Goal: Task Accomplishment & Management: Manage account settings

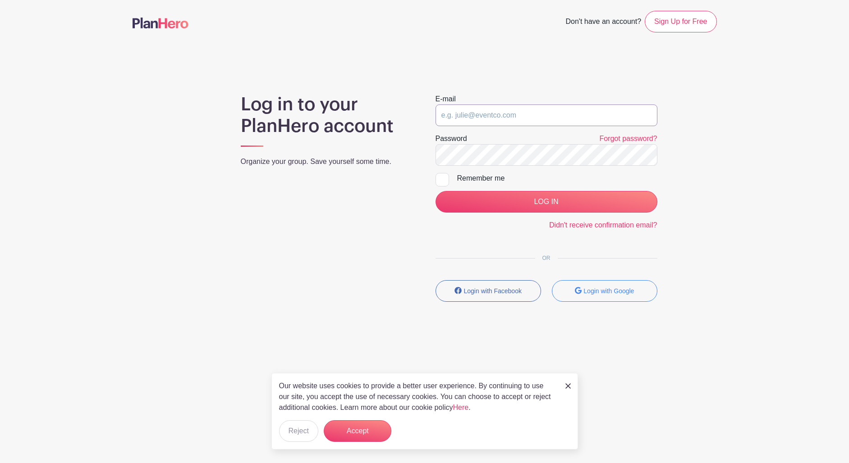
type input "[EMAIL_ADDRESS][DOMAIN_NAME]"
click at [546, 202] on input "LOG IN" at bounding box center [546, 202] width 222 height 22
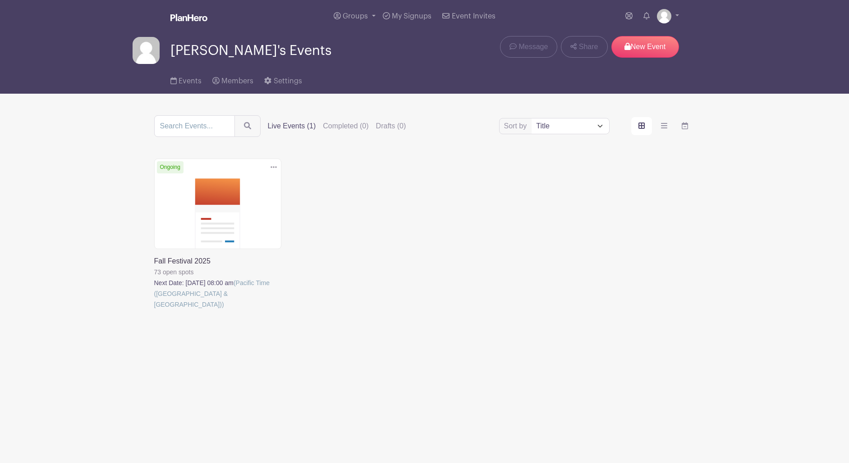
click at [154, 310] on link at bounding box center [154, 310] width 0 height 0
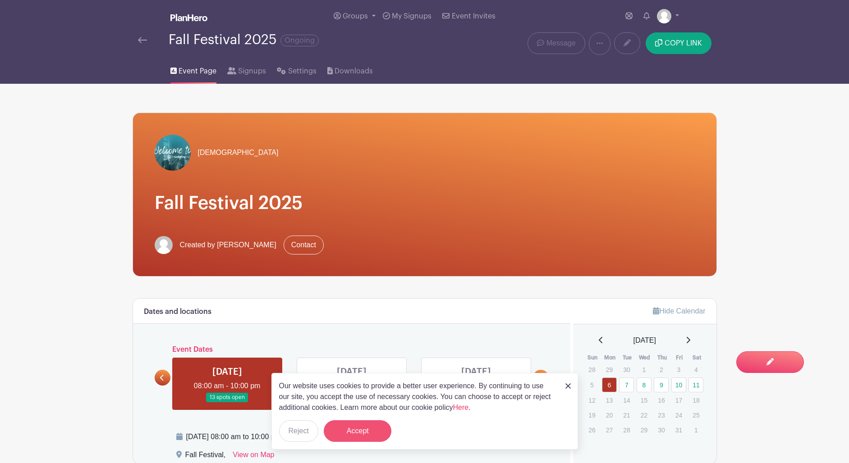
click at [358, 435] on button "Accept" at bounding box center [358, 432] width 68 height 22
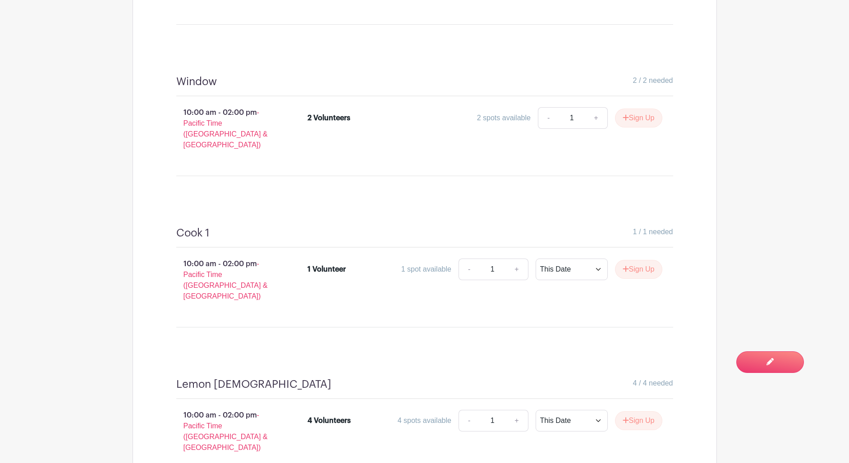
scroll to position [587, 0]
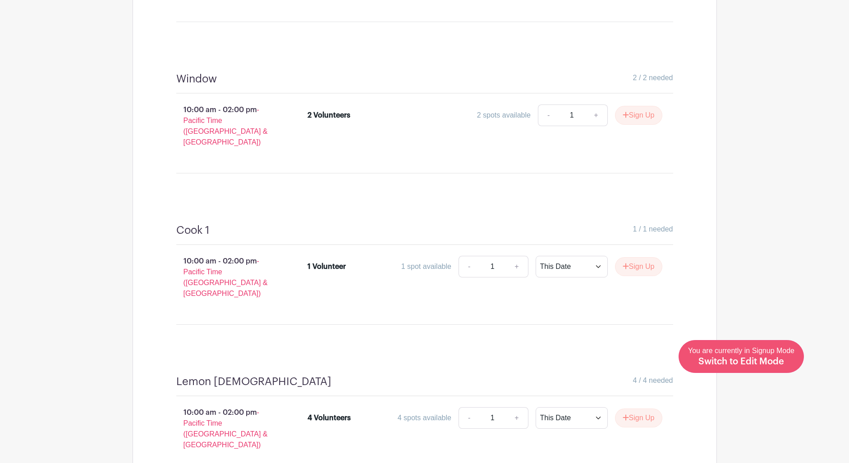
click at [779, 361] on span "Switch to Edit Mode" at bounding box center [741, 361] width 86 height 9
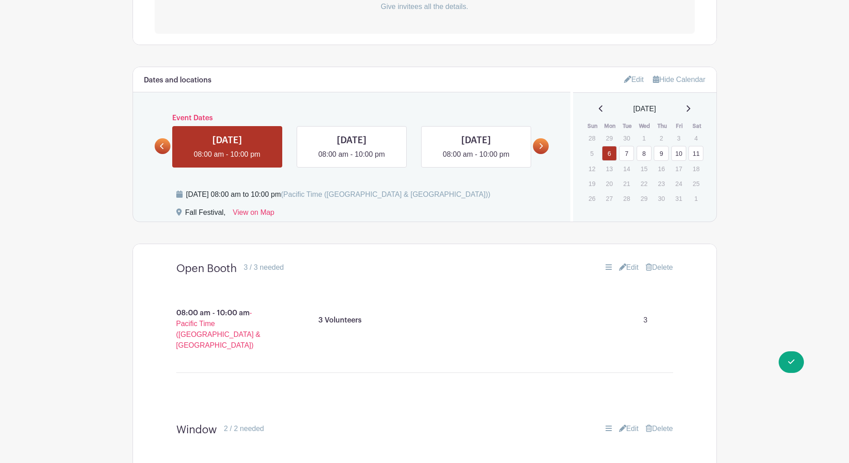
scroll to position [315, 0]
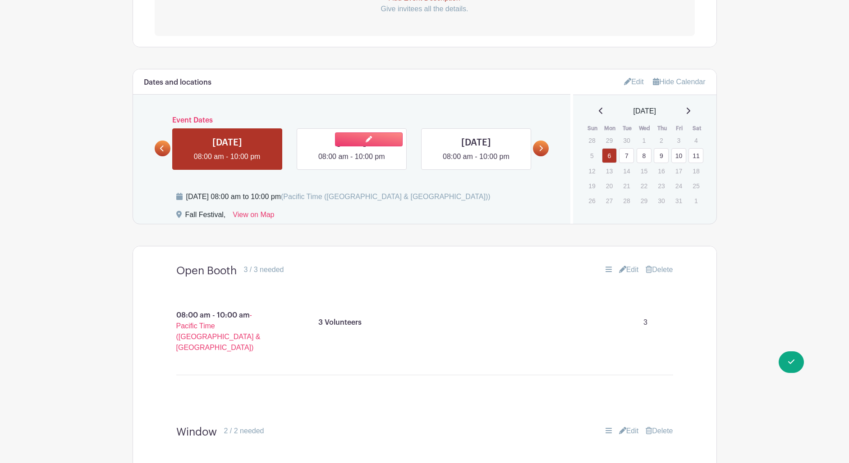
click at [352, 162] on link at bounding box center [352, 162] width 0 height 0
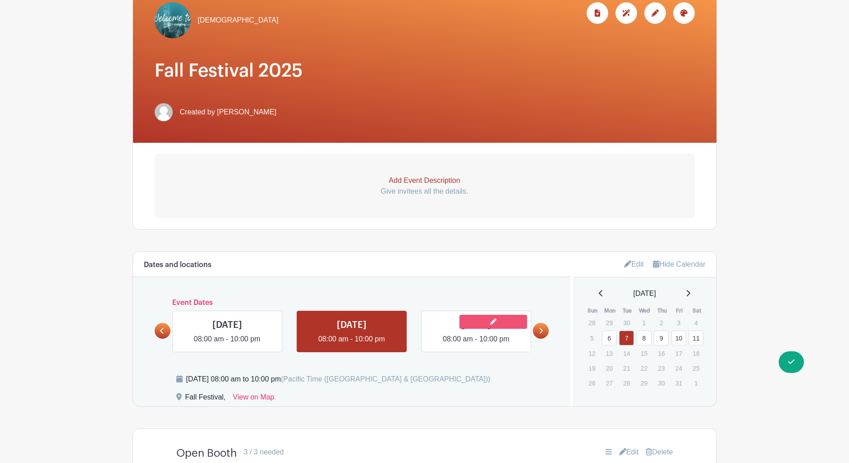
scroll to position [132, 0]
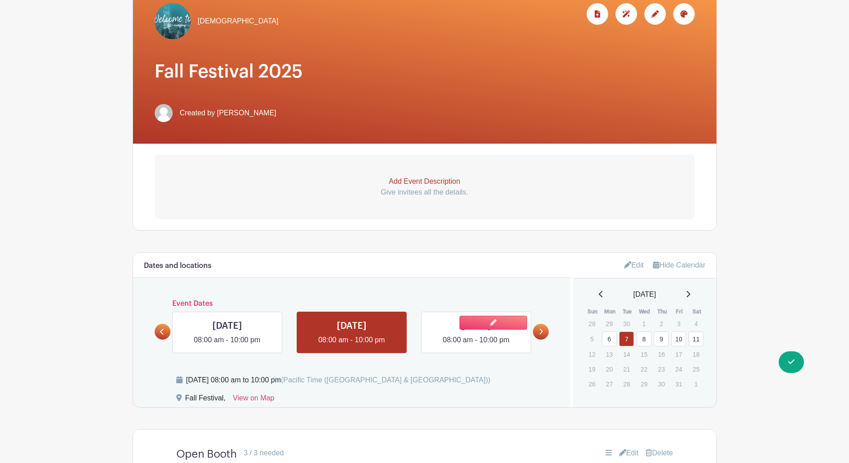
click at [476, 346] on link at bounding box center [476, 346] width 0 height 0
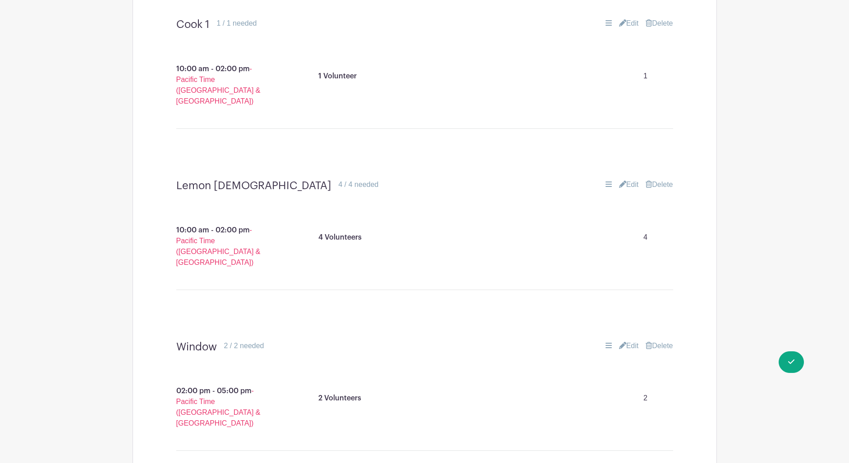
scroll to position [885, 0]
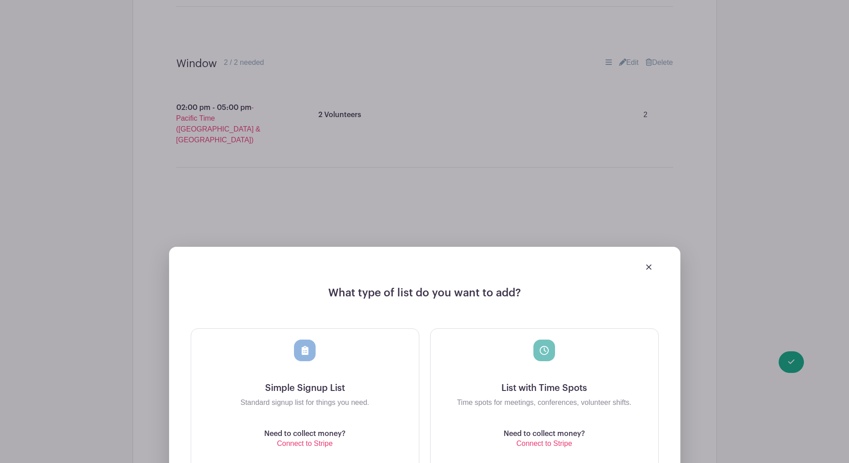
scroll to position [1177, 0]
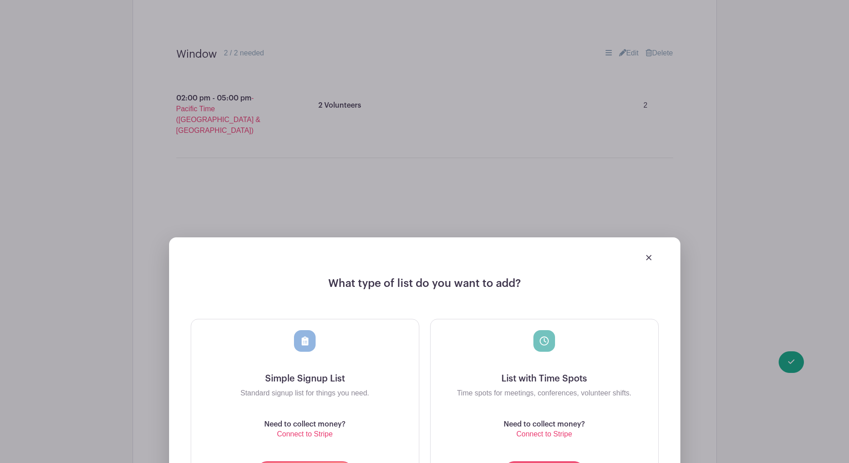
click at [550, 462] on button "Add Time Spots" at bounding box center [544, 473] width 81 height 22
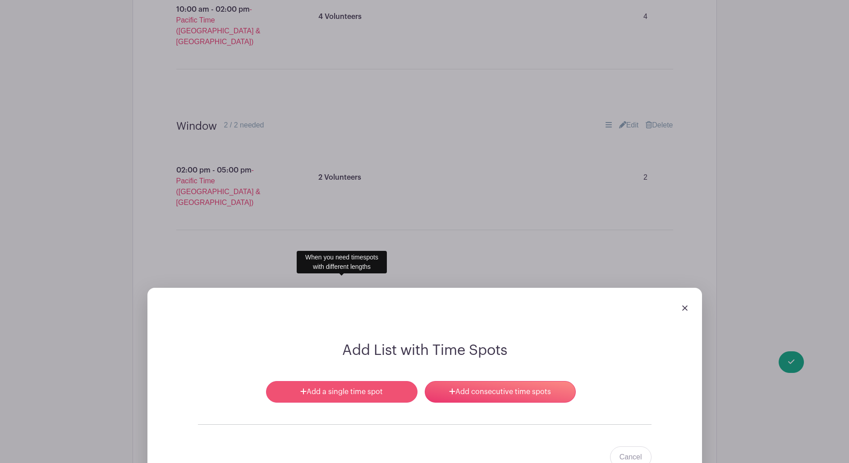
click at [389, 381] on link "Add a single time spot" at bounding box center [341, 392] width 151 height 22
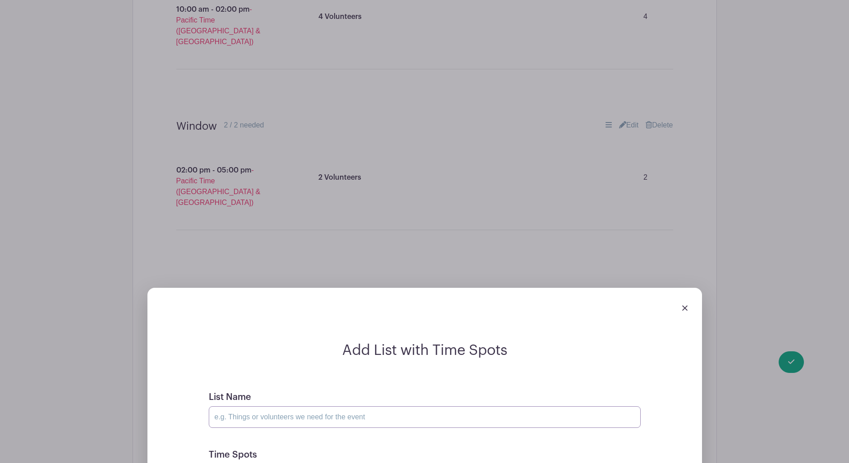
click at [388, 407] on input "List Name" at bounding box center [425, 418] width 432 height 22
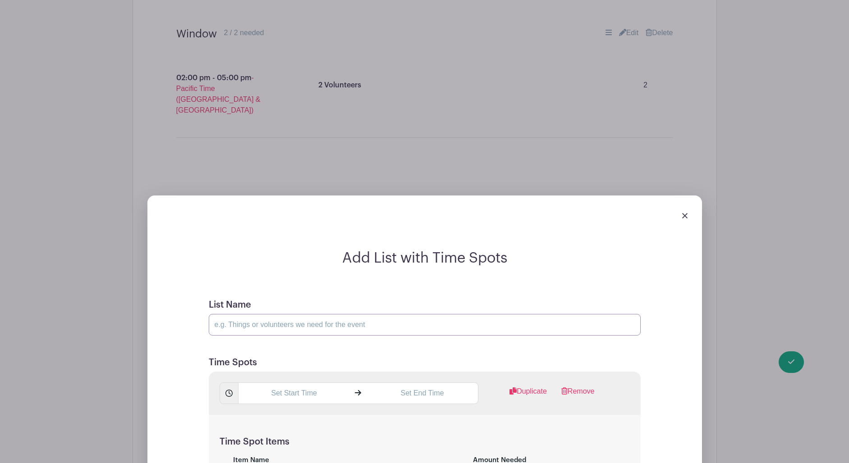
scroll to position [1270, 0]
type input "Pie Sellers"
click at [302, 382] on input "text" at bounding box center [294, 393] width 112 height 22
click at [251, 328] on div "08" at bounding box center [254, 328] width 29 height 17
click at [349, 348] on div "11" at bounding box center [355, 347] width 30 height 17
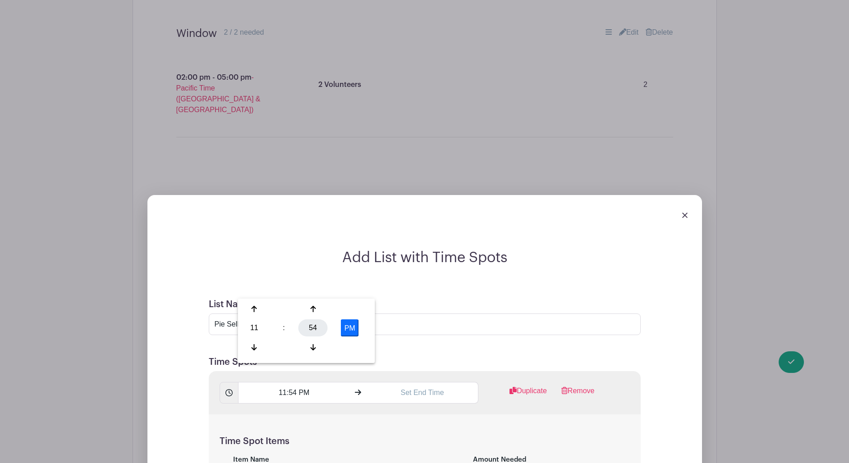
click at [309, 330] on div "54" at bounding box center [312, 328] width 29 height 17
click at [250, 309] on div "00" at bounding box center [255, 309] width 30 height 17
type input "11:00 PM"
click at [434, 382] on input "text" at bounding box center [422, 393] width 112 height 22
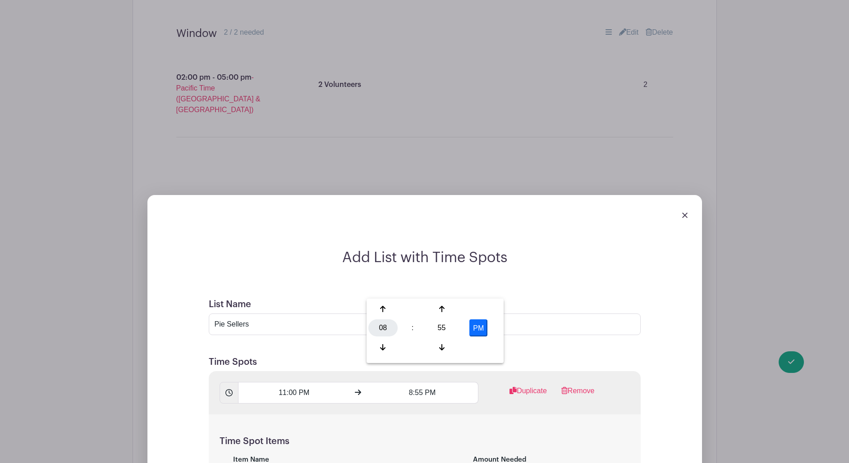
click at [382, 328] on div "08" at bounding box center [382, 328] width 29 height 17
click at [447, 307] on div "02" at bounding box center [450, 309] width 30 height 17
click at [438, 330] on div "55" at bounding box center [441, 328] width 29 height 17
click at [383, 311] on div "00" at bounding box center [383, 309] width 30 height 17
type input "2:00 PM"
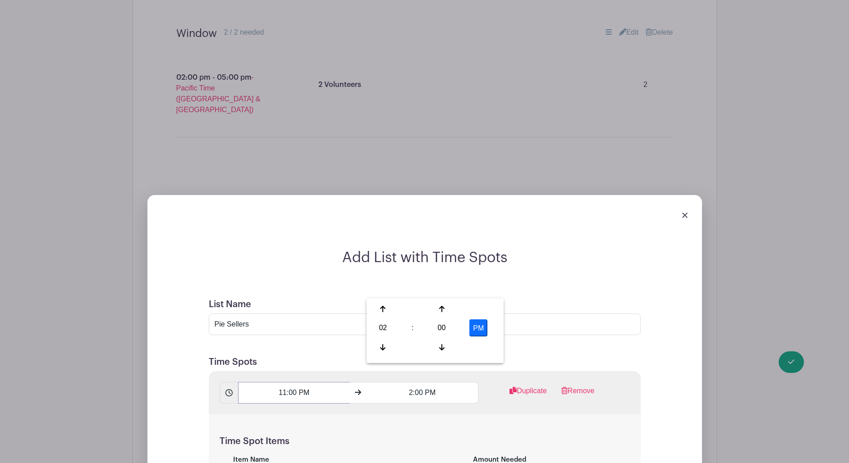
click at [307, 382] on input "11:00 PM" at bounding box center [294, 393] width 112 height 22
click at [344, 323] on button "PM" at bounding box center [350, 328] width 18 height 17
click at [352, 327] on button "AM" at bounding box center [350, 328] width 18 height 17
click at [350, 331] on button "PM" at bounding box center [350, 328] width 18 height 17
type input "11:00 AM"
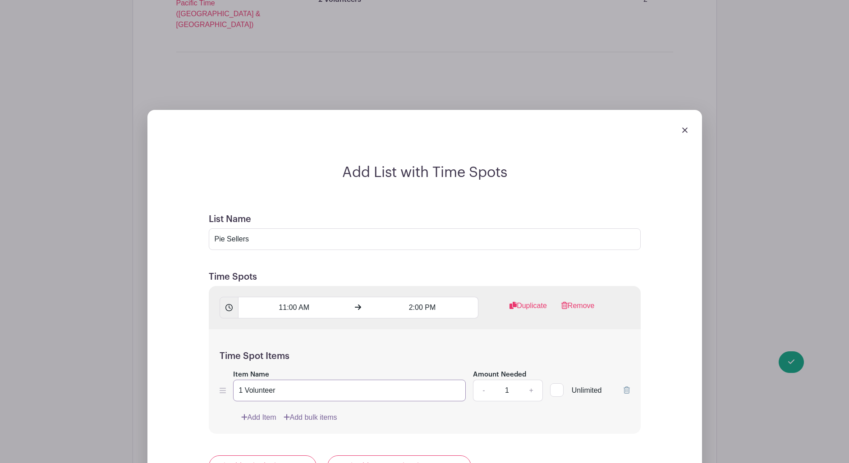
scroll to position [1365, 0]
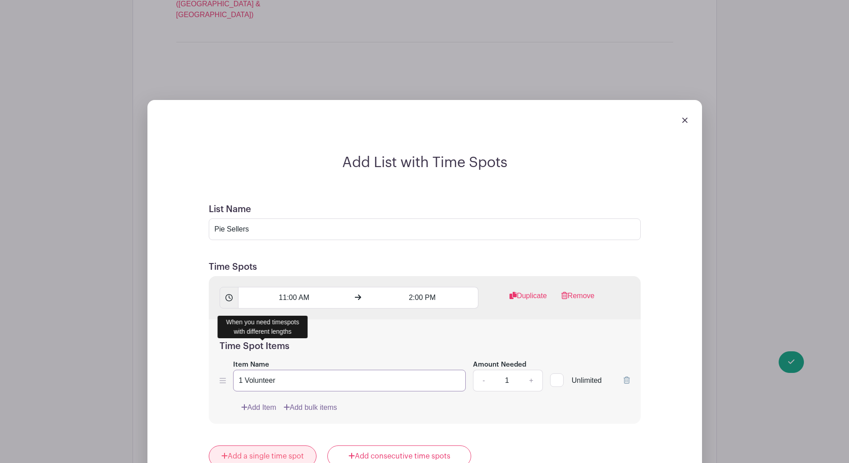
type input "1 Volunteer"
click at [268, 446] on link "Add a single time spot" at bounding box center [263, 457] width 108 height 22
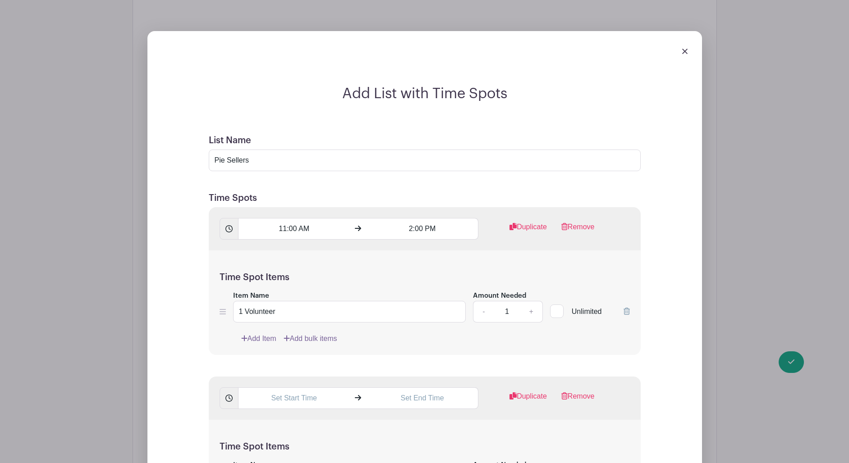
scroll to position [1386, 0]
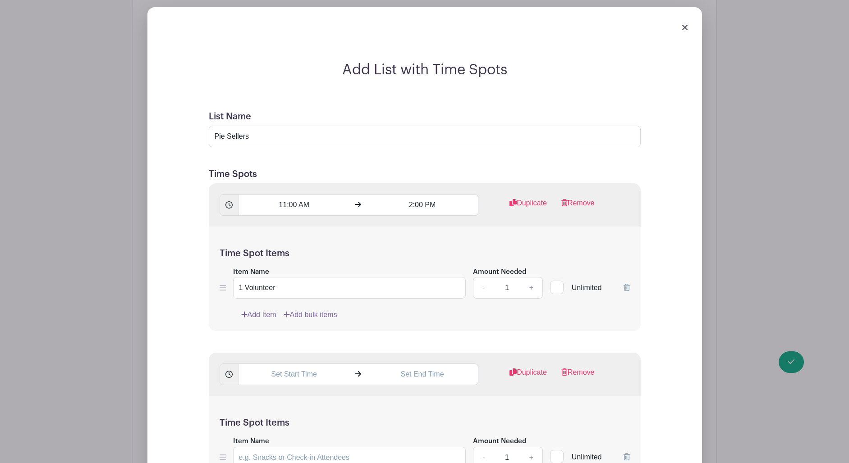
click at [627, 453] on icon at bounding box center [626, 456] width 6 height 7
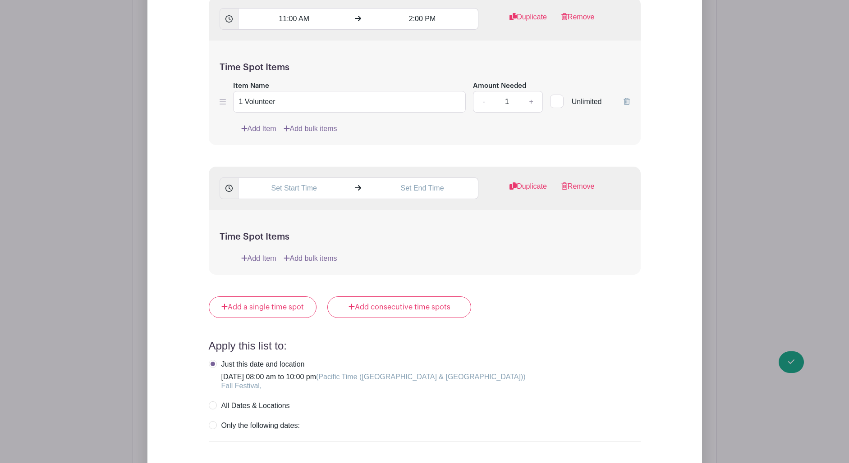
scroll to position [1574, 0]
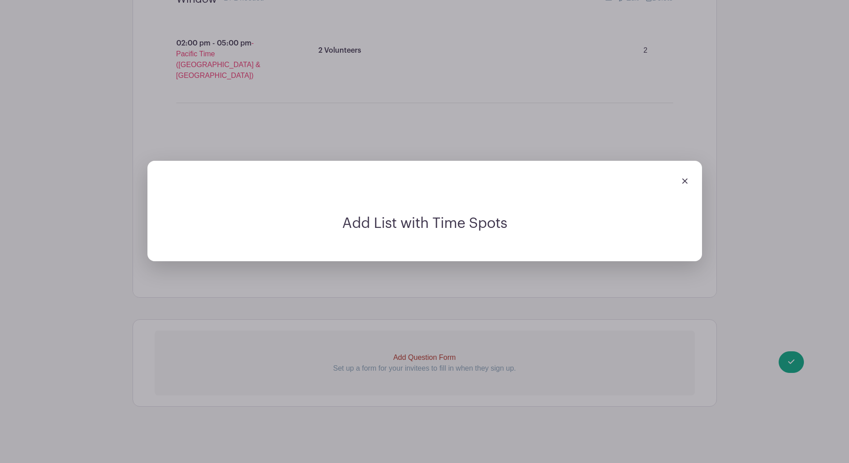
scroll to position [1200, 0]
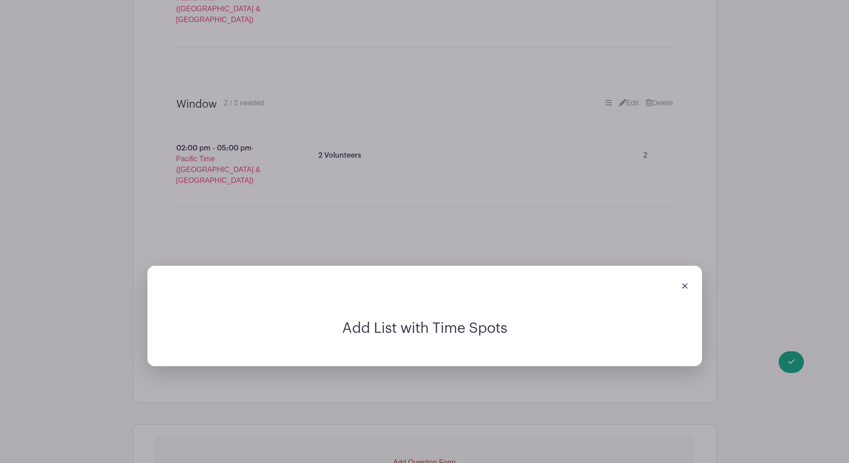
click at [684, 284] on img at bounding box center [684, 286] width 5 height 5
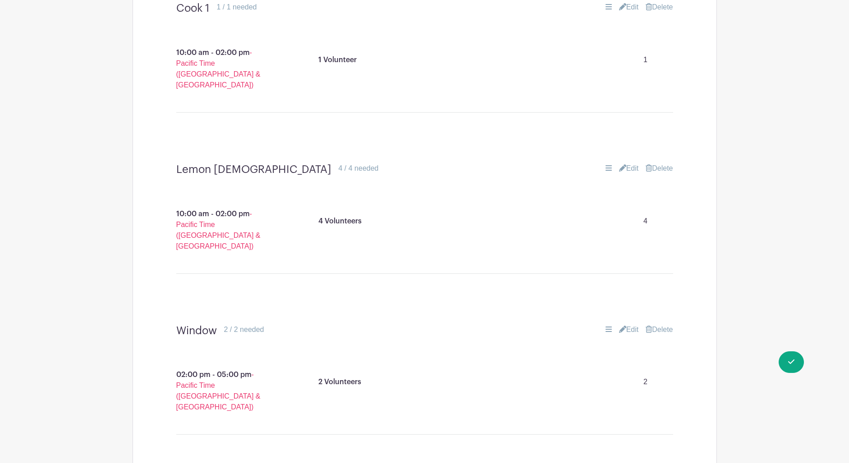
scroll to position [975, 0]
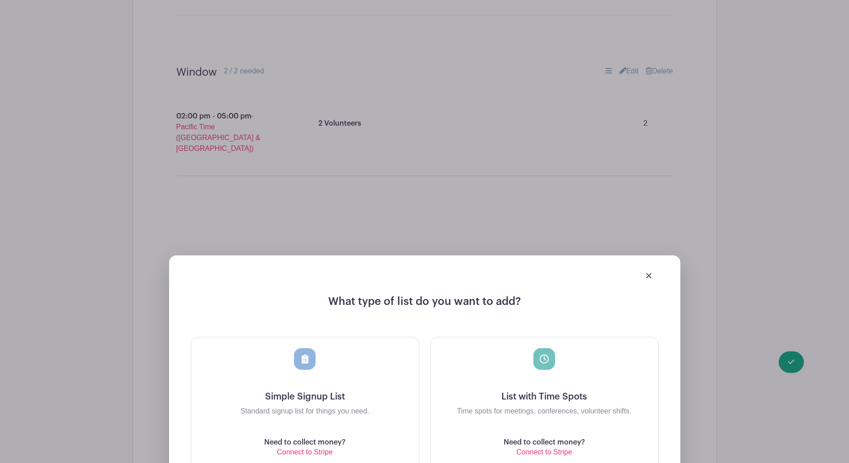
scroll to position [1232, 0]
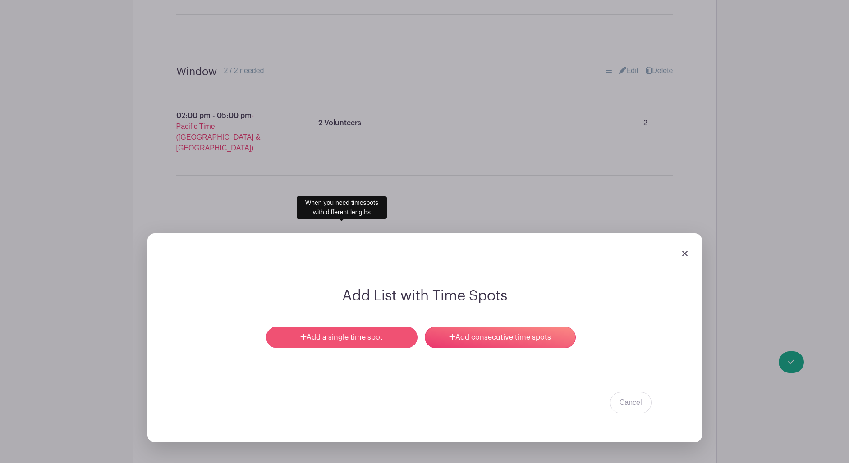
click at [348, 327] on link "Add a single time spot" at bounding box center [341, 338] width 151 height 22
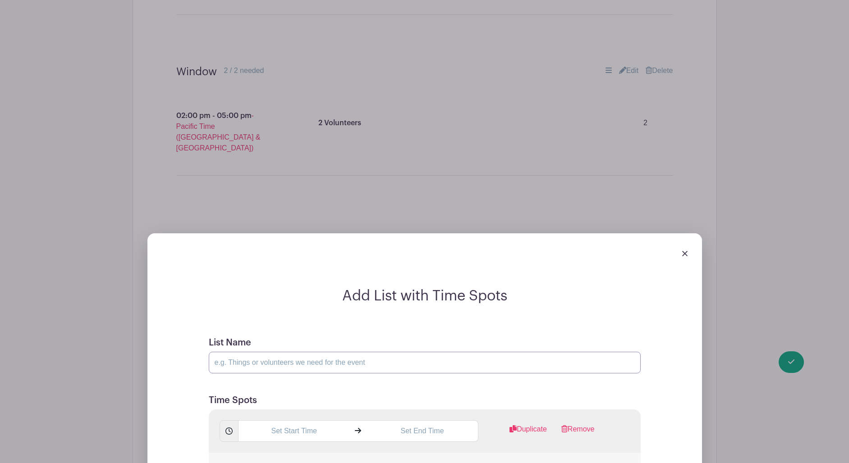
click at [334, 352] on input "List Name" at bounding box center [425, 363] width 432 height 22
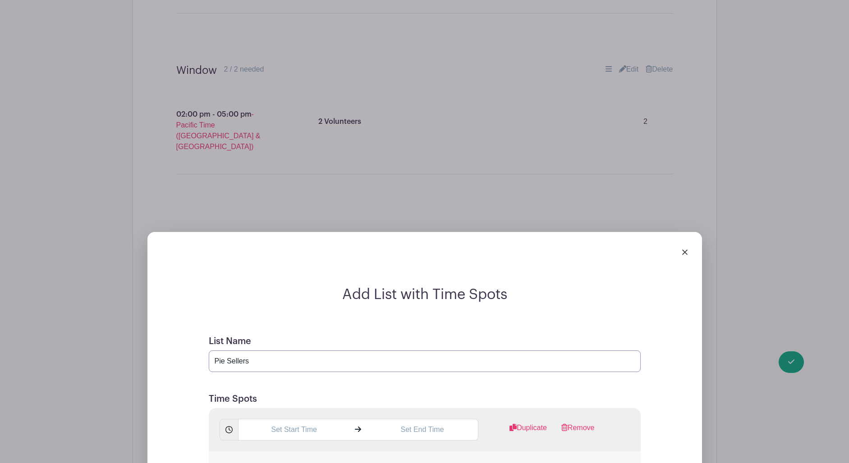
type input "Pie Sellers"
click at [294, 419] on input "text" at bounding box center [294, 430] width 112 height 22
click at [255, 367] on div "08" at bounding box center [254, 365] width 29 height 17
drag, startPoint x: 347, startPoint y: 381, endPoint x: 344, endPoint y: 374, distance: 7.7
click at [346, 377] on div "11" at bounding box center [355, 384] width 30 height 17
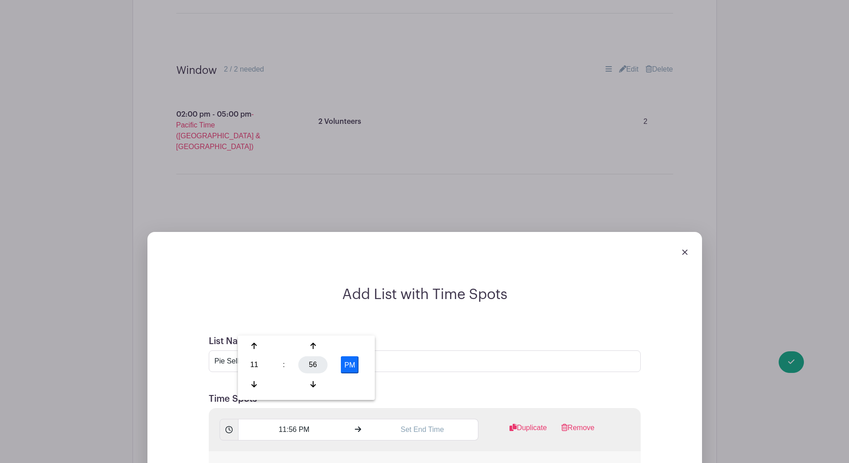
click at [314, 364] on div "56" at bounding box center [312, 365] width 29 height 17
drag, startPoint x: 252, startPoint y: 345, endPoint x: 284, endPoint y: 347, distance: 31.6
click at [252, 345] on div "00" at bounding box center [255, 346] width 30 height 17
click at [353, 363] on button "PM" at bounding box center [350, 365] width 18 height 17
type input "11:00 AM"
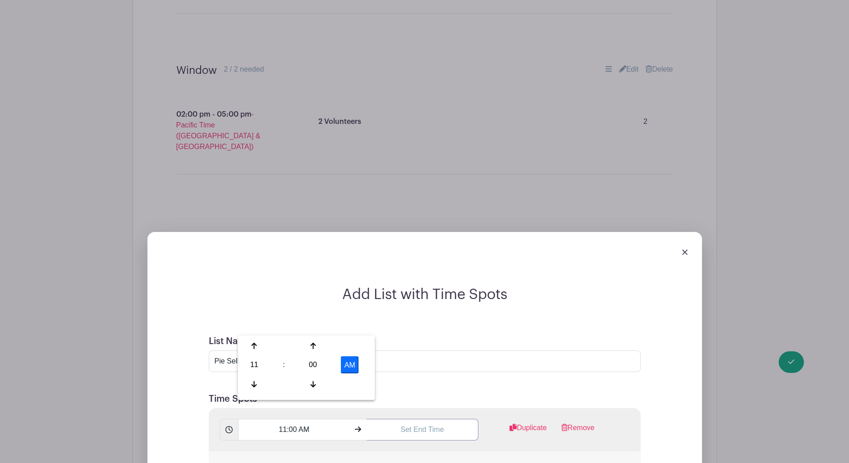
click at [420, 419] on input "text" at bounding box center [422, 430] width 112 height 22
click at [378, 366] on div "08" at bounding box center [382, 365] width 29 height 17
click at [446, 345] on div "02" at bounding box center [450, 346] width 30 height 17
click at [447, 365] on div "56" at bounding box center [441, 365] width 29 height 17
click at [381, 348] on div "00" at bounding box center [383, 346] width 30 height 17
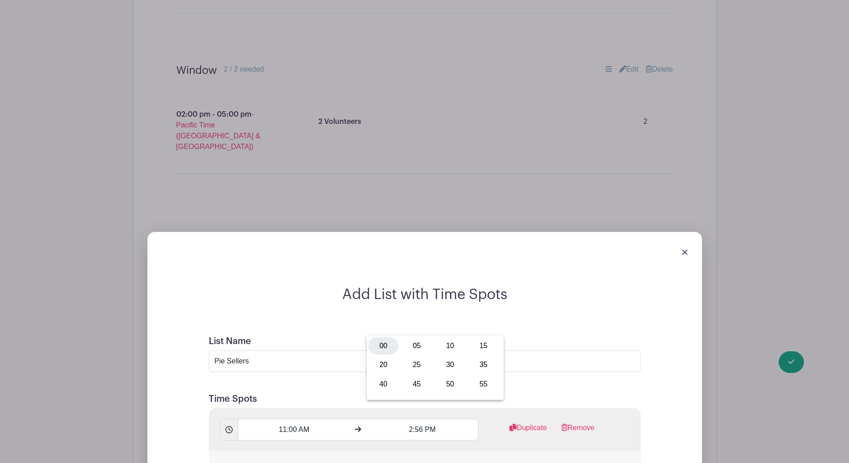
type input "2:00 PM"
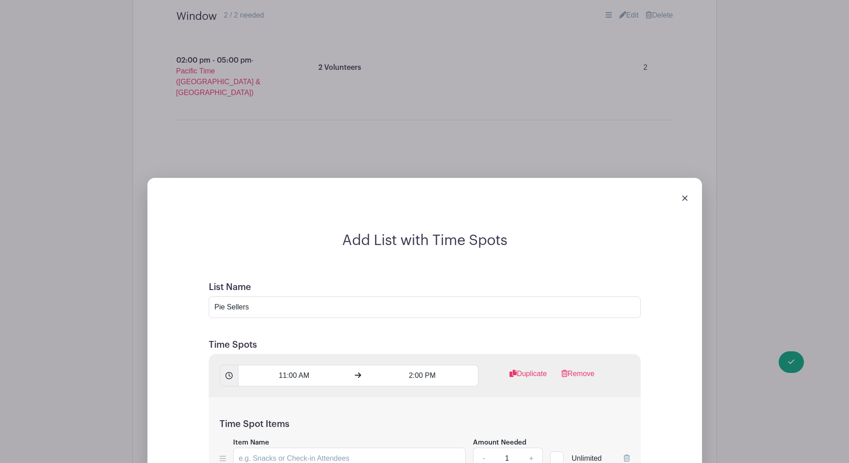
scroll to position [1289, 0]
click at [353, 447] on input "Item Name" at bounding box center [349, 458] width 233 height 22
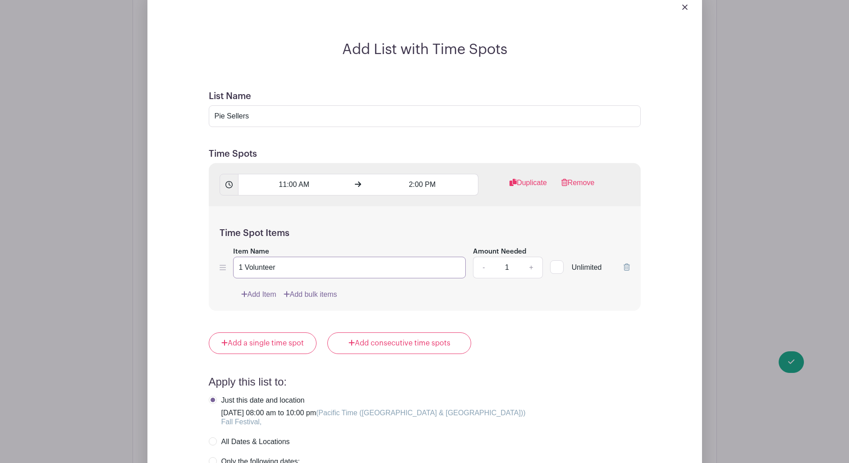
scroll to position [1508, 0]
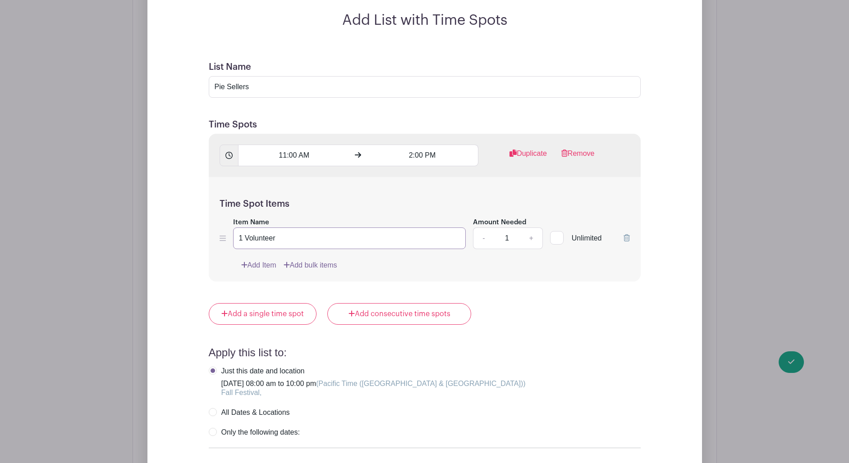
type input "1 Volunteer"
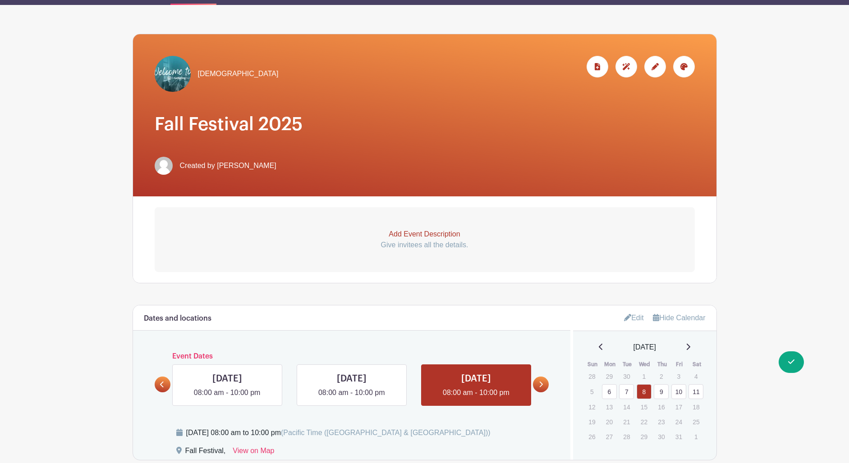
scroll to position [75, 0]
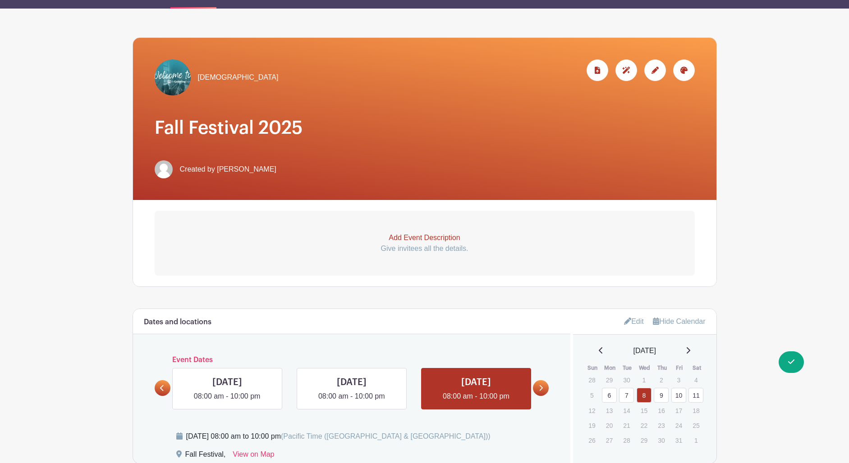
click at [543, 390] on link at bounding box center [541, 388] width 16 height 16
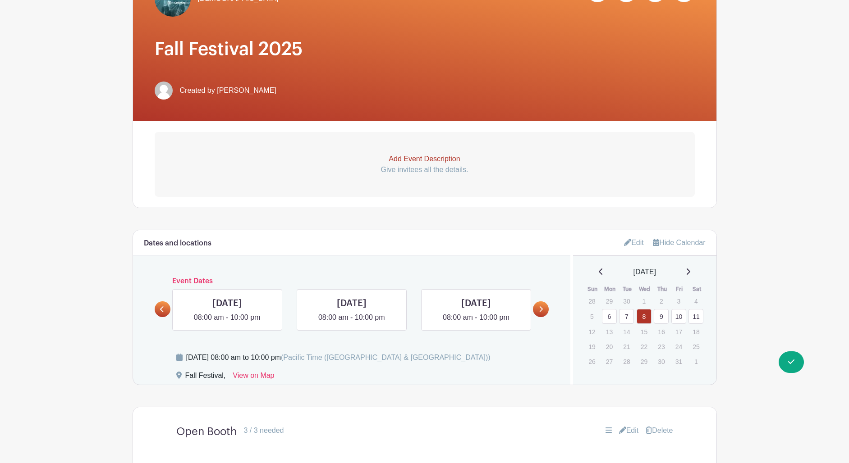
scroll to position [161, 0]
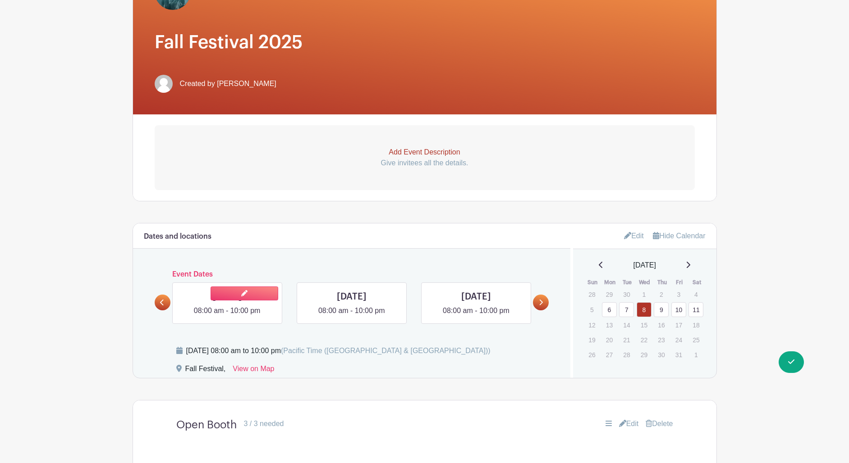
click at [227, 316] on link at bounding box center [227, 316] width 0 height 0
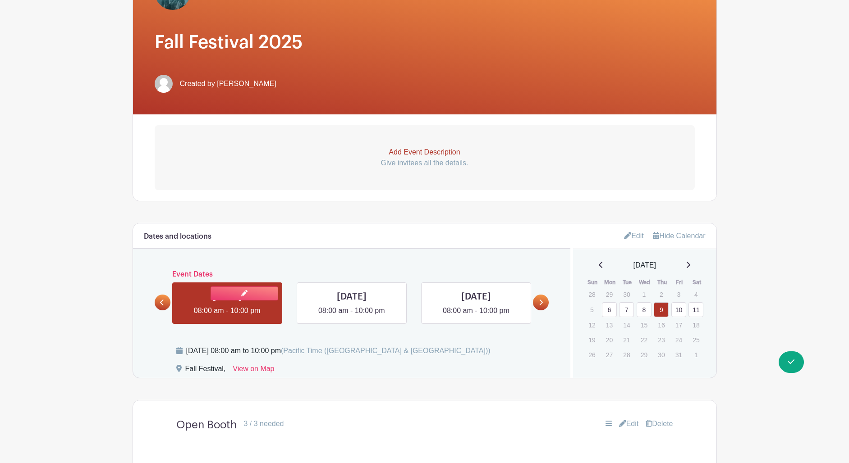
click at [227, 316] on link at bounding box center [227, 316] width 0 height 0
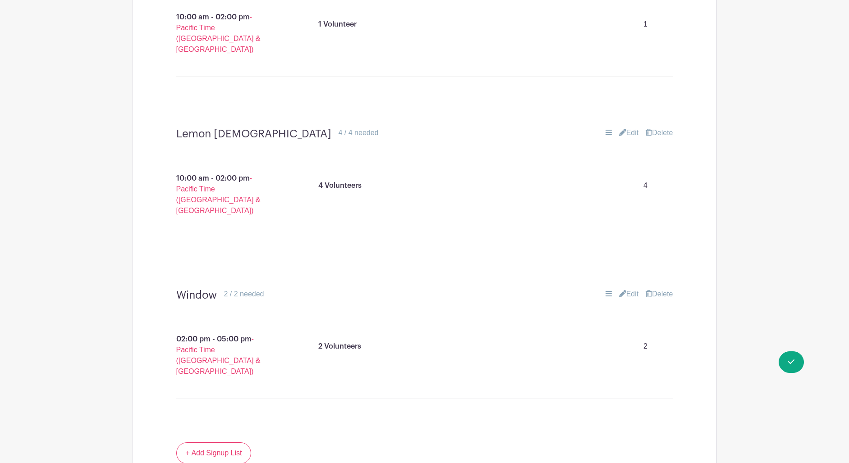
scroll to position [938, 0]
click at [227, 441] on link "+ Add Signup List" at bounding box center [213, 452] width 75 height 22
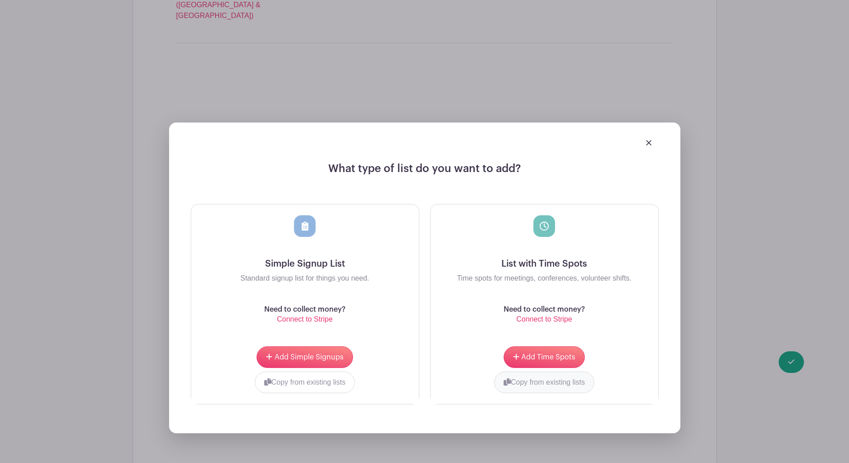
scroll to position [1295, 0]
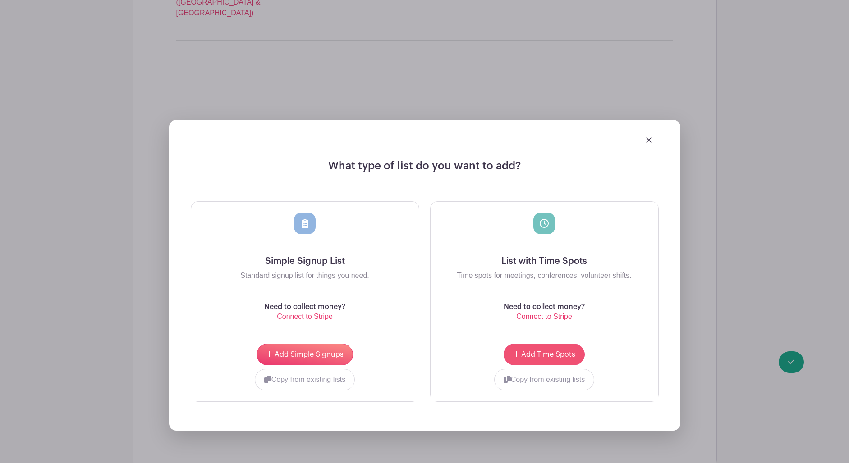
click at [550, 351] on span "Add Time Spots" at bounding box center [548, 354] width 54 height 7
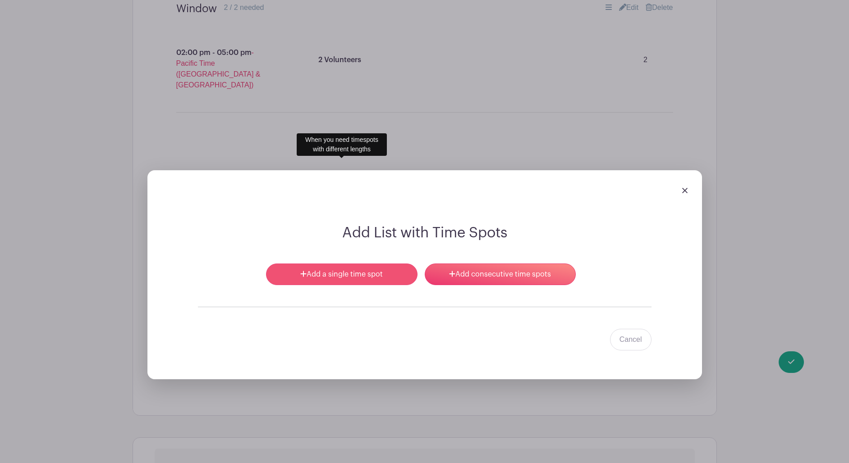
click at [329, 264] on link "Add a single time spot" at bounding box center [341, 275] width 151 height 22
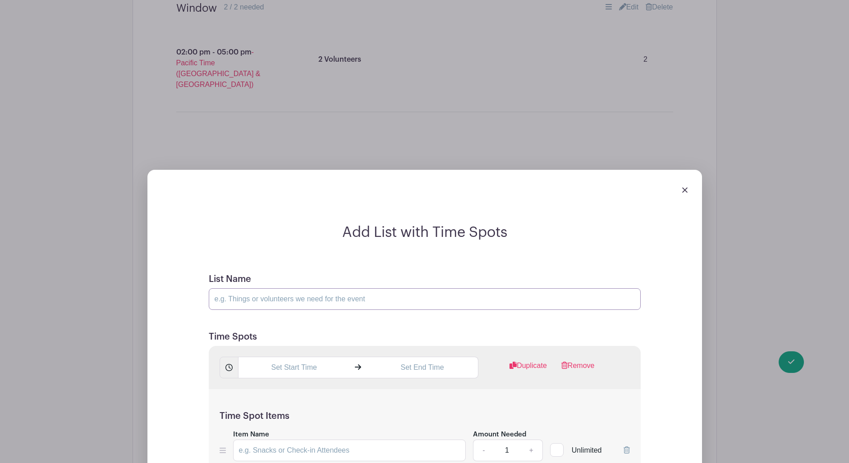
click at [314, 289] on input "List Name" at bounding box center [425, 300] width 432 height 22
type input "Pie Sellers"
click at [306, 356] on input "text" at bounding box center [294, 367] width 112 height 22
click at [252, 303] on div "08" at bounding box center [254, 301] width 29 height 17
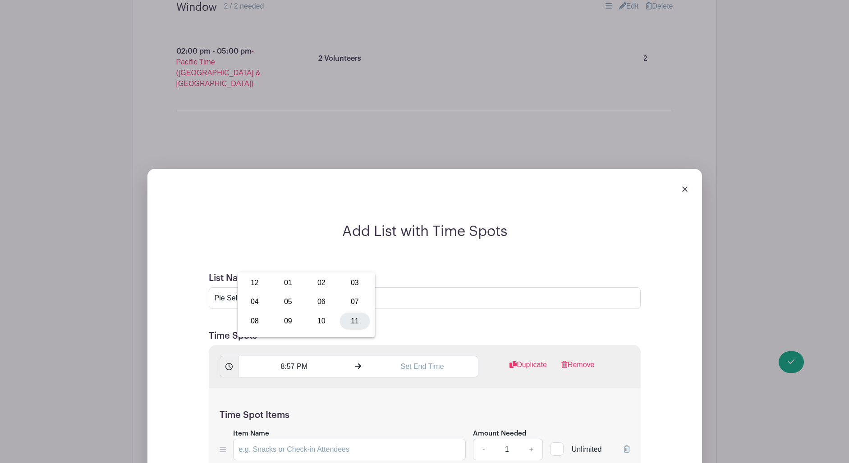
click at [352, 325] on div "11" at bounding box center [355, 321] width 30 height 17
click at [312, 306] on div "57" at bounding box center [312, 301] width 29 height 17
drag, startPoint x: 253, startPoint y: 286, endPoint x: 427, endPoint y: 280, distance: 173.7
click at [254, 286] on div "00" at bounding box center [255, 283] width 30 height 17
type input "11:00 PM"
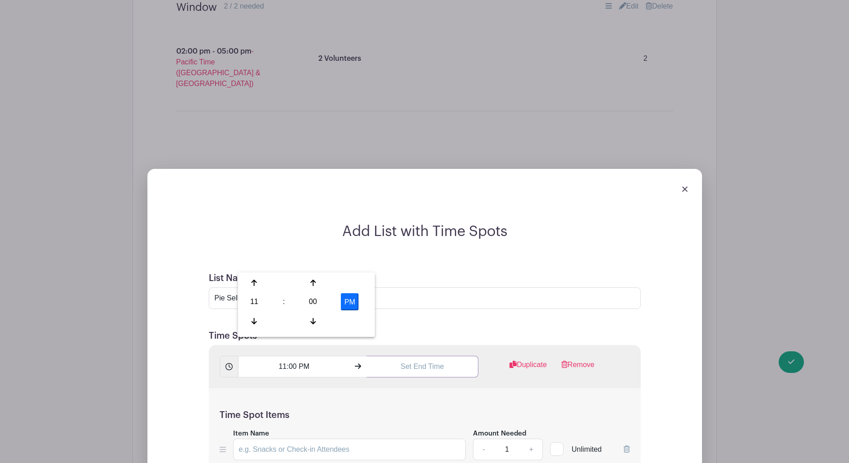
click at [438, 356] on input "text" at bounding box center [422, 367] width 112 height 22
click at [383, 302] on div "08" at bounding box center [382, 301] width 29 height 17
click at [445, 283] on div "02" at bounding box center [450, 283] width 30 height 17
click at [444, 299] on div "57" at bounding box center [441, 301] width 29 height 17
click at [384, 285] on div "00" at bounding box center [383, 283] width 30 height 17
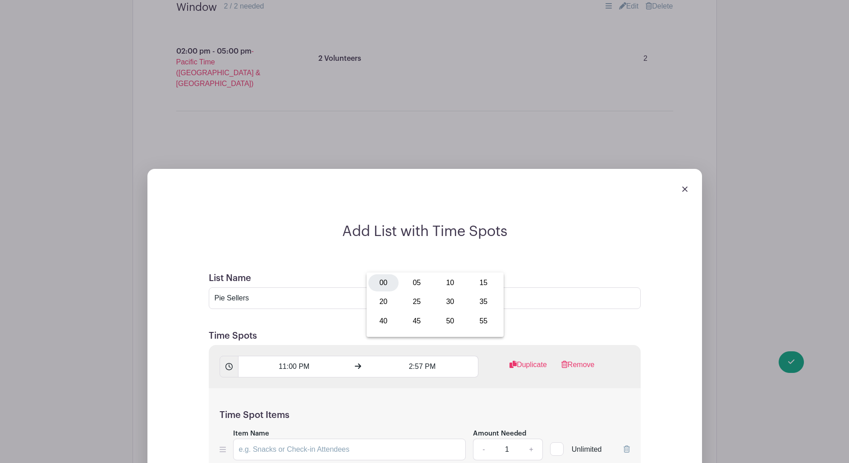
type input "2:00 PM"
drag, startPoint x: 531, startPoint y: 295, endPoint x: 516, endPoint y: 299, distance: 15.9
click at [531, 389] on div "Time Spot Items Item Name Amount Needed - 1 + Unlimited Add Item Add bulk items" at bounding box center [425, 441] width 432 height 105
click at [350, 439] on input "Item Name" at bounding box center [349, 450] width 233 height 22
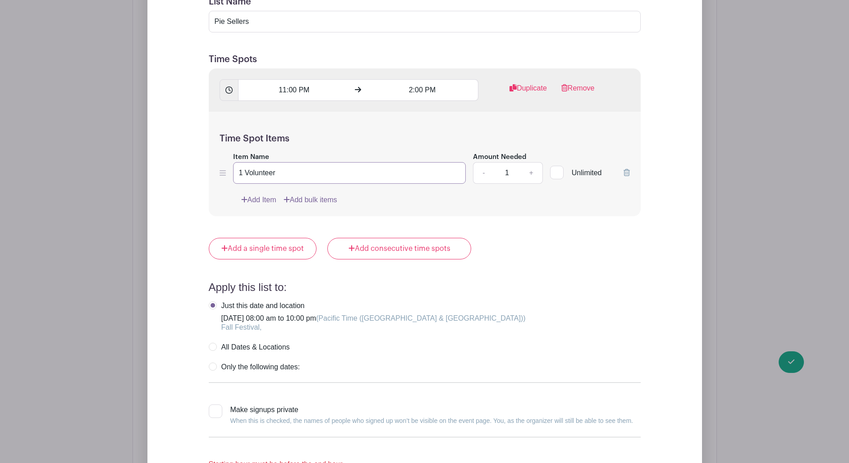
scroll to position [1575, 0]
type input "1 Volunteer"
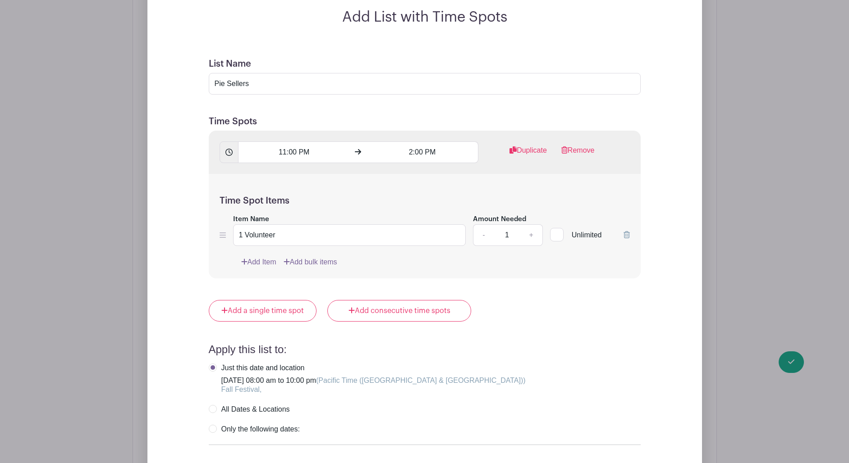
scroll to position [1508, 0]
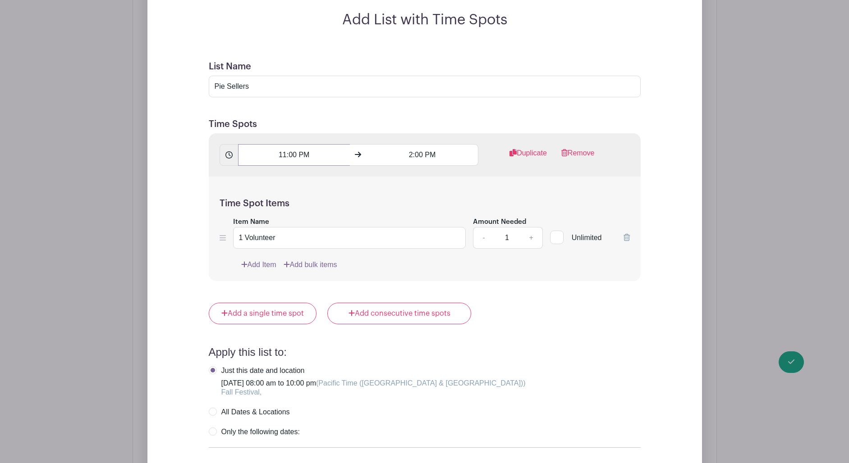
click at [306, 144] on input "11:00 PM" at bounding box center [294, 155] width 112 height 22
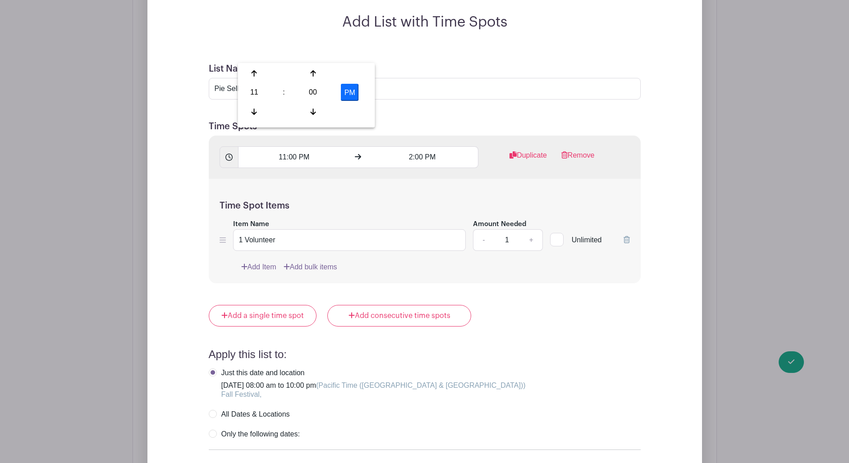
click at [347, 87] on button "PM" at bounding box center [350, 92] width 18 height 17
type input "11:00 AM"
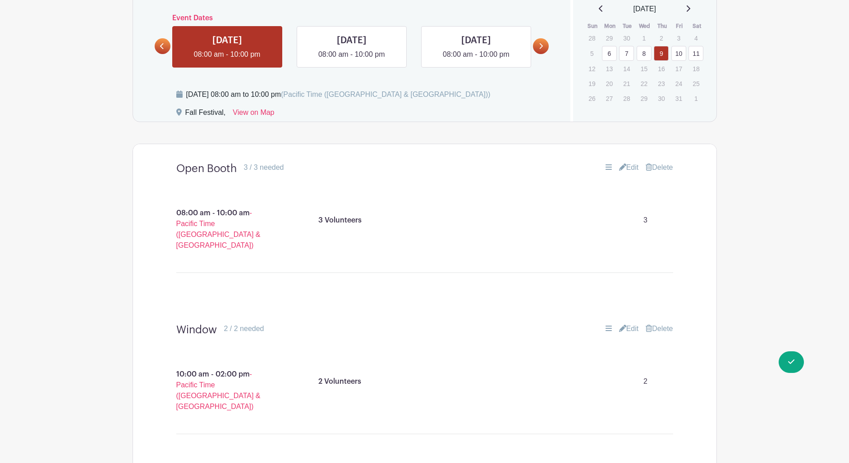
scroll to position [416, 0]
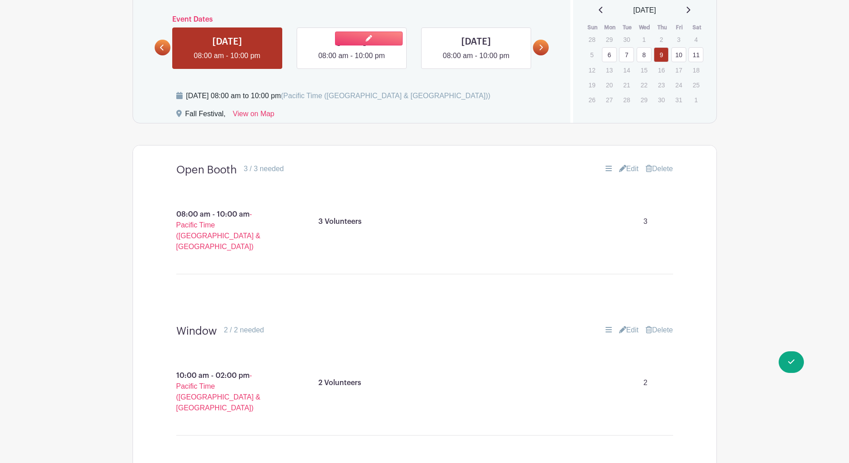
click at [352, 61] on link at bounding box center [352, 61] width 0 height 0
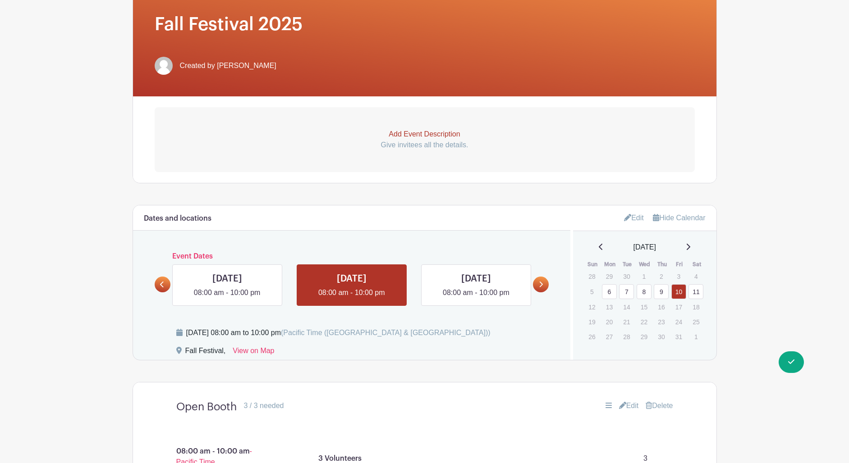
scroll to position [191, 0]
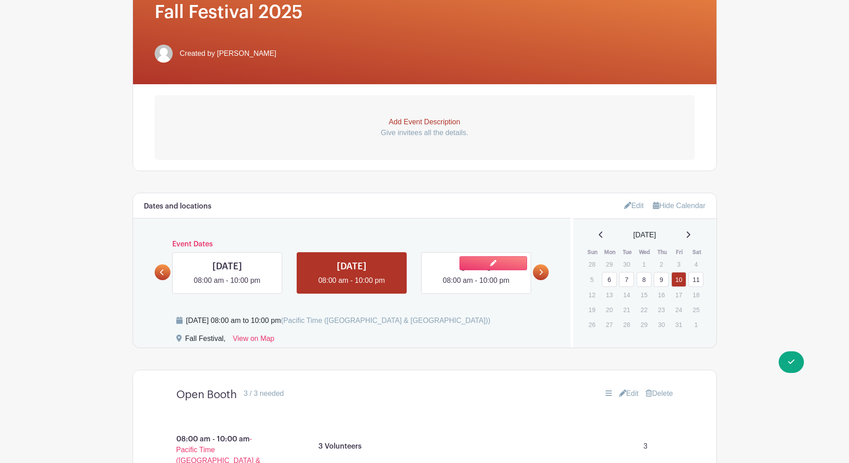
click at [476, 286] on link at bounding box center [476, 286] width 0 height 0
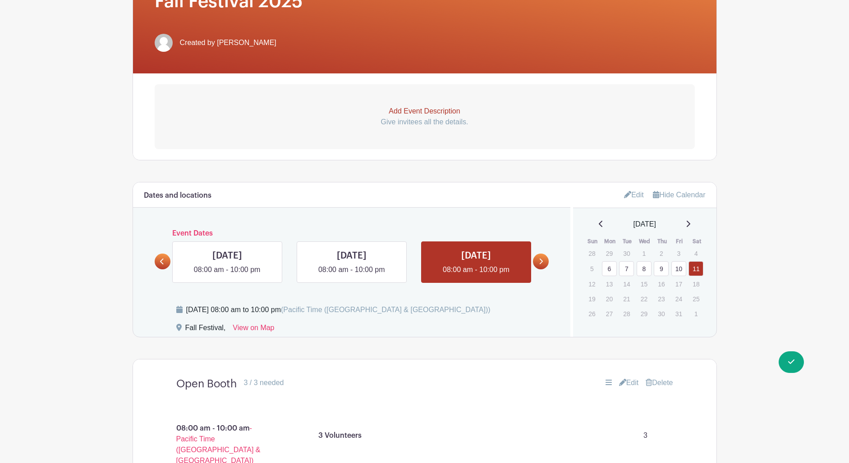
scroll to position [199, 0]
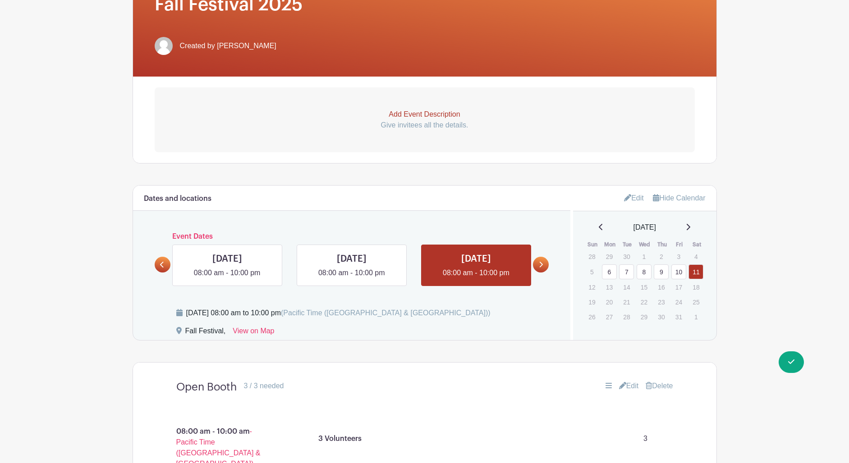
click at [606, 273] on link "6" at bounding box center [609, 272] width 15 height 15
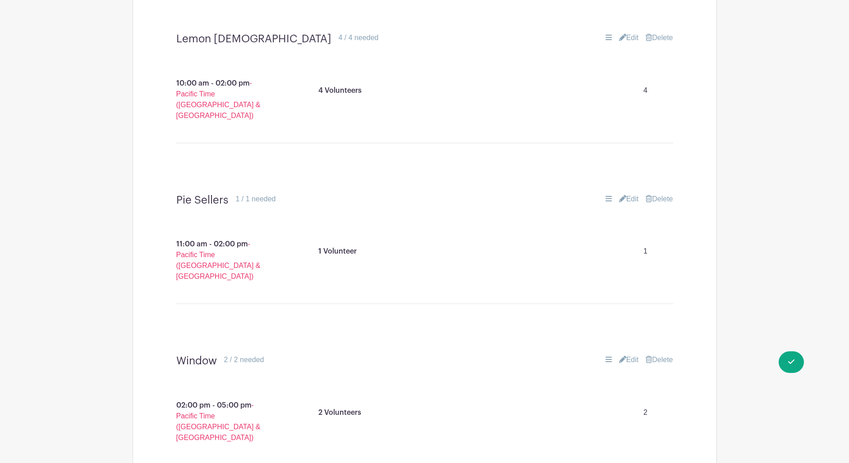
scroll to position [1032, 0]
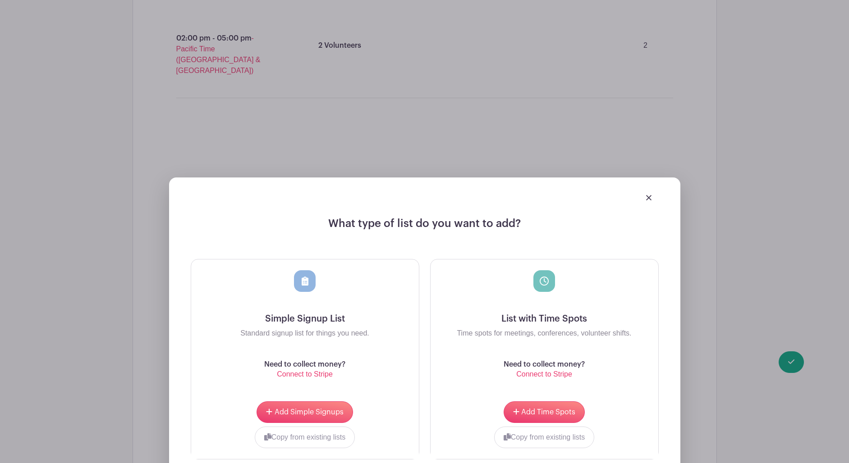
scroll to position [1413, 0]
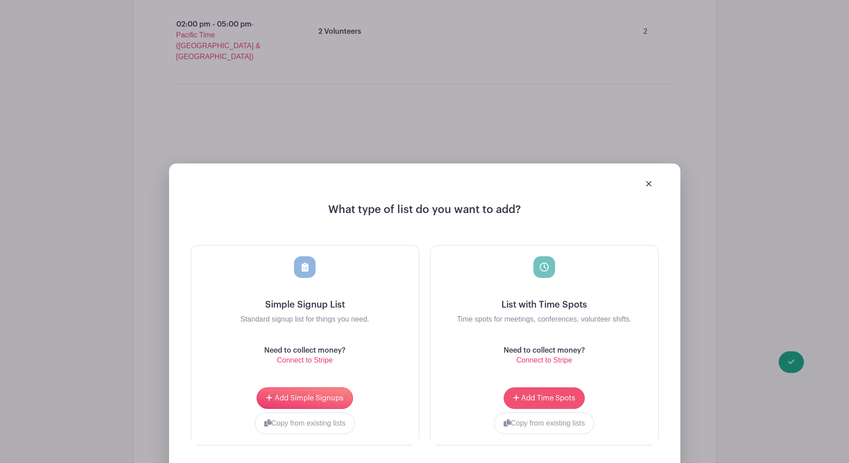
click at [563, 388] on button "Add Time Spots" at bounding box center [544, 399] width 81 height 22
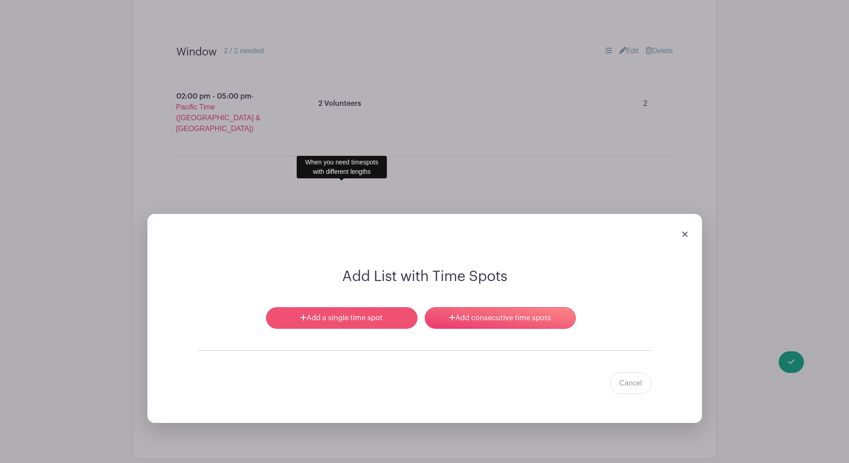
click at [375, 307] on link "Add a single time spot" at bounding box center [341, 318] width 151 height 22
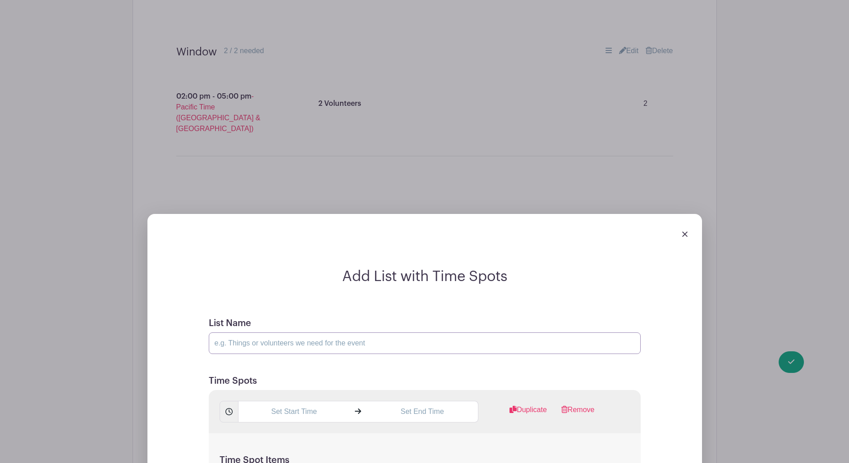
click at [329, 333] on input "List Name" at bounding box center [425, 344] width 432 height 22
type input "Cook 2"
click at [306, 401] on input "text" at bounding box center [294, 412] width 112 height 22
click at [252, 327] on div "08" at bounding box center [254, 325] width 29 height 17
click at [357, 349] on div "11" at bounding box center [355, 345] width 30 height 17
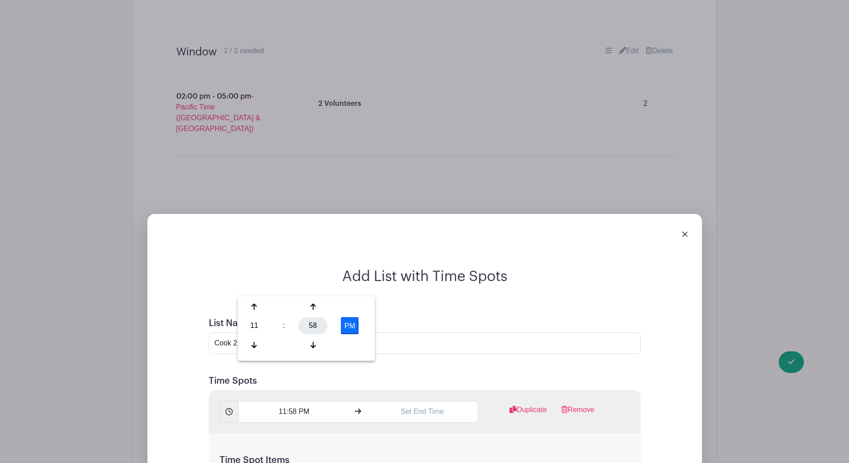
click at [313, 322] on div "58" at bounding box center [312, 325] width 29 height 17
click at [248, 303] on div "00" at bounding box center [255, 306] width 30 height 17
click at [353, 325] on button "PM" at bounding box center [350, 325] width 18 height 17
type input "11:00 AM"
click at [424, 401] on input "text" at bounding box center [422, 412] width 112 height 22
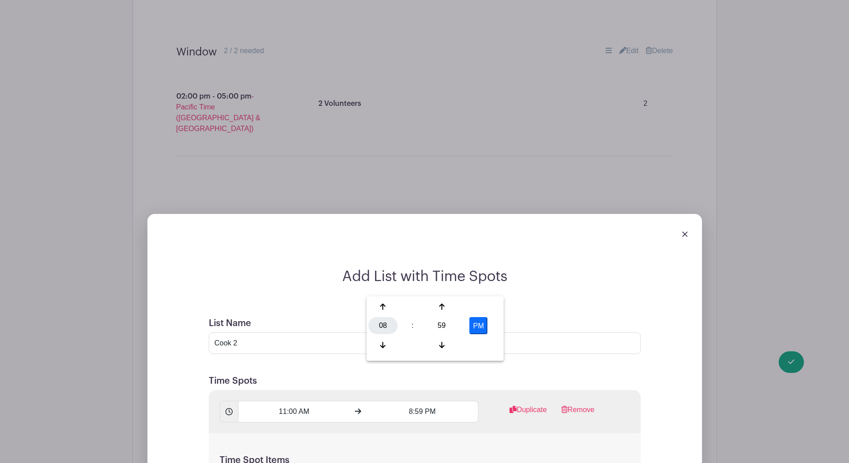
click at [380, 329] on div "08" at bounding box center [382, 325] width 29 height 17
click at [478, 307] on div "03" at bounding box center [483, 306] width 30 height 17
click at [444, 327] on div "59" at bounding box center [441, 325] width 29 height 17
click at [389, 311] on div "00" at bounding box center [383, 306] width 30 height 17
click at [475, 324] on button "PM" at bounding box center [478, 325] width 18 height 17
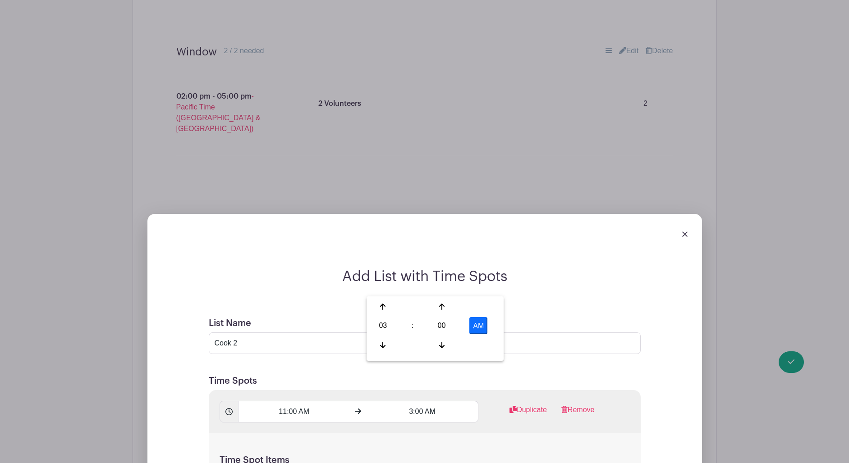
click at [476, 324] on button "AM" at bounding box center [478, 325] width 18 height 17
type input "3:00 PM"
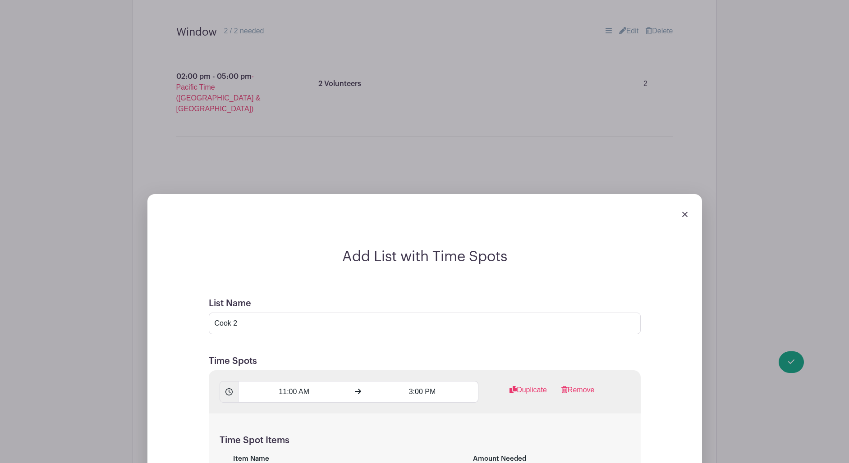
scroll to position [1436, 0]
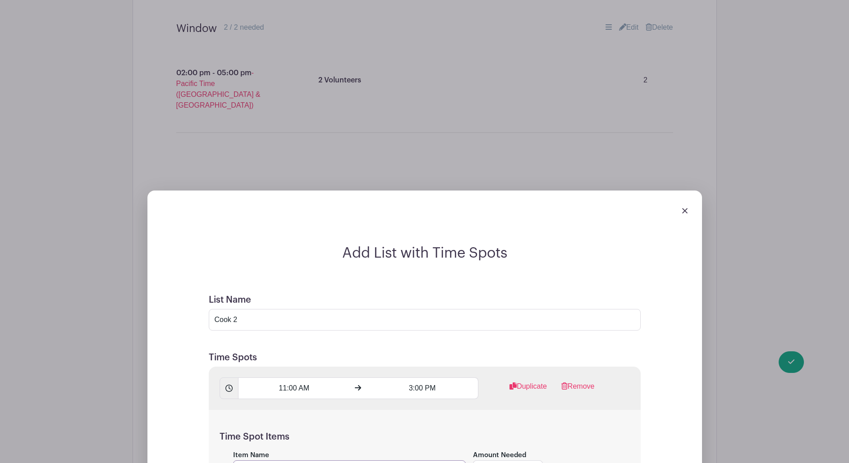
click at [354, 461] on input "Item Name" at bounding box center [349, 472] width 233 height 22
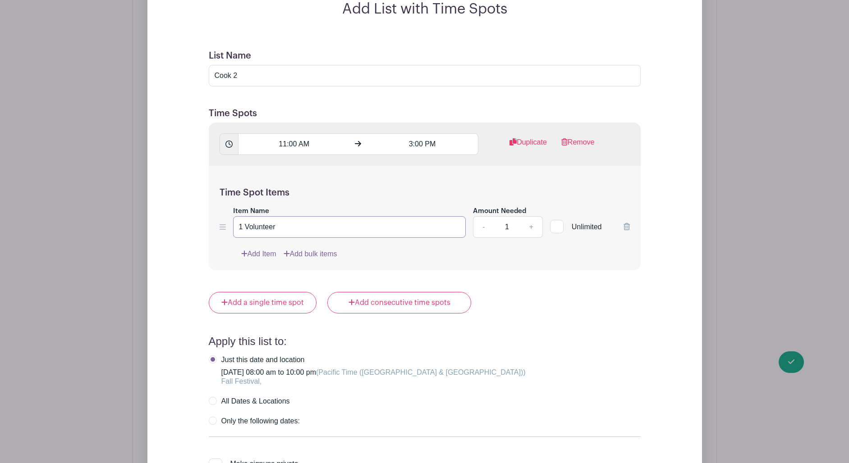
scroll to position [1681, 0]
type input "1 Volunteer"
click at [212, 417] on label "Only the following dates:" at bounding box center [254, 421] width 91 height 9
radio input "true"
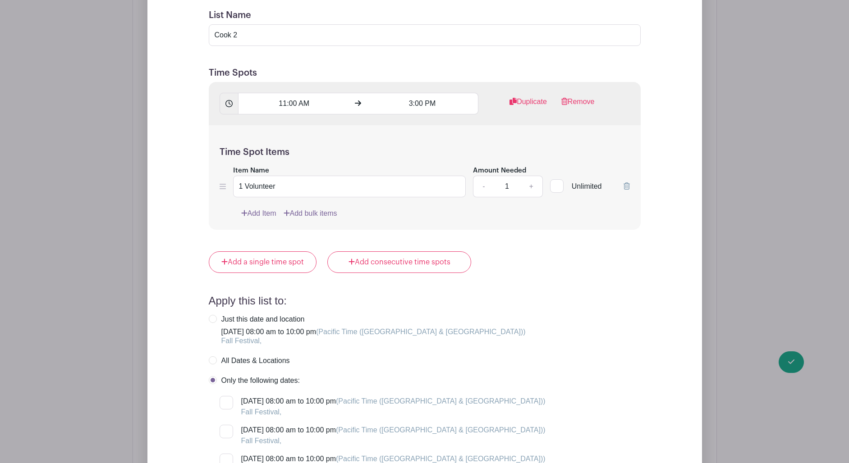
scroll to position [1722, 0]
click at [213, 356] on label "All Dates & Locations" at bounding box center [249, 360] width 81 height 9
radio input "true"
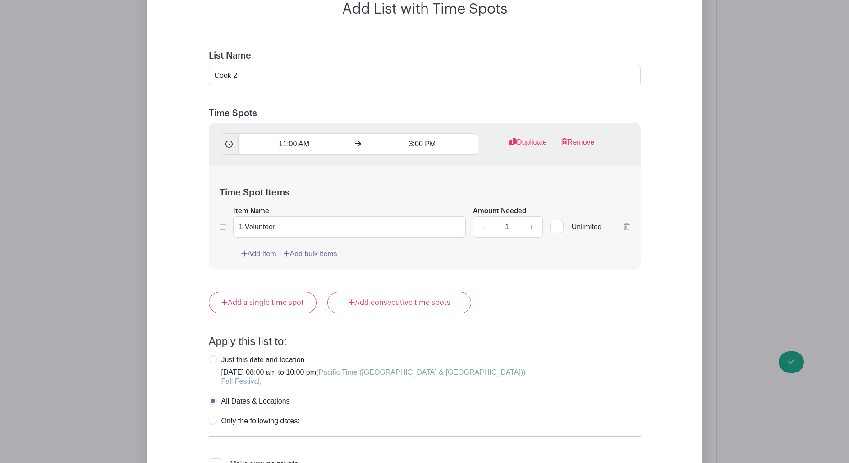
scroll to position [1682, 0]
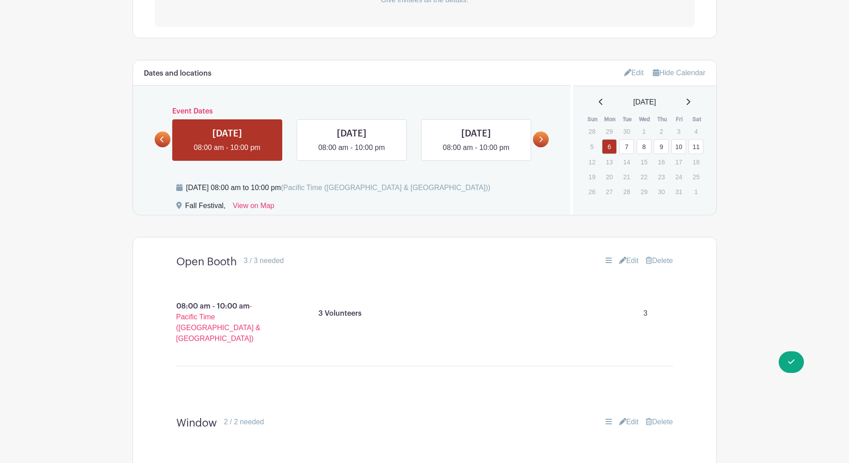
scroll to position [323, 0]
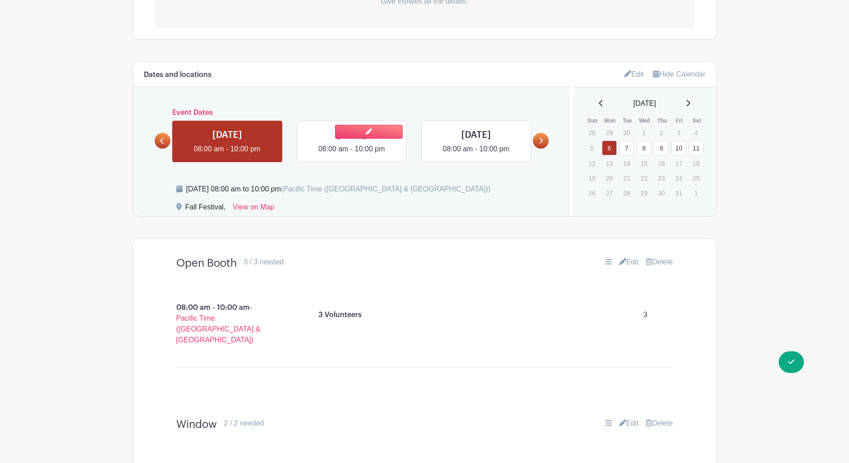
click at [352, 155] on link at bounding box center [352, 155] width 0 height 0
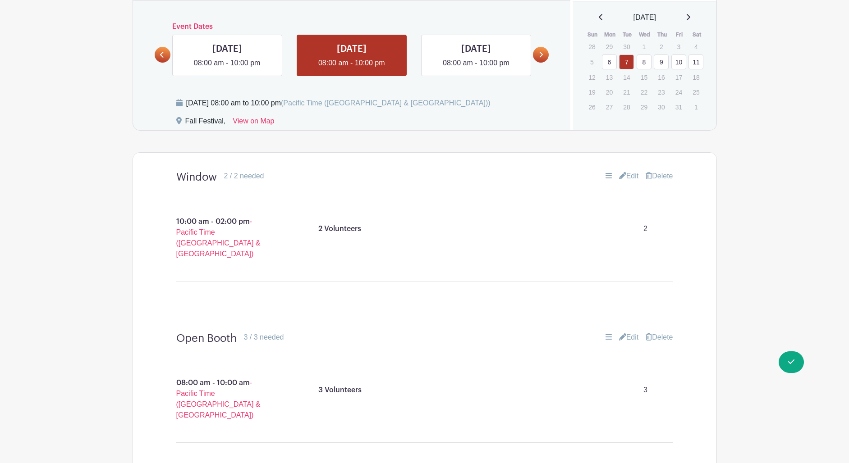
scroll to position [408, 0]
click at [648, 66] on link "8" at bounding box center [644, 63] width 15 height 15
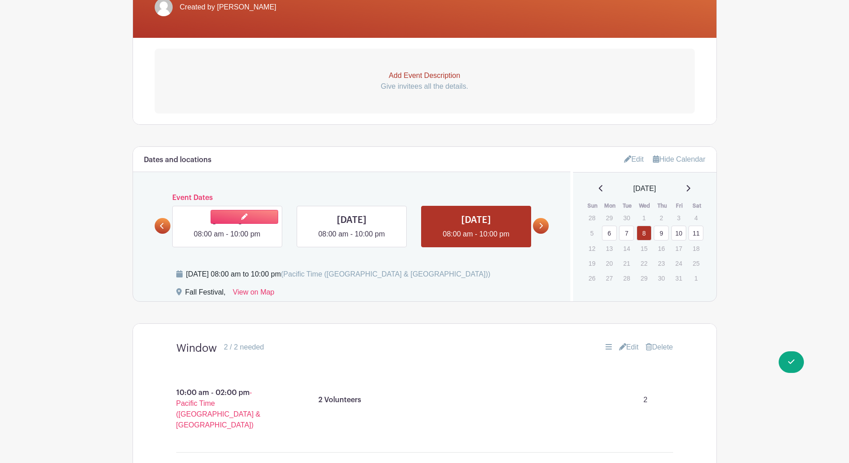
scroll to position [237, 0]
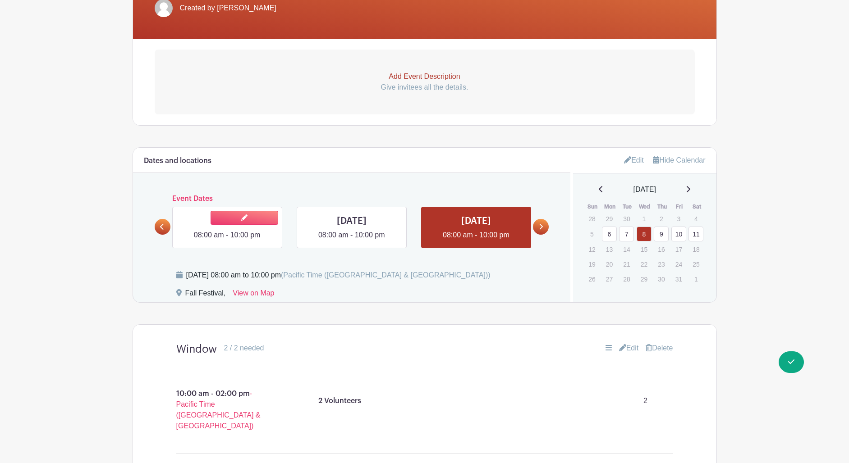
click at [227, 241] on link at bounding box center [227, 241] width 0 height 0
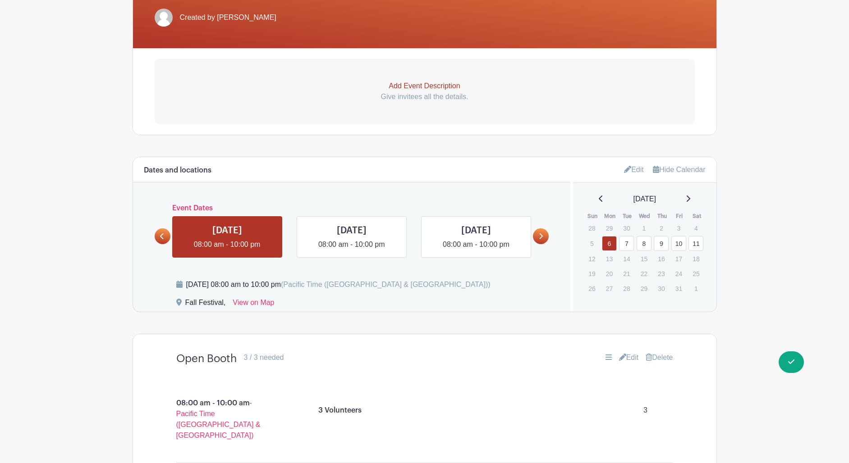
scroll to position [232, 0]
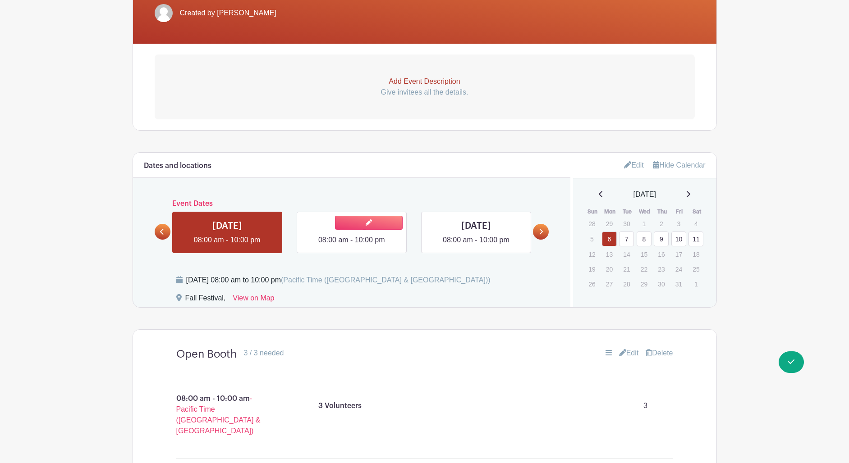
click at [352, 246] on link at bounding box center [352, 246] width 0 height 0
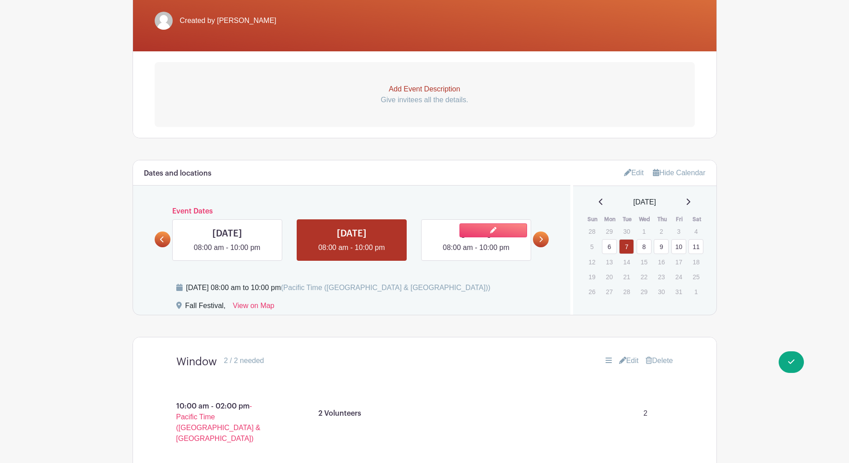
scroll to position [220, 0]
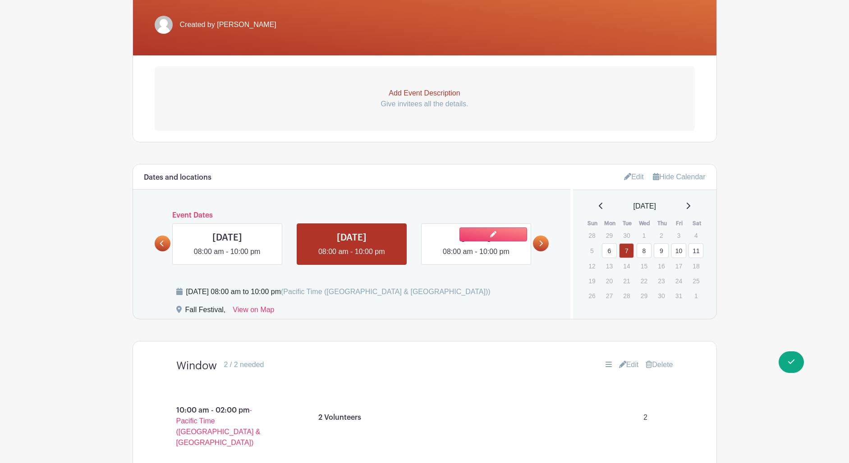
click at [476, 257] on link at bounding box center [476, 257] width 0 height 0
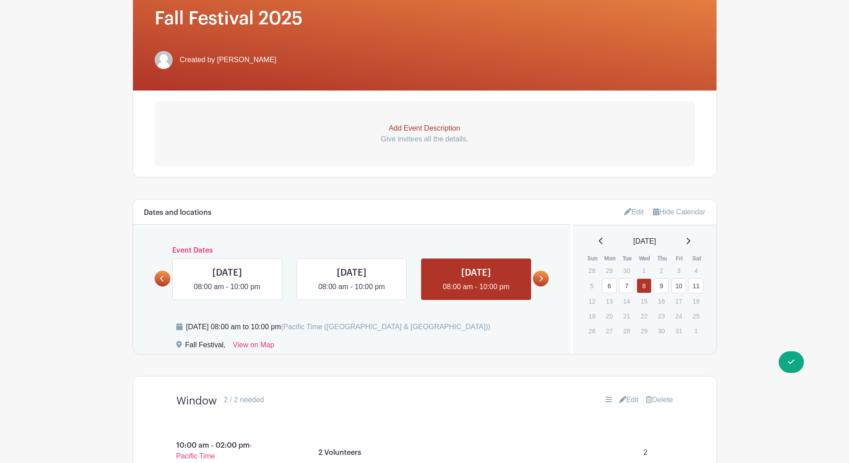
scroll to position [181, 0]
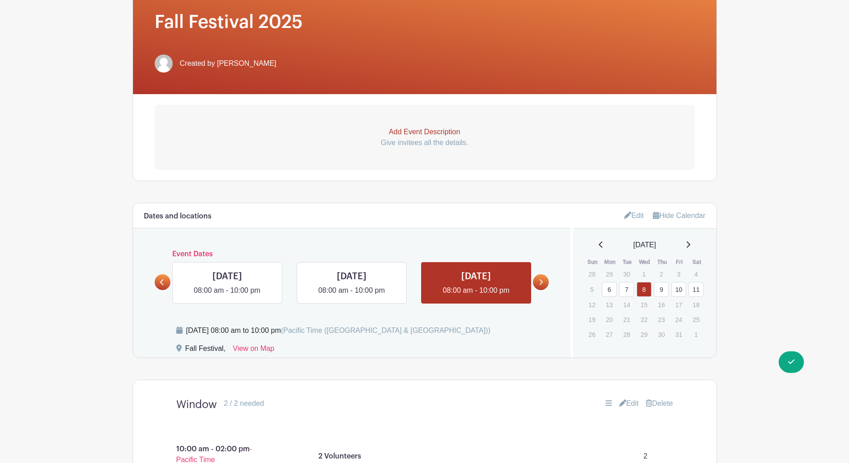
click at [659, 291] on link "9" at bounding box center [661, 289] width 15 height 15
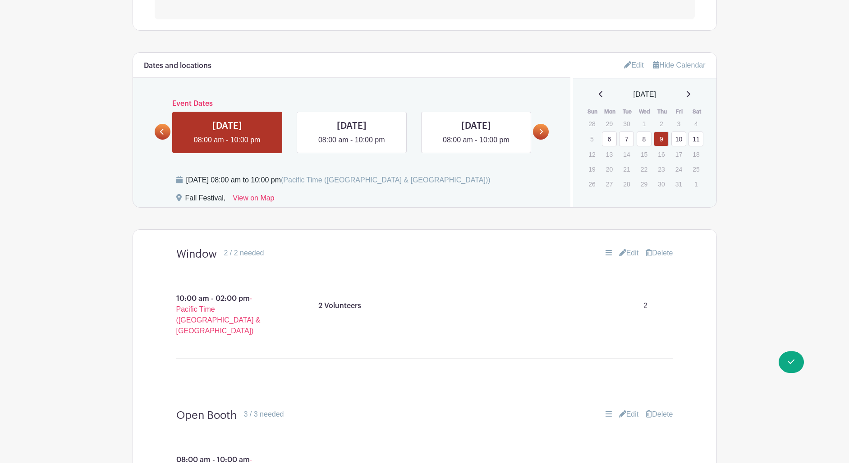
scroll to position [330, 0]
click at [682, 143] on link "10" at bounding box center [678, 140] width 15 height 15
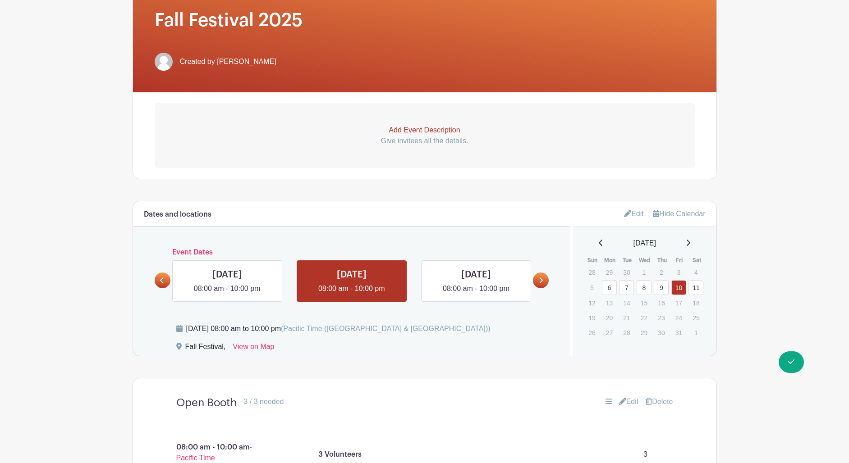
scroll to position [181, 0]
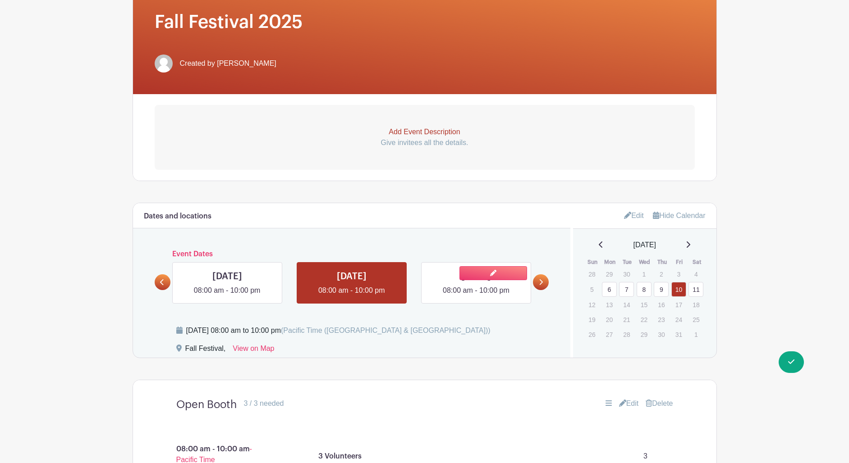
click at [476, 296] on link at bounding box center [476, 296] width 0 height 0
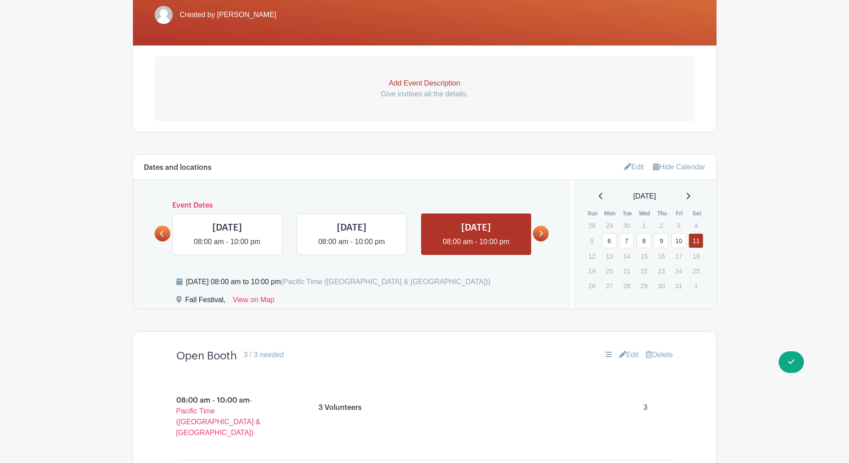
scroll to position [234, 0]
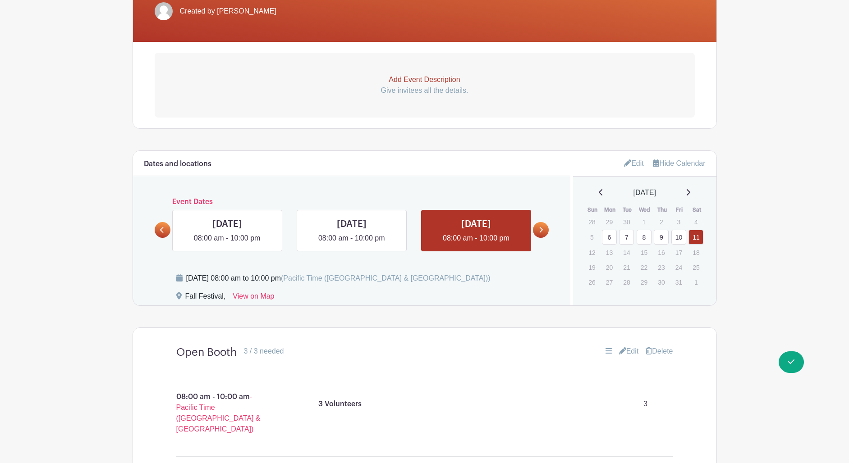
click at [610, 241] on link "6" at bounding box center [609, 237] width 15 height 15
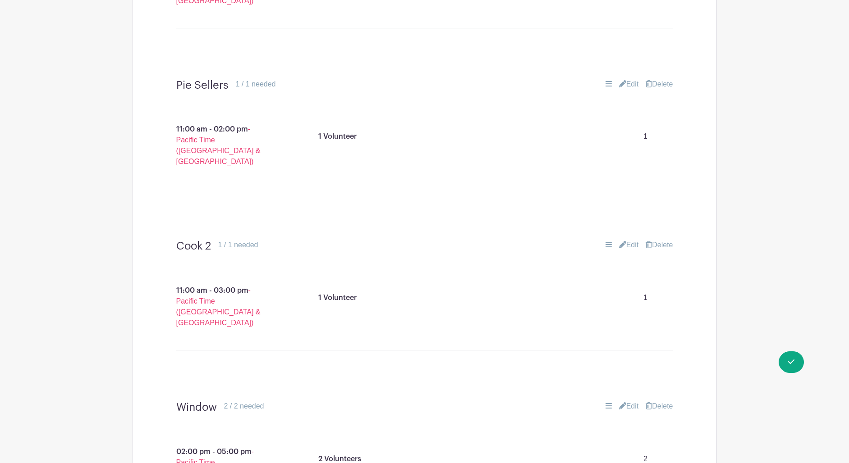
scroll to position [1147, 0]
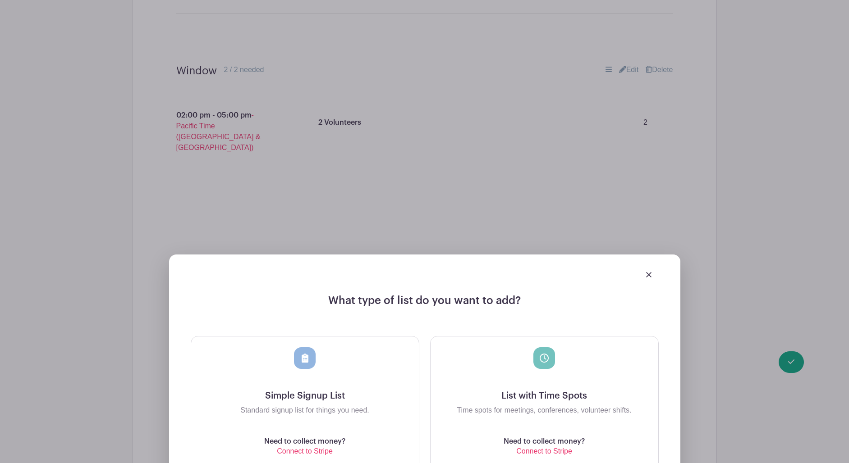
scroll to position [1484, 0]
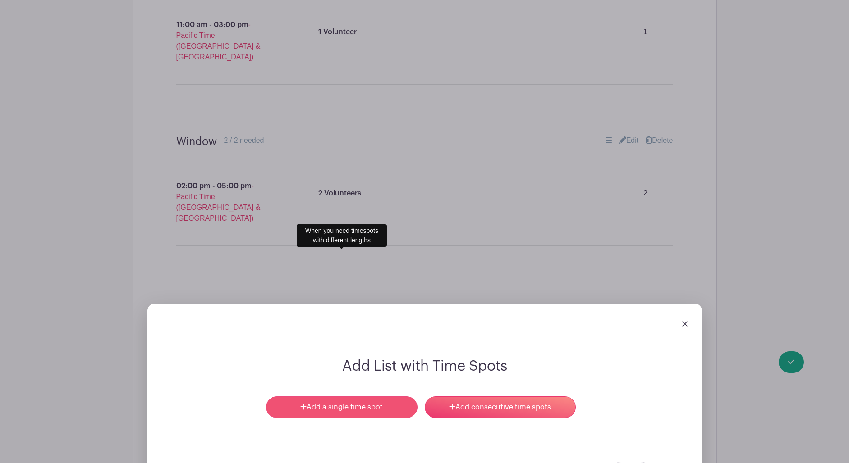
click at [361, 397] on link "Add a single time spot" at bounding box center [341, 408] width 151 height 22
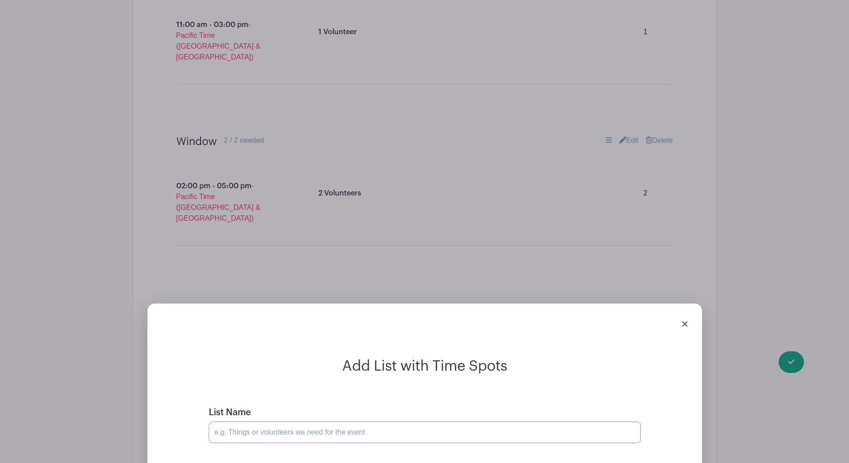
click at [340, 422] on input "List Name" at bounding box center [425, 433] width 432 height 22
type input "E"
type input "Float/Runner"
click at [258, 396] on div "09" at bounding box center [254, 394] width 29 height 17
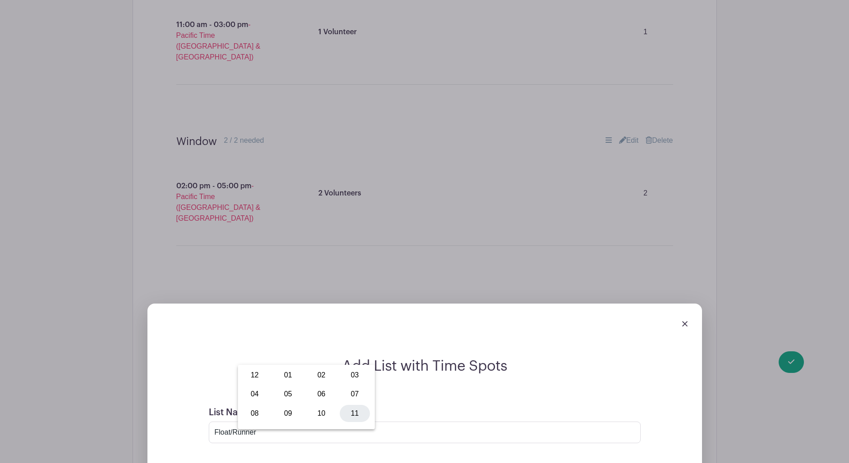
click at [355, 416] on div "11" at bounding box center [355, 413] width 30 height 17
click at [312, 393] on div "03" at bounding box center [312, 394] width 29 height 17
drag, startPoint x: 258, startPoint y: 378, endPoint x: 282, endPoint y: 380, distance: 24.0
click at [257, 378] on div "00" at bounding box center [255, 375] width 30 height 17
click at [354, 394] on button "PM" at bounding box center [350, 394] width 18 height 17
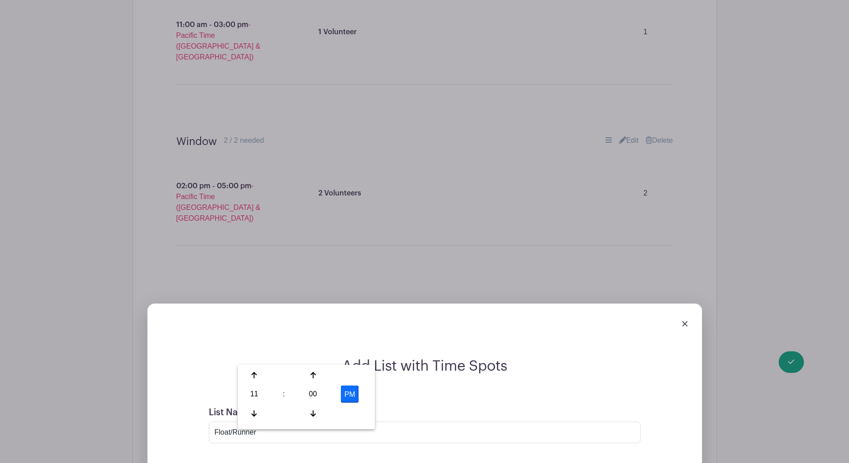
type input "11:00 AM"
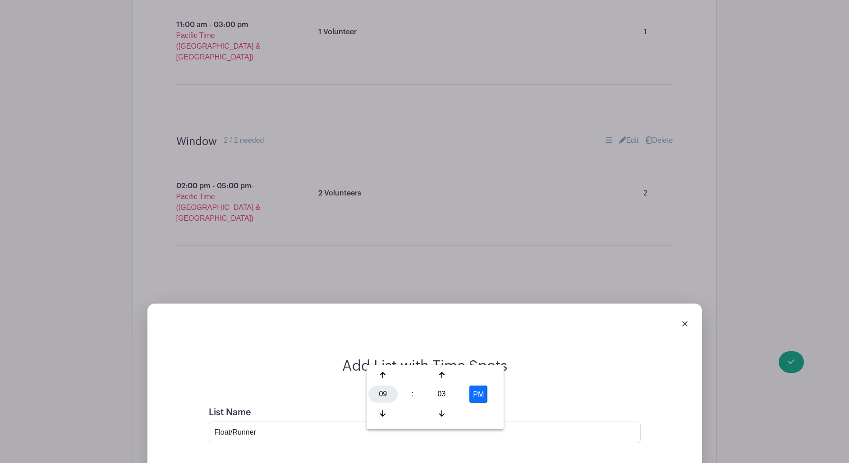
click at [387, 393] on div "09" at bounding box center [382, 394] width 29 height 17
click at [486, 379] on div "03" at bounding box center [483, 375] width 30 height 17
click at [444, 394] on div "03" at bounding box center [441, 394] width 29 height 17
click at [386, 379] on div "00" at bounding box center [383, 375] width 30 height 17
type input "3:00 PM"
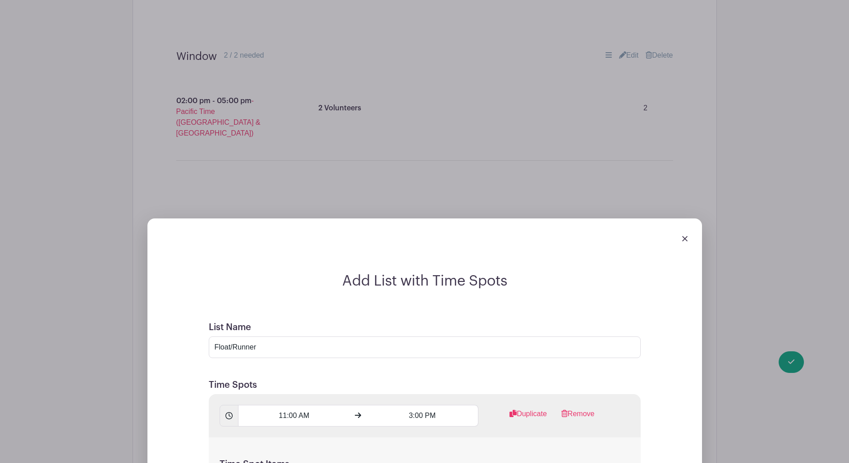
scroll to position [1572, 0]
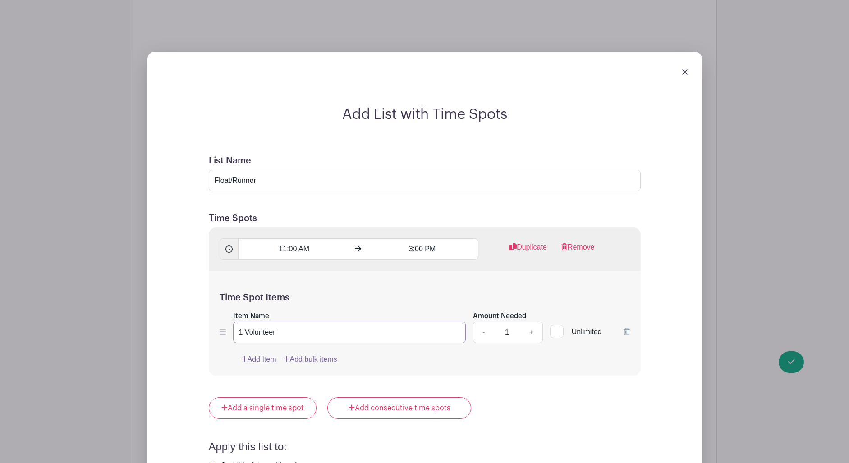
scroll to position [1736, 0]
type input "1 Volunteer"
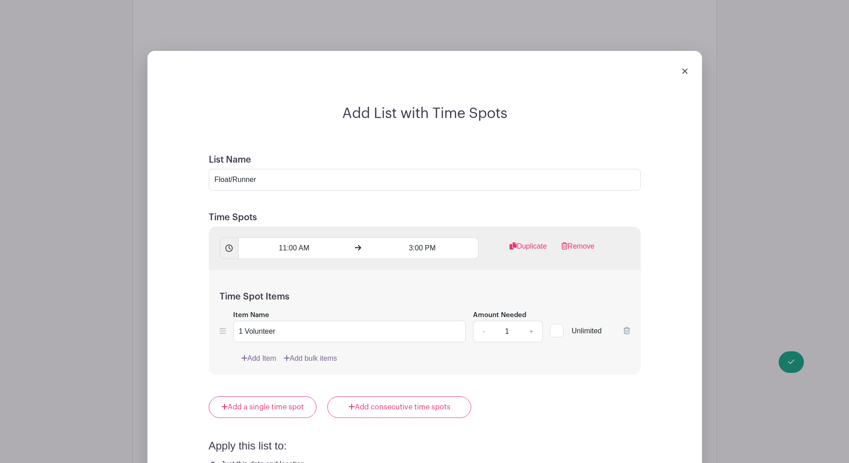
radio input "true"
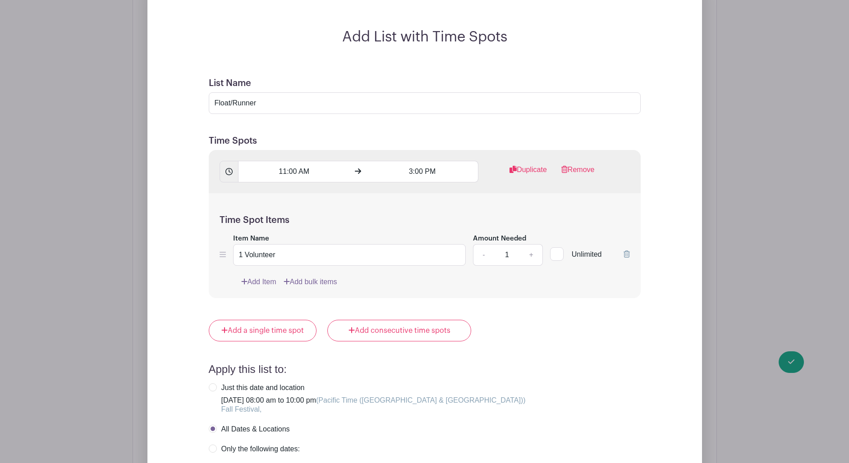
scroll to position [1814, 0]
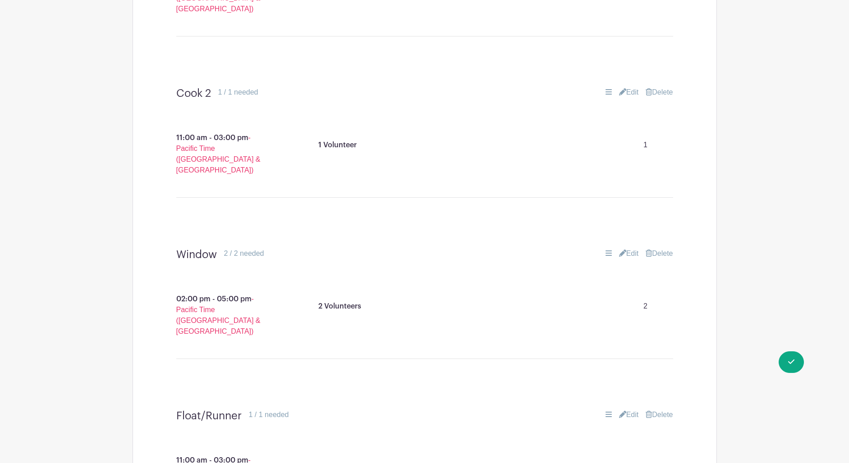
scroll to position [1300, 0]
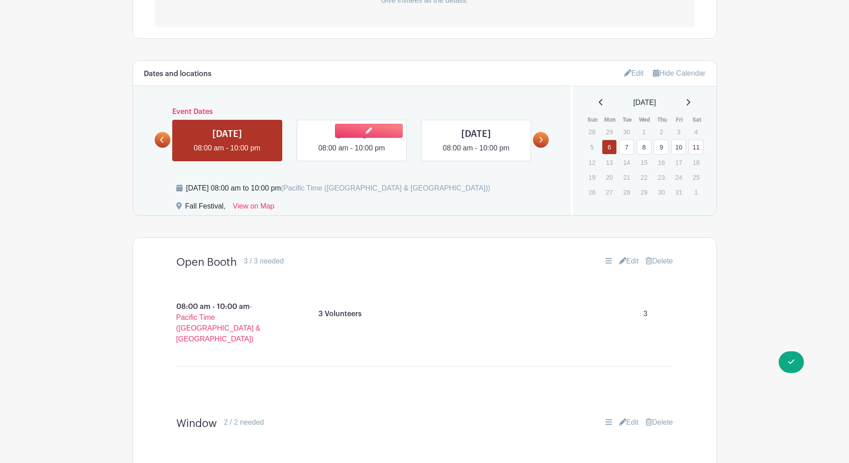
click at [352, 154] on link at bounding box center [352, 154] width 0 height 0
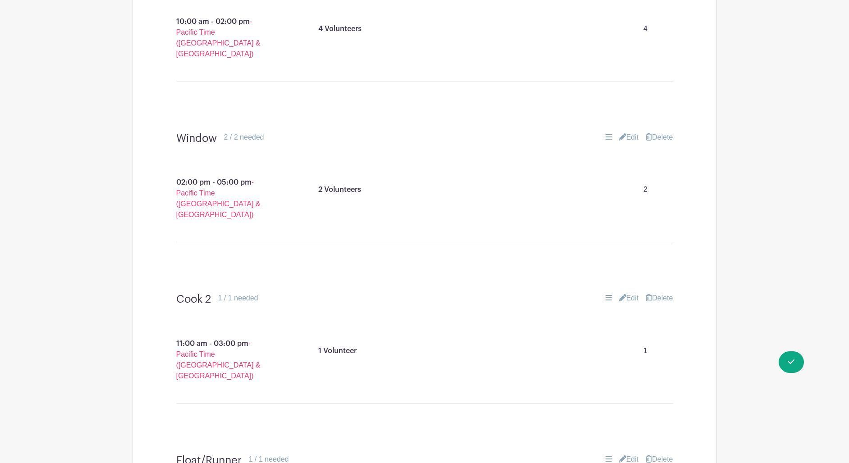
scroll to position [1091, 0]
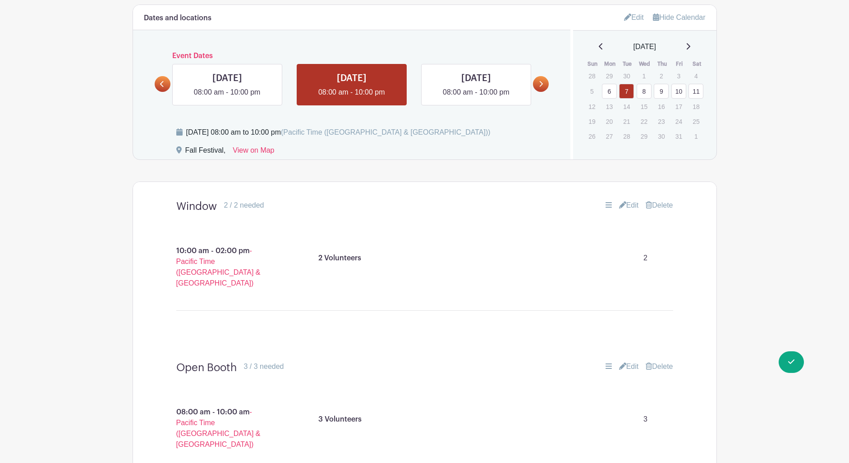
scroll to position [379, 0]
click at [476, 98] on link at bounding box center [476, 98] width 0 height 0
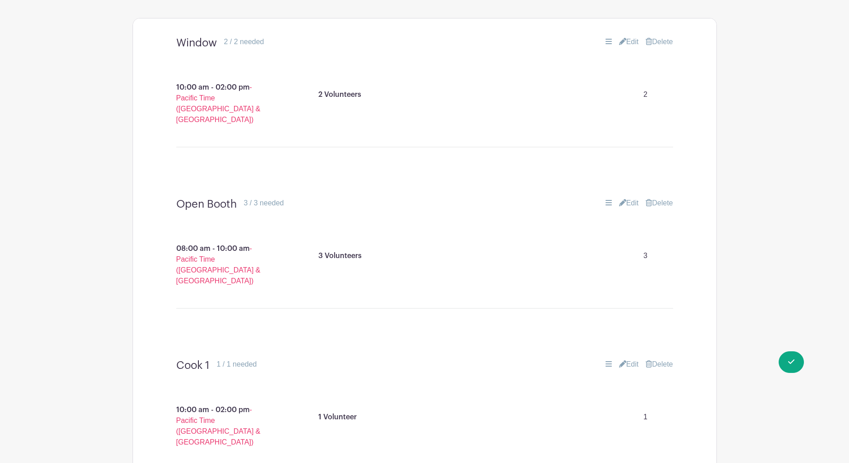
scroll to position [538, 0]
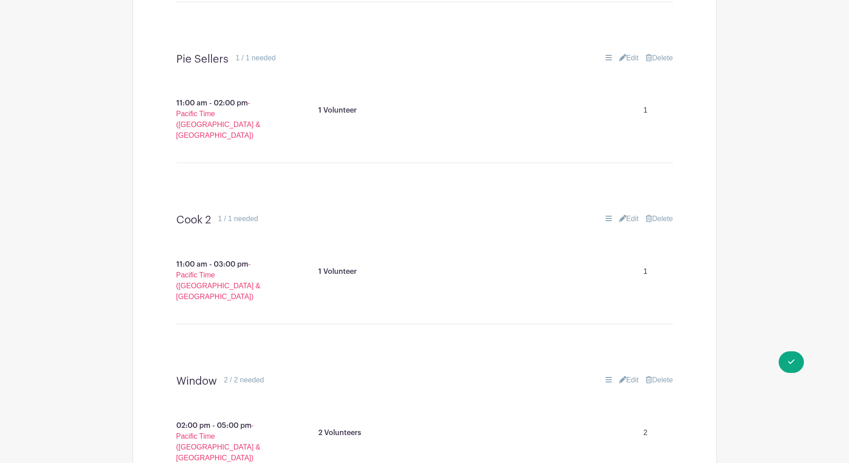
scroll to position [1214, 0]
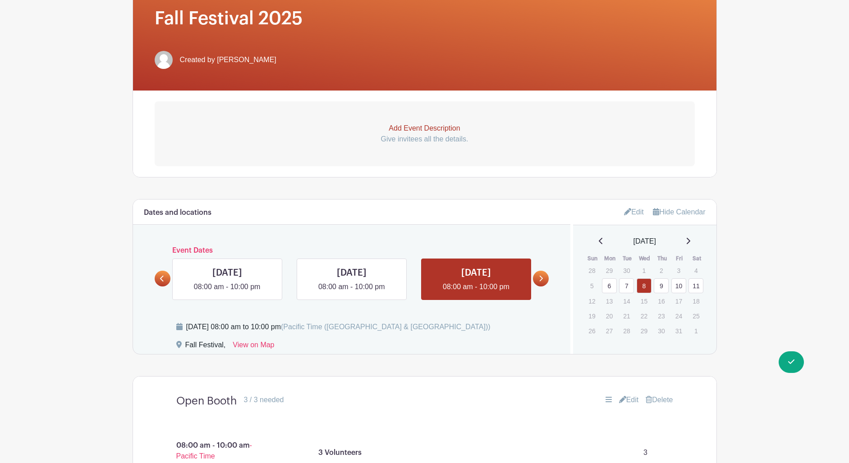
scroll to position [226, 0]
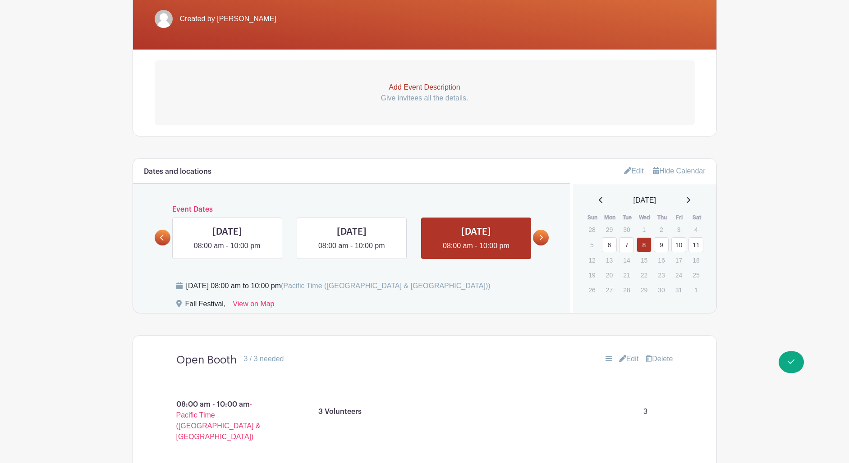
click at [664, 246] on link "9" at bounding box center [661, 245] width 15 height 15
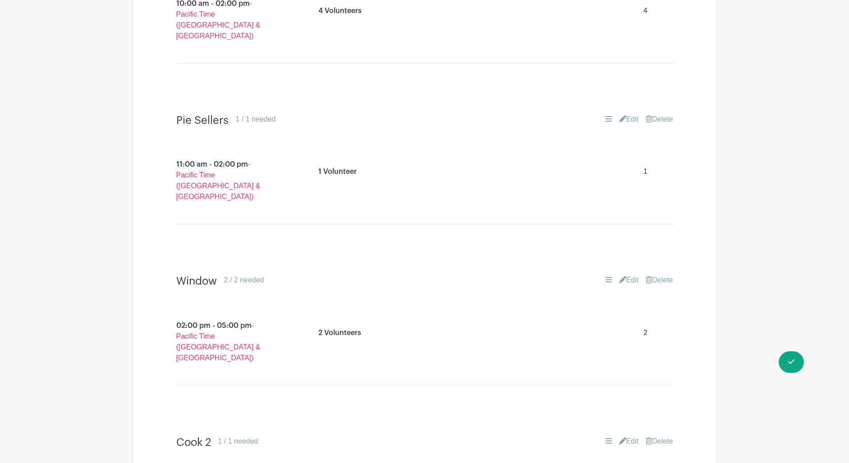
scroll to position [1118, 0]
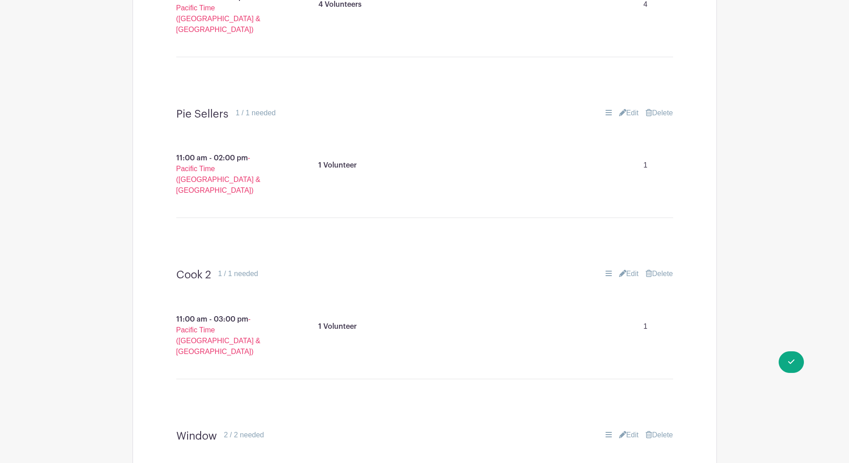
click at [715, 261] on turbo-frame "Cook 2 1 / 1 needed Edit Delete 11:00 am - 03:00 pm - Pacific Time (US & Canada…" at bounding box center [424, 341] width 583 height 161
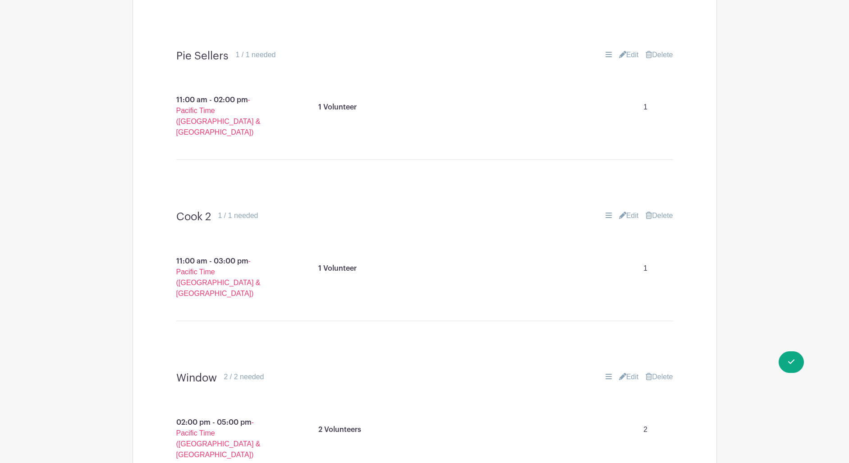
scroll to position [1187, 0]
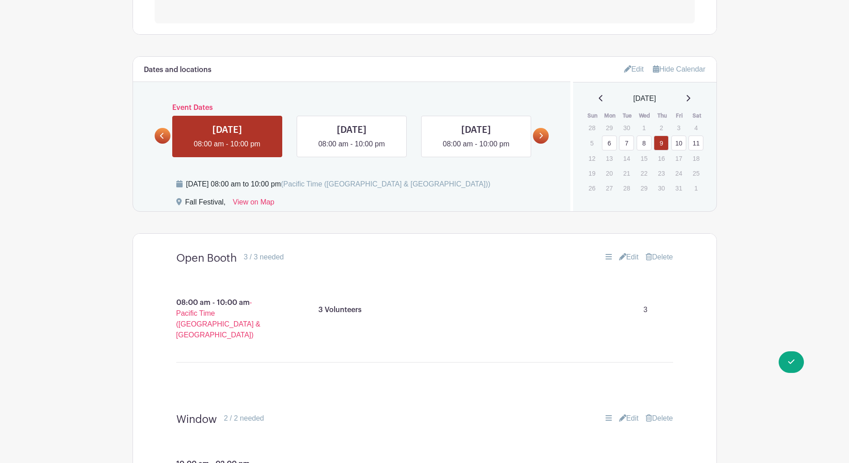
scroll to position [329, 0]
click at [683, 143] on link "10" at bounding box center [678, 141] width 15 height 15
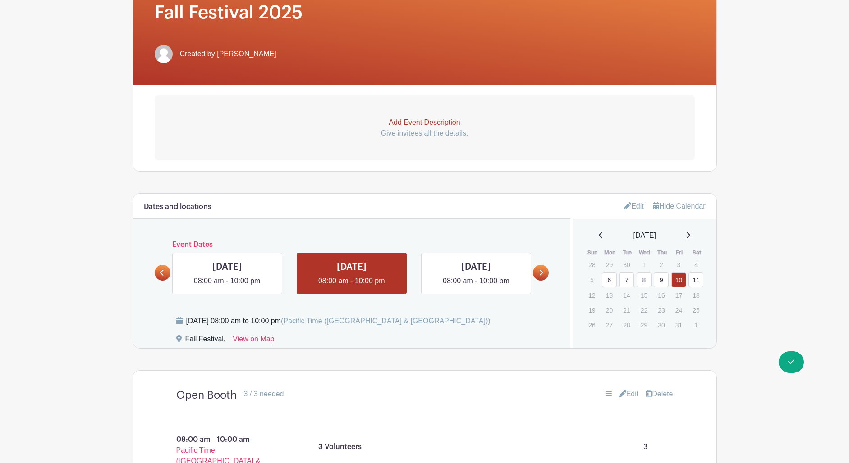
scroll to position [192, 0]
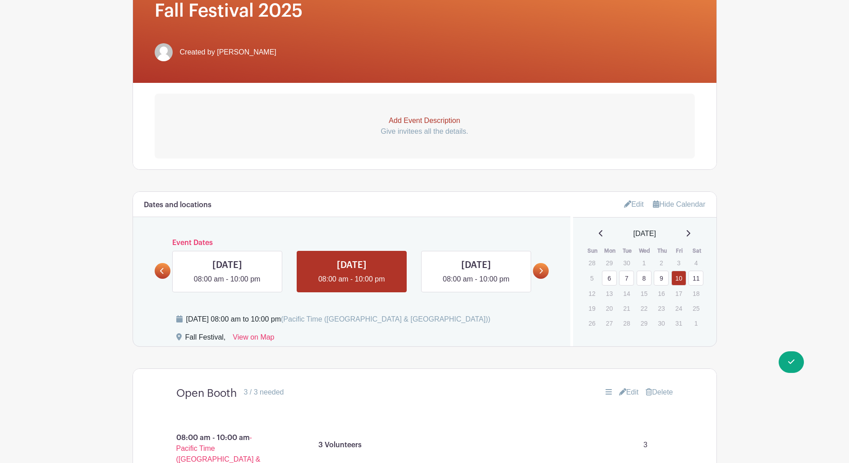
click at [698, 278] on link "11" at bounding box center [695, 278] width 15 height 15
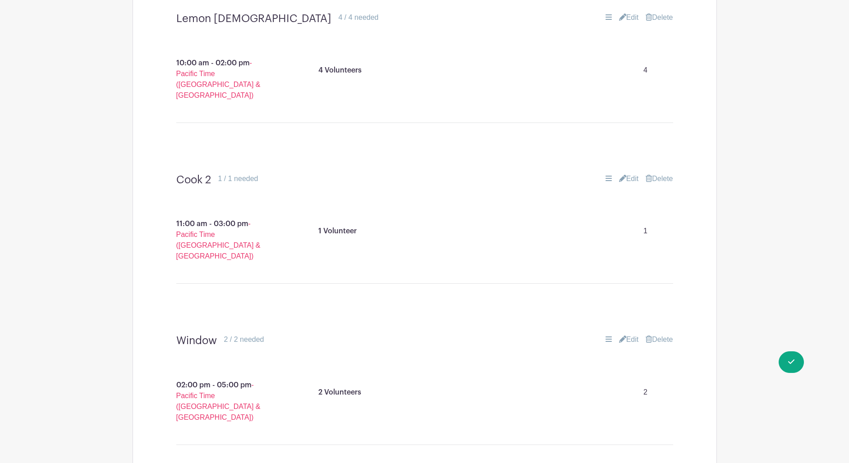
scroll to position [1052, 0]
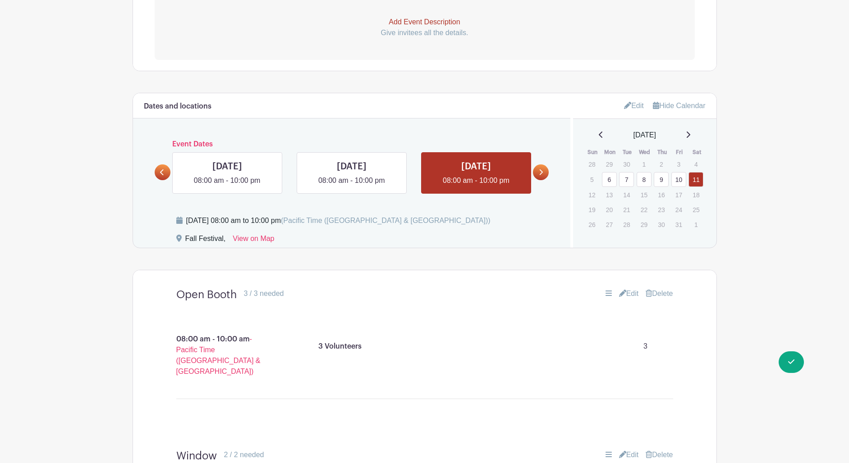
scroll to position [292, 0]
click at [611, 183] on link "6" at bounding box center [609, 179] width 15 height 15
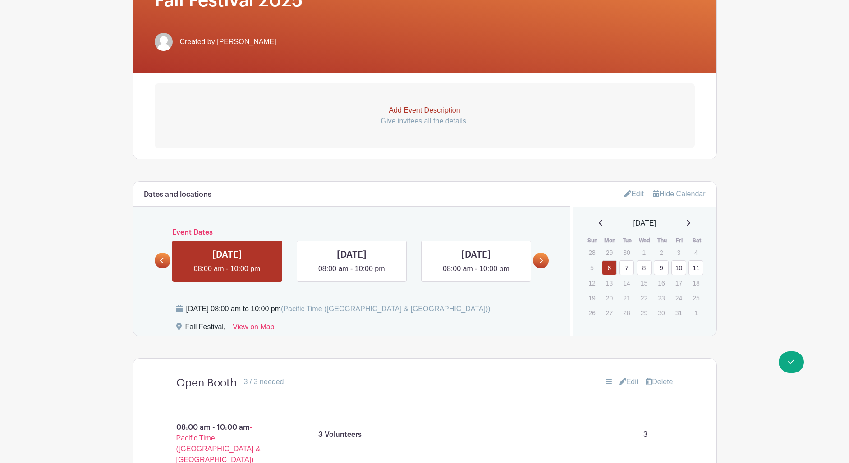
scroll to position [192, 0]
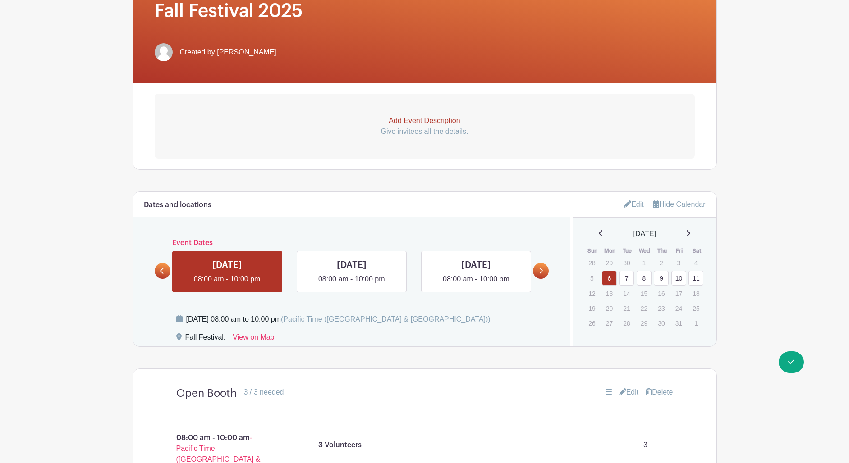
click at [625, 279] on link "7" at bounding box center [626, 278] width 15 height 15
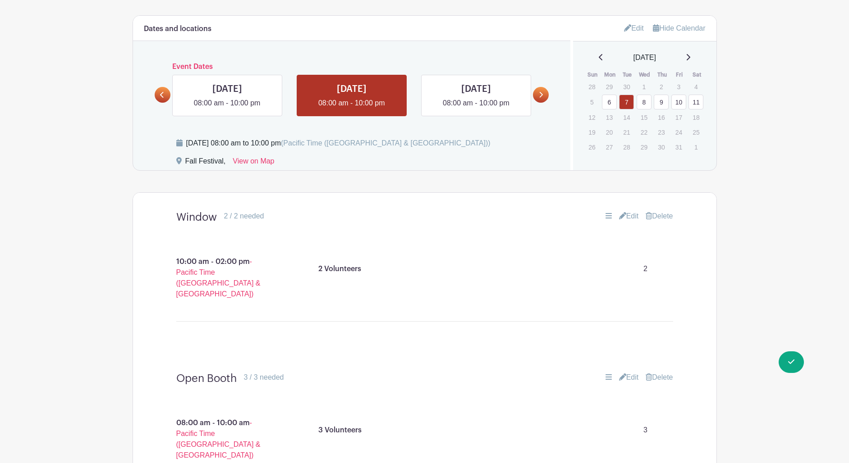
scroll to position [369, 0]
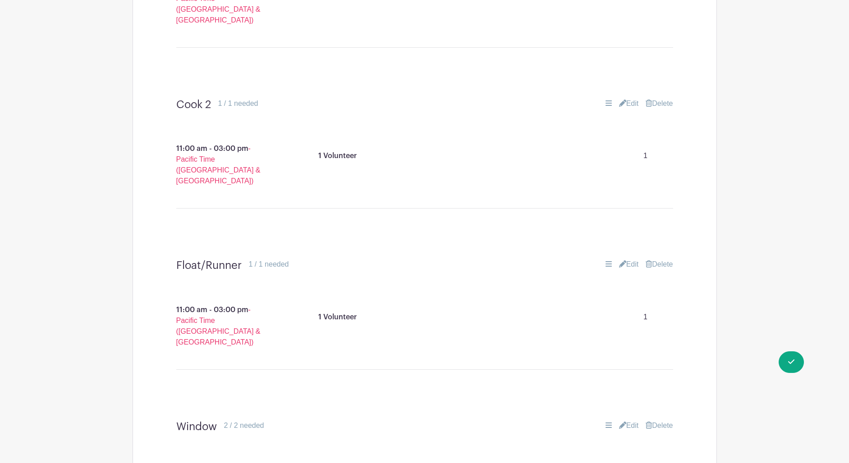
scroll to position [1121, 0]
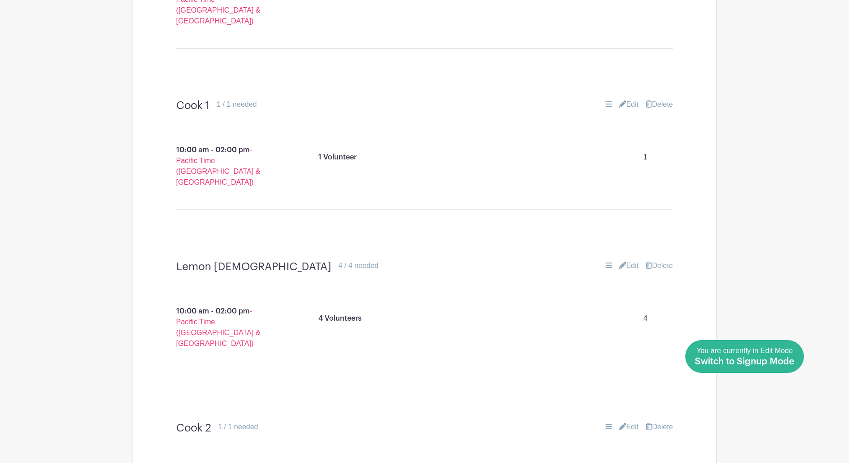
scroll to position [817, 0]
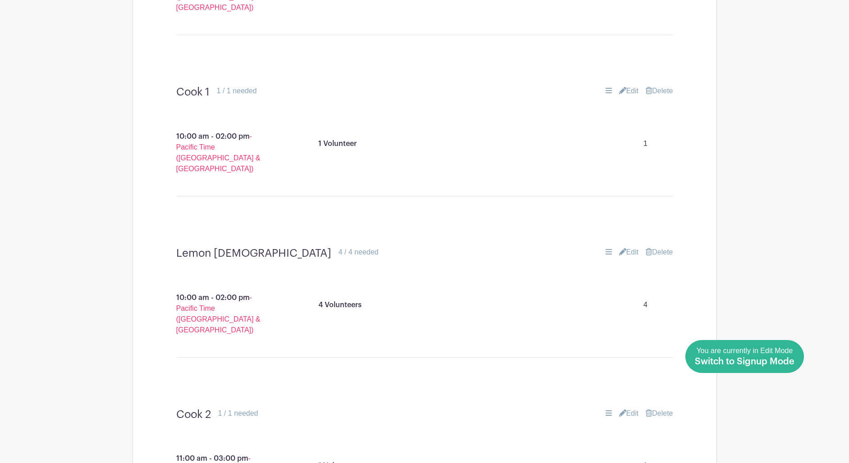
click at [786, 362] on span "Switch to Signup Mode" at bounding box center [745, 361] width 100 height 9
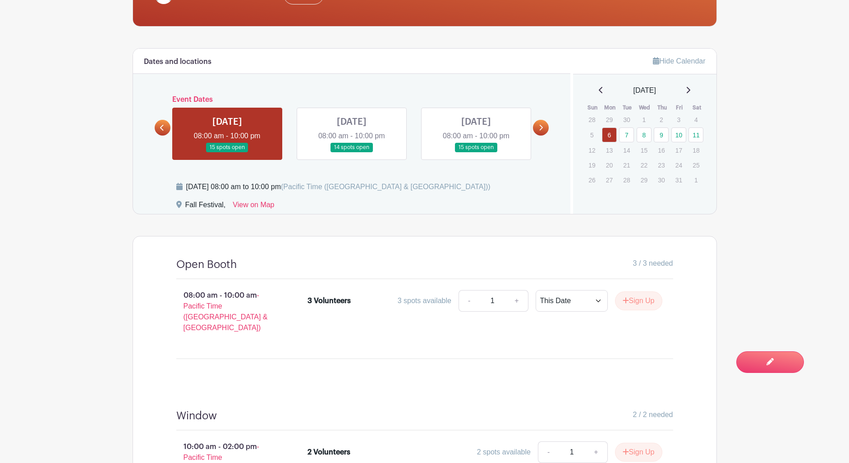
scroll to position [249, 0]
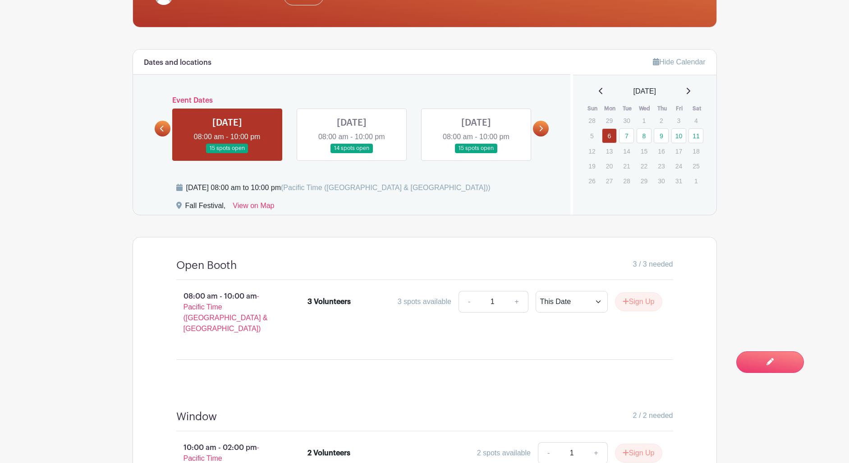
click at [352, 153] on link at bounding box center [352, 153] width 0 height 0
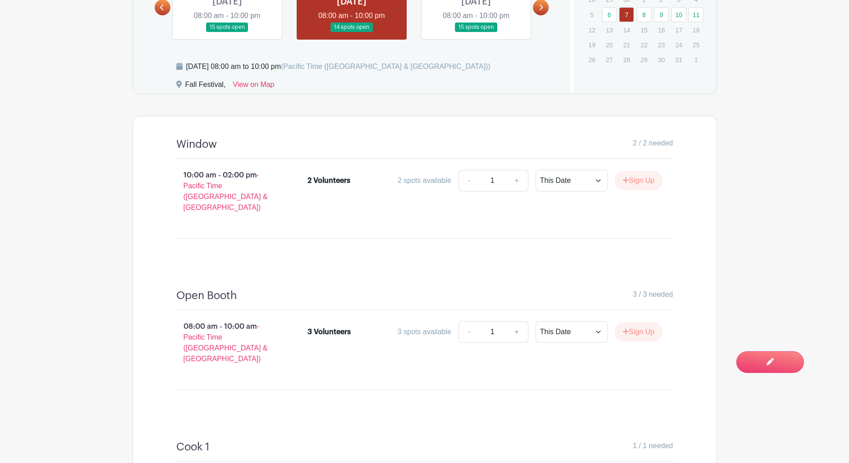
scroll to position [371, 0]
click at [767, 360] on span "Switch to Edit Mode" at bounding box center [741, 361] width 86 height 9
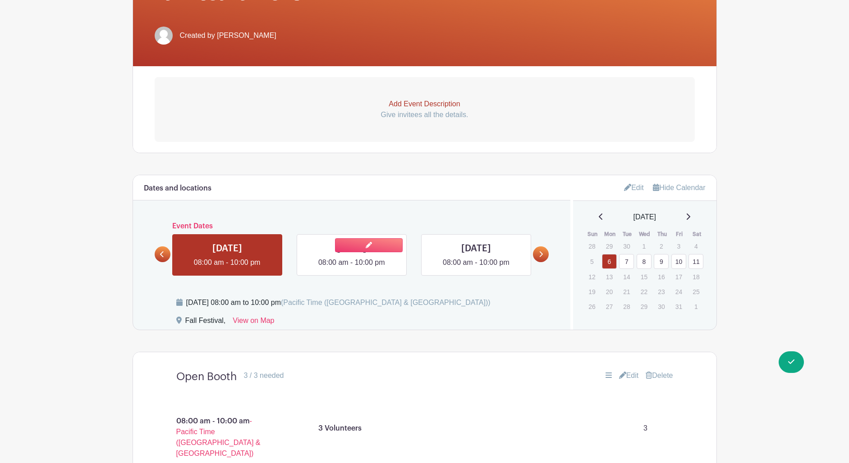
scroll to position [210, 0]
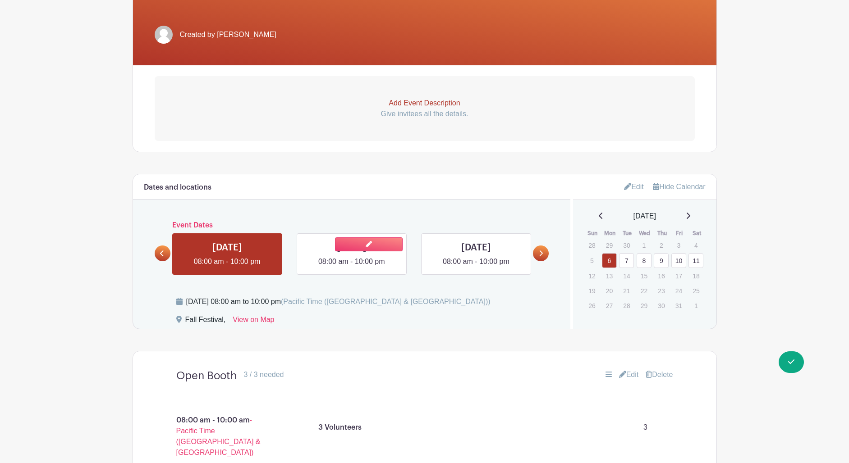
click at [352, 267] on link at bounding box center [352, 267] width 0 height 0
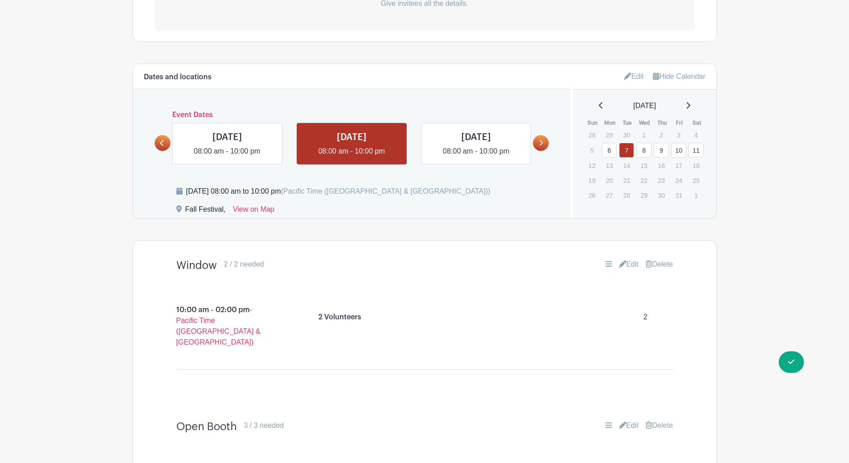
scroll to position [320, 0]
click at [472, 286] on div "08:00 am - 10:00 am - Pacific Time (US & Canada) 3 Volunteers 3" at bounding box center [425, 347] width 540 height 134
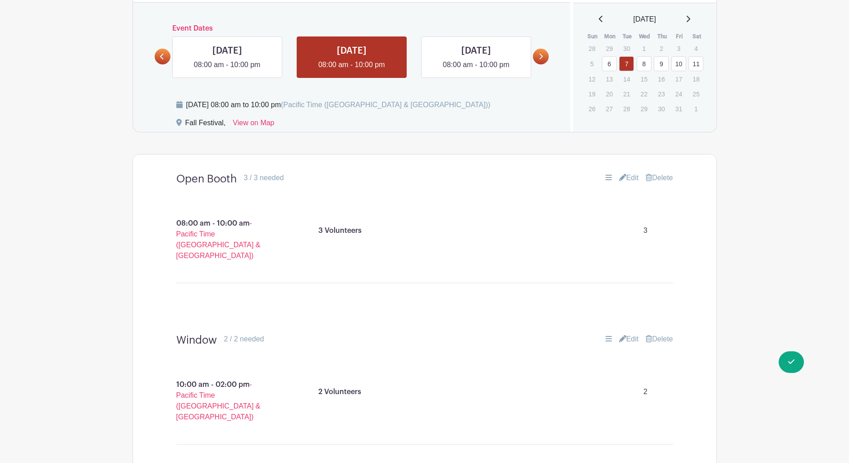
click at [472, 286] on div "08:00 am - 10:00 am - Pacific Time (US & Canada) 3 Volunteers 3" at bounding box center [425, 260] width 540 height 134
click at [788, 365] on span "Switch to Signup Mode" at bounding box center [745, 361] width 100 height 9
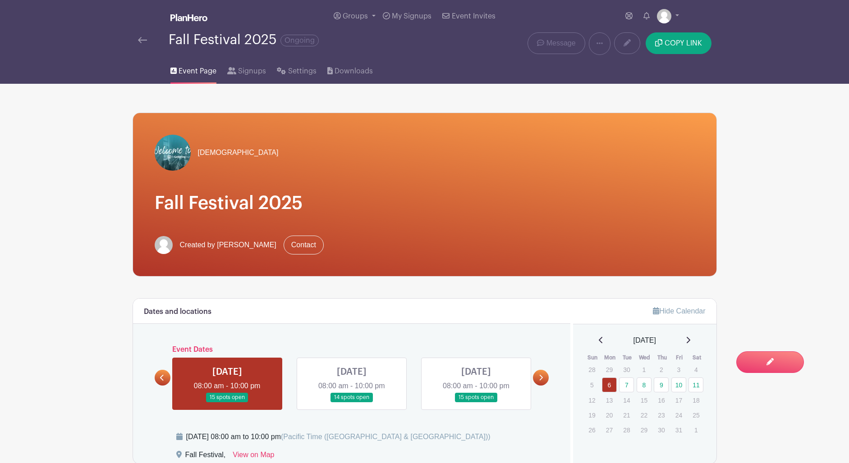
click at [352, 403] on link at bounding box center [352, 403] width 0 height 0
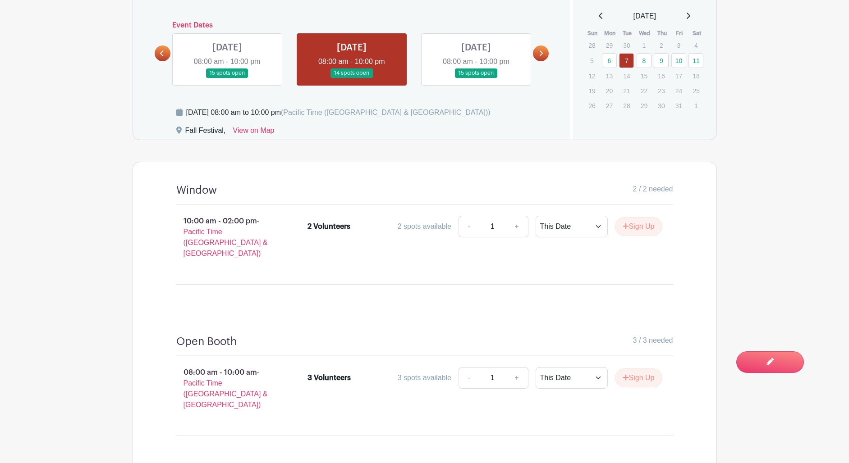
scroll to position [326, 0]
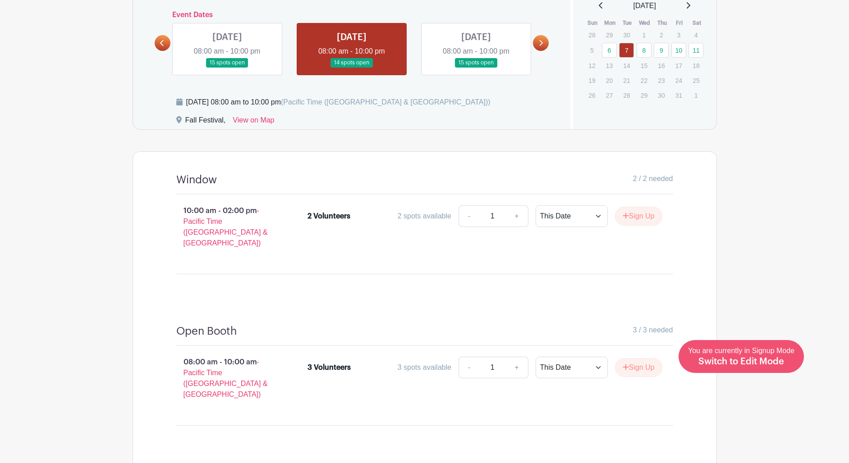
click at [769, 360] on span "Switch to Edit Mode" at bounding box center [741, 361] width 86 height 9
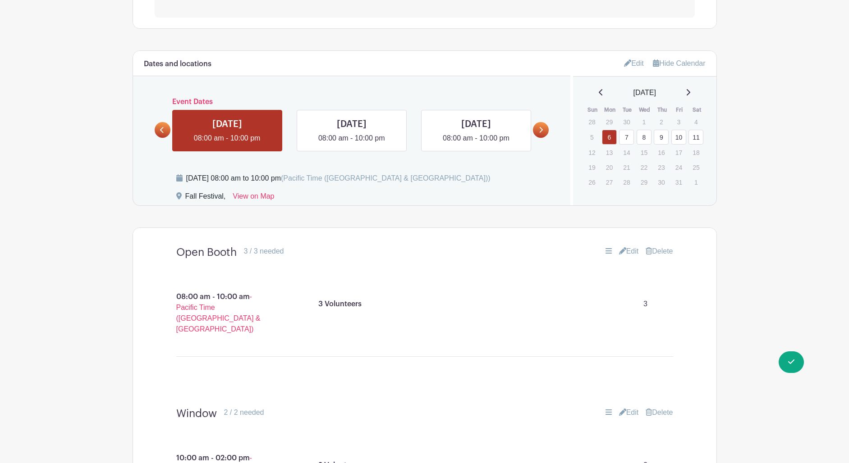
scroll to position [336, 0]
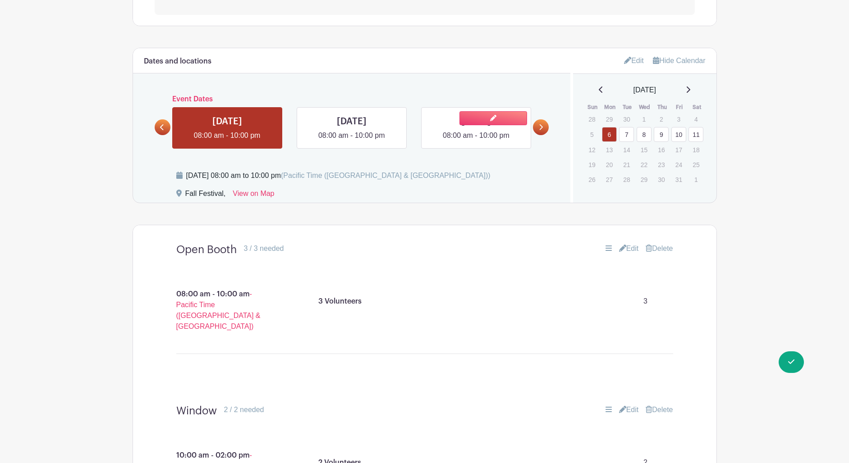
click at [476, 141] on link at bounding box center [476, 141] width 0 height 0
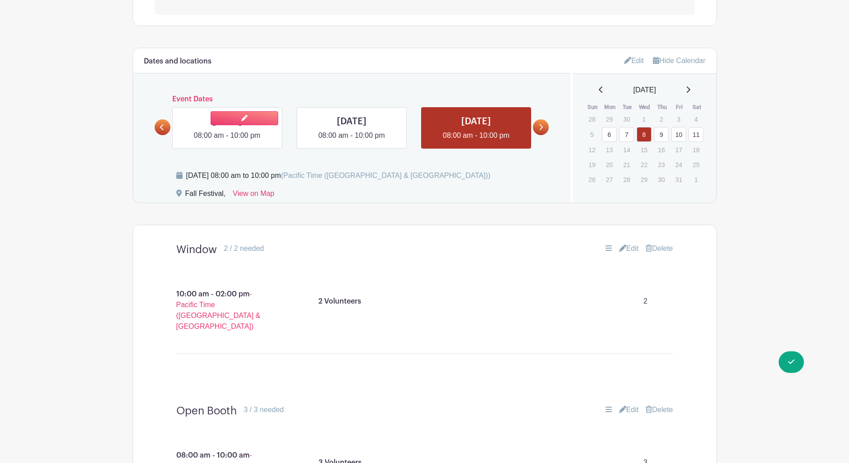
click at [227, 141] on link at bounding box center [227, 141] width 0 height 0
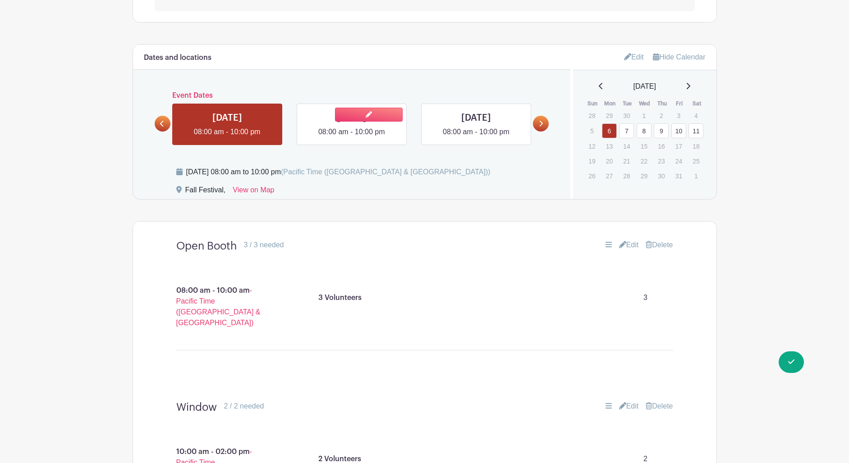
click at [352, 137] on link at bounding box center [352, 137] width 0 height 0
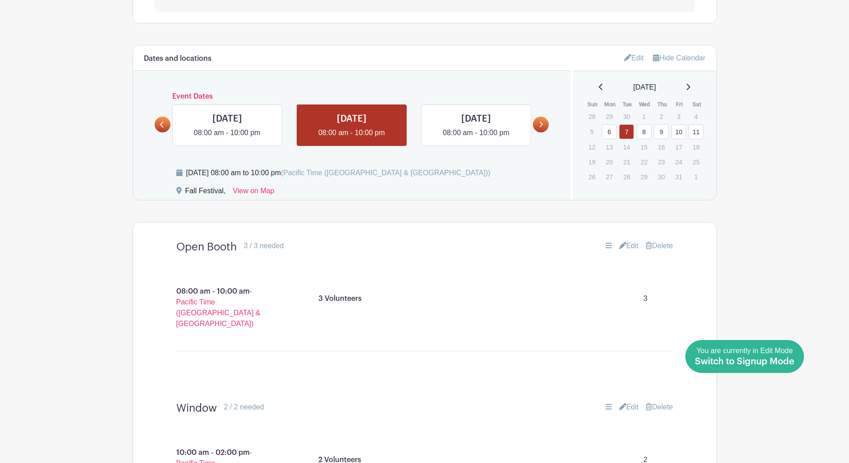
click at [790, 362] on span "Switch to Signup Mode" at bounding box center [745, 361] width 100 height 9
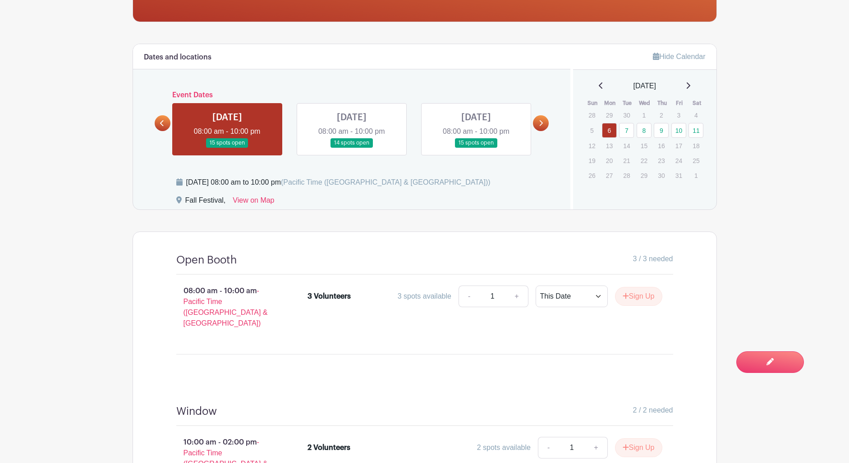
scroll to position [256, 0]
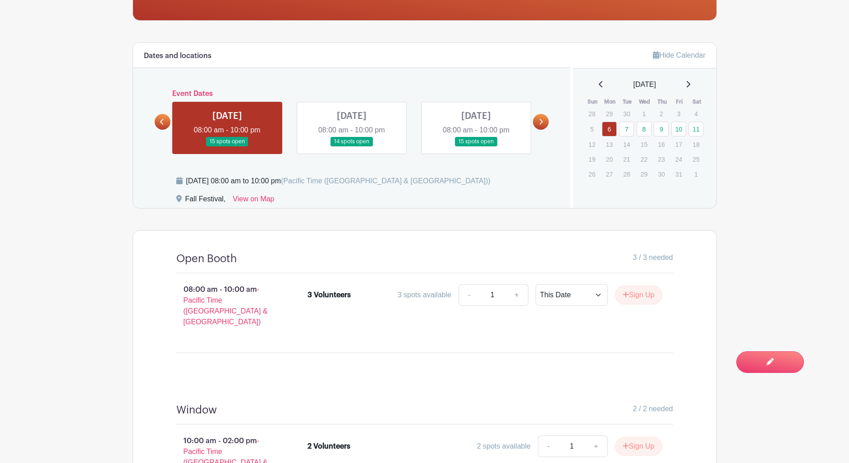
click at [352, 147] on link at bounding box center [352, 147] width 0 height 0
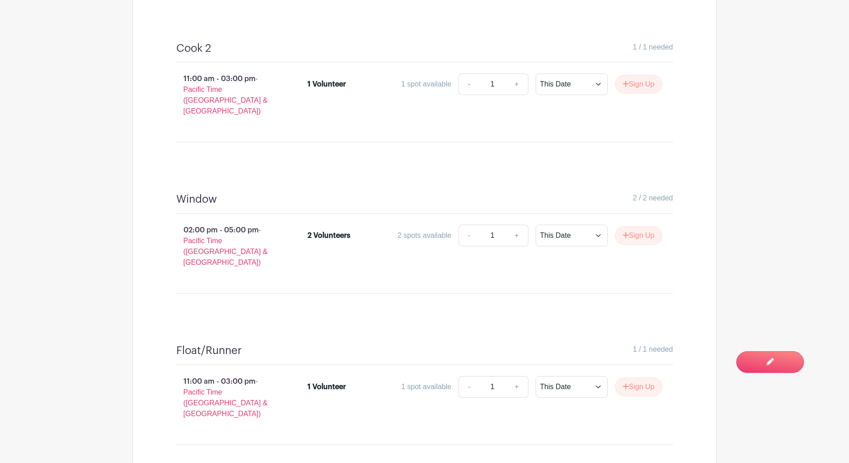
scroll to position [1072, 0]
click at [760, 358] on span "Switch to Edit Mode" at bounding box center [741, 361] width 86 height 9
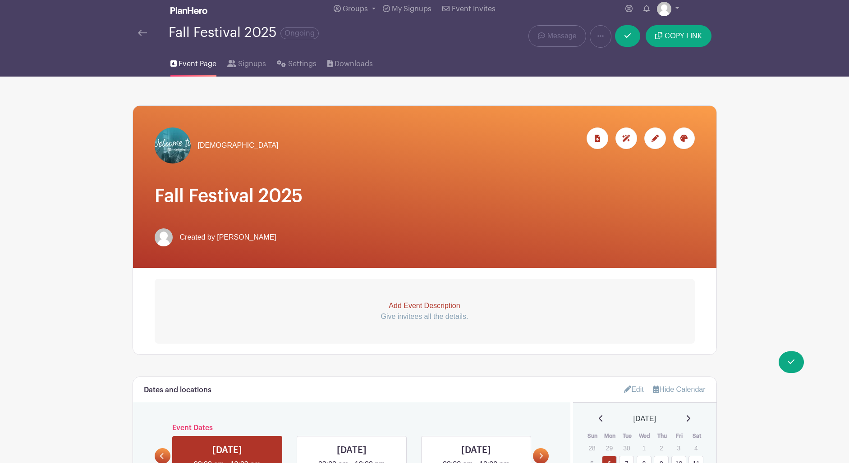
scroll to position [9, 0]
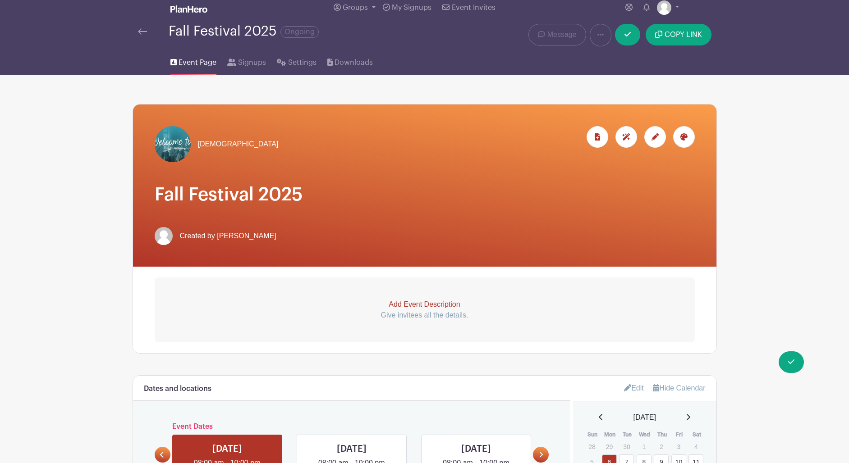
click at [657, 151] on link at bounding box center [651, 144] width 29 height 36
click at [662, 138] on div at bounding box center [655, 137] width 22 height 22
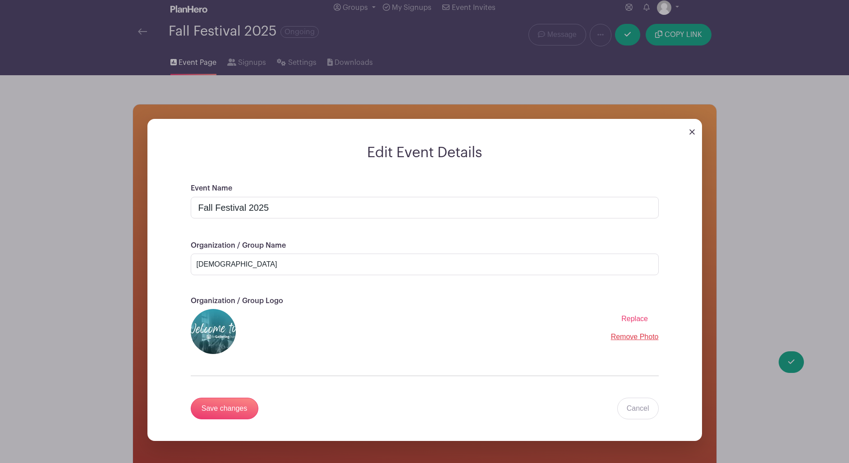
drag, startPoint x: 693, startPoint y: 134, endPoint x: 699, endPoint y: 135, distance: 5.6
click at [693, 134] on img at bounding box center [691, 131] width 5 height 5
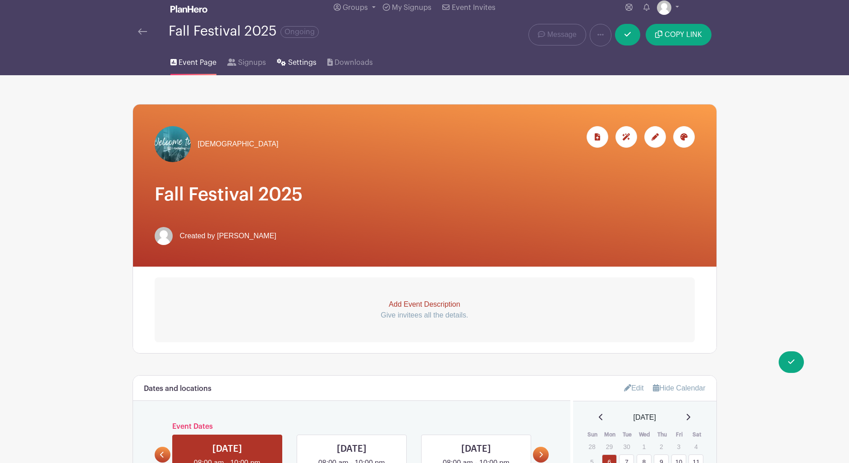
click at [293, 59] on span "Settings" at bounding box center [302, 62] width 28 height 11
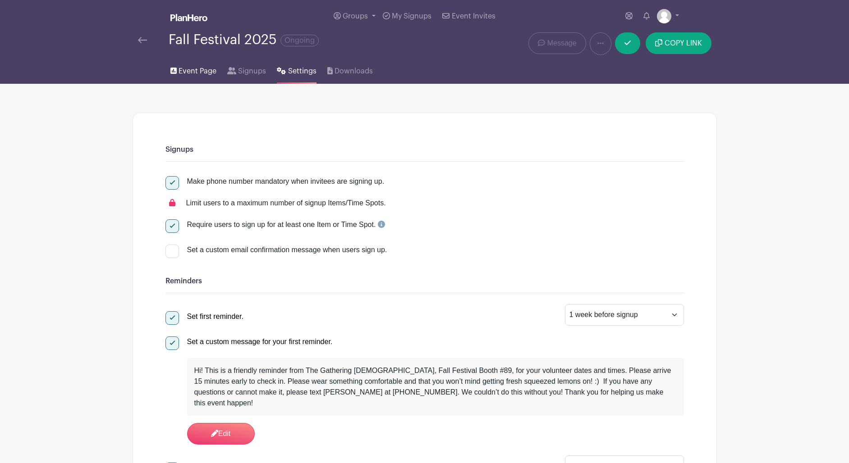
click at [192, 76] on link "Event Page" at bounding box center [193, 69] width 46 height 29
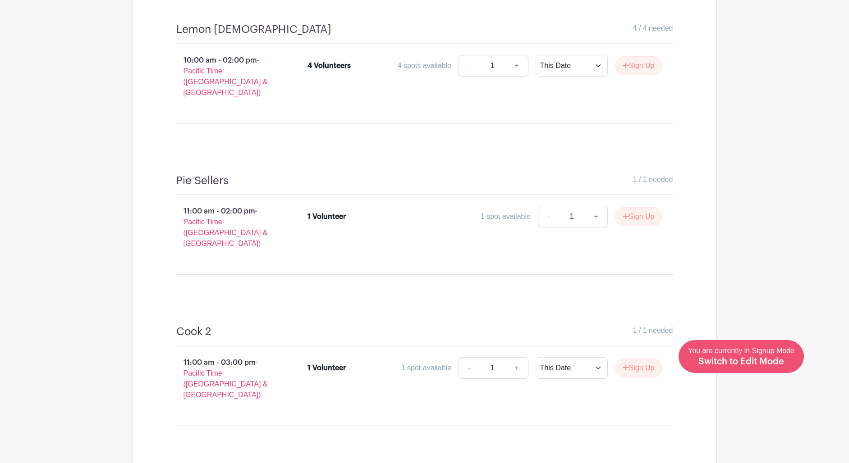
scroll to position [940, 0]
click at [759, 363] on span "Switch to Edit Mode" at bounding box center [741, 361] width 86 height 9
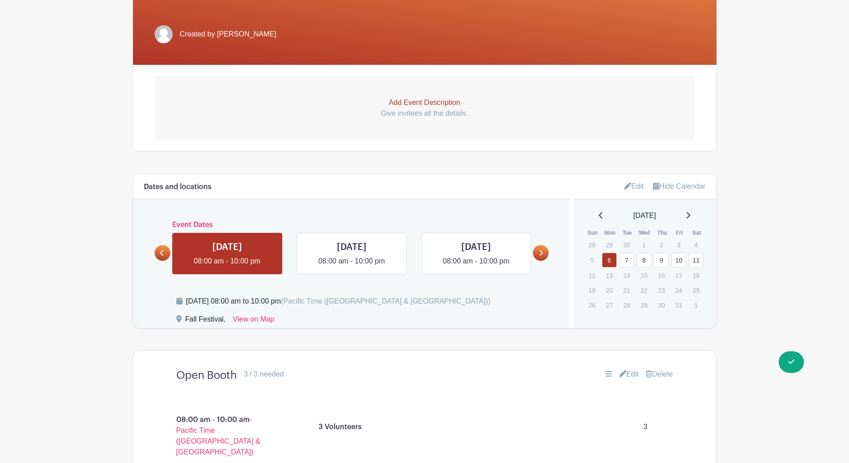
scroll to position [211, 0]
click at [352, 266] on link at bounding box center [352, 266] width 0 height 0
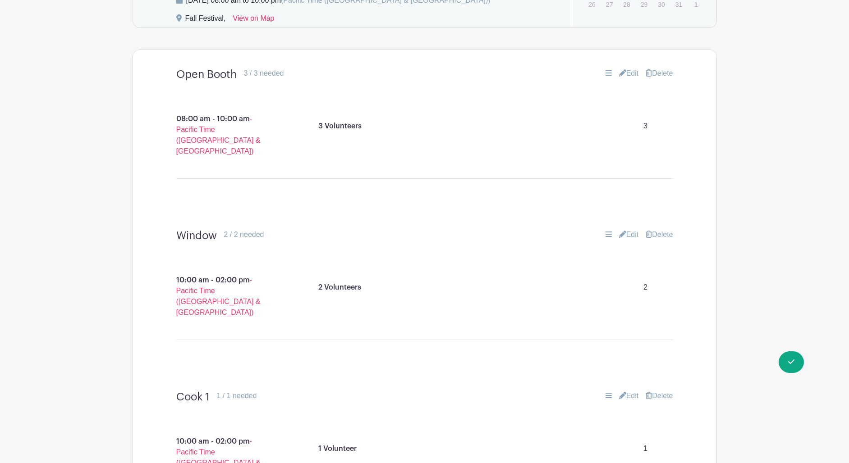
scroll to position [510, 0]
click at [745, 116] on main "Groups All Groups Delanie's Events My Signups Event Invites My account Logout F…" at bounding box center [424, 445] width 849 height 1911
click at [628, 74] on link "Edit" at bounding box center [629, 75] width 20 height 11
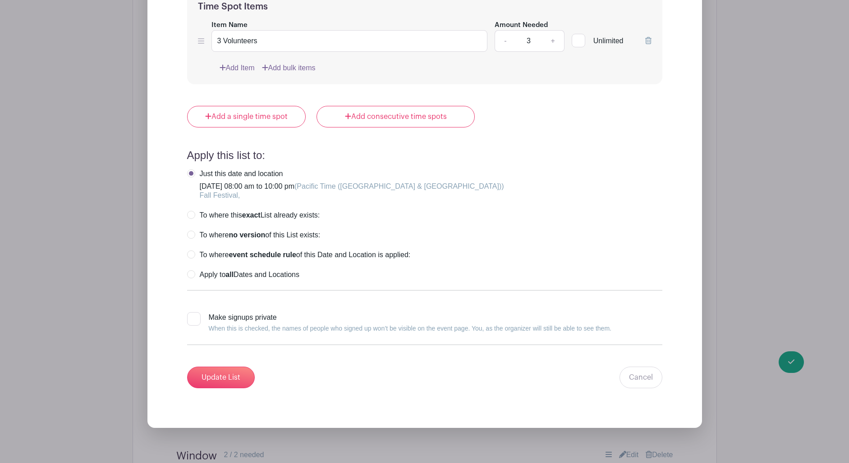
scroll to position [834, 0]
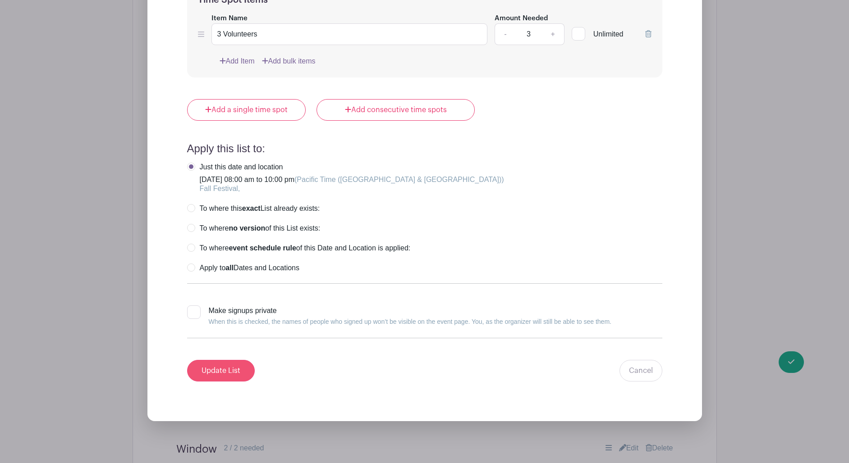
click at [231, 374] on input "Update List" at bounding box center [221, 371] width 68 height 22
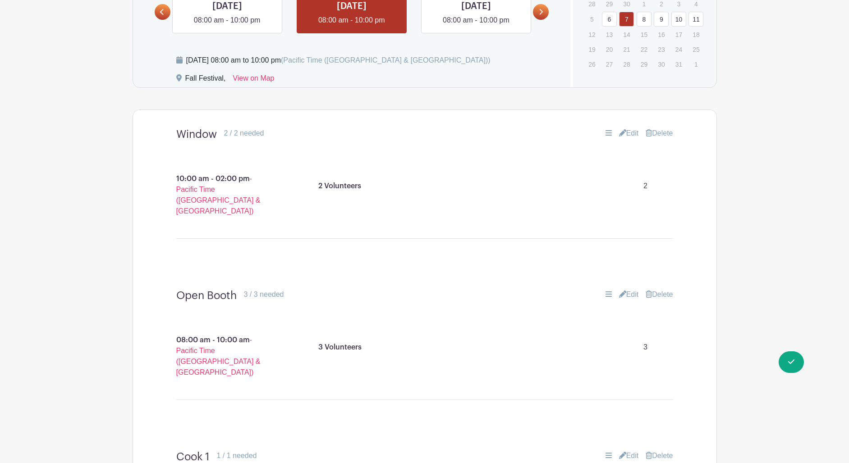
scroll to position [451, 0]
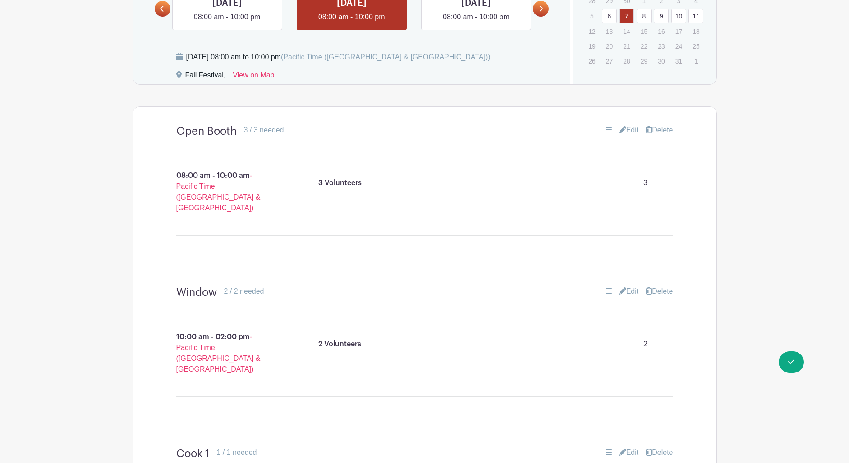
click at [711, 167] on turbo-frame "Open Booth 3 / 3 needed Edit Delete 08:00 am - 10:00 am - Pacific Time (US & Ca…" at bounding box center [424, 196] width 583 height 161
click at [631, 131] on link "Edit" at bounding box center [629, 129] width 20 height 11
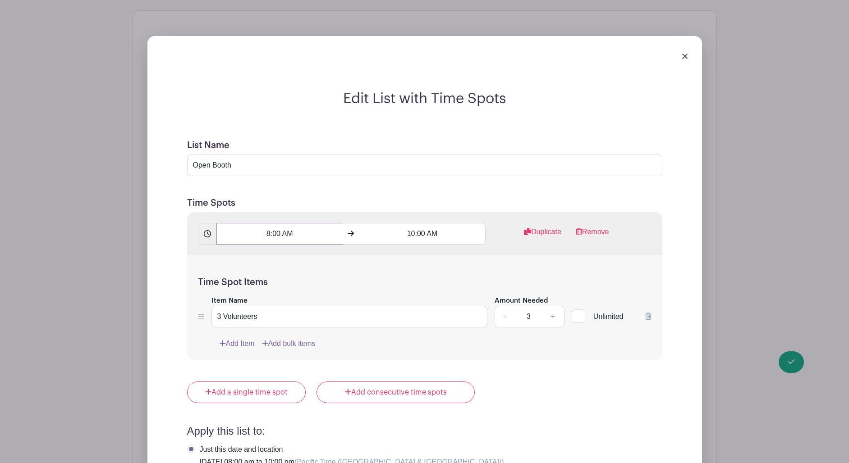
click at [270, 236] on input "8:00 AM" at bounding box center [279, 234] width 126 height 22
click at [328, 276] on button "AM" at bounding box center [328, 274] width 18 height 17
click at [327, 276] on button "PM" at bounding box center [328, 274] width 18 height 17
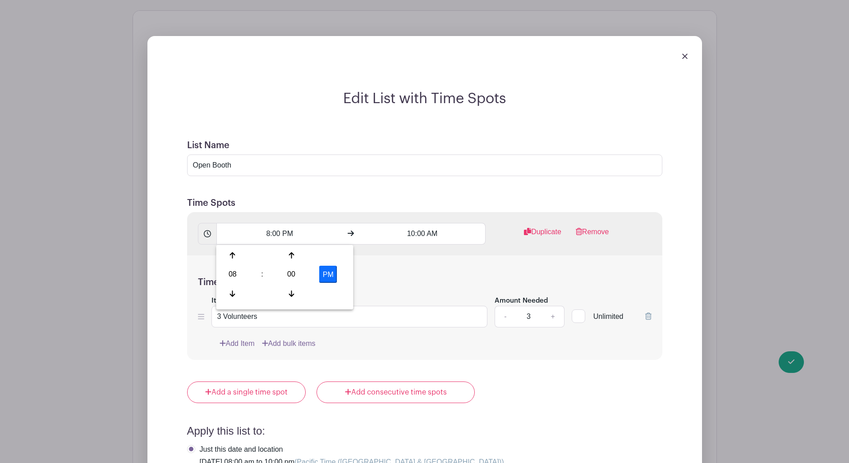
type input "8:00 AM"
click at [423, 277] on div "Time Spot Items Item Name 3 Volunteers Amount Needed - 3 + Unlimited Add Item A…" at bounding box center [424, 308] width 475 height 105
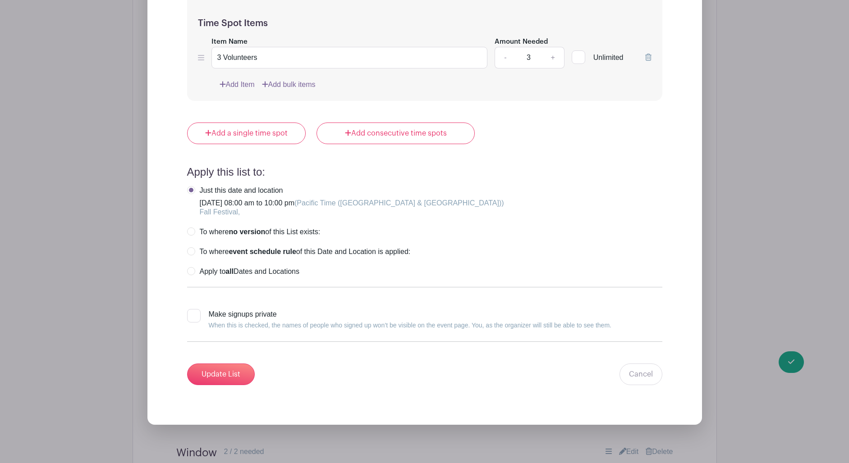
scroll to position [815, 0]
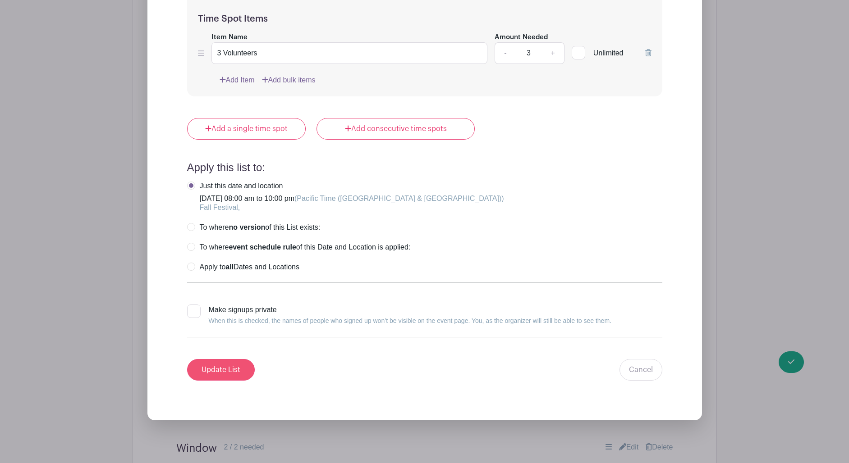
click at [235, 369] on input "Update List" at bounding box center [221, 370] width 68 height 22
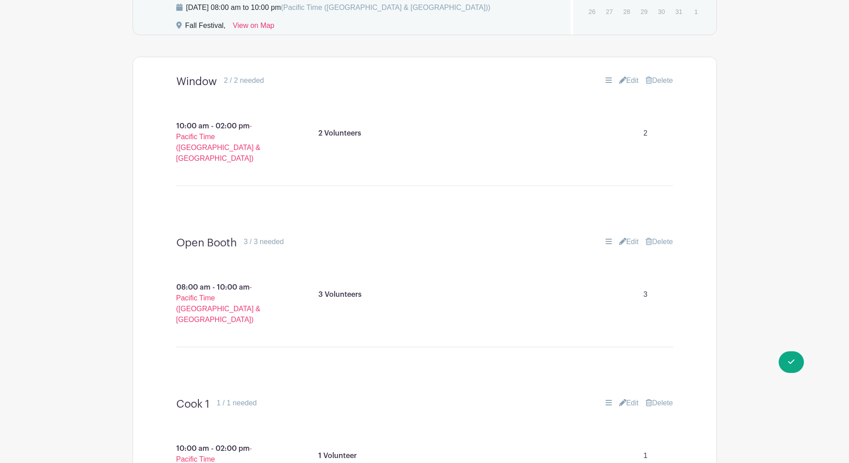
scroll to position [504, 0]
click at [744, 242] on main "Groups All Groups Delanie's Events My Signups Event Invites My account Logout F…" at bounding box center [424, 450] width 849 height 1911
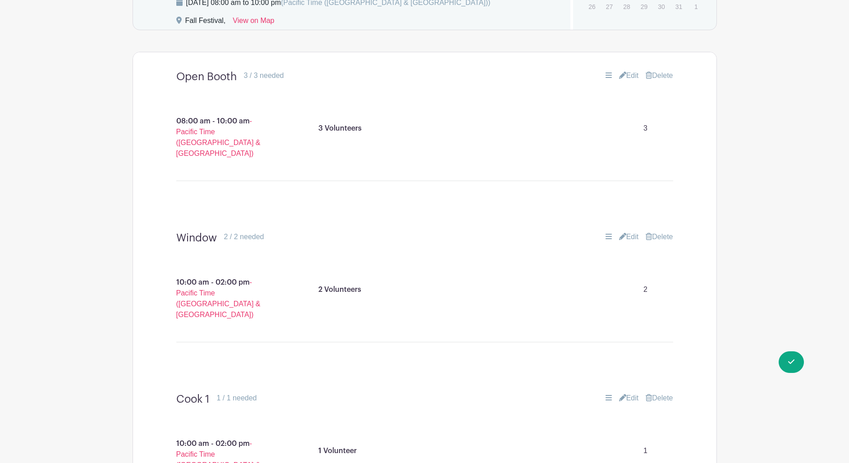
click at [744, 242] on main "Groups All Groups Delanie's Events My Signups Event Invites My account Logout F…" at bounding box center [424, 446] width 849 height 1911
click at [743, 242] on main "Groups All Groups Delanie's Events My Signups Event Invites My account Logout F…" at bounding box center [424, 446] width 849 height 1911
click at [747, 245] on main "Groups All Groups Delanie's Events My Signups Event Invites My account Logout F…" at bounding box center [424, 446] width 849 height 1911
click at [754, 235] on main "Groups All Groups Delanie's Events My Signups Event Invites My account Logout F…" at bounding box center [424, 446] width 849 height 1911
click at [766, 271] on main "Groups All Groups Delanie's Events My Signups Event Invites My account Logout F…" at bounding box center [424, 446] width 849 height 1911
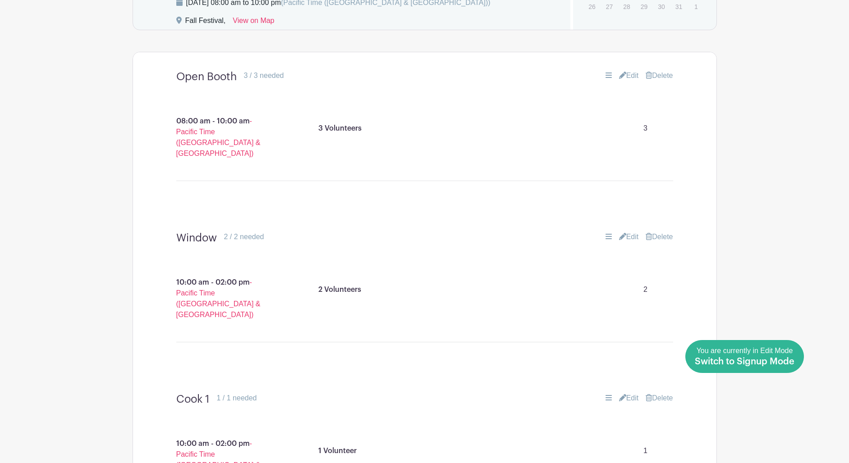
click at [742, 358] on span "Switch to Signup Mode" at bounding box center [745, 361] width 100 height 9
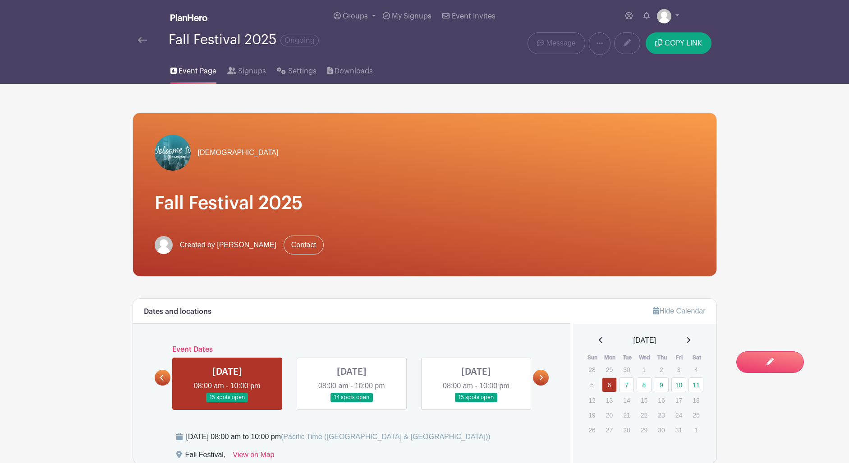
click at [352, 403] on link at bounding box center [352, 403] width 0 height 0
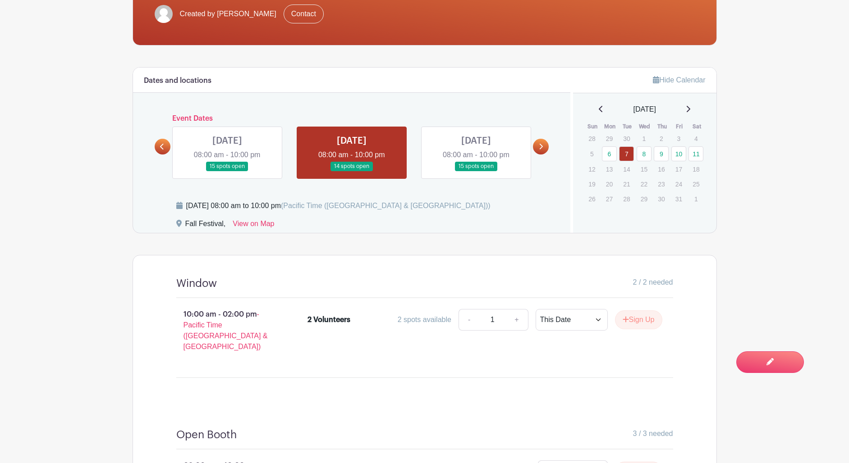
scroll to position [231, 0]
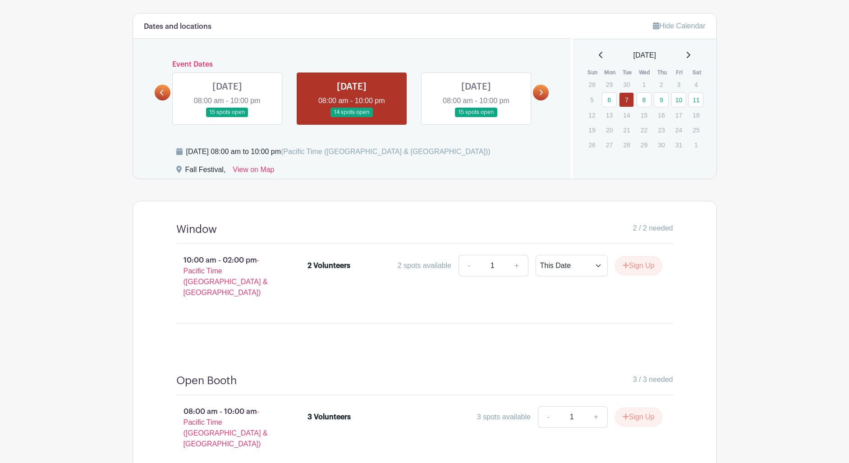
scroll to position [286, 0]
click at [227, 116] on link at bounding box center [227, 116] width 0 height 0
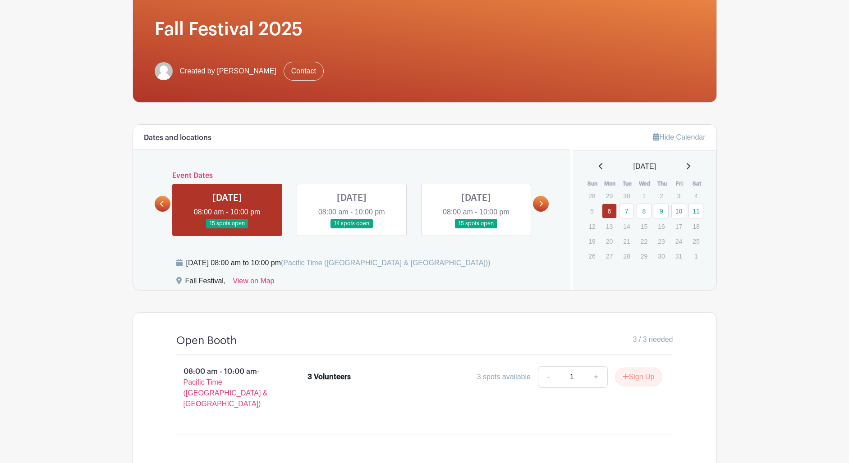
scroll to position [175, 0]
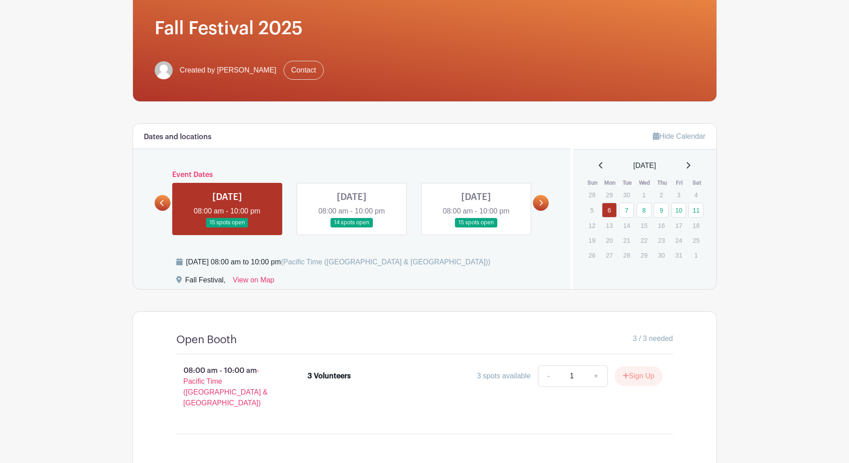
click at [352, 228] on link at bounding box center [352, 228] width 0 height 0
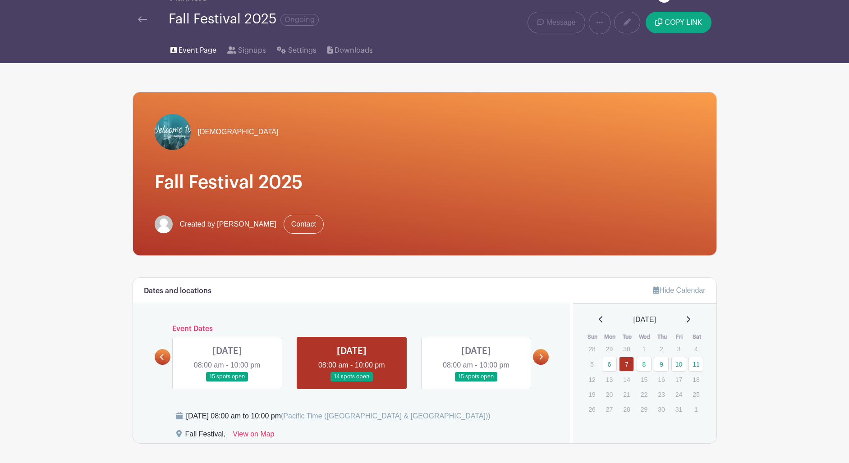
scroll to position [25, 0]
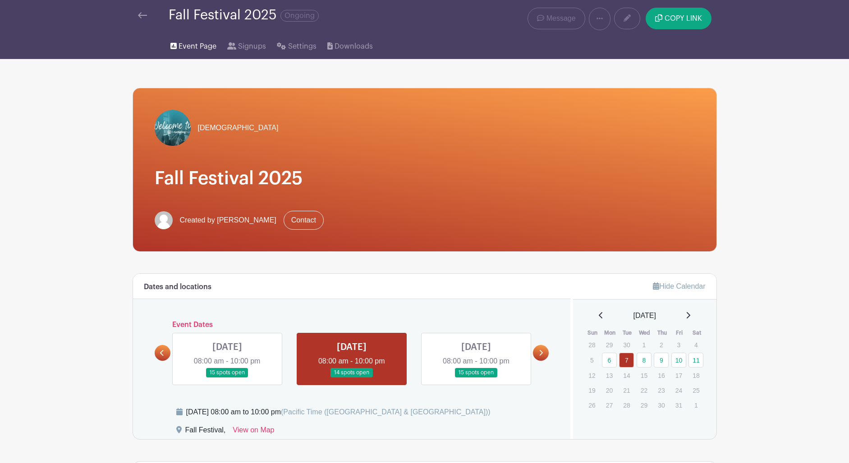
click at [197, 49] on span "Event Page" at bounding box center [198, 46] width 38 height 11
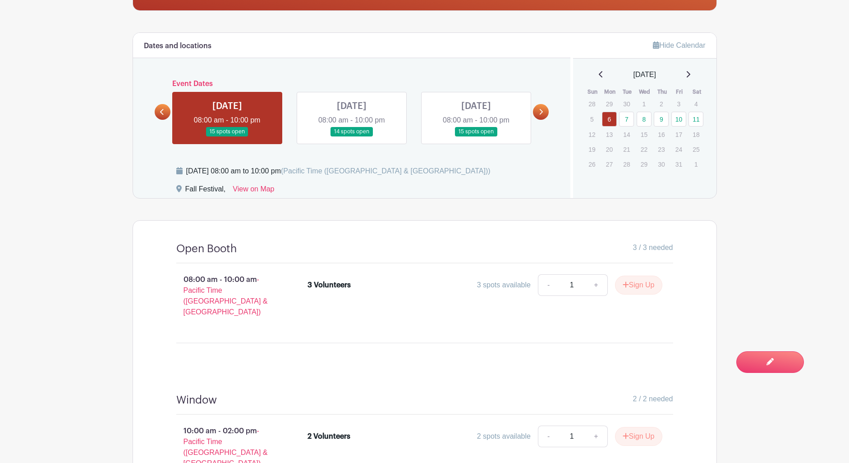
scroll to position [267, 0]
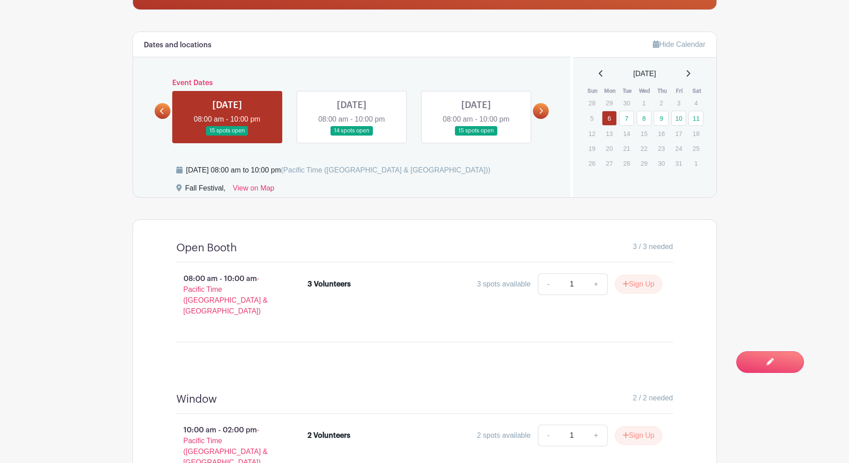
click at [352, 136] on link at bounding box center [352, 136] width 0 height 0
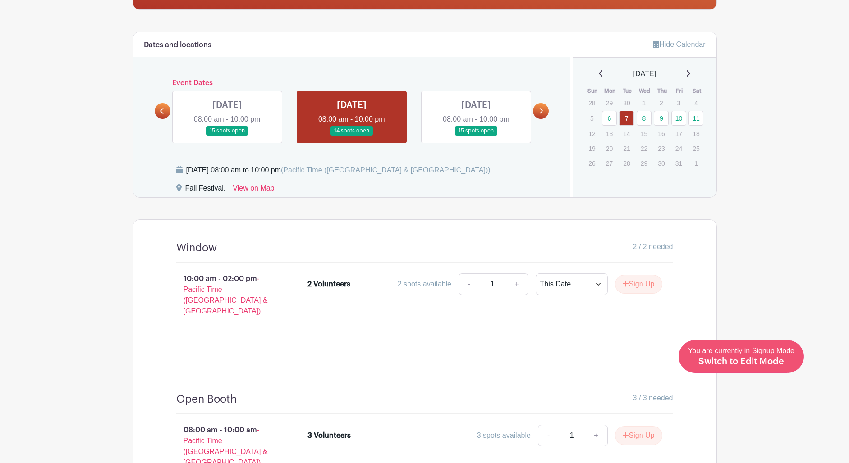
click at [742, 353] on span "You are currently in Signup Mode Switch to Edit Mode" at bounding box center [741, 356] width 106 height 19
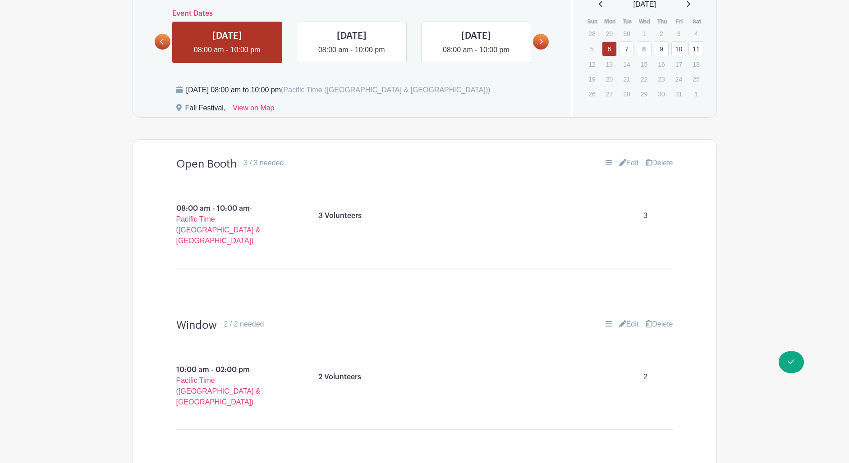
scroll to position [430, 0]
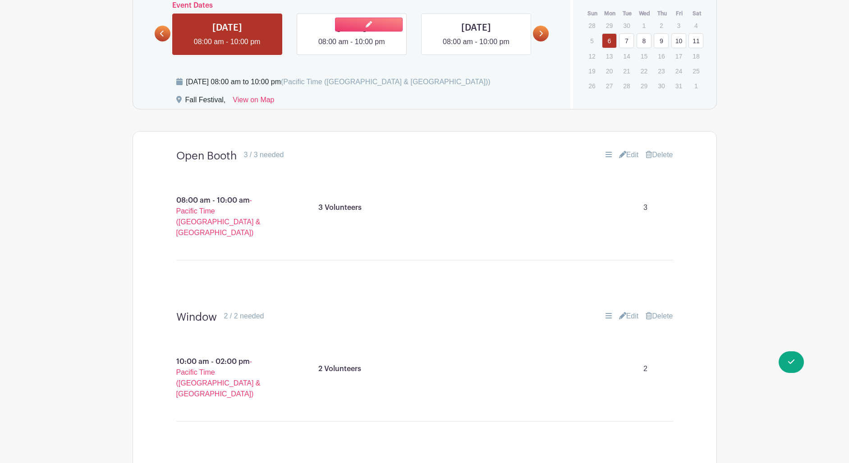
click at [352, 47] on link at bounding box center [352, 47] width 0 height 0
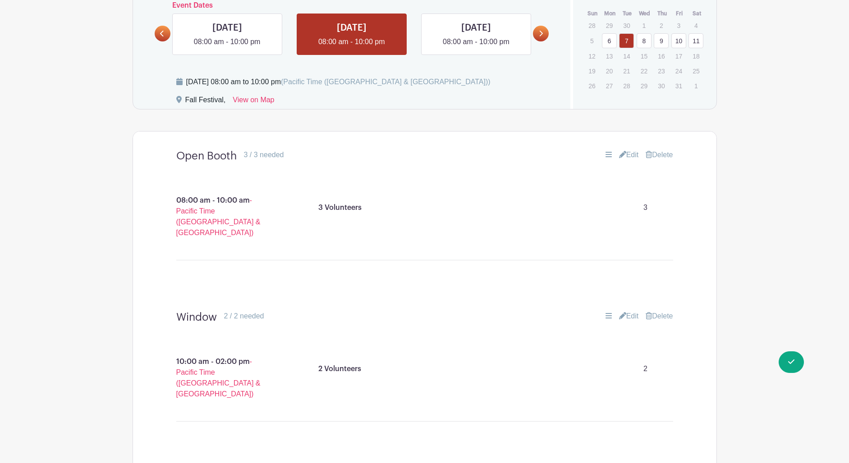
click at [733, 362] on span "Switch to Signup Mode" at bounding box center [745, 361] width 100 height 9
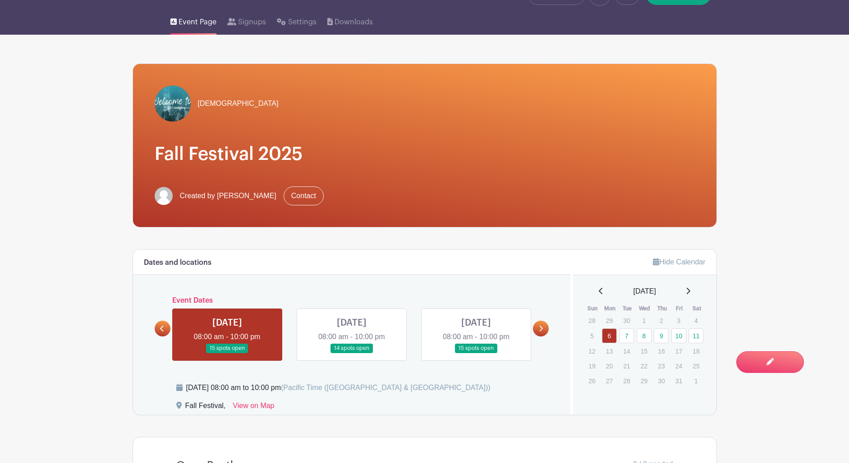
scroll to position [80, 0]
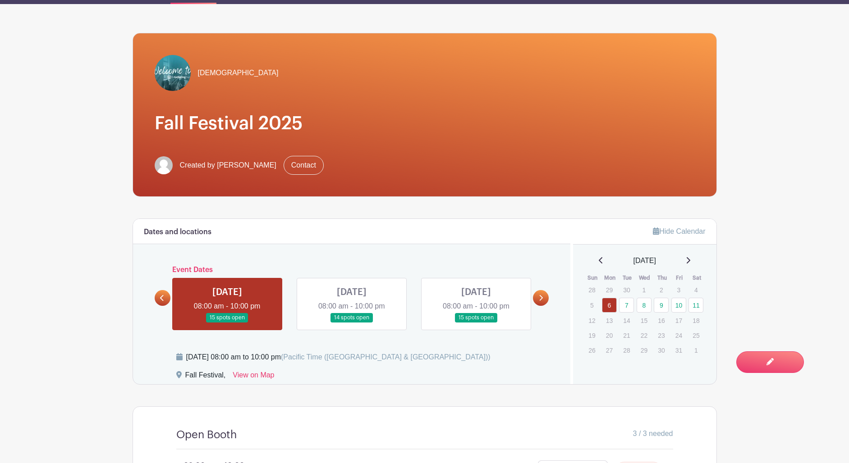
click at [352, 323] on link at bounding box center [352, 323] width 0 height 0
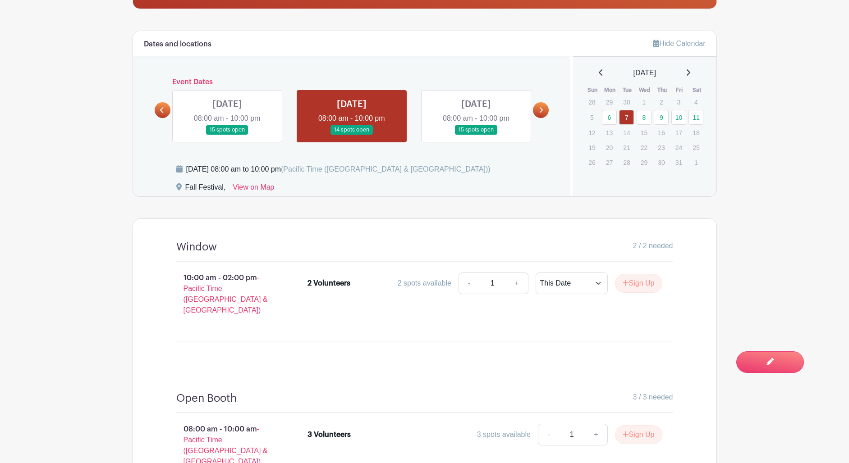
scroll to position [312, 0]
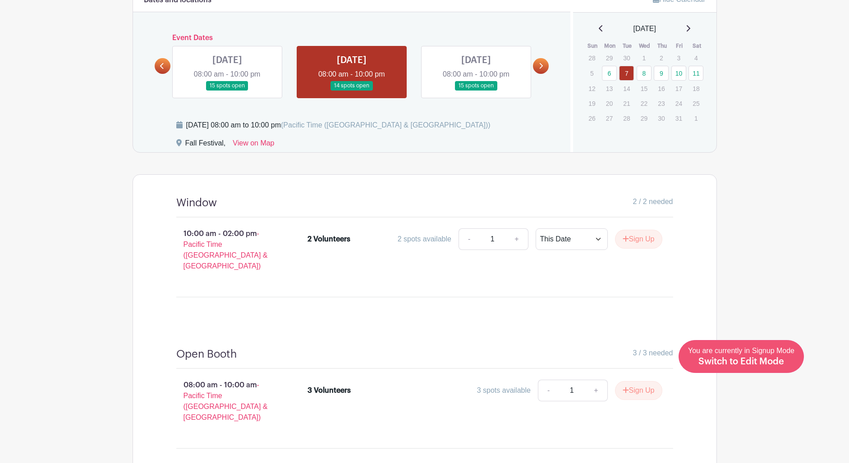
click at [772, 360] on span "Switch to Edit Mode" at bounding box center [741, 361] width 86 height 9
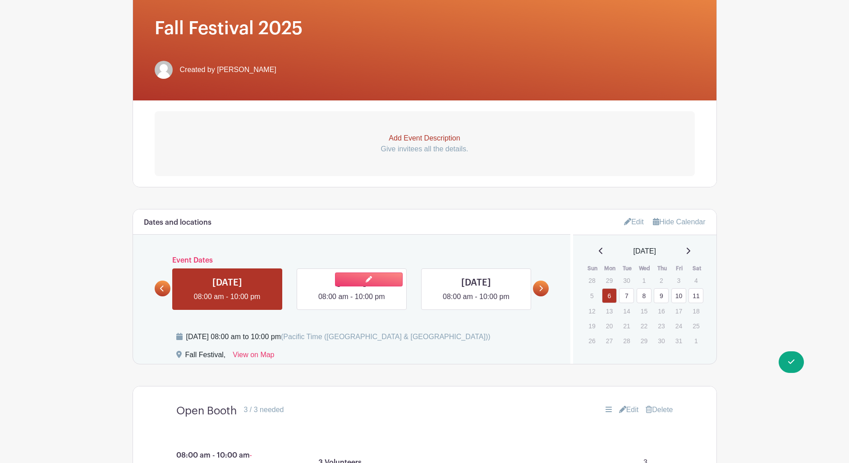
scroll to position [175, 0]
click at [638, 222] on link "Edit" at bounding box center [634, 221] width 20 height 15
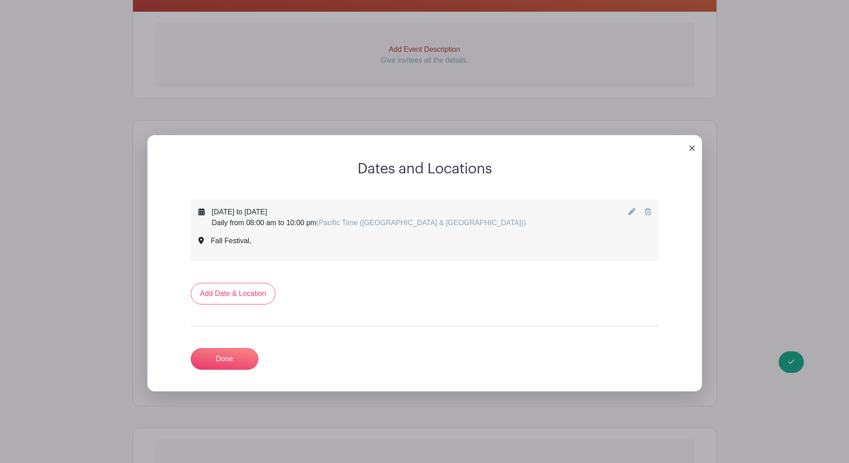
scroll to position [266, 0]
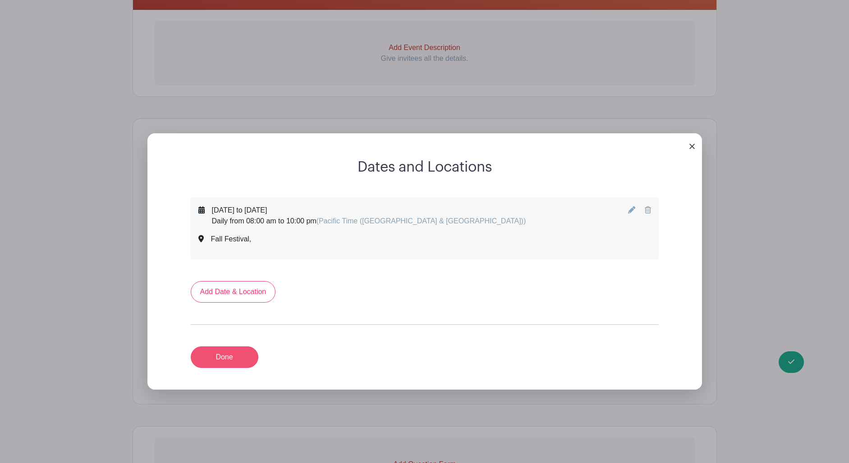
click at [229, 359] on link "Done" at bounding box center [225, 358] width 68 height 22
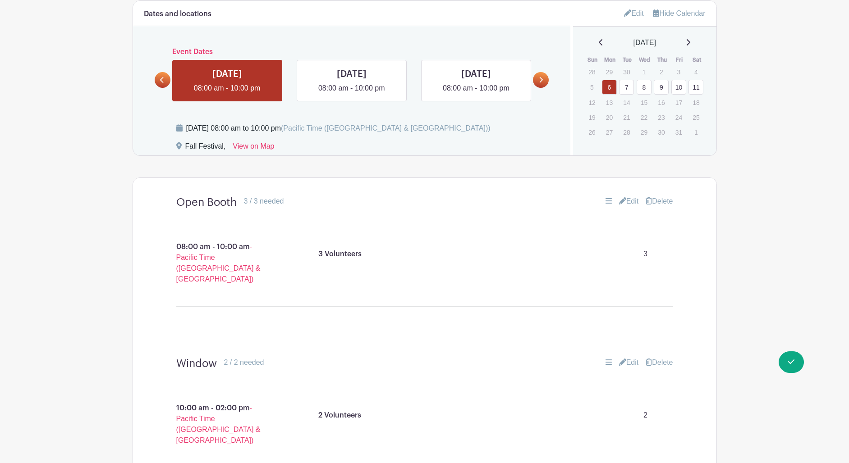
scroll to position [386, 0]
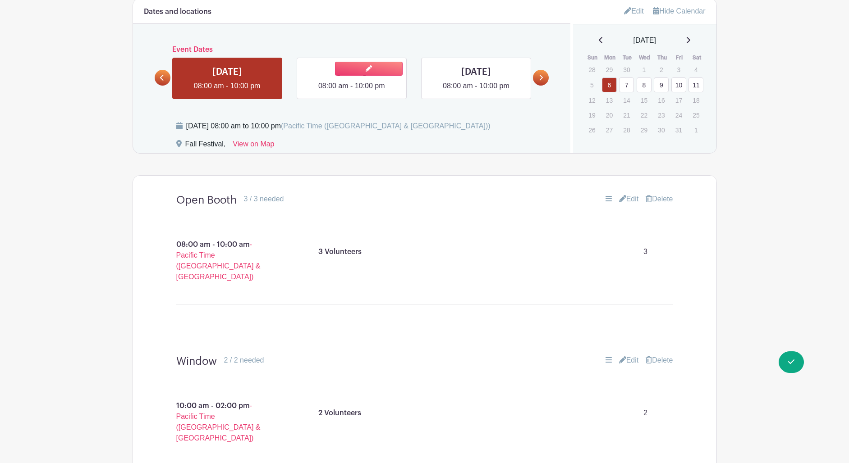
click at [352, 92] on link at bounding box center [352, 92] width 0 height 0
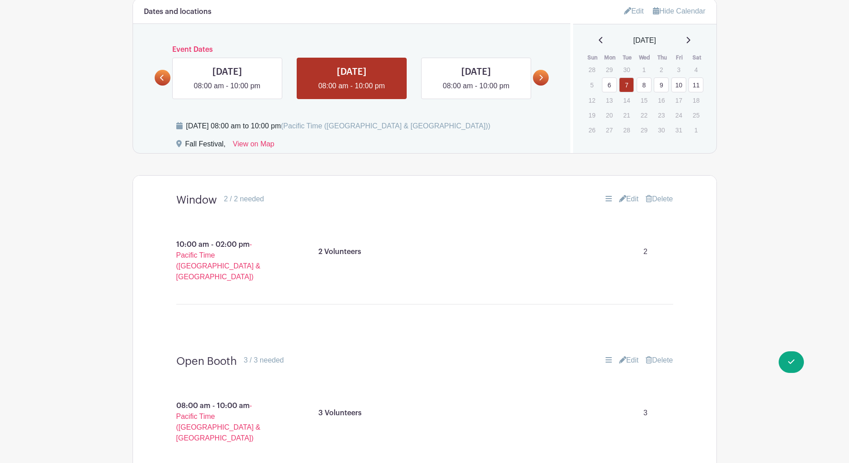
click at [625, 87] on link "7" at bounding box center [626, 85] width 15 height 15
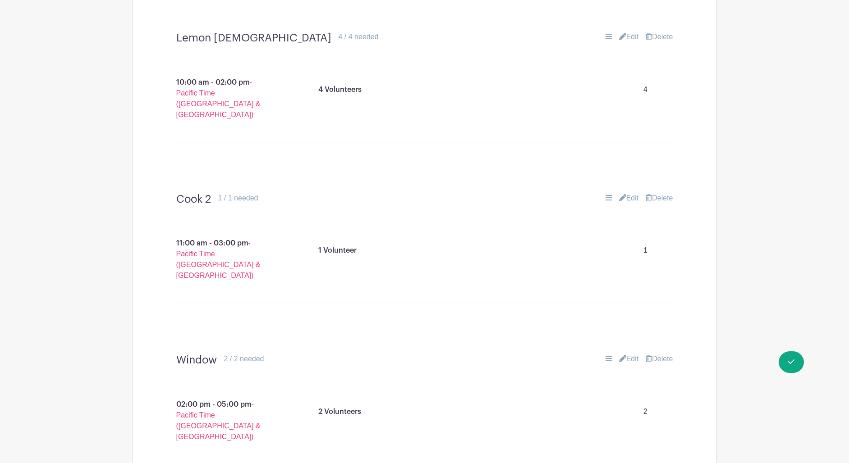
scroll to position [1034, 0]
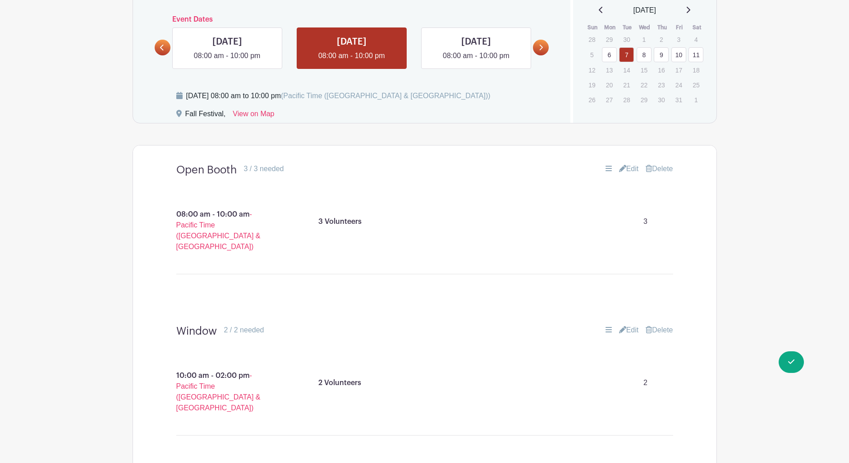
scroll to position [429, 0]
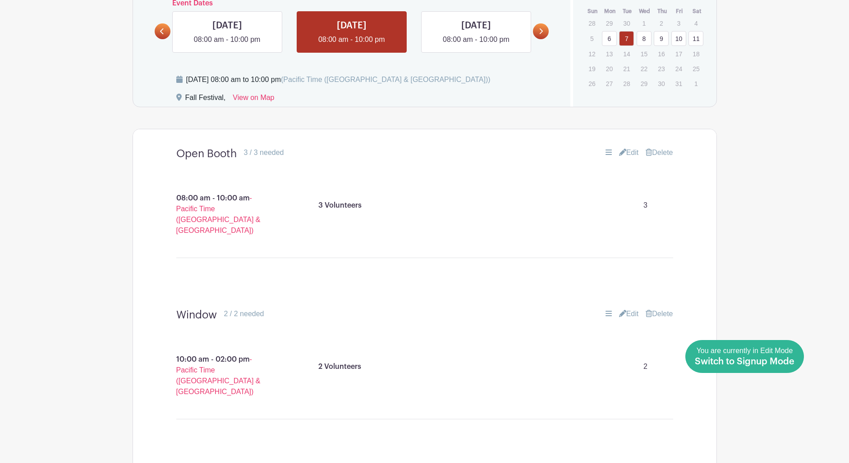
click at [790, 366] on span "Switch to Signup Mode" at bounding box center [745, 361] width 100 height 9
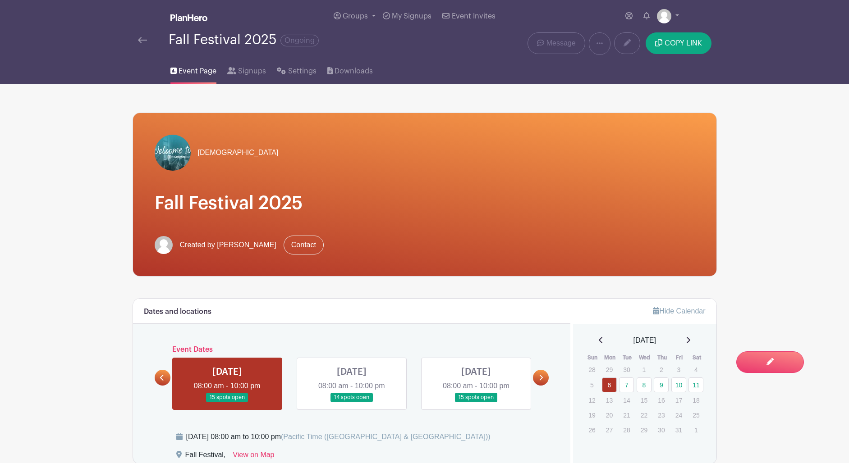
click at [352, 403] on link at bounding box center [352, 403] width 0 height 0
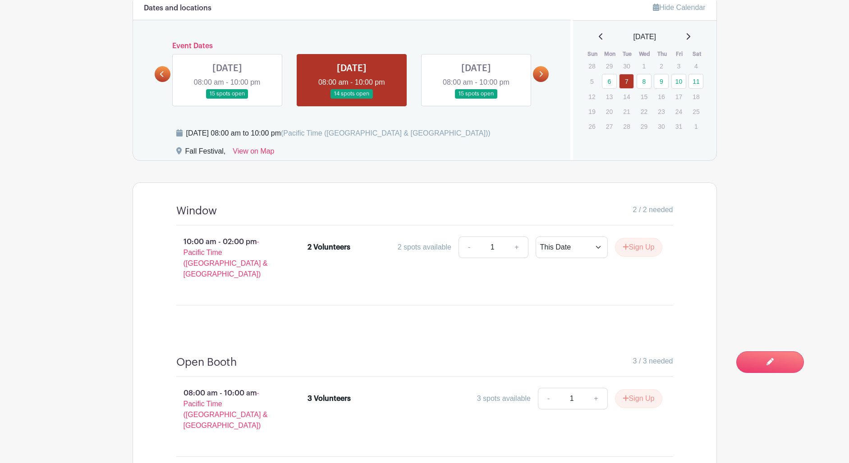
scroll to position [296, 0]
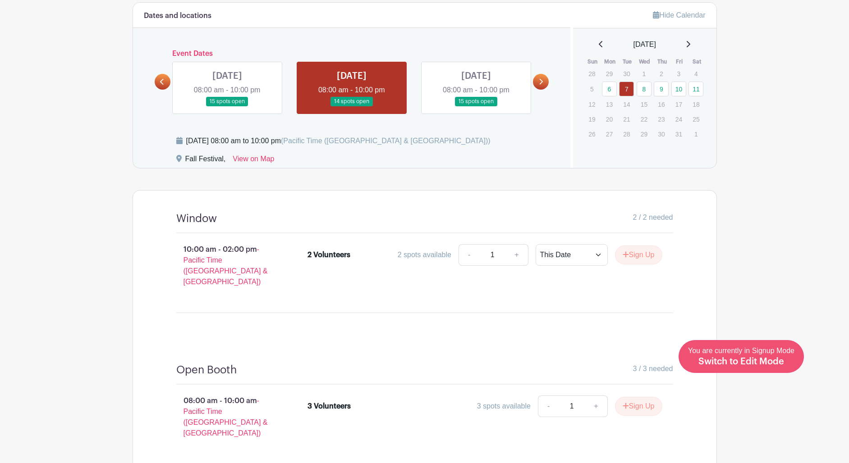
click at [766, 361] on span "Switch to Edit Mode" at bounding box center [741, 361] width 86 height 9
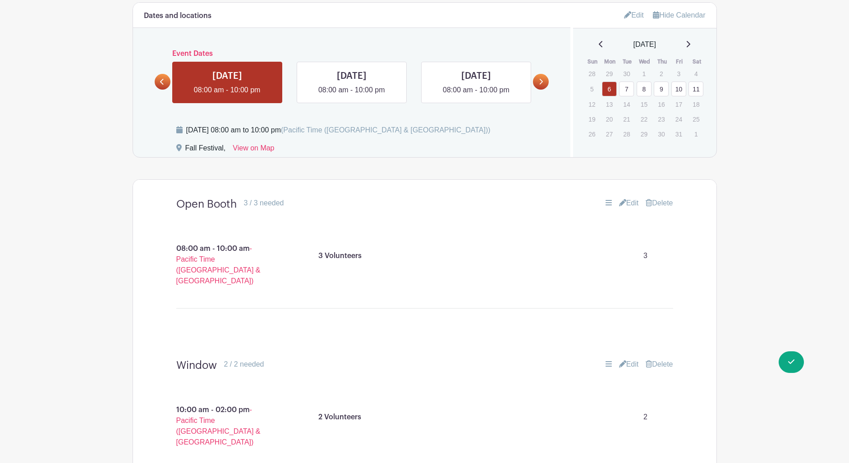
scroll to position [400, 0]
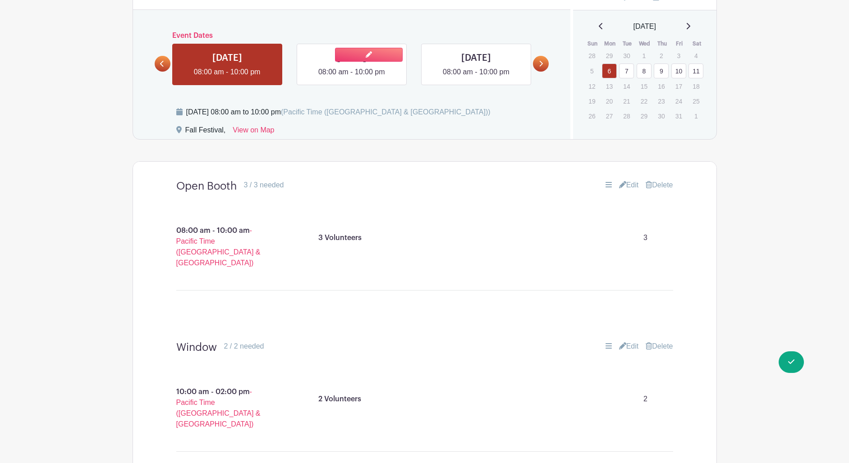
click at [352, 78] on link at bounding box center [352, 78] width 0 height 0
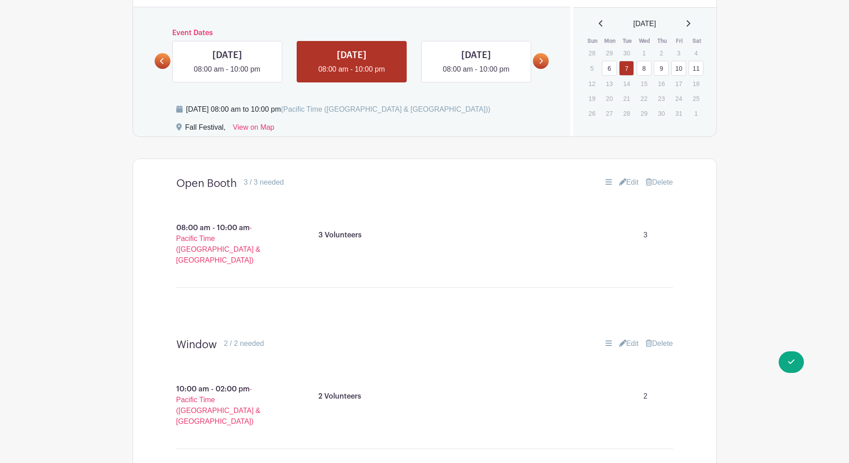
click at [605, 183] on icon at bounding box center [608, 181] width 6 height 5
click at [605, 183] on icon at bounding box center [608, 182] width 6 height 7
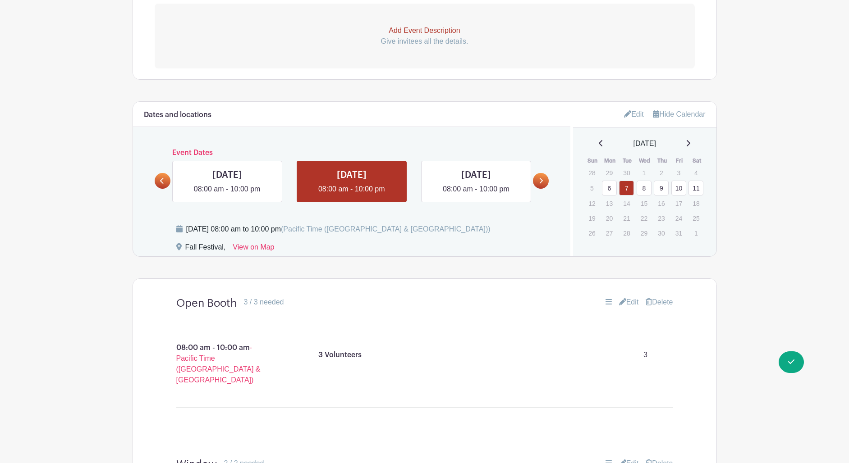
scroll to position [284, 0]
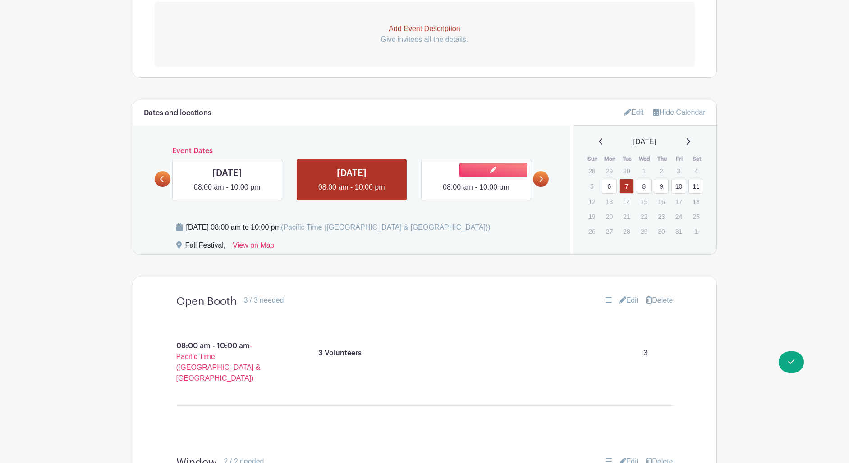
click at [476, 193] on link at bounding box center [476, 193] width 0 height 0
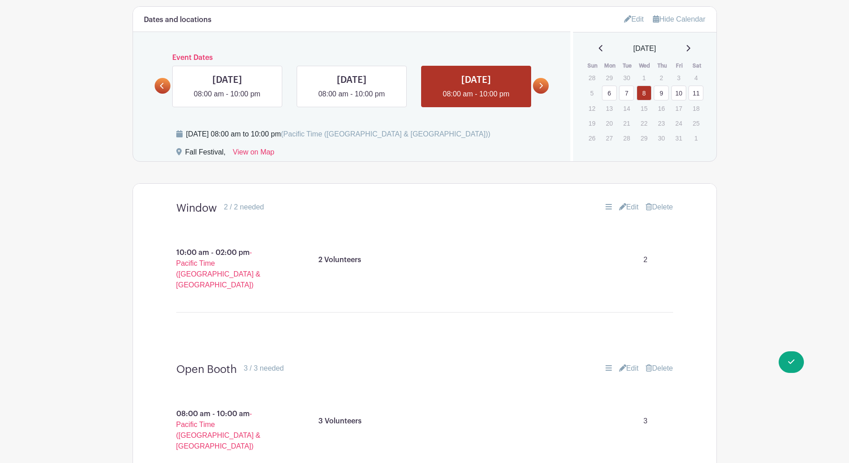
scroll to position [394, 0]
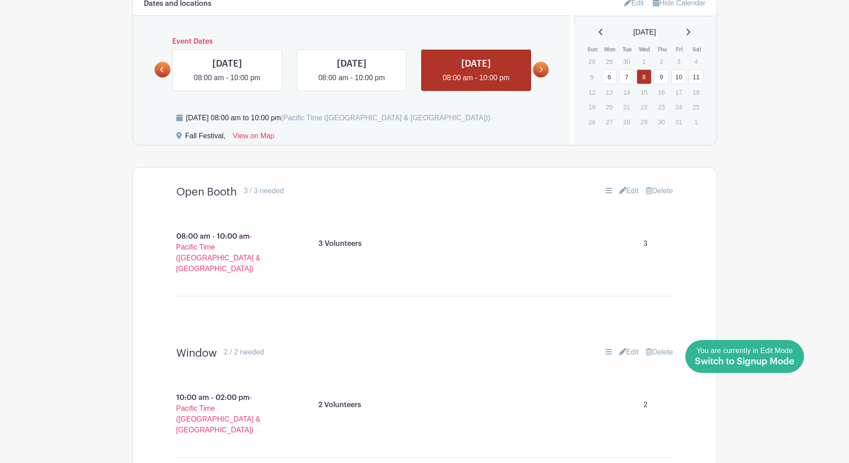
click at [785, 364] on span "Switch to Signup Mode" at bounding box center [745, 361] width 100 height 9
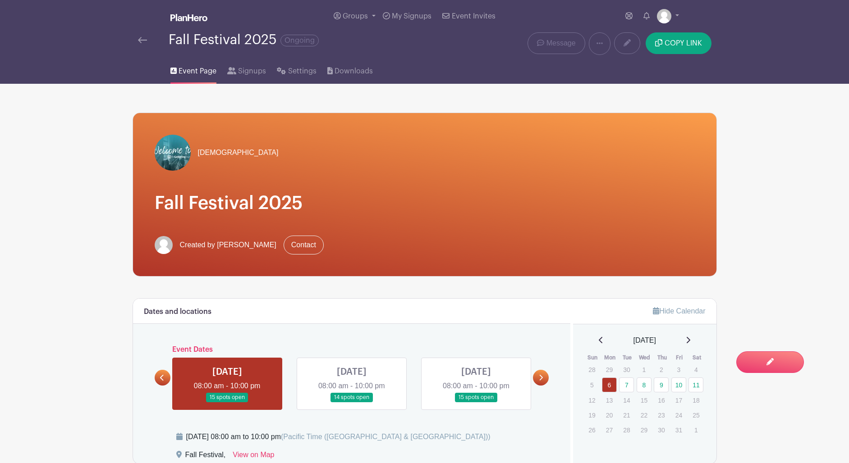
click at [476, 403] on link at bounding box center [476, 403] width 0 height 0
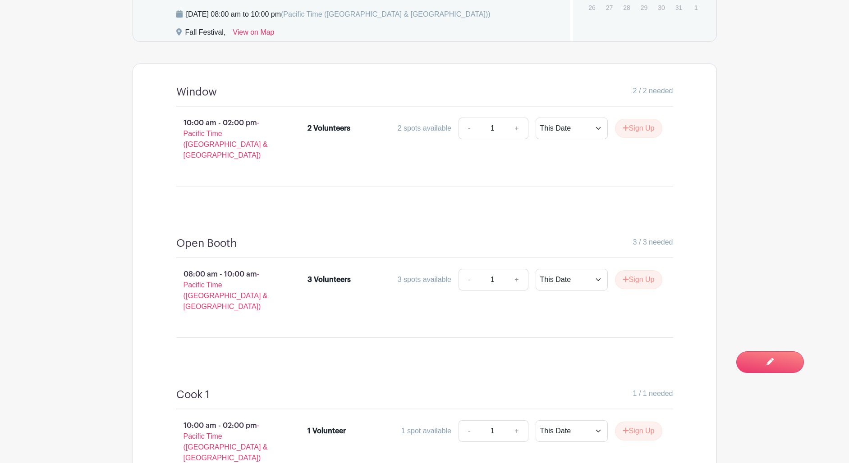
scroll to position [413, 0]
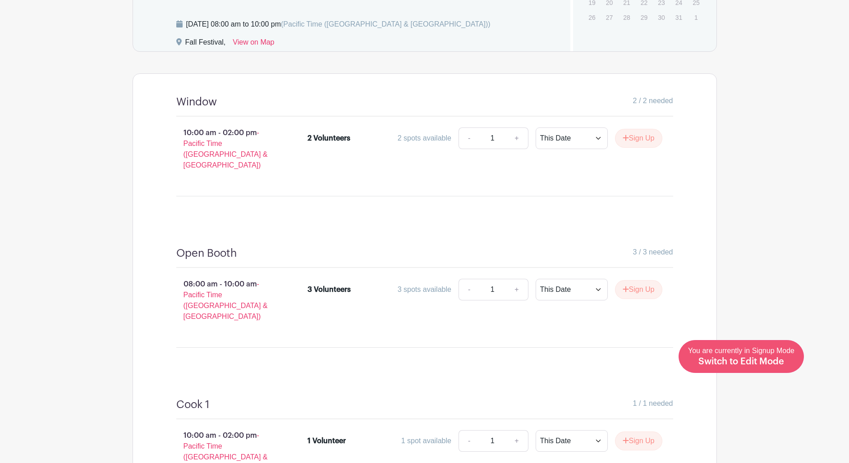
click at [781, 360] on span "Switch to Edit Mode" at bounding box center [741, 361] width 86 height 9
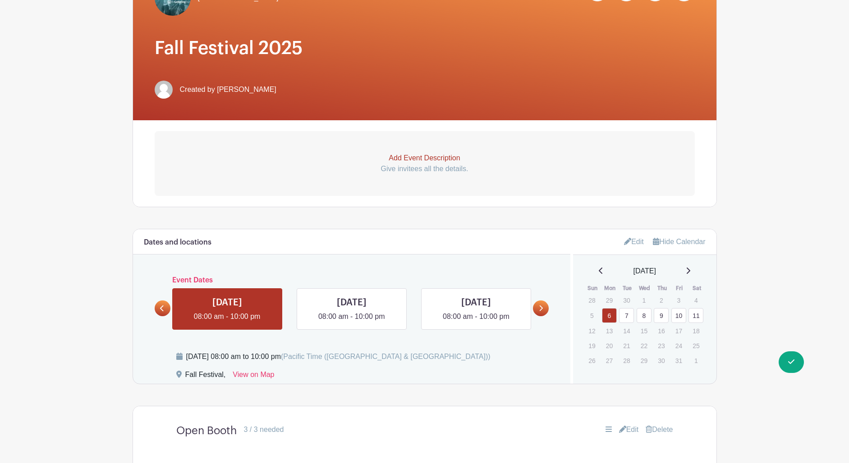
scroll to position [156, 0]
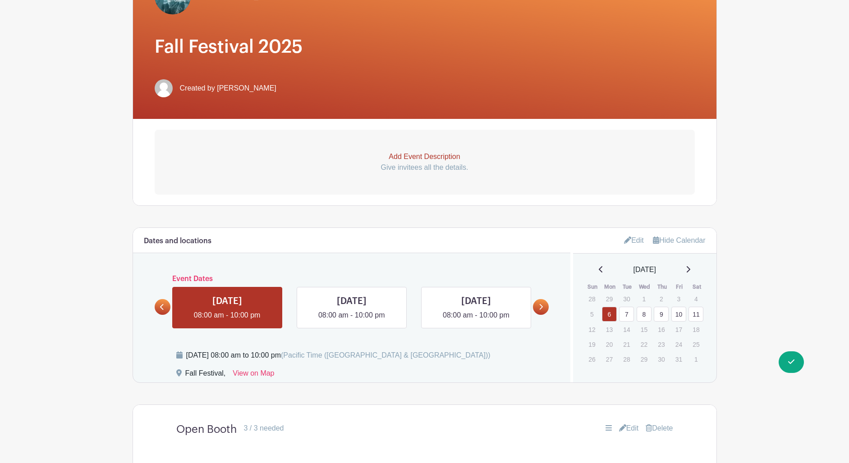
click at [644, 316] on link "8" at bounding box center [644, 314] width 15 height 15
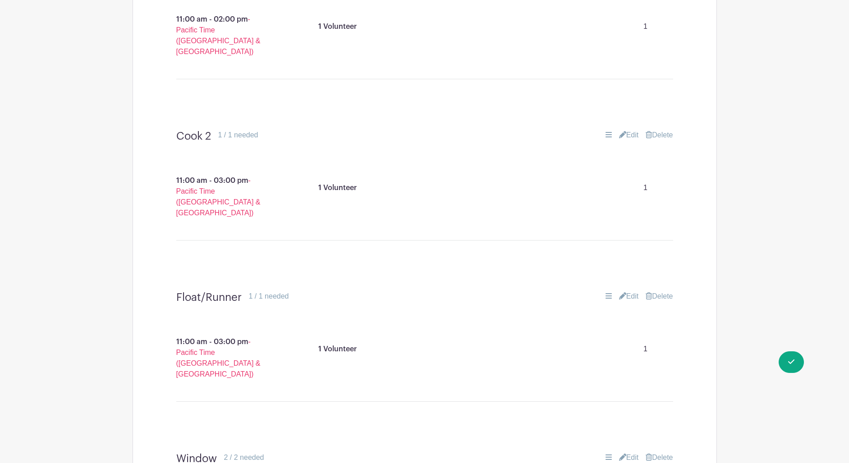
scroll to position [1257, 0]
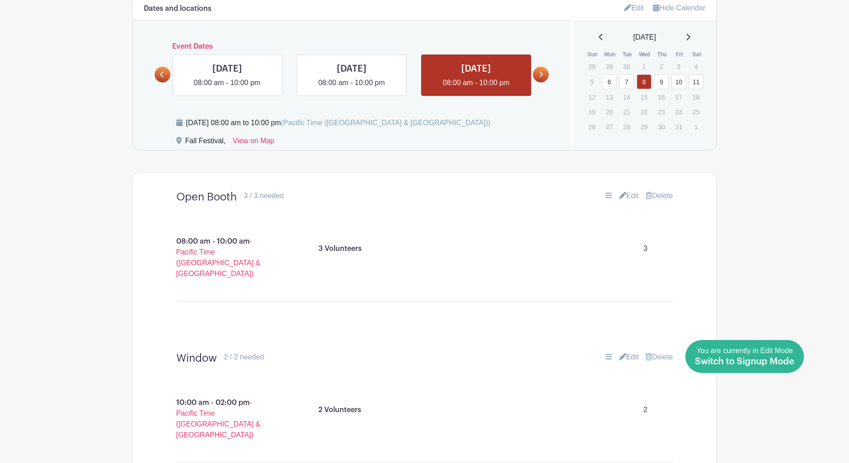
click at [785, 359] on span "Switch to Signup Mode" at bounding box center [745, 361] width 100 height 9
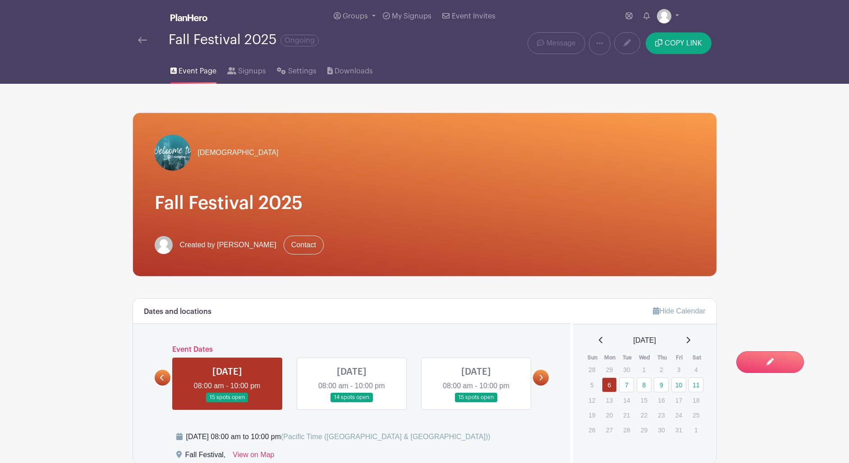
click at [476, 403] on link at bounding box center [476, 403] width 0 height 0
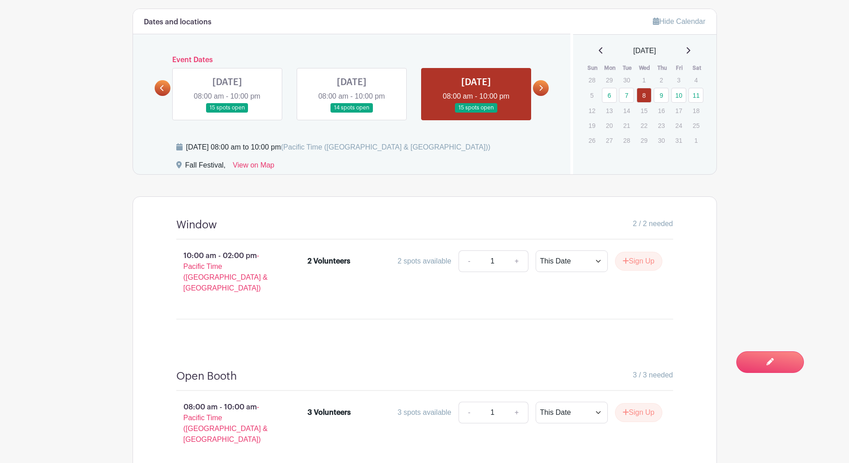
scroll to position [289, 0]
click at [661, 94] on link "9" at bounding box center [661, 95] width 15 height 15
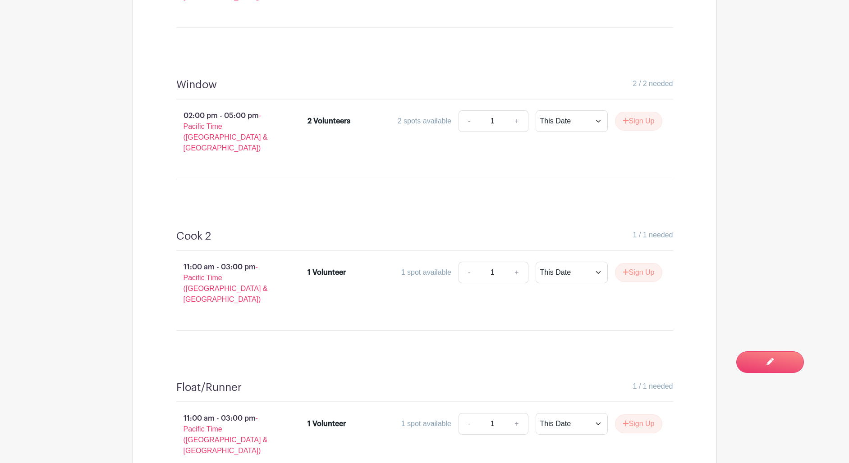
scroll to position [1189, 0]
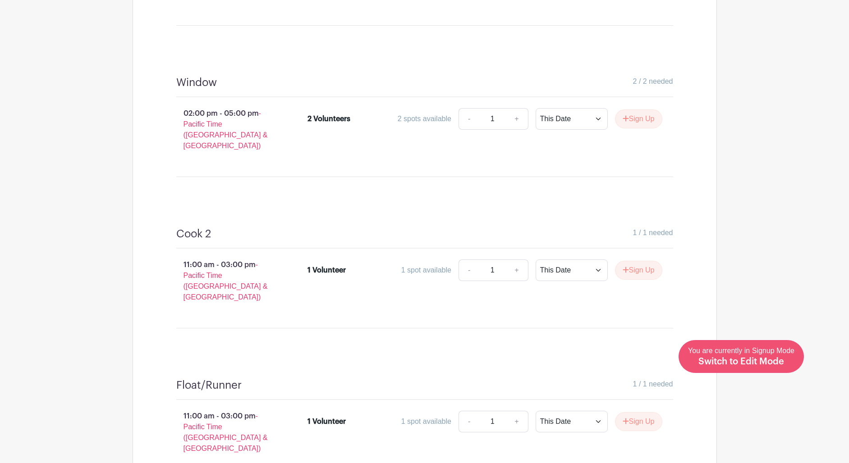
click at [762, 363] on span "Switch to Edit Mode" at bounding box center [741, 361] width 86 height 9
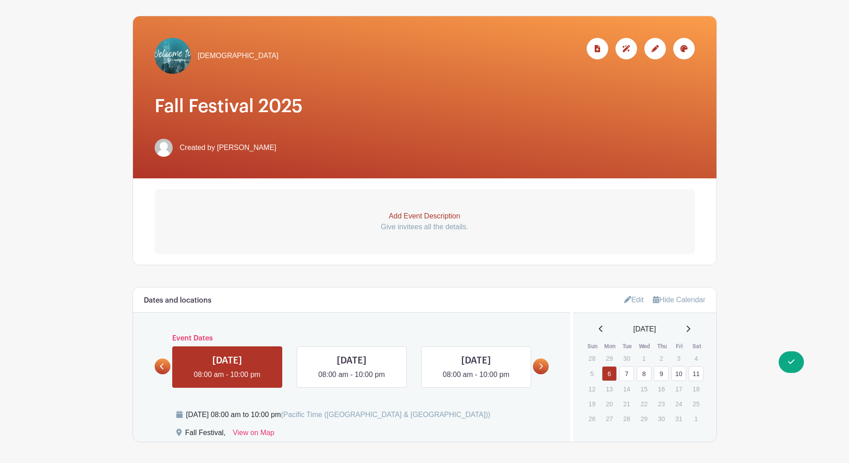
scroll to position [91, 0]
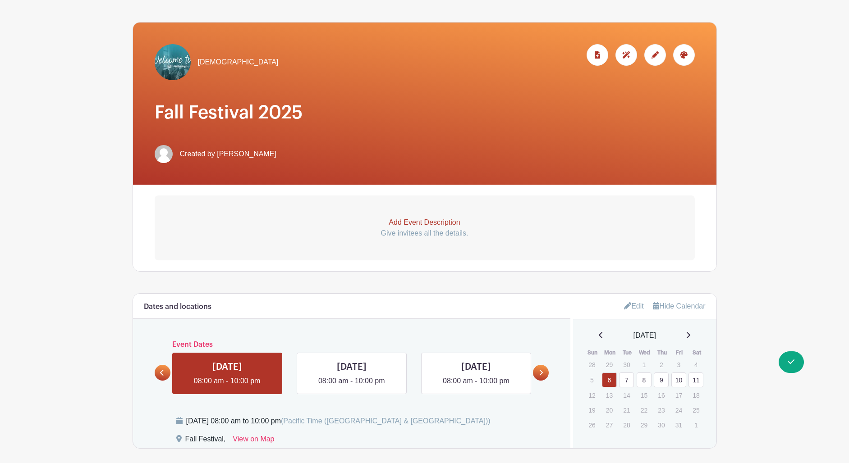
click at [663, 386] on link "9" at bounding box center [661, 380] width 15 height 15
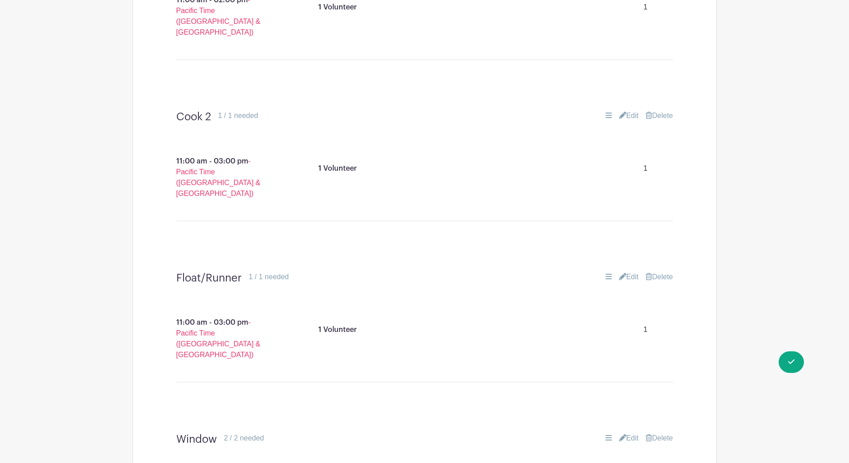
scroll to position [1277, 0]
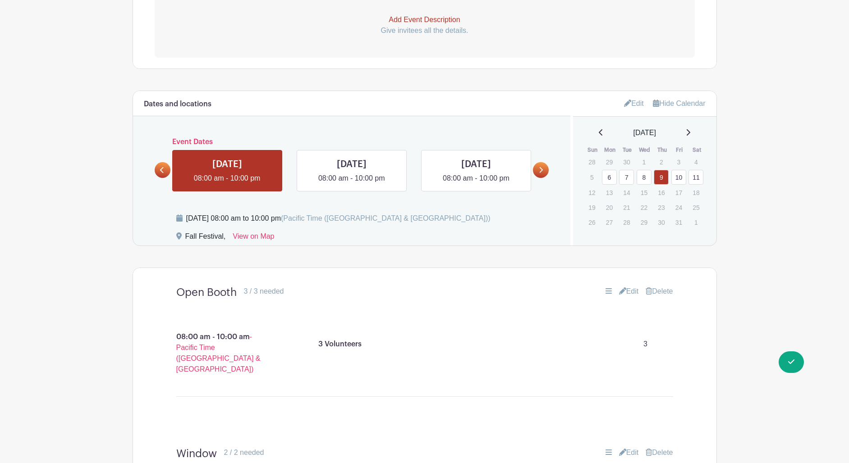
scroll to position [285, 0]
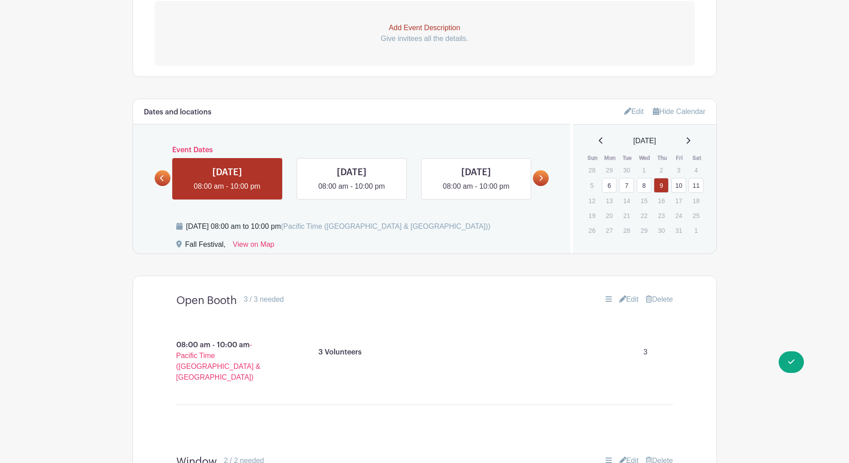
click at [681, 187] on link "10" at bounding box center [678, 185] width 15 height 15
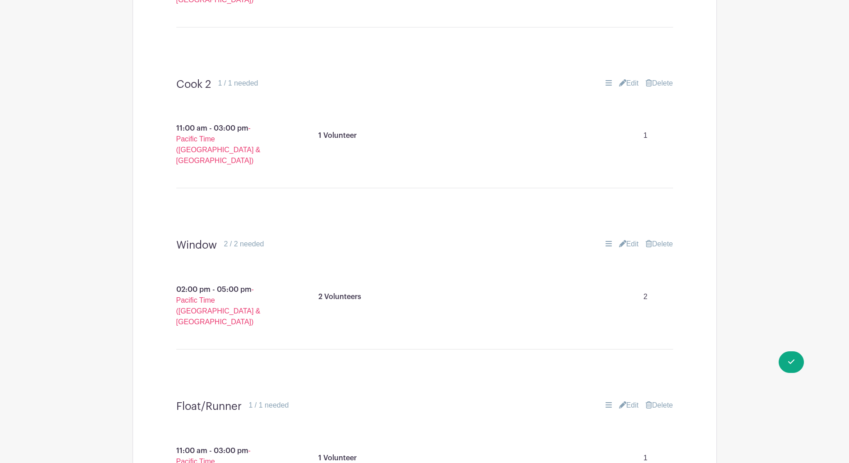
scroll to position [1174, 0]
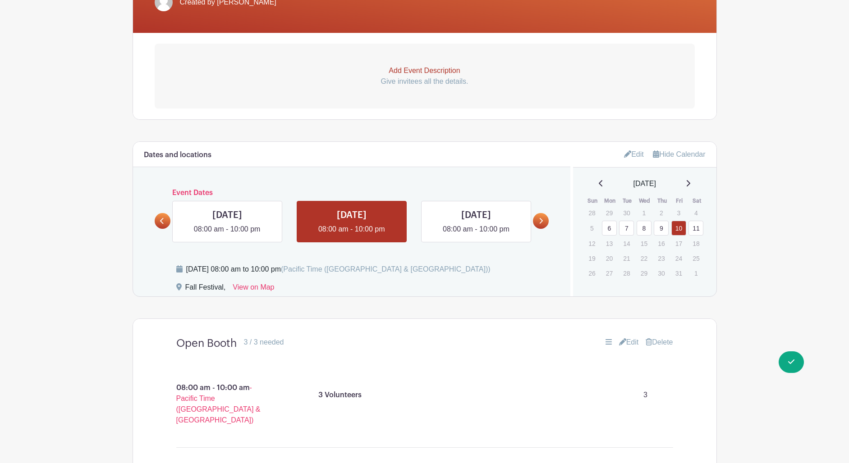
scroll to position [242, 0]
click at [695, 229] on link "11" at bounding box center [695, 228] width 15 height 15
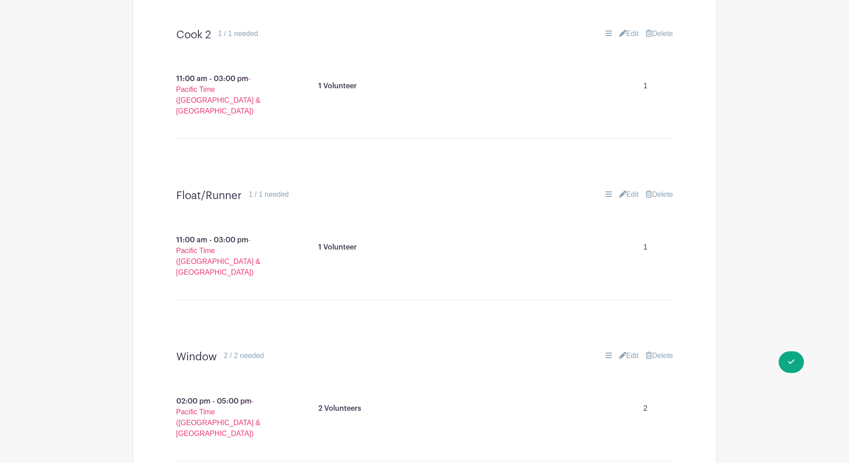
scroll to position [1203, 0]
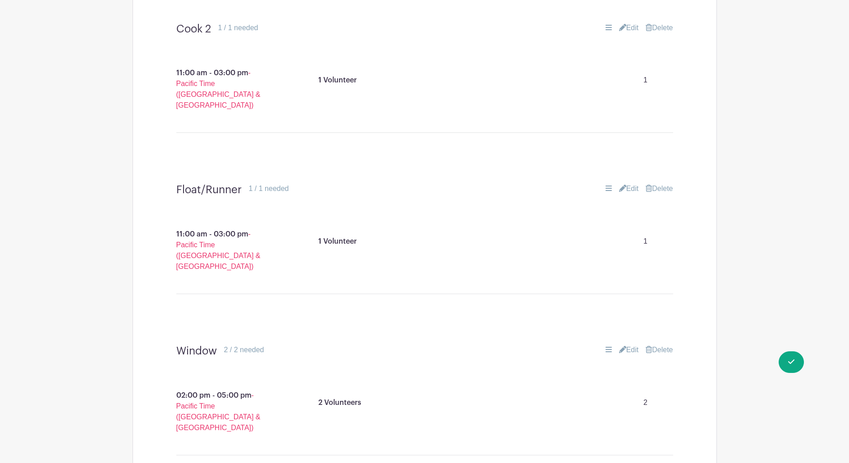
click at [783, 357] on div "You are currently in Edit Mode Switch to Signup Mode" at bounding box center [745, 357] width 100 height 22
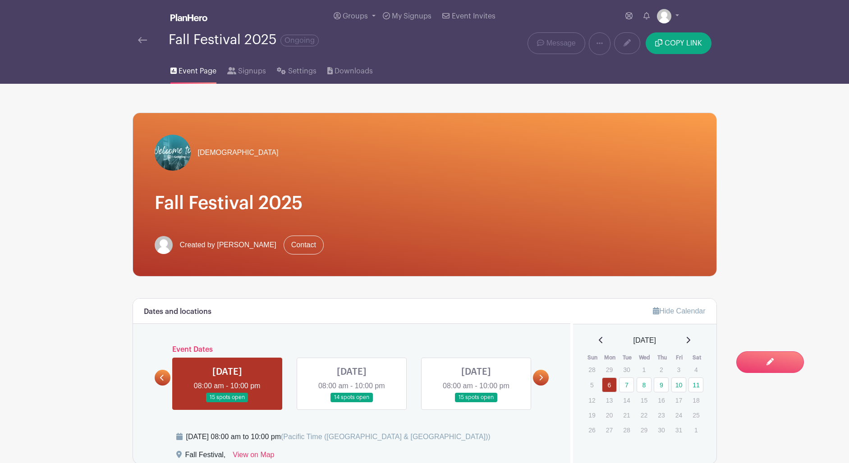
click at [227, 403] on link at bounding box center [227, 403] width 0 height 0
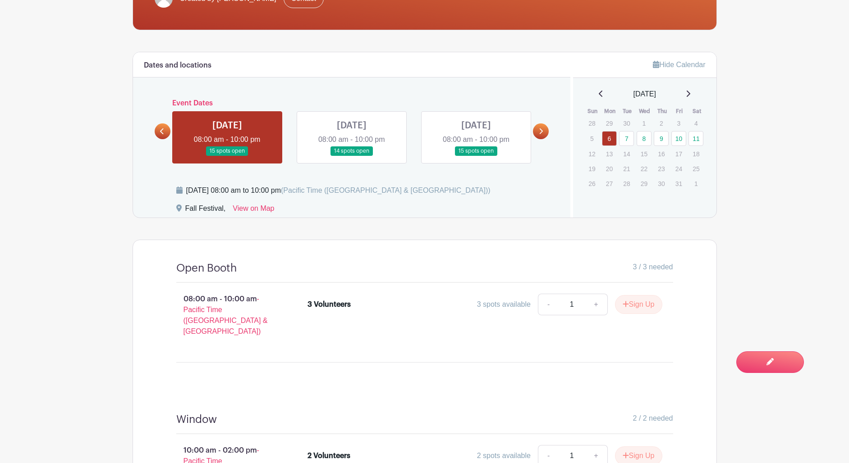
scroll to position [256, 0]
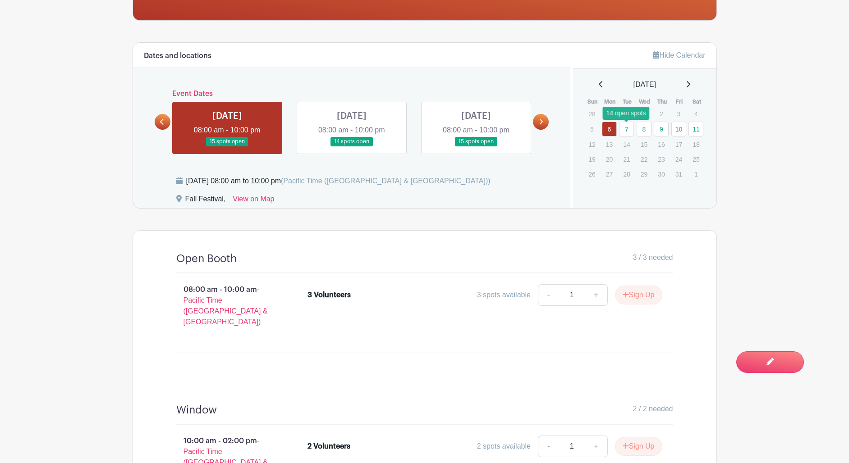
click at [628, 131] on link "7" at bounding box center [626, 129] width 15 height 15
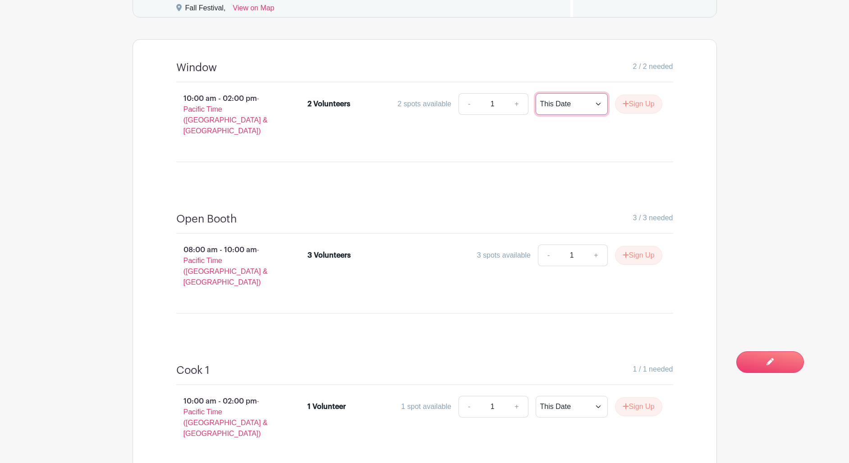
scroll to position [448, 0]
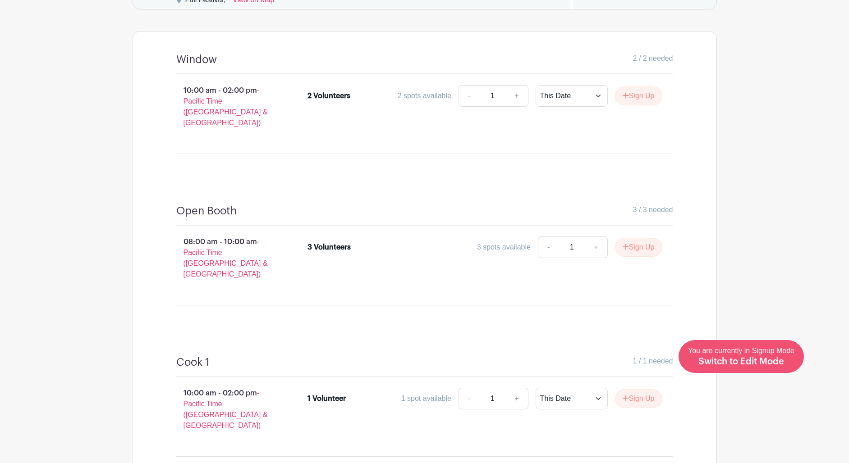
click at [769, 360] on span "Switch to Edit Mode" at bounding box center [741, 361] width 86 height 9
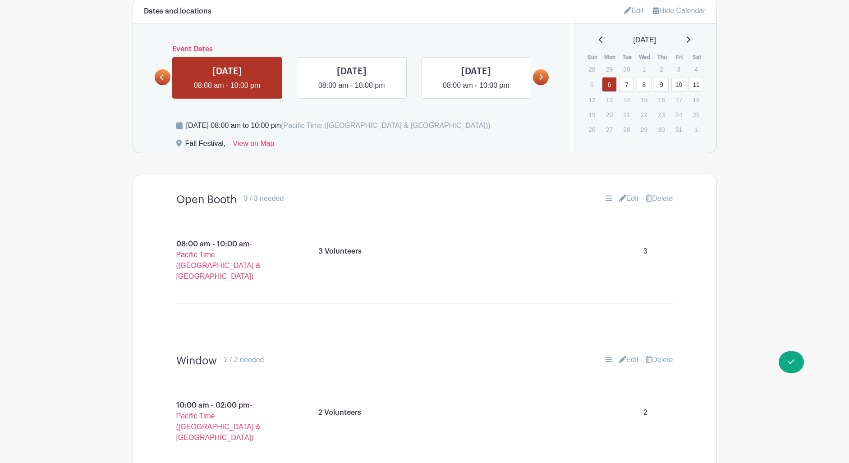
scroll to position [389, 0]
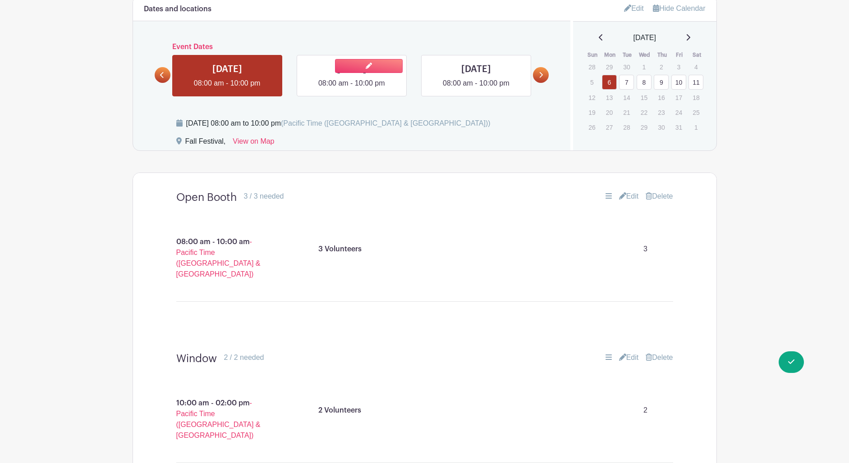
click at [352, 89] on link at bounding box center [352, 89] width 0 height 0
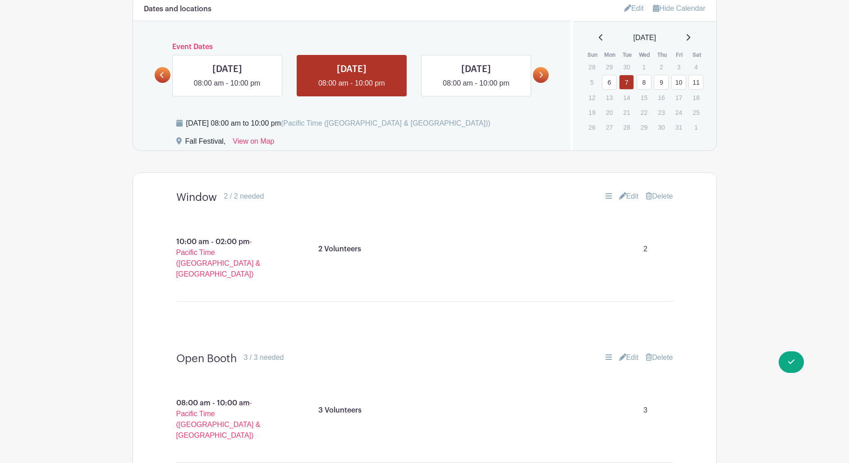
click at [621, 198] on icon at bounding box center [622, 195] width 7 height 7
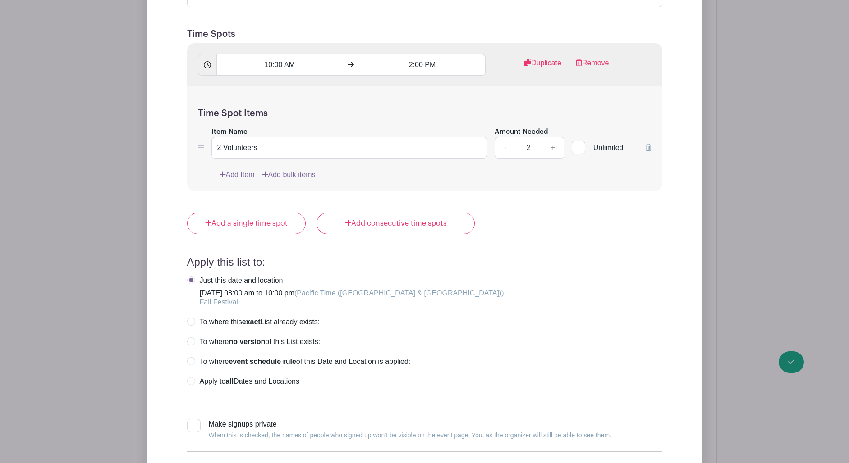
scroll to position [721, 0]
click at [192, 380] on label "Apply to all Dates and Locations" at bounding box center [243, 380] width 112 height 9
radio input "true"
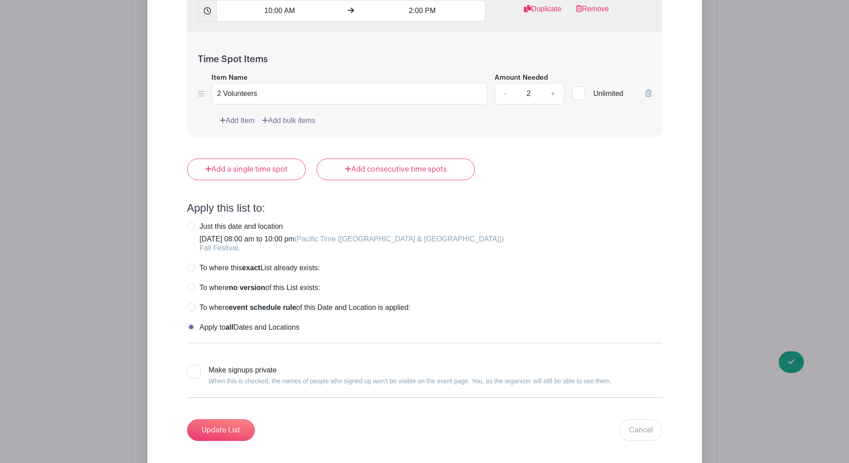
scroll to position [799, 0]
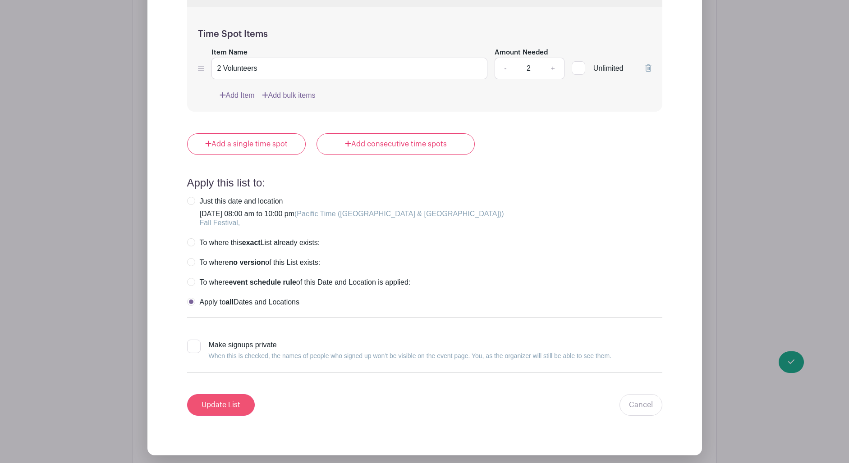
click at [219, 408] on input "Update List" at bounding box center [221, 405] width 68 height 22
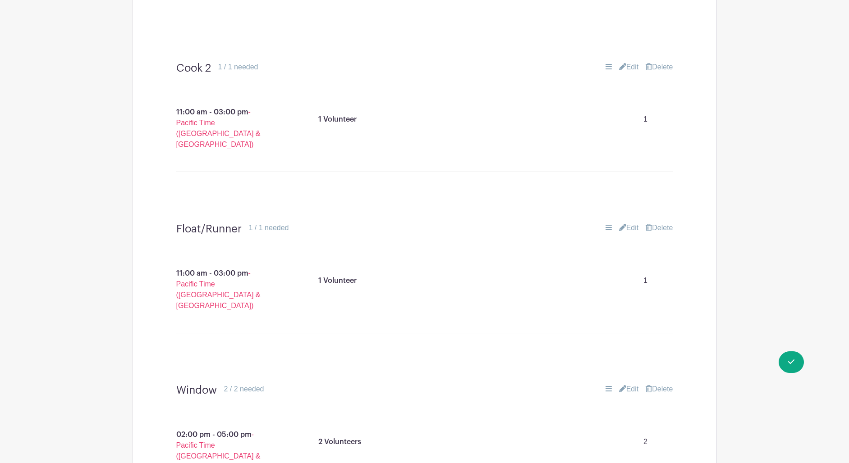
scroll to position [1164, 0]
click at [786, 360] on span "Switch to Signup Mode" at bounding box center [745, 361] width 100 height 9
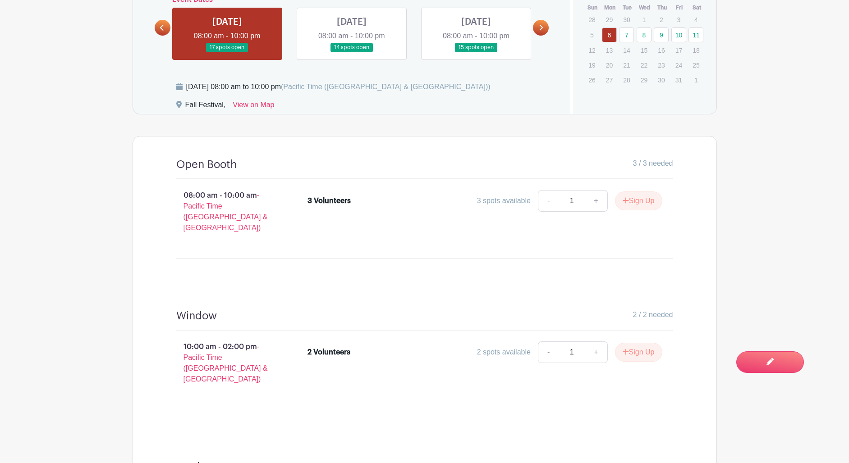
scroll to position [344, 0]
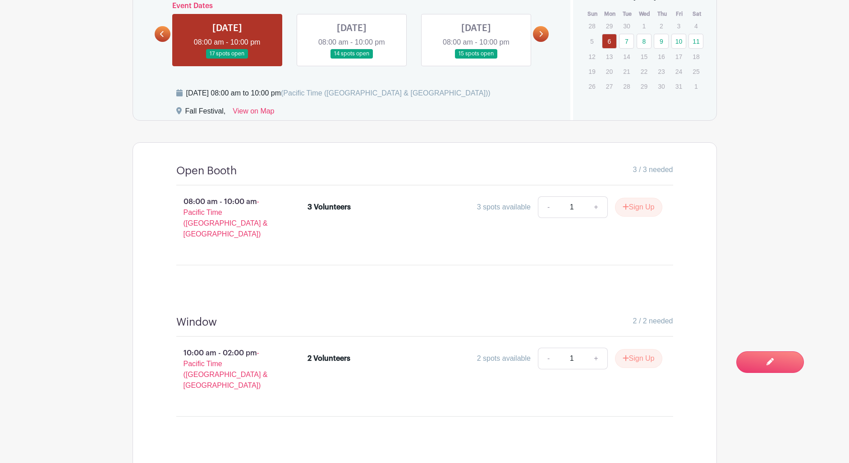
click at [352, 59] on link at bounding box center [352, 59] width 0 height 0
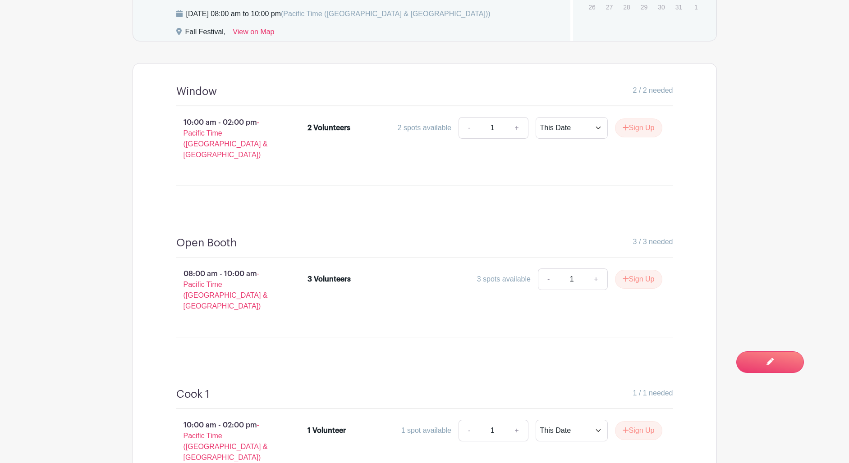
scroll to position [424, 0]
click at [770, 360] on span "Switch to Edit Mode" at bounding box center [741, 361] width 86 height 9
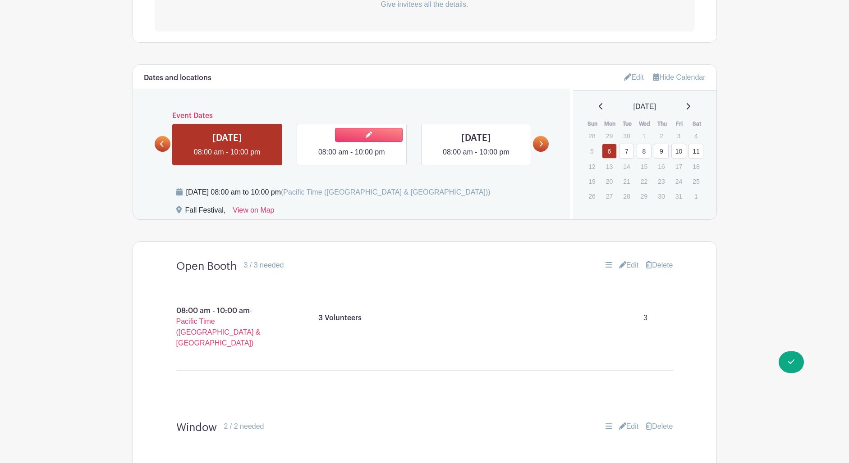
scroll to position [323, 0]
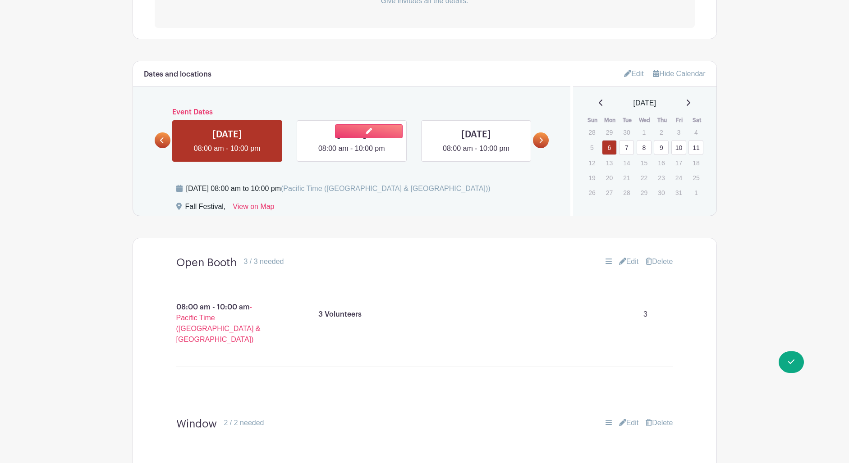
click at [352, 154] on link at bounding box center [352, 154] width 0 height 0
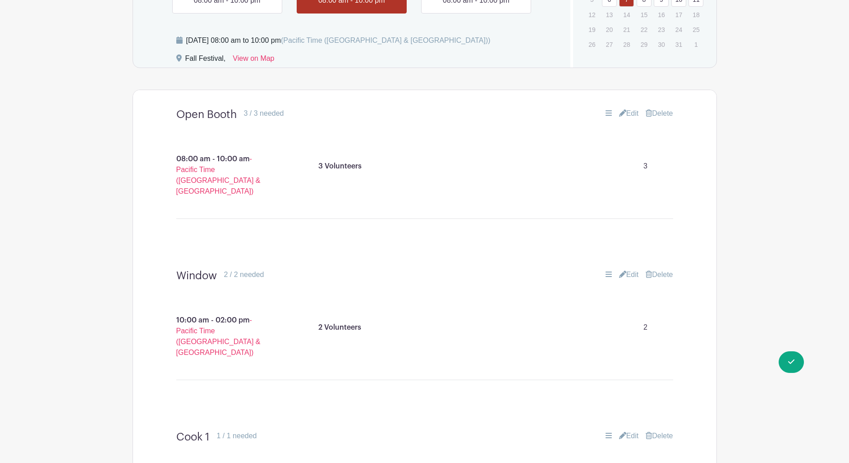
scroll to position [469, 0]
click at [627, 115] on link "Edit" at bounding box center [629, 114] width 20 height 11
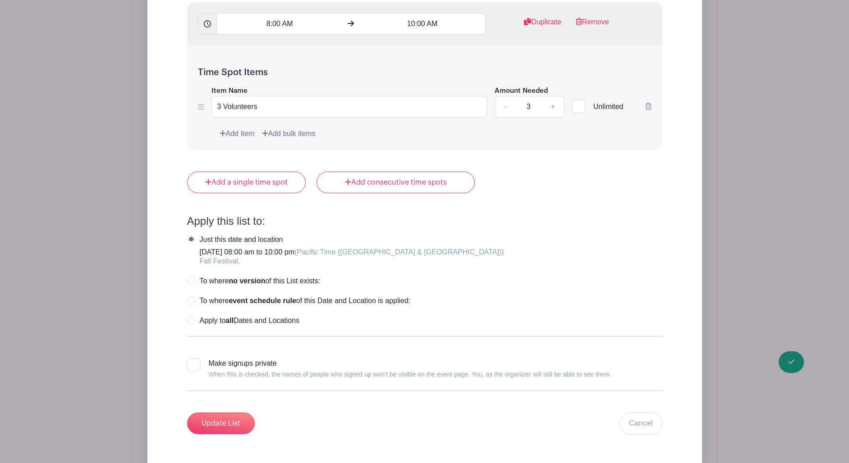
scroll to position [763, 0]
click at [192, 322] on label "Apply to all Dates and Locations" at bounding box center [243, 319] width 112 height 9
radio input "true"
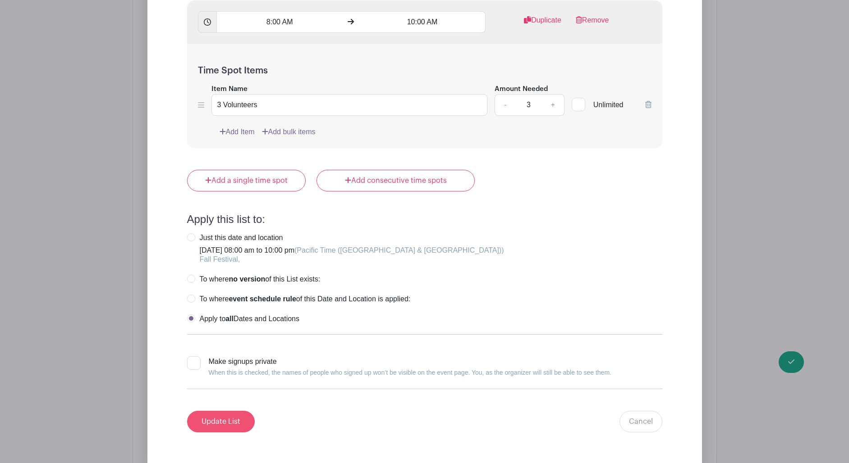
click at [219, 423] on input "Update List" at bounding box center [221, 422] width 68 height 22
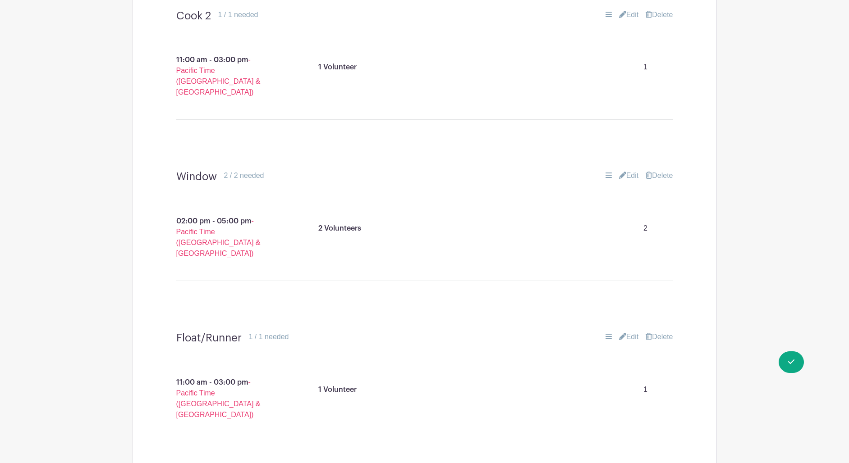
scroll to position [1217, 0]
click at [786, 361] on span "Switch to Signup Mode" at bounding box center [745, 361] width 100 height 9
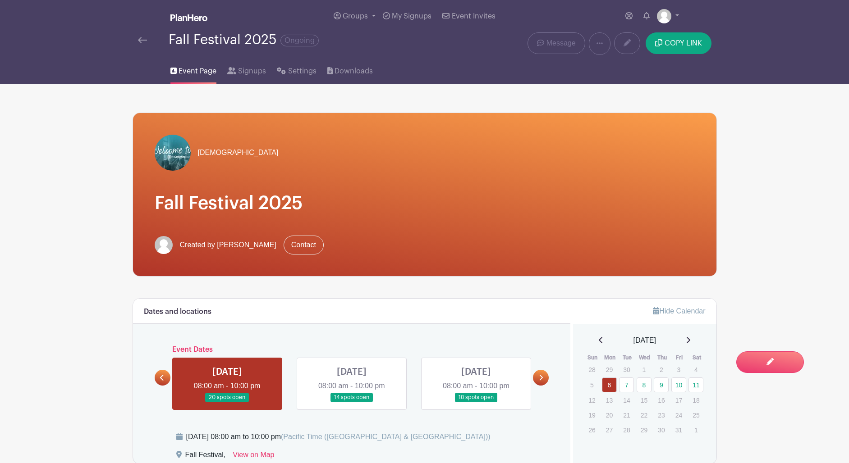
click at [352, 403] on link at bounding box center [352, 403] width 0 height 0
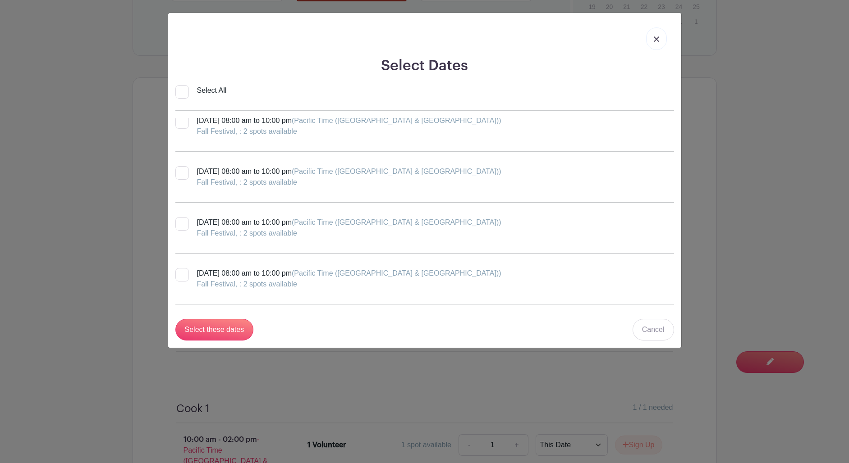
scroll to position [112, 0]
click at [654, 38] on img at bounding box center [656, 39] width 5 height 5
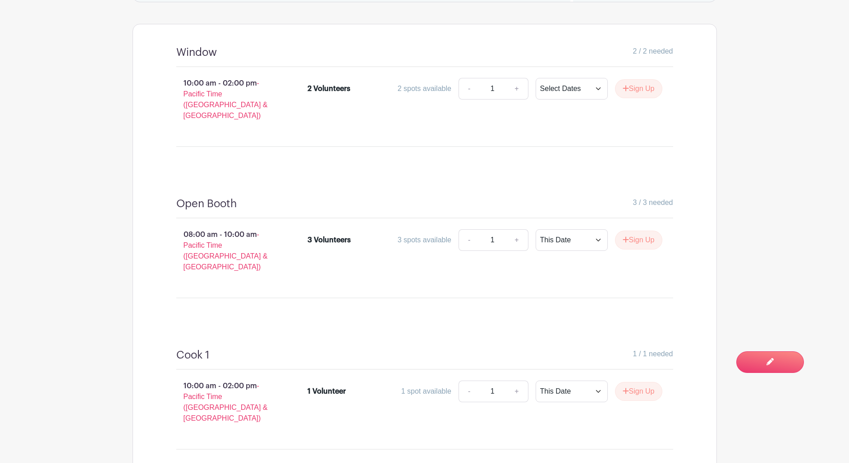
scroll to position [463, 0]
select select "this_date"
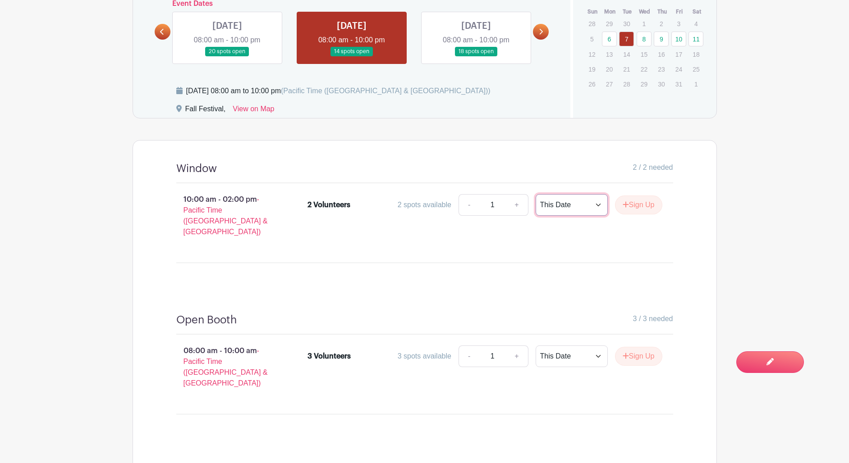
scroll to position [302, 0]
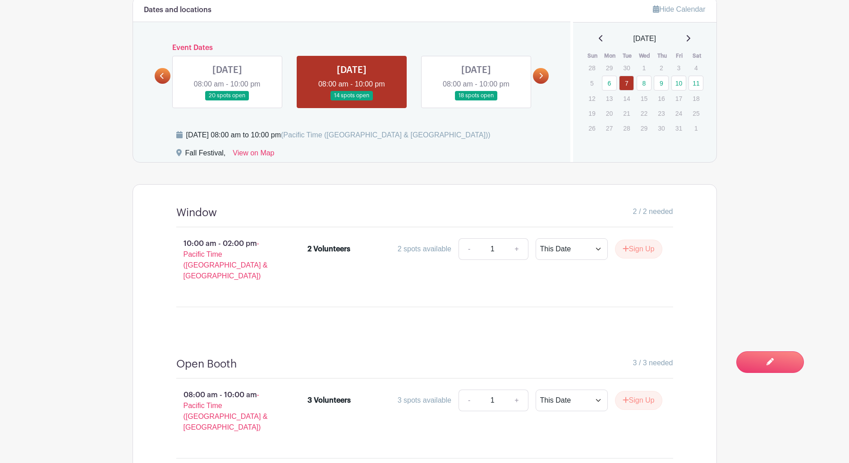
click at [227, 101] on link at bounding box center [227, 101] width 0 height 0
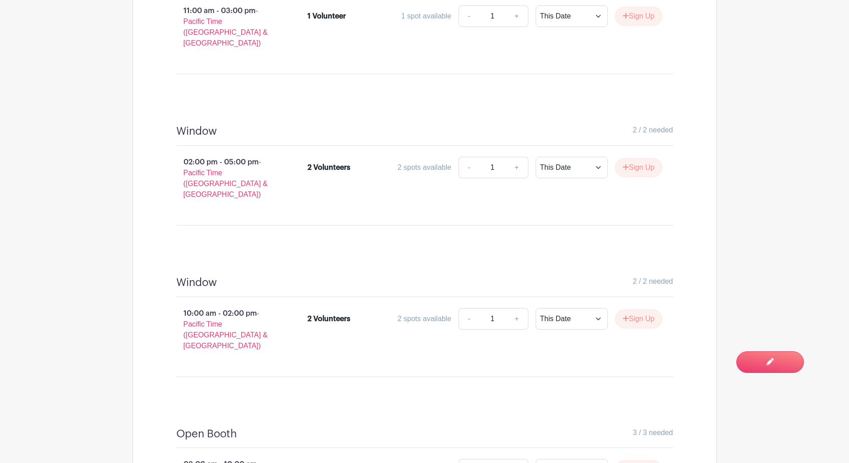
scroll to position [1497, 0]
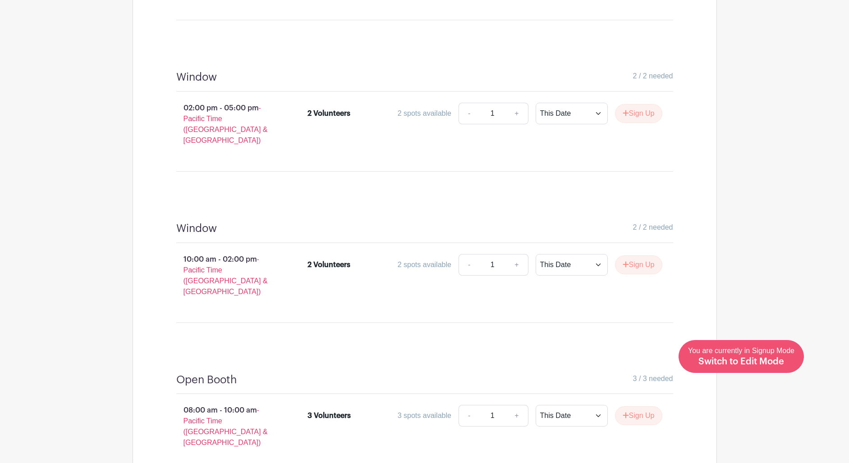
click at [773, 361] on span "Switch to Edit Mode" at bounding box center [741, 361] width 86 height 9
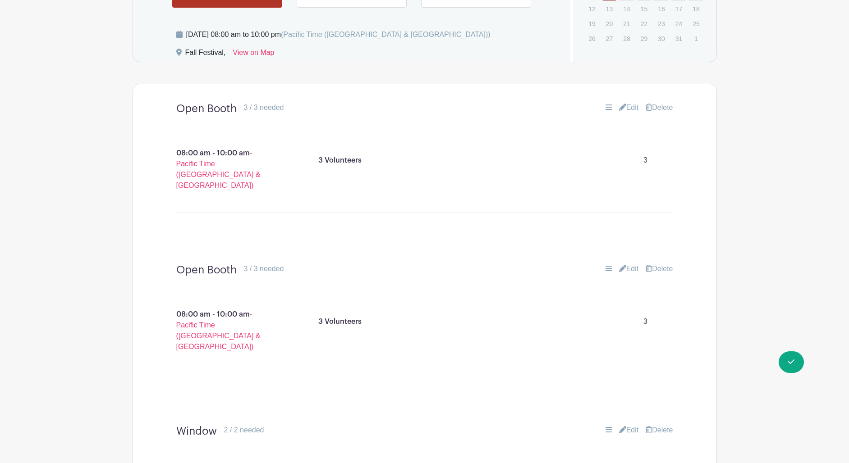
scroll to position [473, 0]
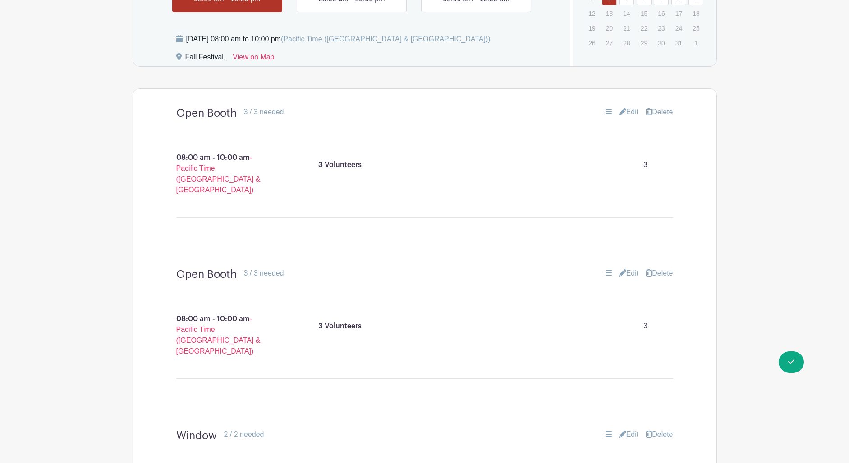
drag, startPoint x: 603, startPoint y: 262, endPoint x: 593, endPoint y: 124, distance: 138.7
click at [662, 268] on link "Delete" at bounding box center [659, 273] width 27 height 11
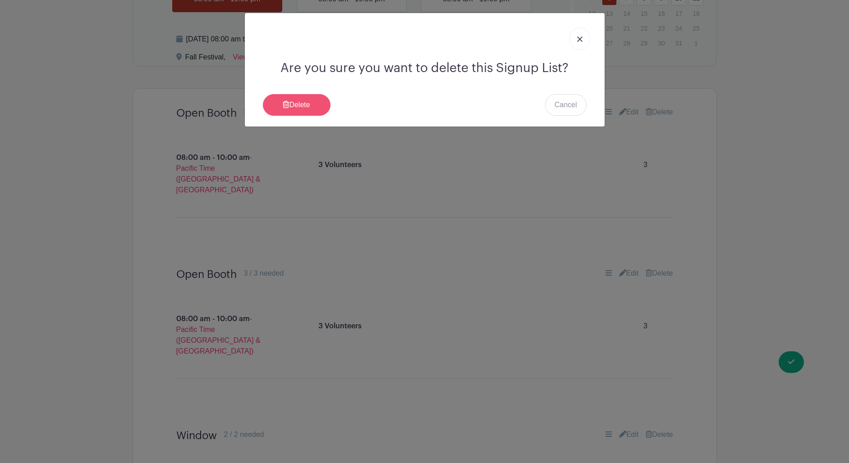
click at [299, 107] on link "Delete" at bounding box center [297, 105] width 68 height 22
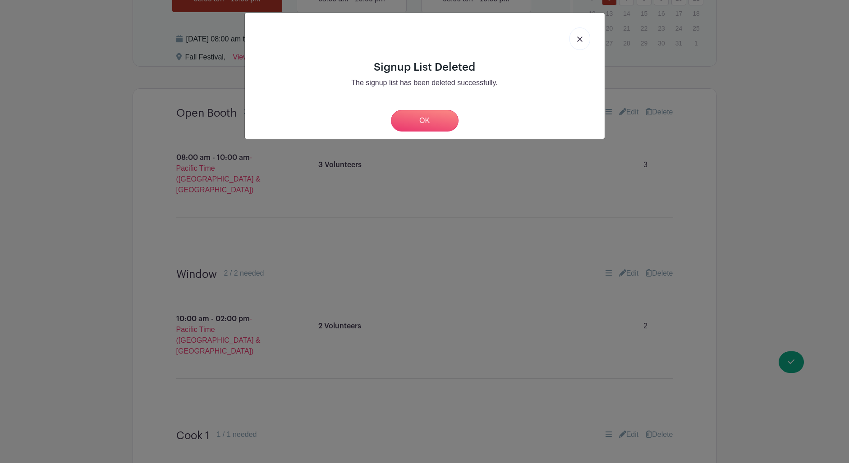
drag, startPoint x: 425, startPoint y: 123, endPoint x: 723, endPoint y: 219, distance: 312.6
click at [425, 123] on link "OK" at bounding box center [425, 121] width 68 height 22
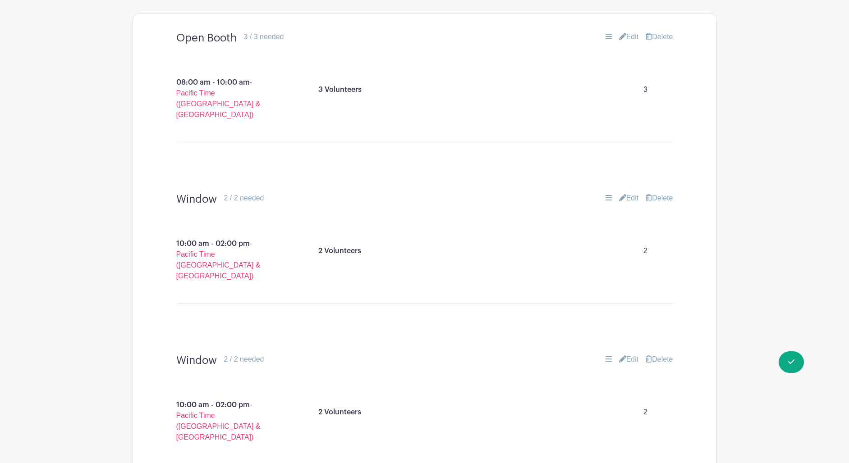
scroll to position [554, 0]
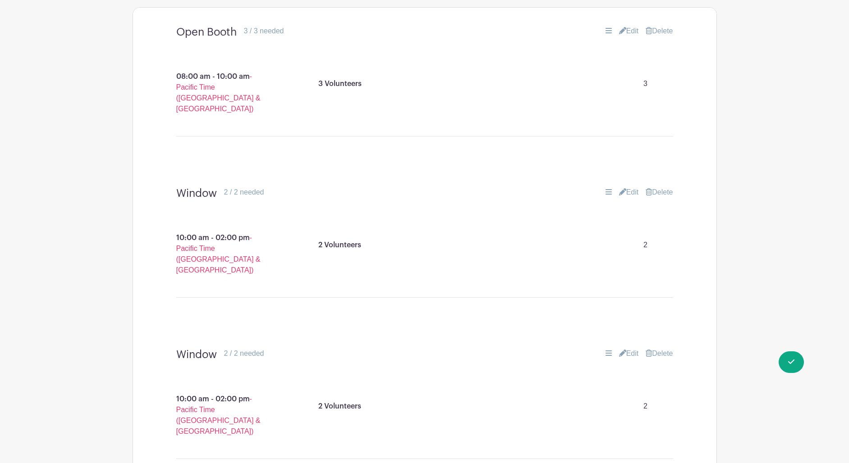
click at [662, 348] on link "Delete" at bounding box center [659, 353] width 27 height 11
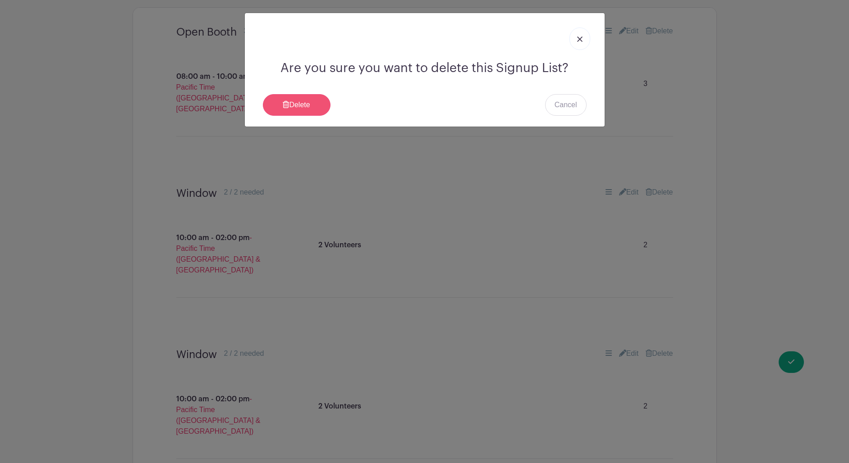
click at [281, 101] on link "Delete" at bounding box center [297, 105] width 68 height 22
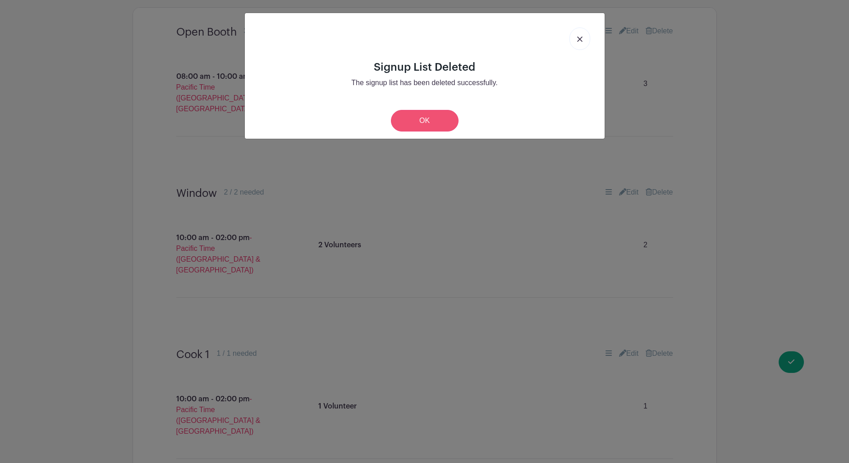
click at [426, 116] on link "OK" at bounding box center [425, 121] width 68 height 22
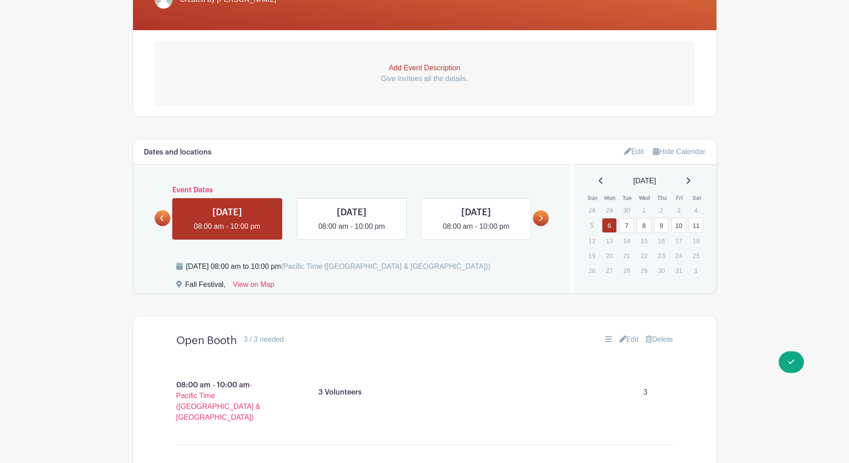
scroll to position [256, 0]
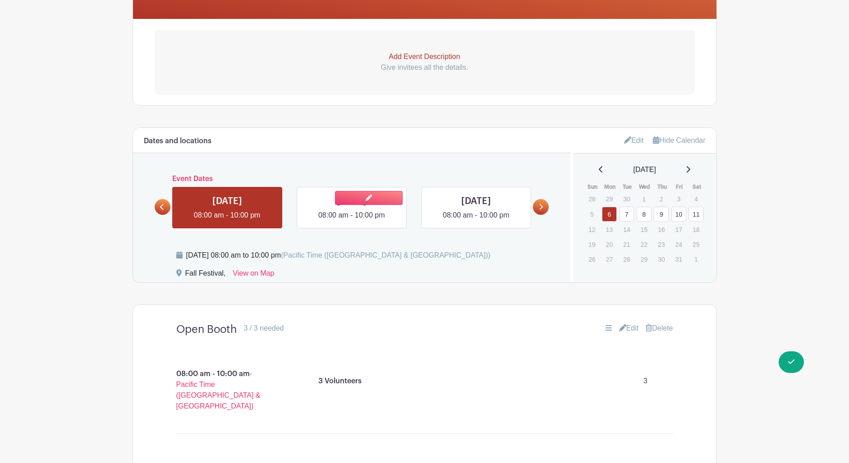
click at [352, 221] on link at bounding box center [352, 221] width 0 height 0
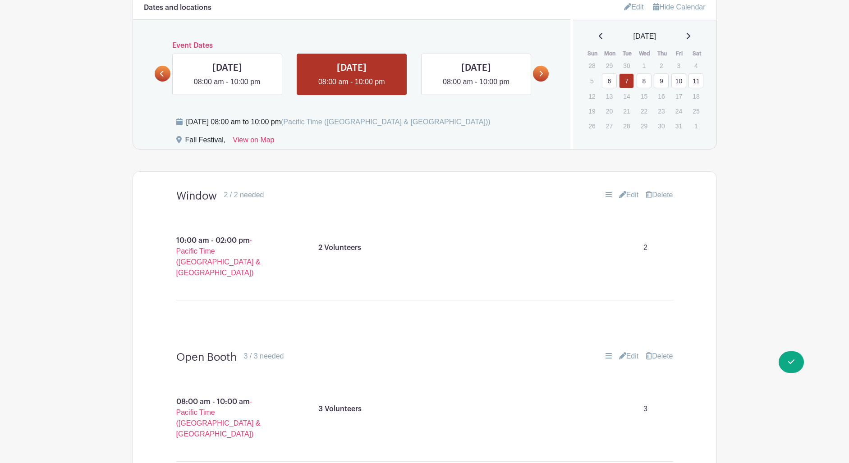
scroll to position [374, 0]
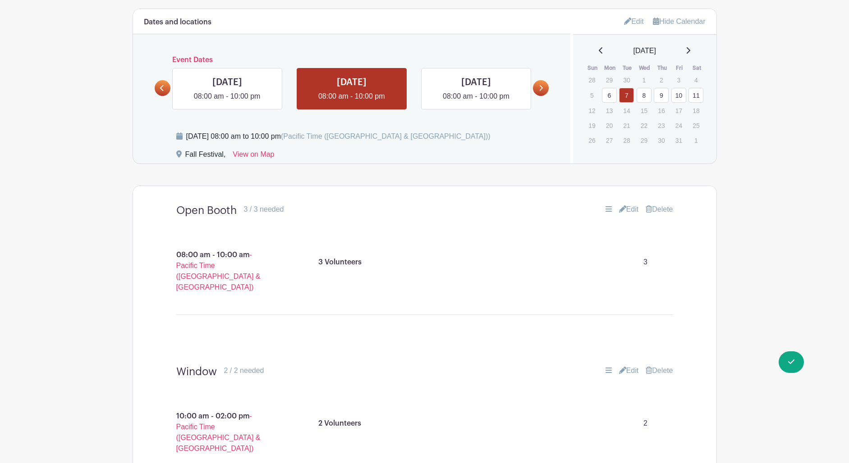
click at [476, 101] on link at bounding box center [476, 101] width 0 height 0
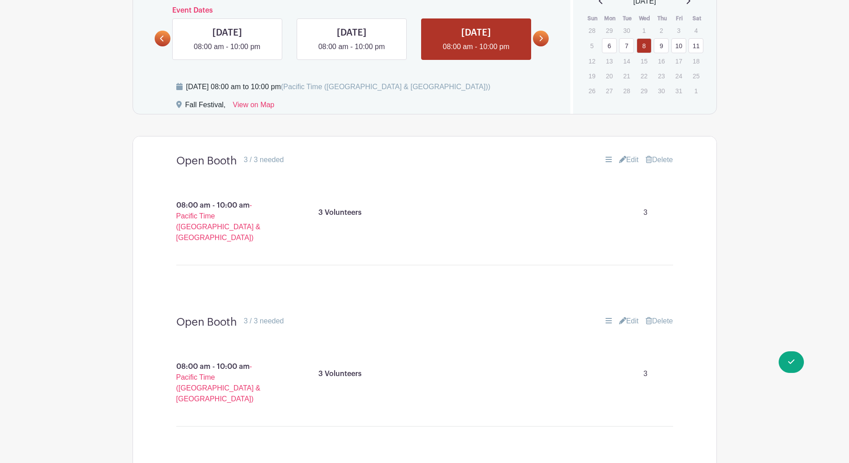
scroll to position [423, 0]
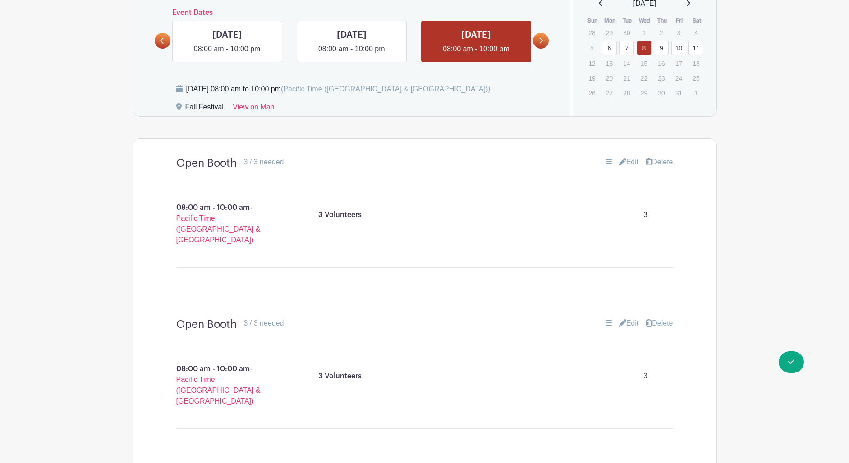
click at [660, 318] on link "Delete" at bounding box center [659, 323] width 27 height 11
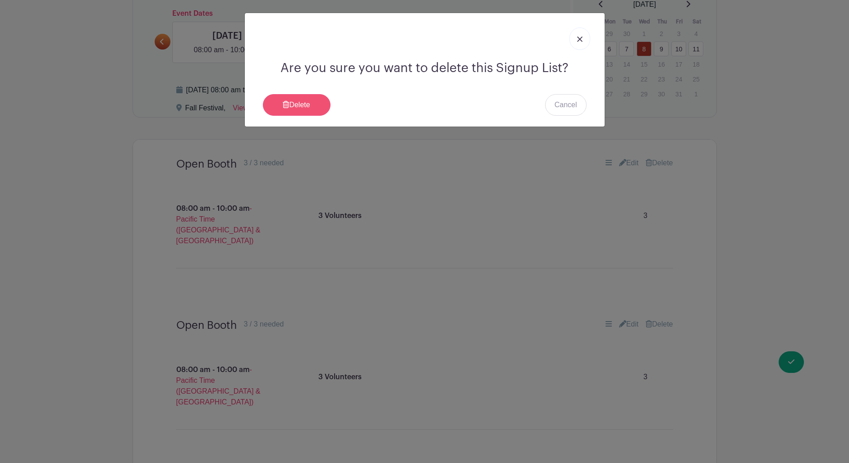
click at [302, 110] on link "Delete" at bounding box center [297, 105] width 68 height 22
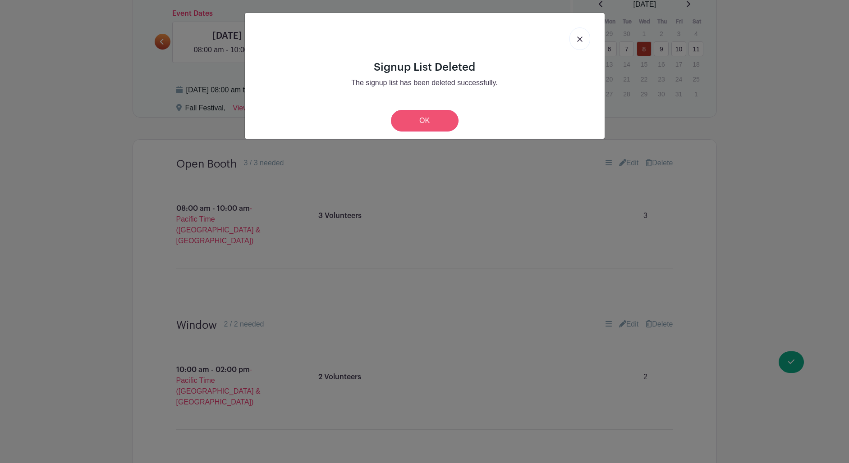
click at [436, 124] on link "OK" at bounding box center [425, 121] width 68 height 22
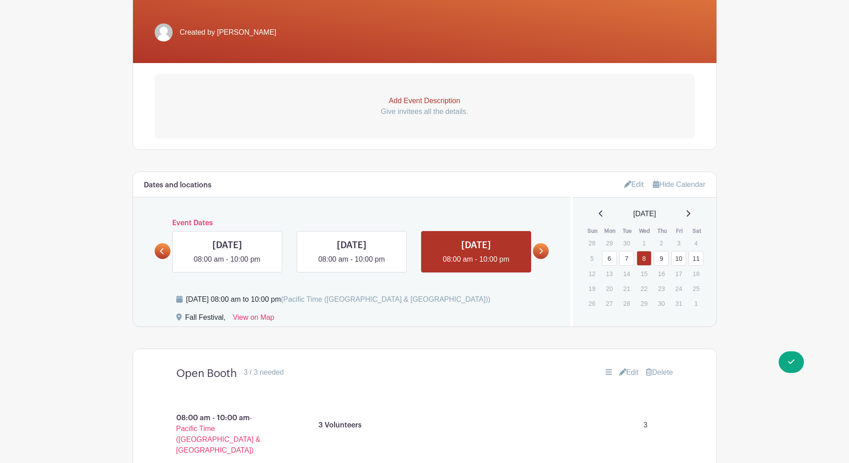
scroll to position [222, 0]
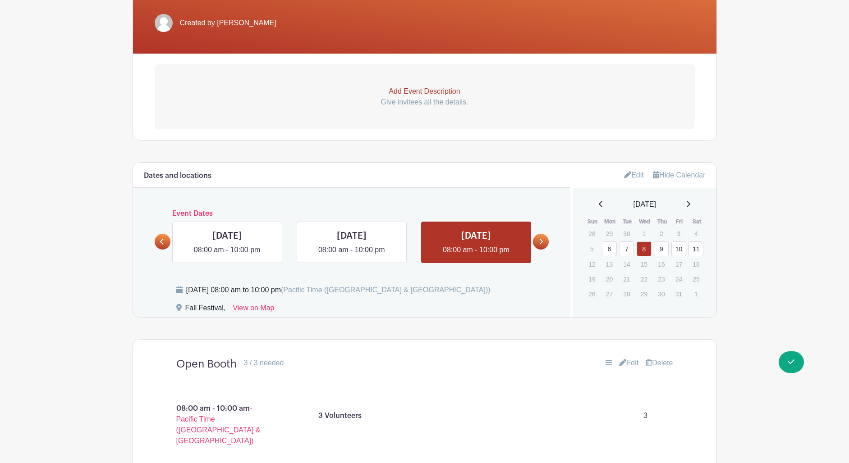
click at [540, 245] on icon at bounding box center [541, 241] width 4 height 7
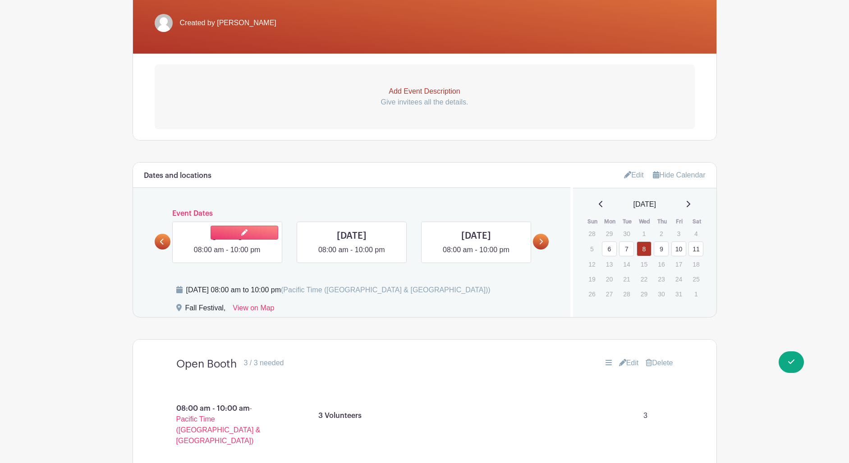
click at [227, 256] on link at bounding box center [227, 256] width 0 height 0
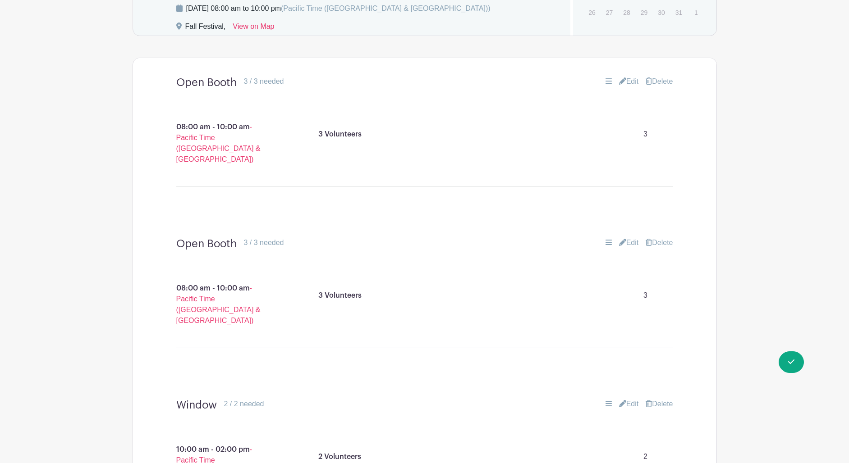
scroll to position [494, 0]
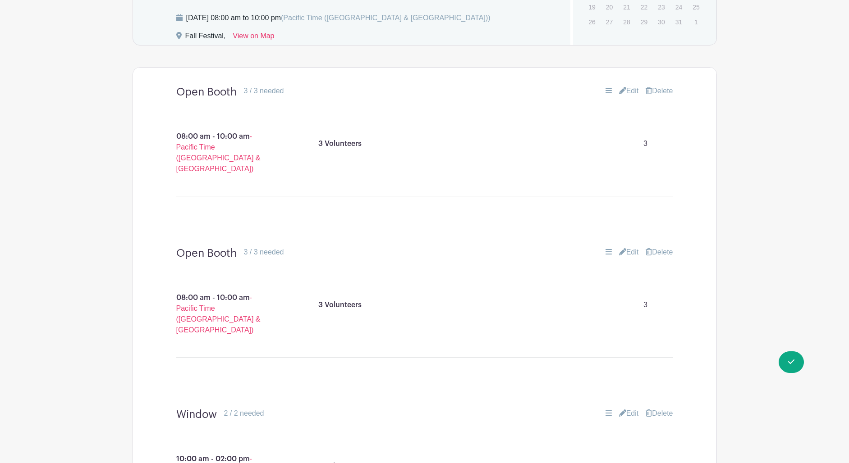
click at [665, 247] on link "Delete" at bounding box center [659, 252] width 27 height 11
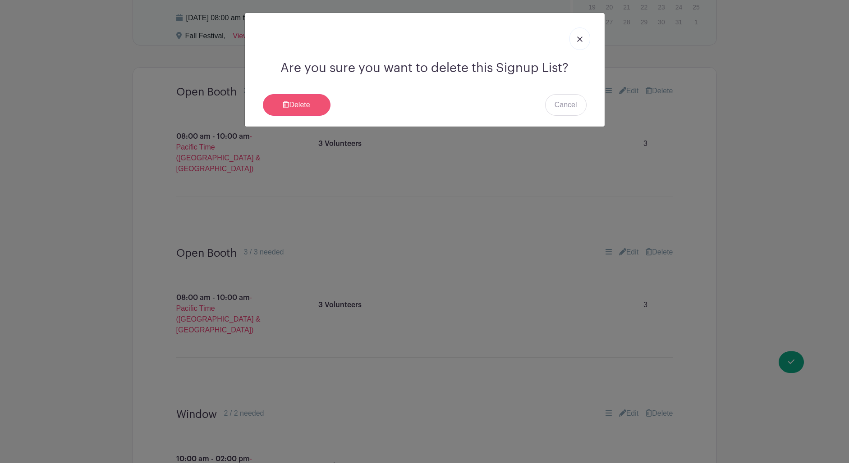
click at [310, 101] on link "Delete" at bounding box center [297, 105] width 68 height 22
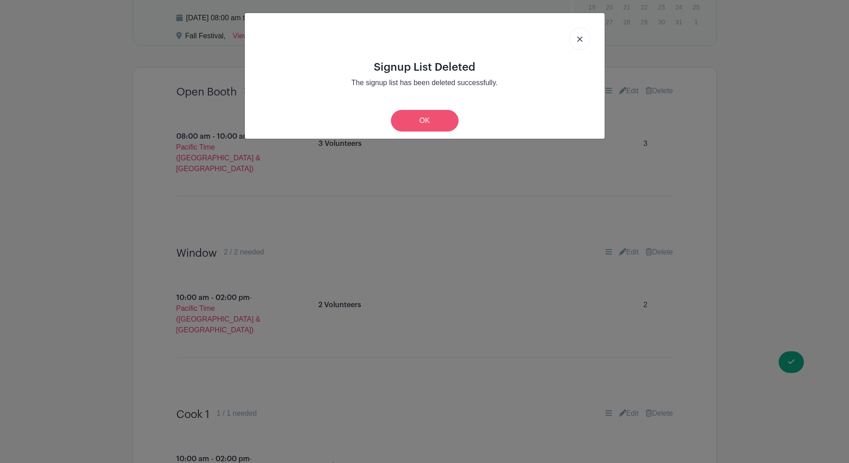
click at [439, 130] on link "OK" at bounding box center [425, 121] width 68 height 22
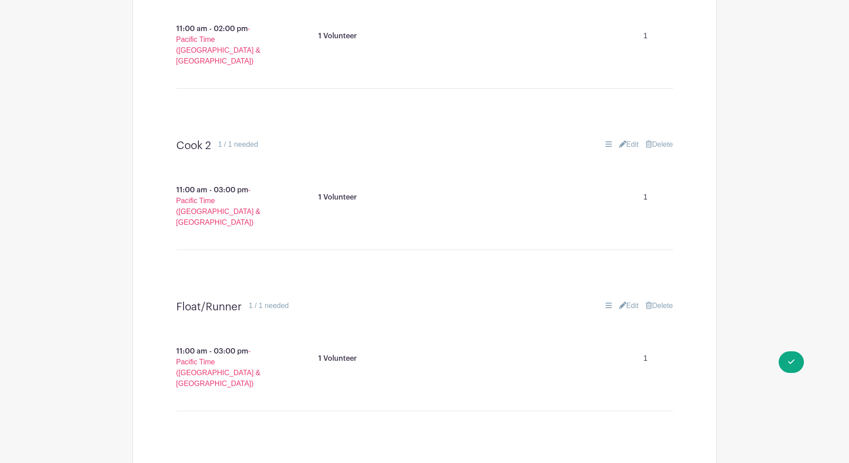
scroll to position [1112, 0]
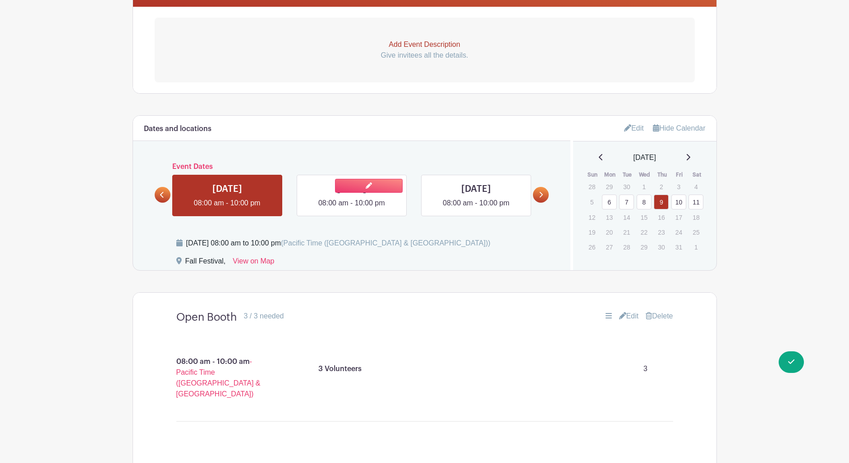
click at [352, 209] on link at bounding box center [352, 209] width 0 height 0
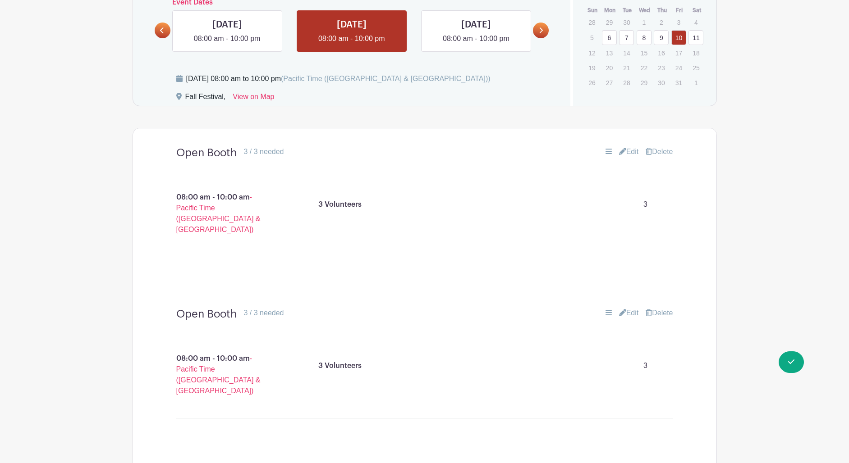
scroll to position [429, 0]
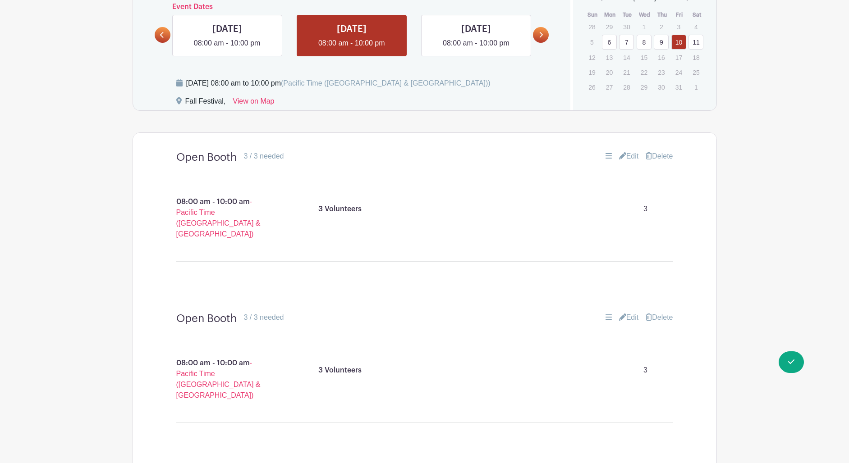
click at [661, 312] on link "Delete" at bounding box center [659, 317] width 27 height 11
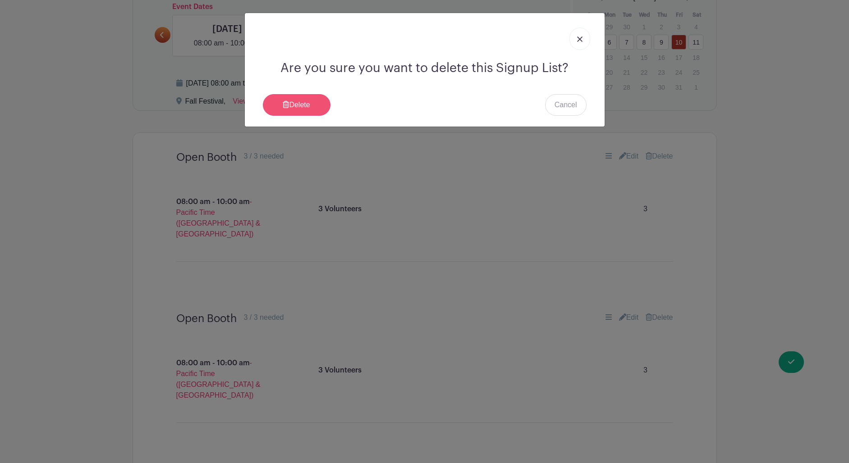
click at [292, 103] on link "Delete" at bounding box center [297, 105] width 68 height 22
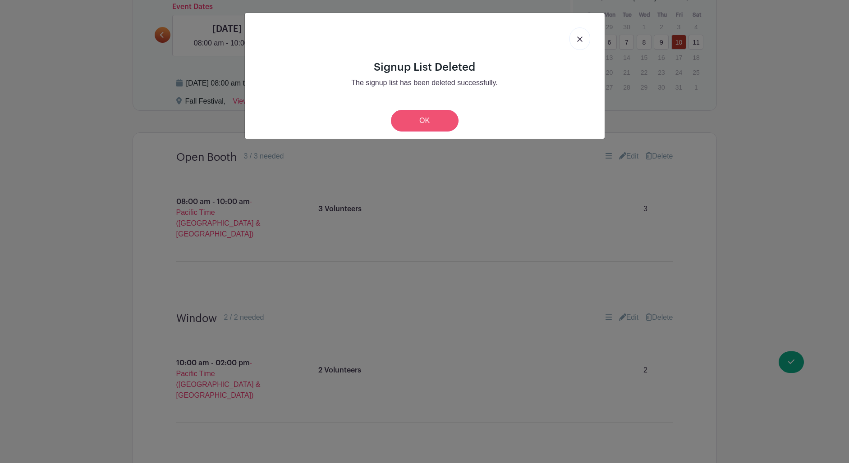
click at [439, 124] on link "OK" at bounding box center [425, 121] width 68 height 22
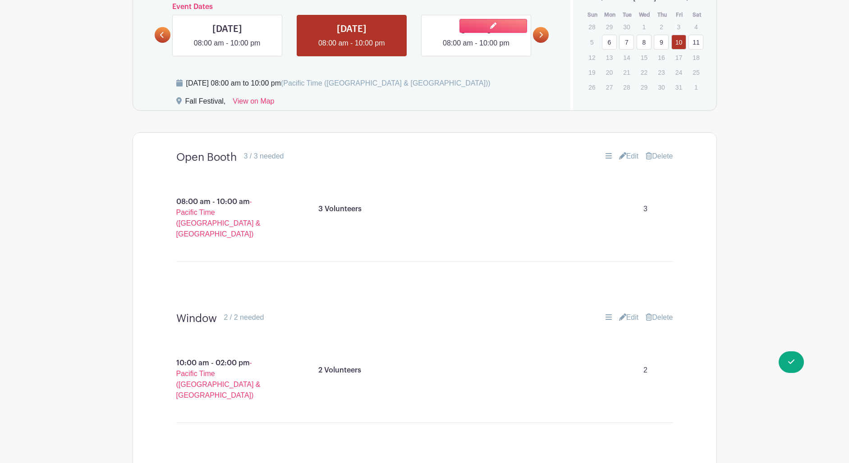
click at [476, 49] on link at bounding box center [476, 49] width 0 height 0
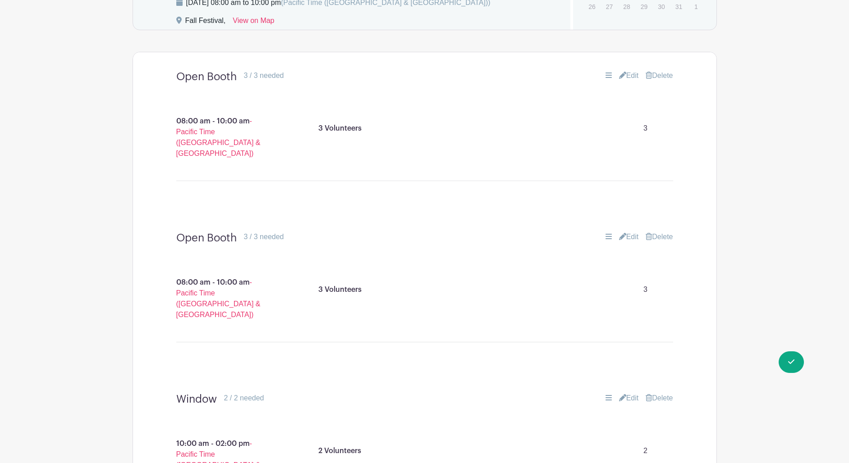
scroll to position [509, 0]
click at [664, 232] on link "Delete" at bounding box center [659, 237] width 27 height 11
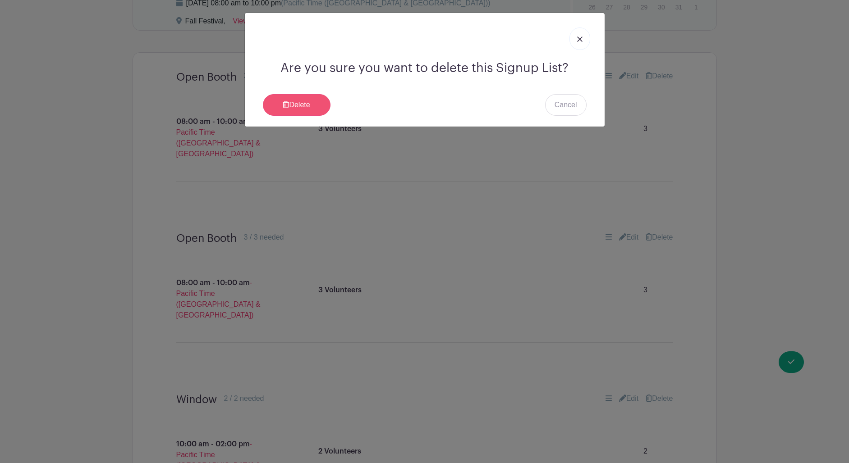
click at [315, 109] on link "Delete" at bounding box center [297, 105] width 68 height 22
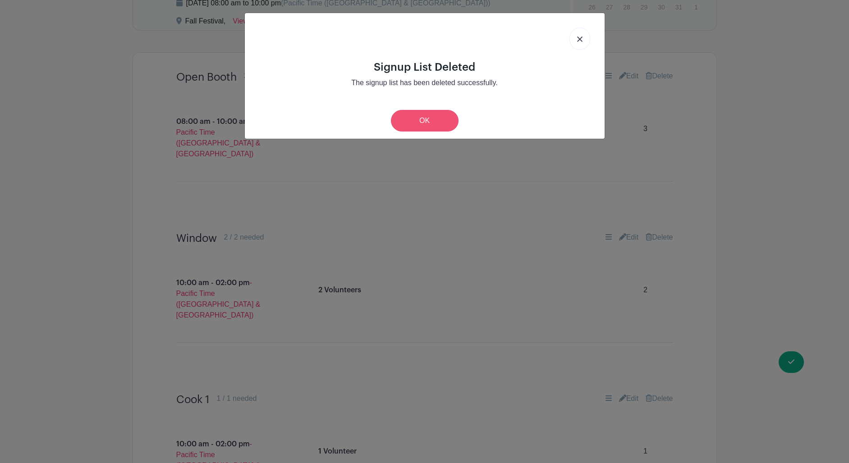
click at [429, 124] on link "OK" at bounding box center [425, 121] width 68 height 22
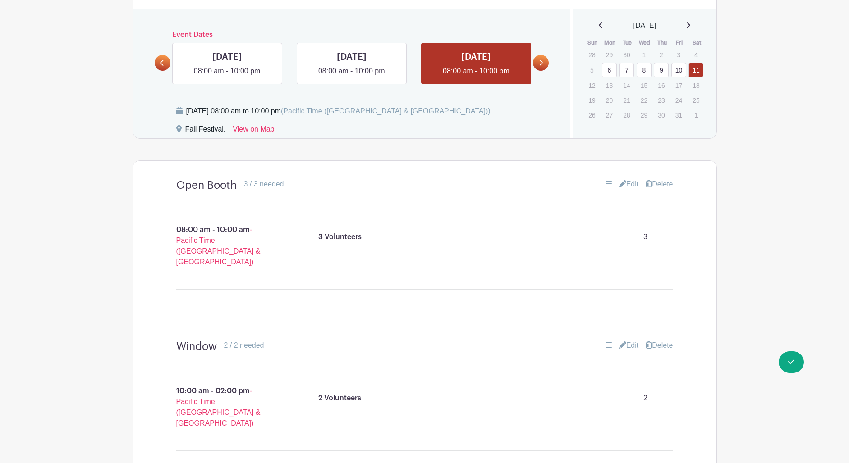
scroll to position [400, 0]
click at [170, 64] on div "THU Oct 09, 2025 08:00 am - 10:00 pm" at bounding box center [227, 64] width 124 height 41
click at [163, 66] on icon at bounding box center [162, 63] width 4 height 7
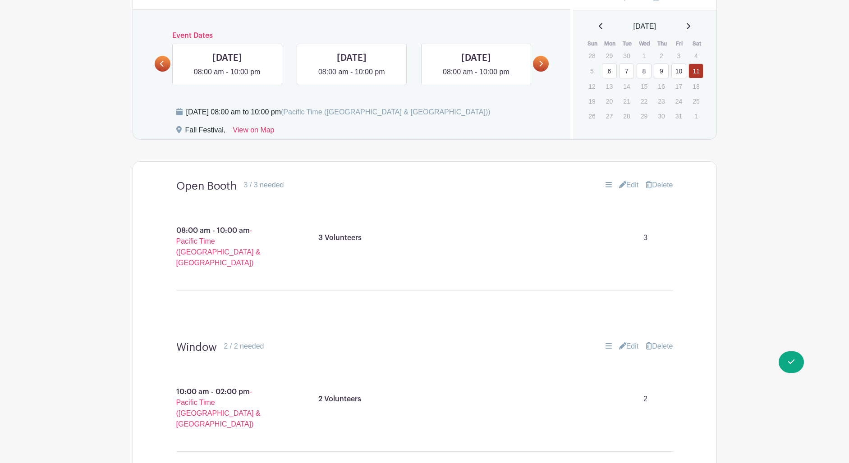
click at [163, 66] on icon at bounding box center [162, 63] width 4 height 7
click at [352, 78] on link at bounding box center [352, 78] width 0 height 0
click at [628, 71] on link "7" at bounding box center [626, 71] width 15 height 15
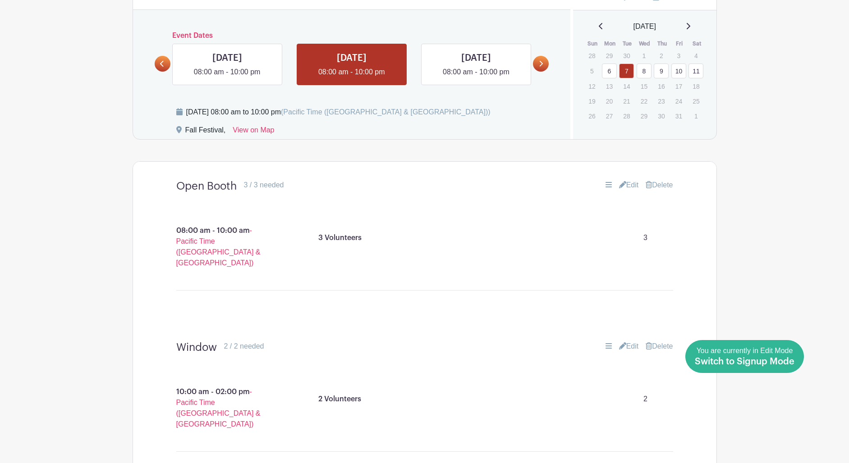
click at [791, 365] on span "Switch to Signup Mode" at bounding box center [745, 361] width 100 height 9
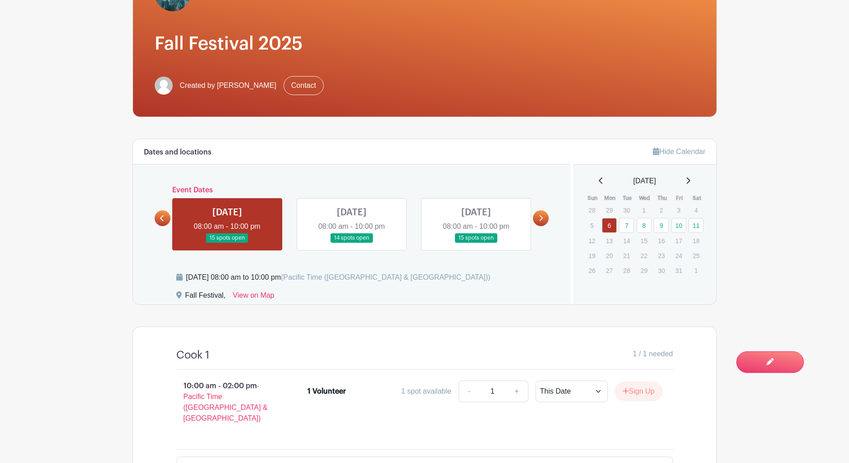
scroll to position [160, 0]
click at [352, 243] on link at bounding box center [352, 243] width 0 height 0
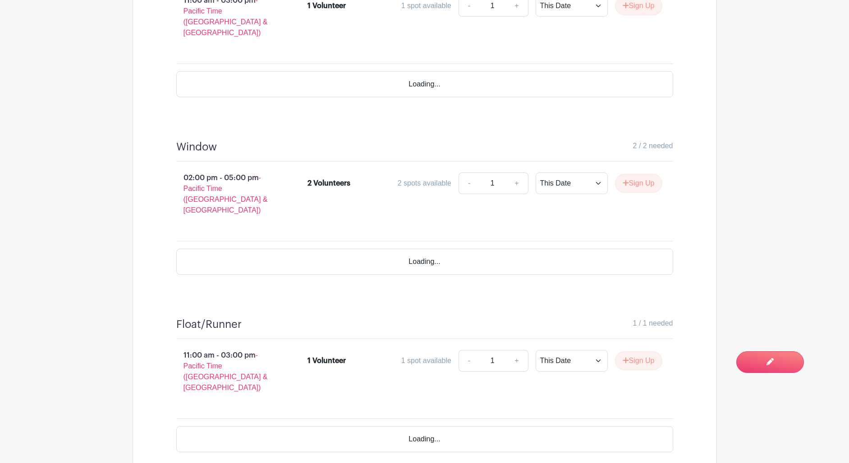
scroll to position [1203, 0]
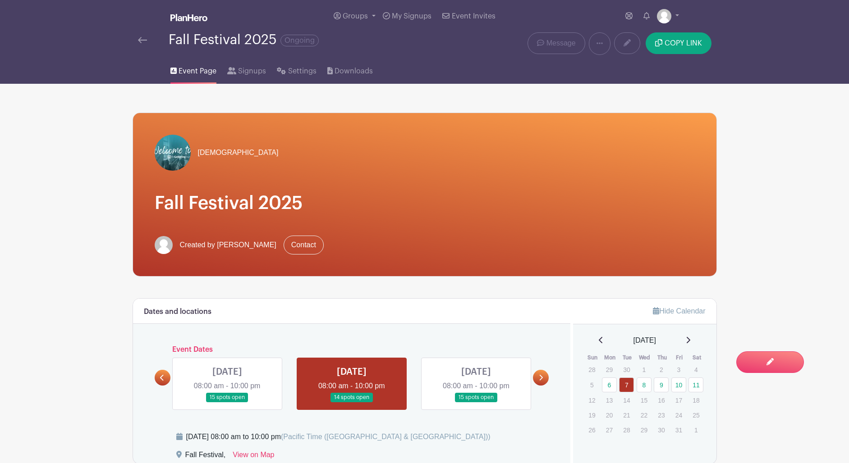
scroll to position [0, 0]
click at [740, 356] on div "You are currently in Signup Mode Switch to Edit Mode" at bounding box center [741, 357] width 106 height 22
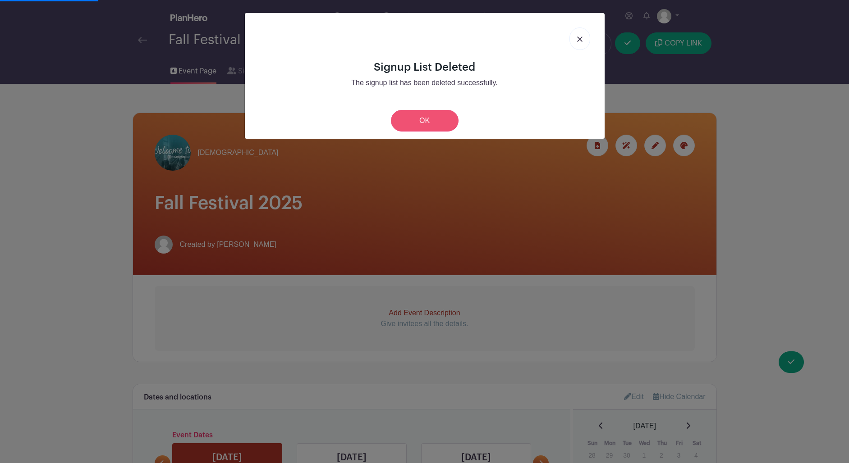
click at [428, 123] on link "OK" at bounding box center [425, 121] width 68 height 22
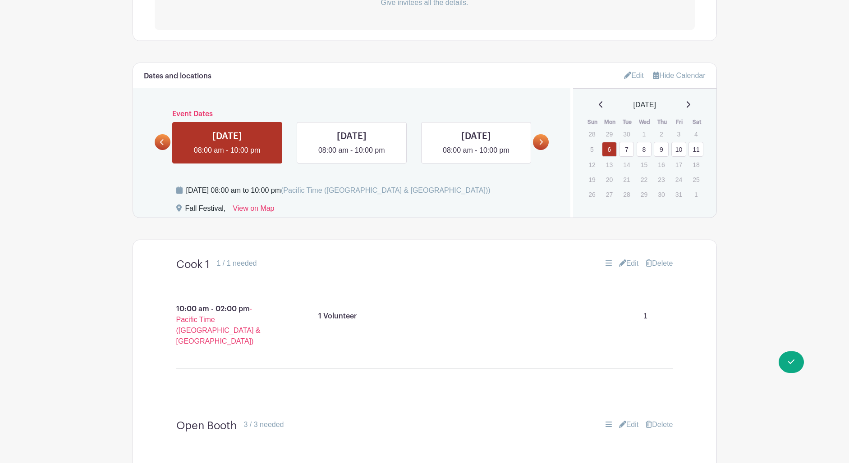
scroll to position [351, 0]
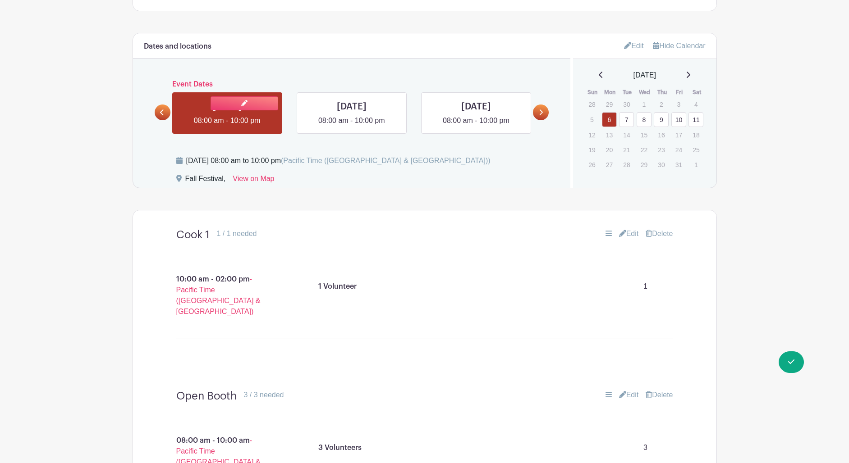
click at [227, 126] on link at bounding box center [227, 126] width 0 height 0
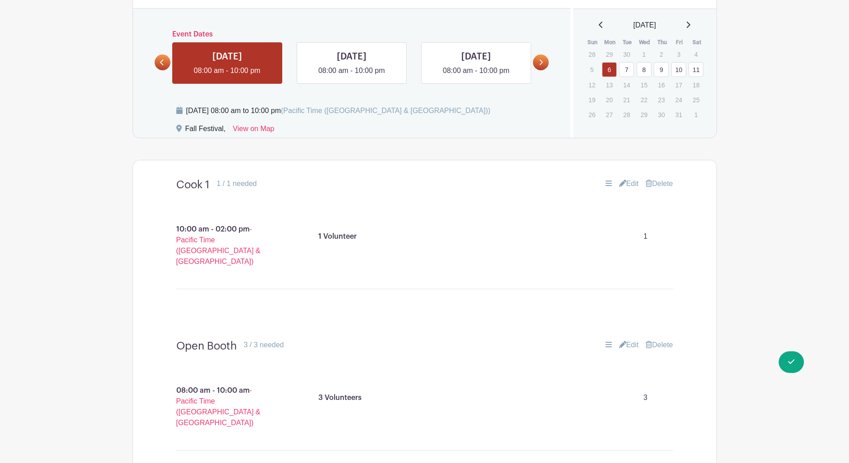
scroll to position [402, 0]
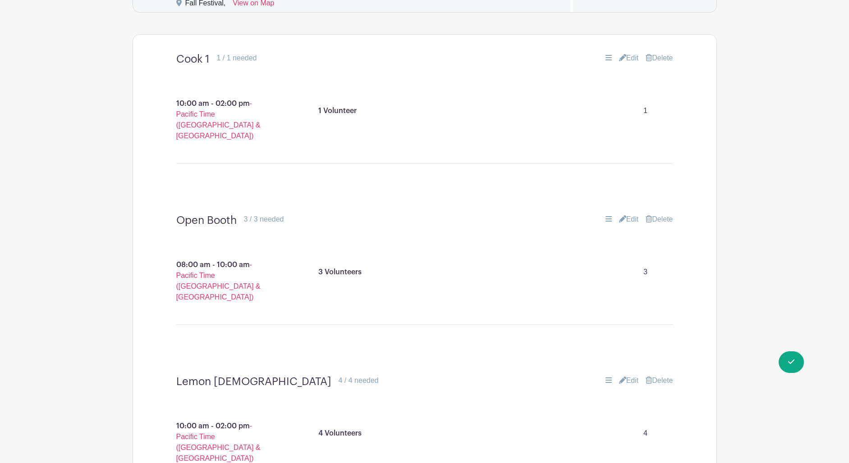
scroll to position [519, 0]
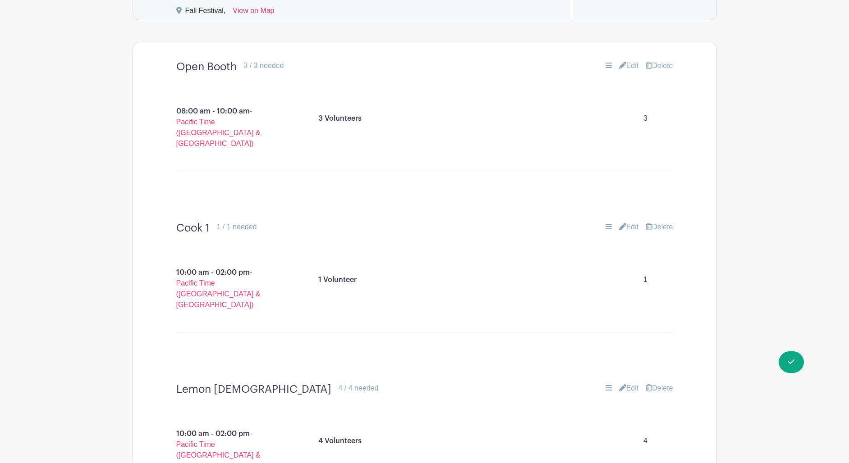
click at [715, 141] on turbo-frame "Open Booth 3 / 3 needed Edit Delete 08:00 am - 10:00 am - Pacific Time (US & Ca…" at bounding box center [424, 133] width 583 height 161
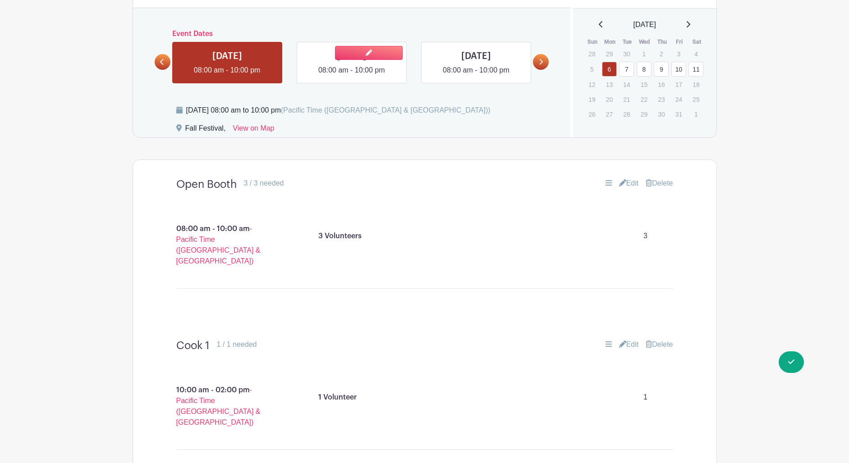
scroll to position [405, 0]
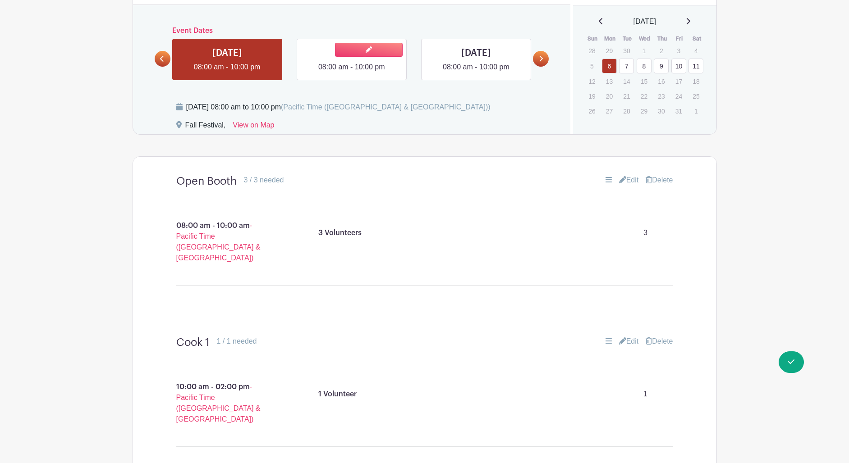
click at [352, 73] on link at bounding box center [352, 73] width 0 height 0
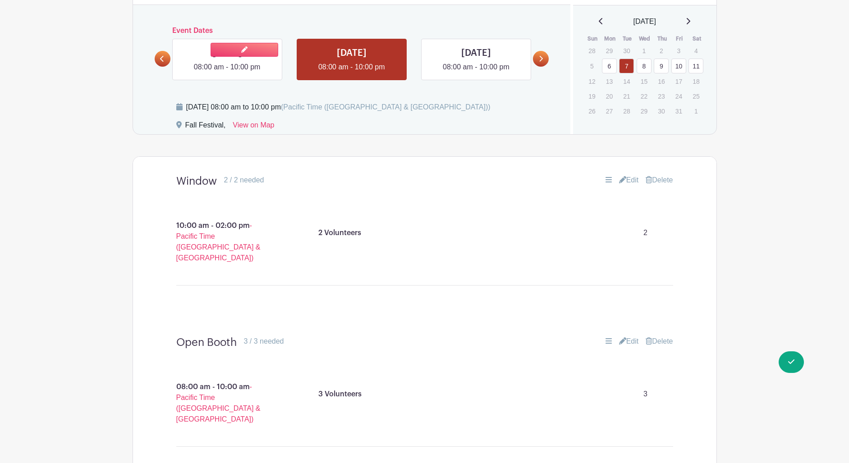
click at [227, 73] on link at bounding box center [227, 73] width 0 height 0
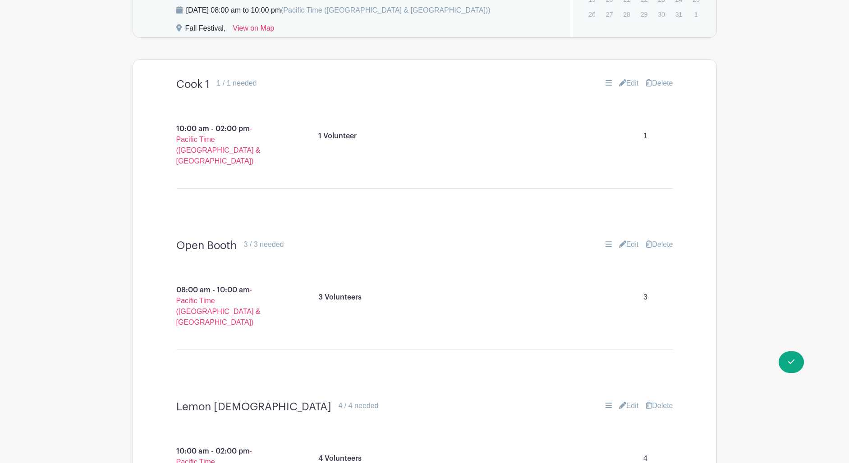
scroll to position [503, 0]
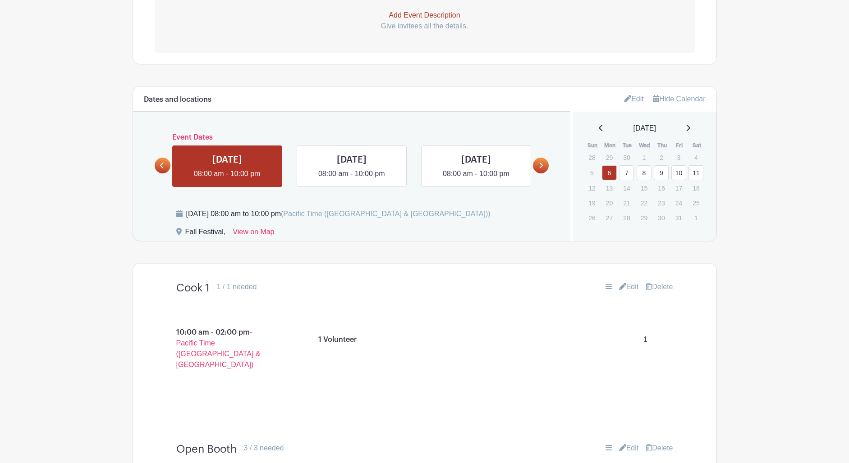
scroll to position [298, 0]
click at [352, 180] on link at bounding box center [352, 180] width 0 height 0
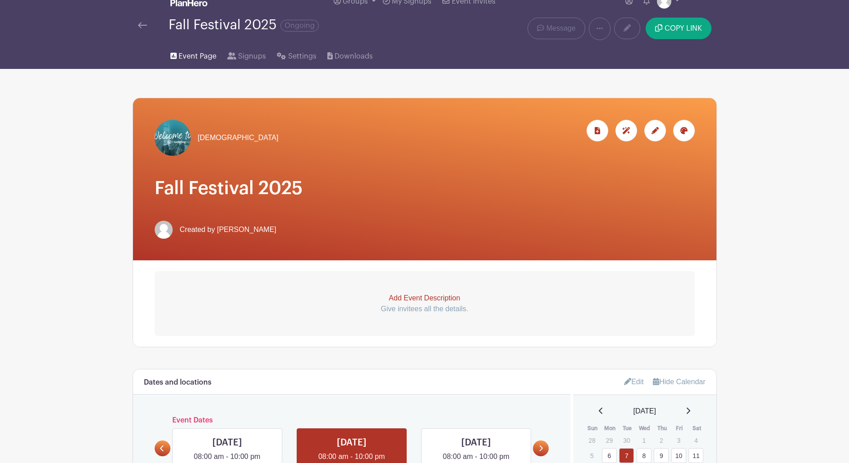
scroll to position [17, 0]
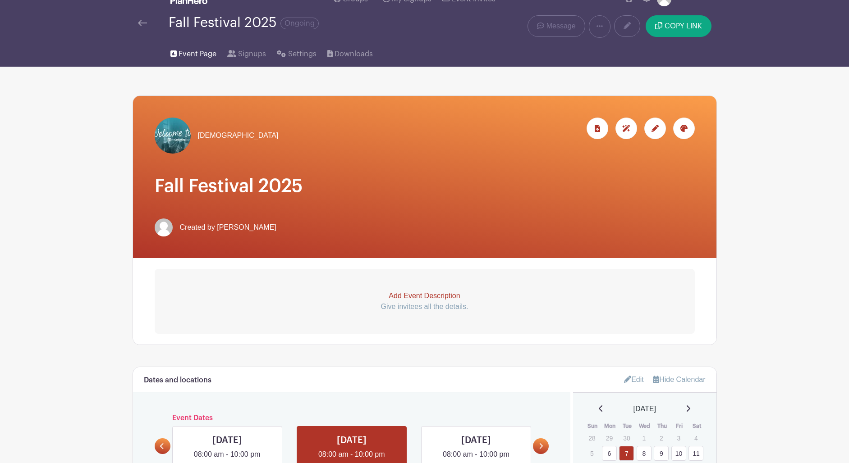
click at [208, 59] on span "Event Page" at bounding box center [198, 54] width 38 height 11
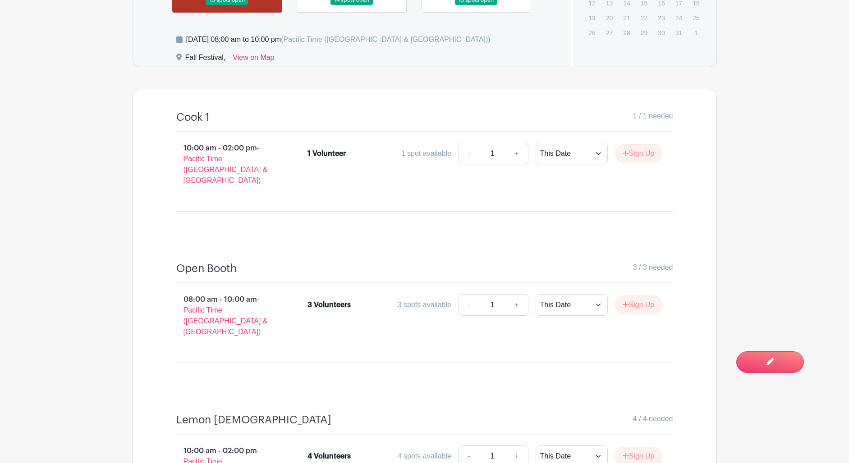
scroll to position [398, 0]
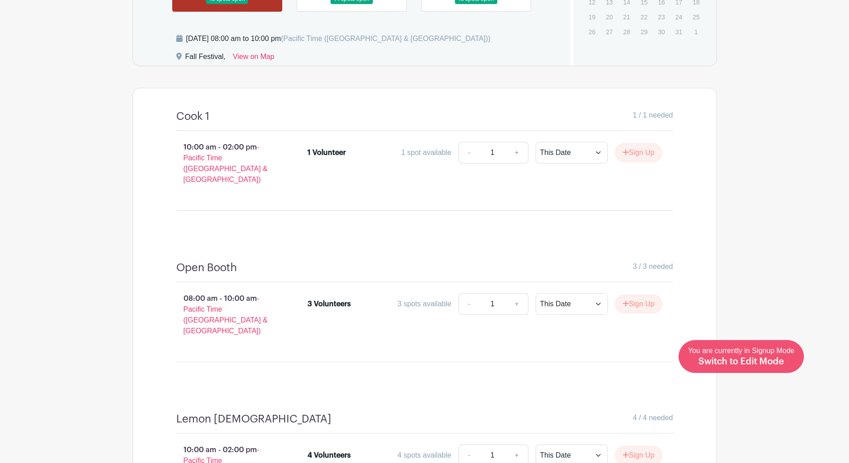
click at [775, 365] on span "Switch to Edit Mode" at bounding box center [741, 361] width 86 height 9
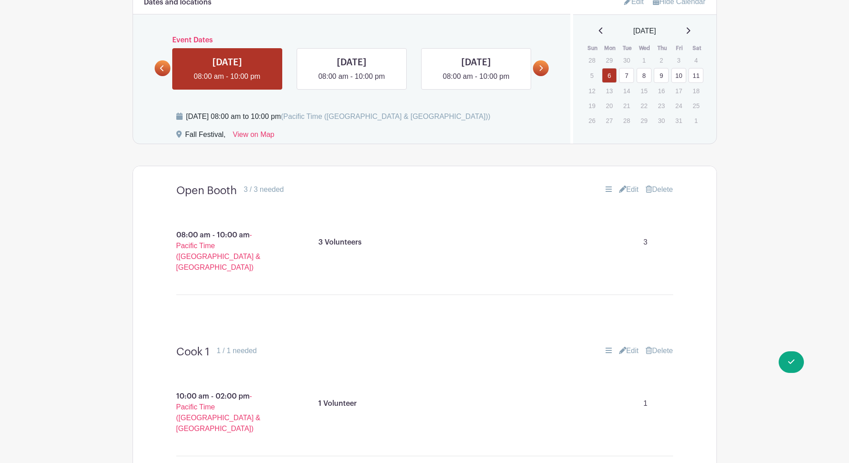
scroll to position [412, 0]
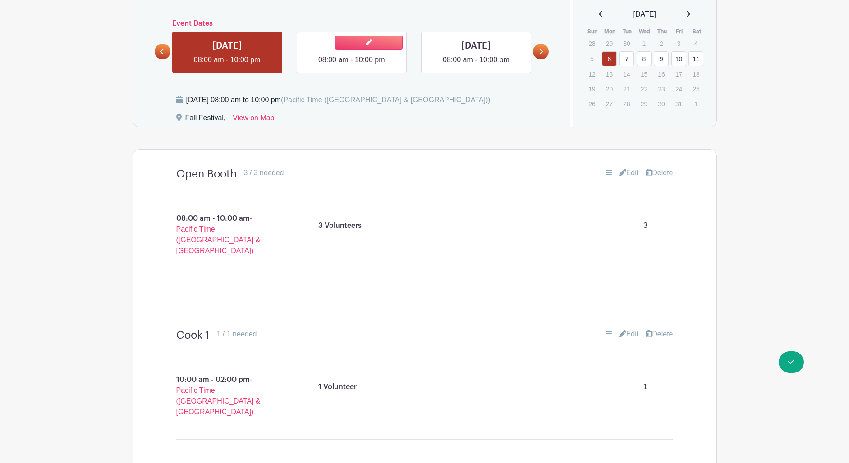
click at [352, 65] on link at bounding box center [352, 65] width 0 height 0
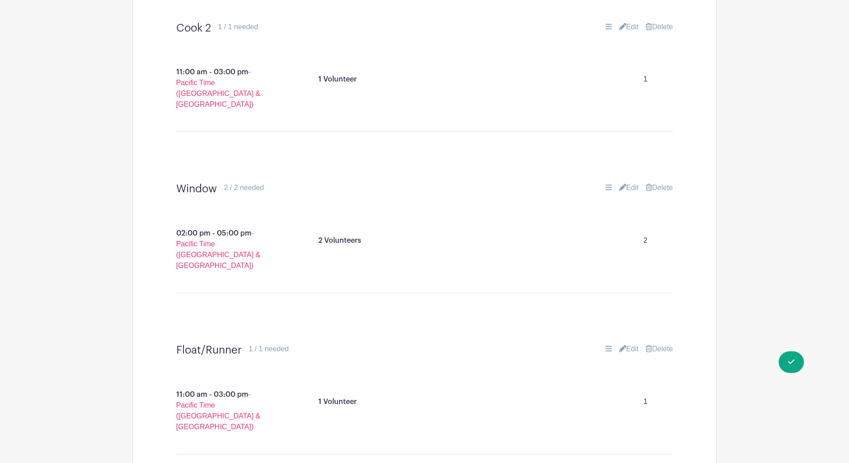
scroll to position [1203, 0]
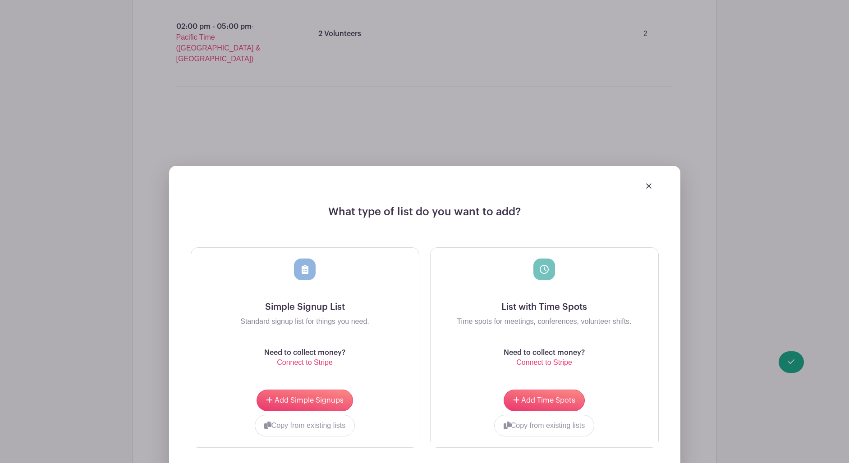
scroll to position [1572, 0]
click at [570, 397] on span "Add Time Spots" at bounding box center [548, 400] width 54 height 7
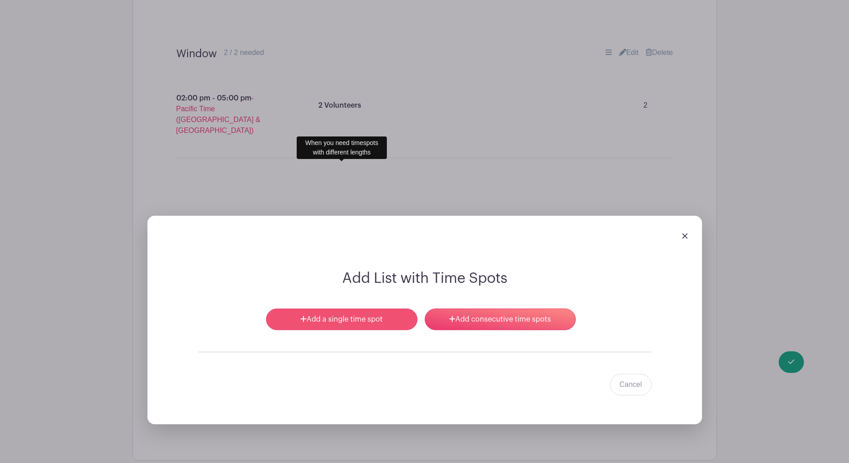
click at [378, 309] on link "Add a single time spot" at bounding box center [341, 320] width 151 height 22
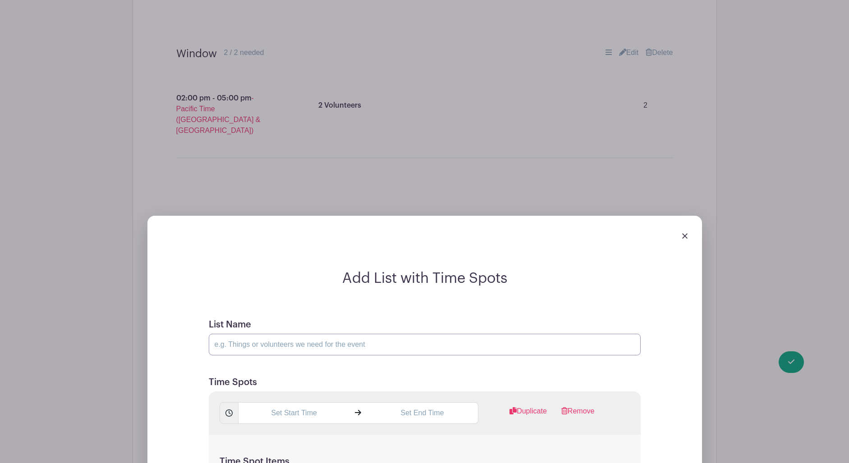
click at [381, 334] on input "List Name" at bounding box center [425, 345] width 432 height 22
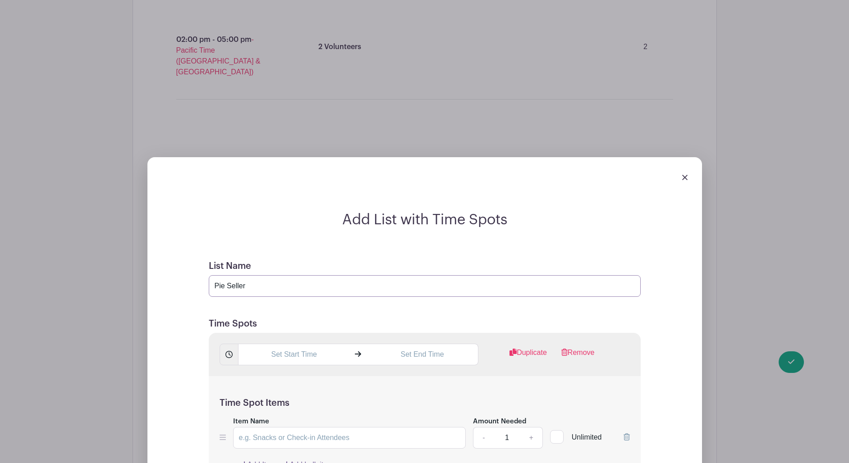
scroll to position [1643, 0]
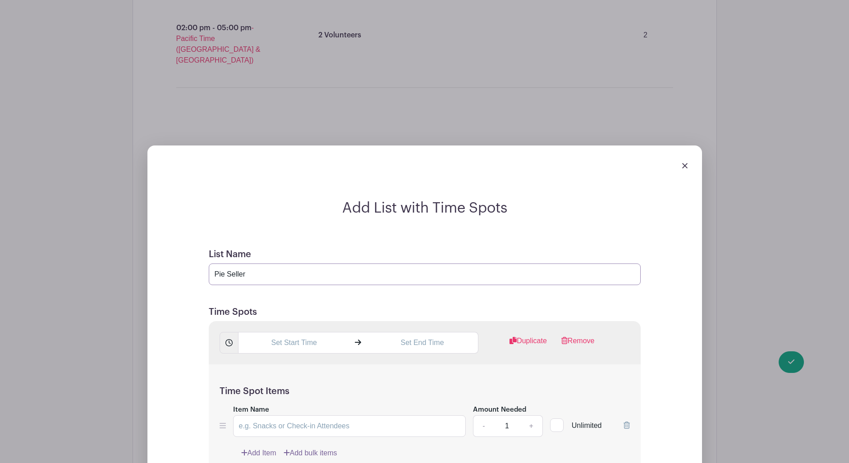
type input "Pie Seller"
click at [300, 332] on input "text" at bounding box center [294, 343] width 112 height 22
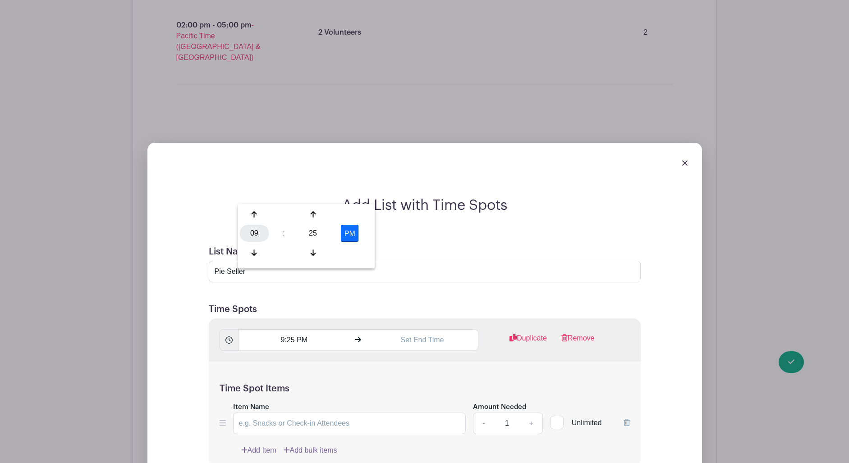
click at [256, 234] on div "09" at bounding box center [254, 233] width 29 height 17
click at [353, 253] on div "11" at bounding box center [355, 252] width 30 height 17
click at [312, 234] on div "25" at bounding box center [312, 233] width 29 height 17
click at [260, 220] on div "00" at bounding box center [255, 214] width 30 height 17
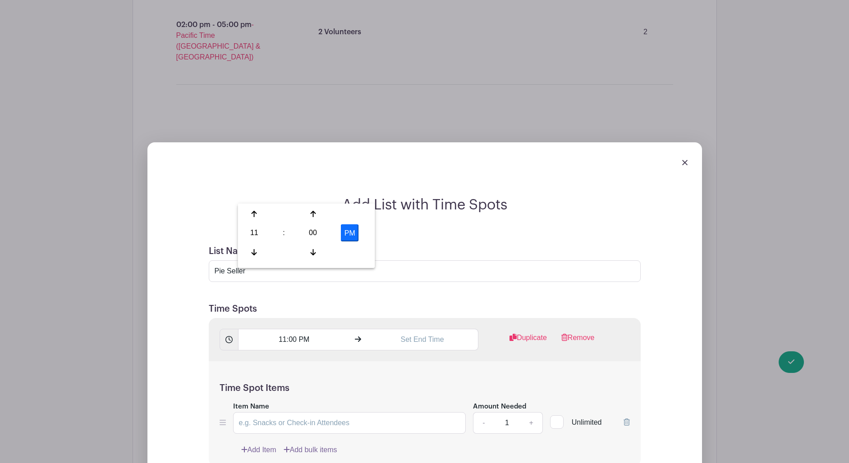
click at [354, 238] on button "PM" at bounding box center [350, 232] width 18 height 17
type input "11:00 AM"
click at [425, 329] on input "text" at bounding box center [422, 340] width 112 height 22
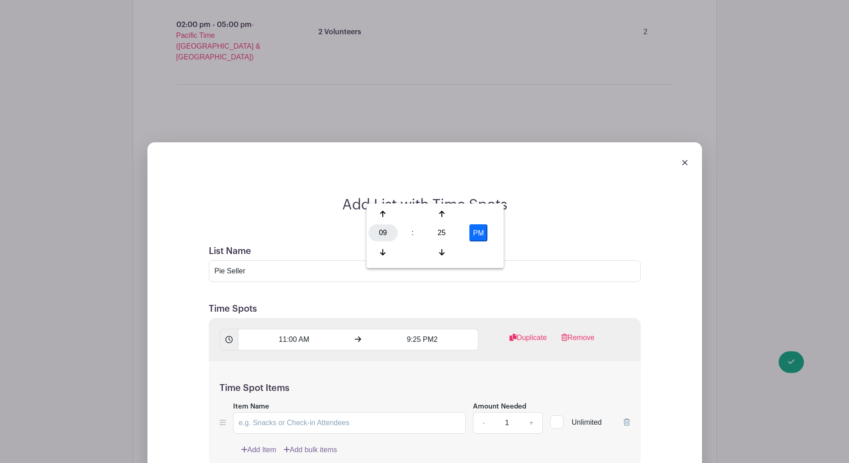
click at [381, 235] on div "09" at bounding box center [382, 232] width 29 height 17
click at [449, 214] on div "02" at bounding box center [450, 214] width 30 height 17
click at [439, 231] on div "25" at bounding box center [441, 232] width 29 height 17
drag, startPoint x: 378, startPoint y: 214, endPoint x: 406, endPoint y: 217, distance: 28.5
click at [378, 214] on div "00" at bounding box center [383, 214] width 30 height 17
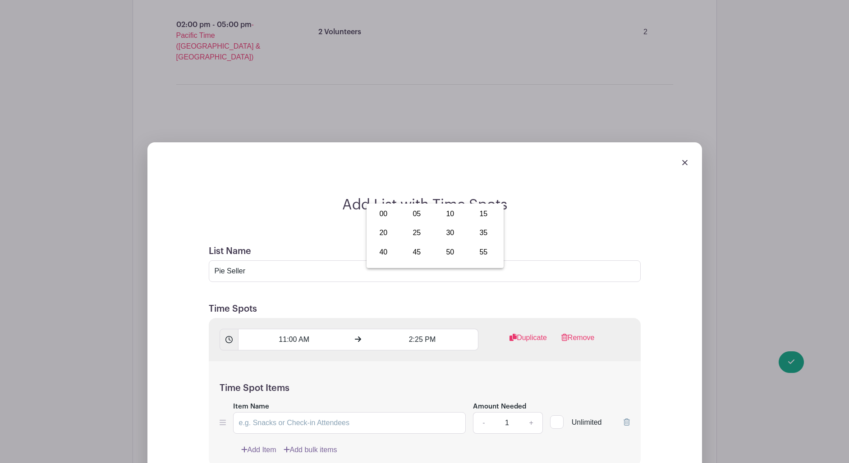
type input "2:00 PM"
drag, startPoint x: 473, startPoint y: 300, endPoint x: 355, endPoint y: 286, distance: 118.9
click at [473, 445] on div "Add Item Add bulk items" at bounding box center [435, 450] width 389 height 11
click at [345, 412] on input "Item Name" at bounding box center [349, 423] width 233 height 22
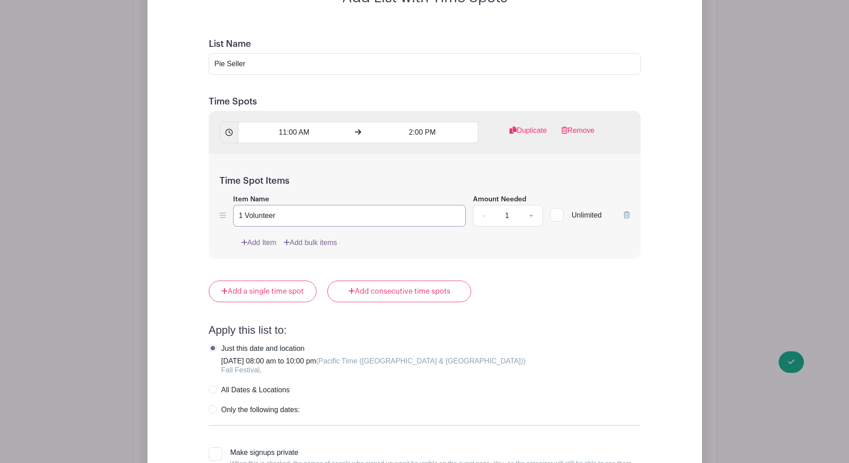
scroll to position [1854, 0]
type input "1 Volunteer"
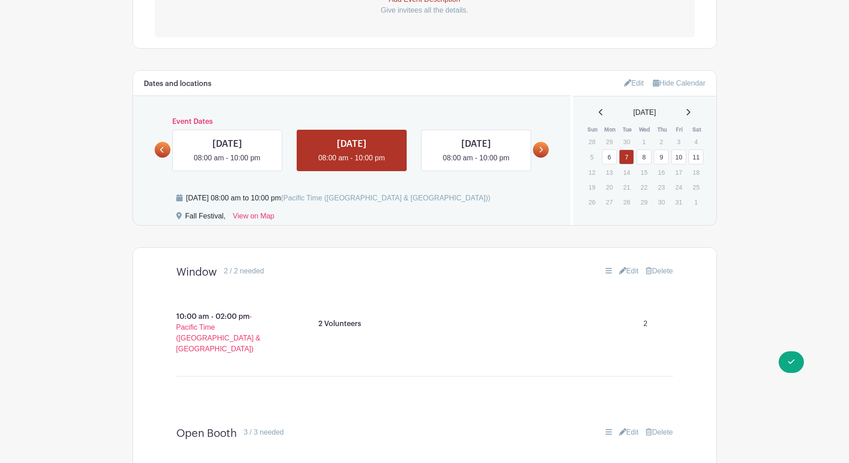
scroll to position [310, 0]
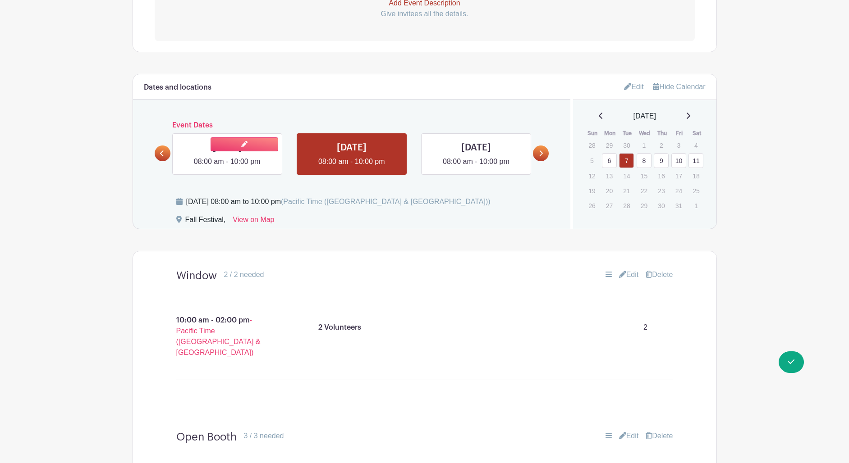
click at [227, 167] on link at bounding box center [227, 167] width 0 height 0
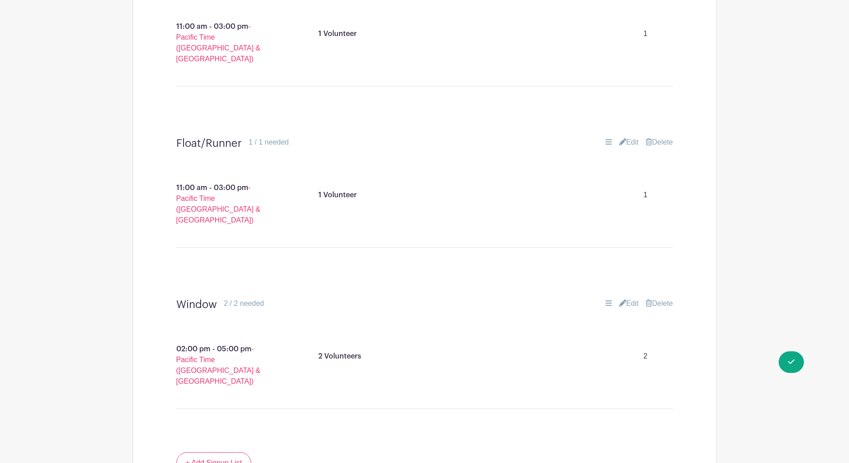
scroll to position [1410, 0]
click at [213, 453] on link "+ Add Signup List" at bounding box center [213, 464] width 75 height 22
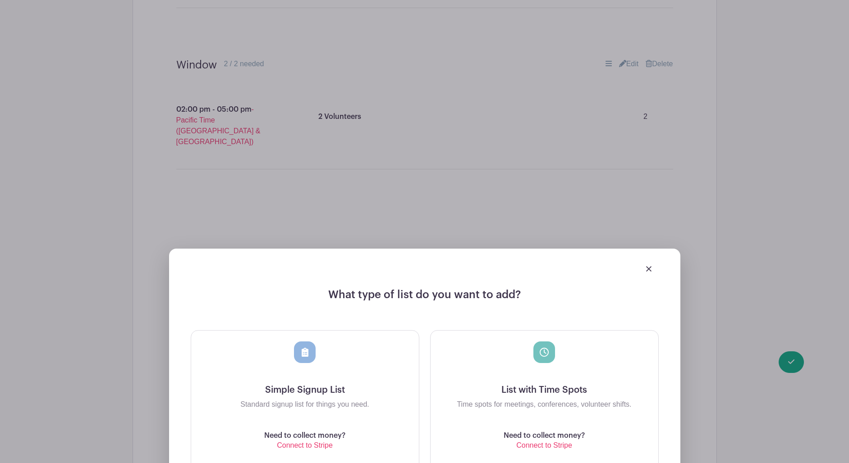
scroll to position [1651, 0]
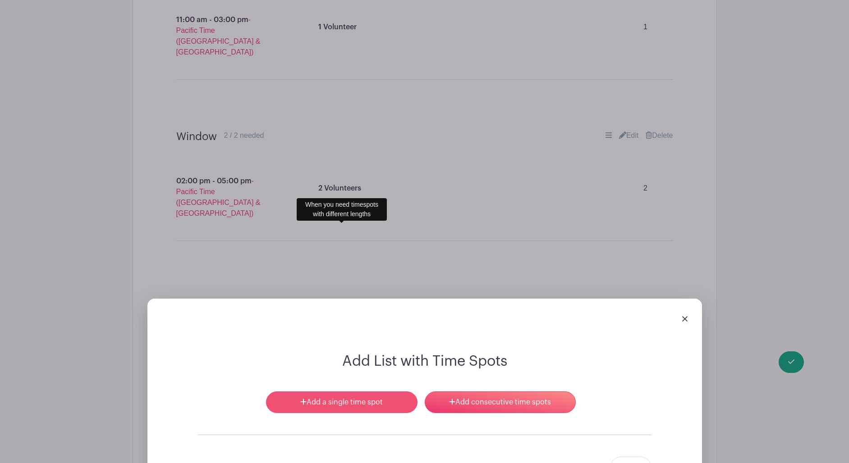
click at [355, 392] on link "Add a single time spot" at bounding box center [341, 403] width 151 height 22
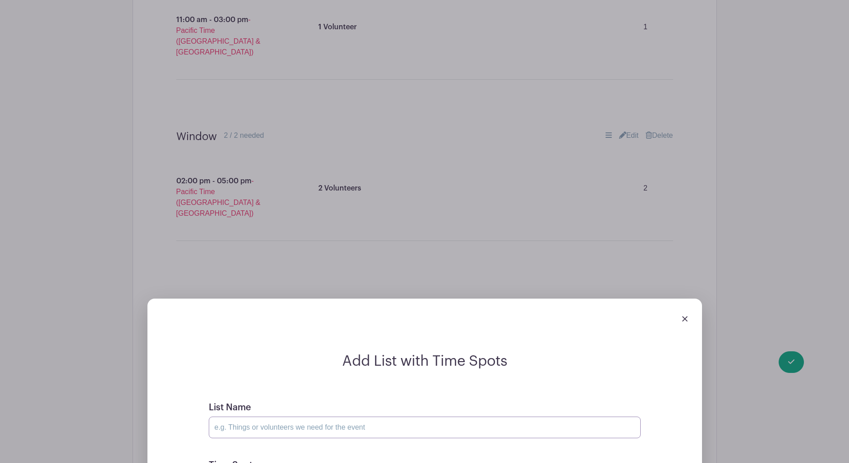
click at [331, 417] on input "List Name" at bounding box center [425, 428] width 432 height 22
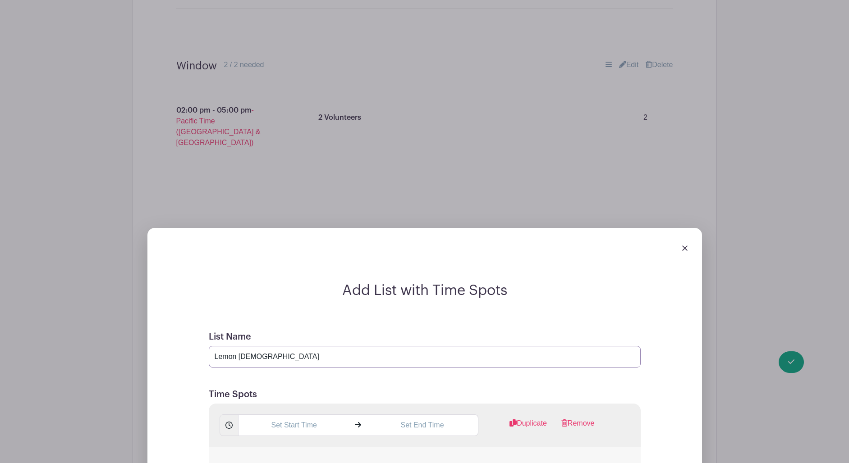
scroll to position [1723, 0]
type input "Lemon [DEMOGRAPHIC_DATA]"
click at [316, 413] on input "text" at bounding box center [294, 424] width 112 height 22
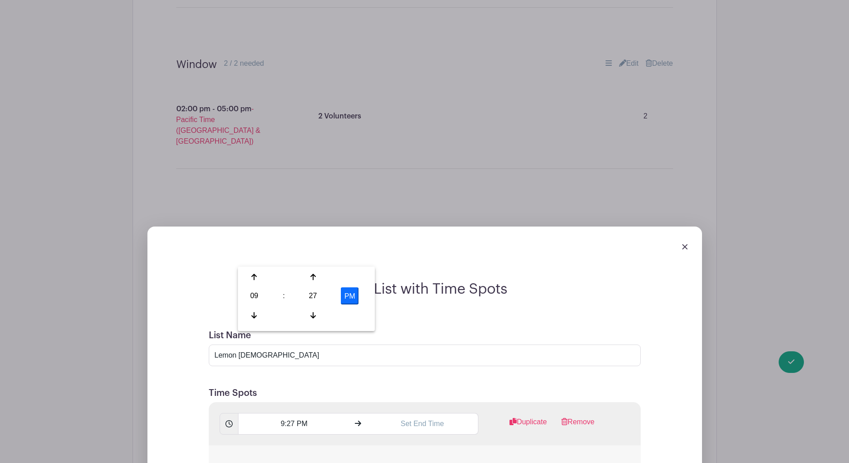
click at [252, 297] on div "09" at bounding box center [254, 296] width 29 height 17
click at [327, 278] on div "02" at bounding box center [322, 277] width 30 height 17
click at [315, 295] on div "27" at bounding box center [312, 296] width 29 height 17
click at [252, 278] on div "00" at bounding box center [255, 277] width 30 height 17
type input "2:00 PM"
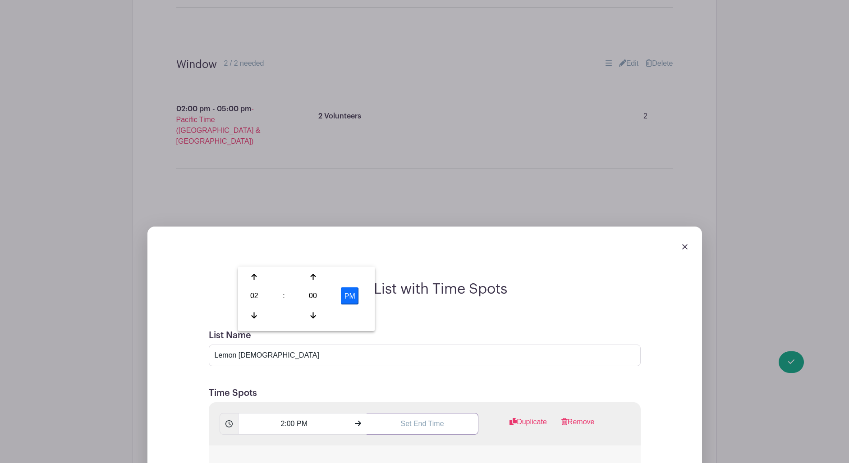
scroll to position [1725, 0]
click at [430, 412] on input "text" at bounding box center [422, 423] width 112 height 22
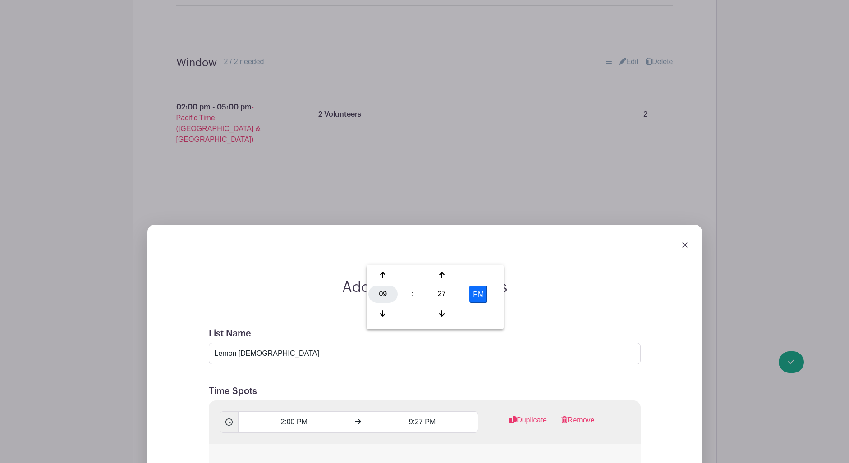
click at [383, 297] on div "09" at bounding box center [382, 294] width 29 height 17
click at [416, 295] on div "05" at bounding box center [417, 294] width 30 height 17
click at [441, 296] on div "27" at bounding box center [441, 294] width 29 height 17
click at [380, 275] on div "00" at bounding box center [383, 275] width 30 height 17
type input "5:00 PM"
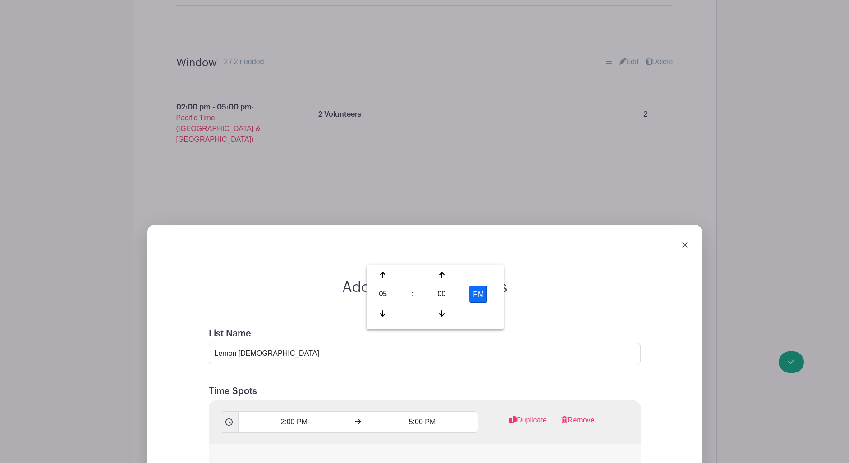
type input "3 Volunteers"
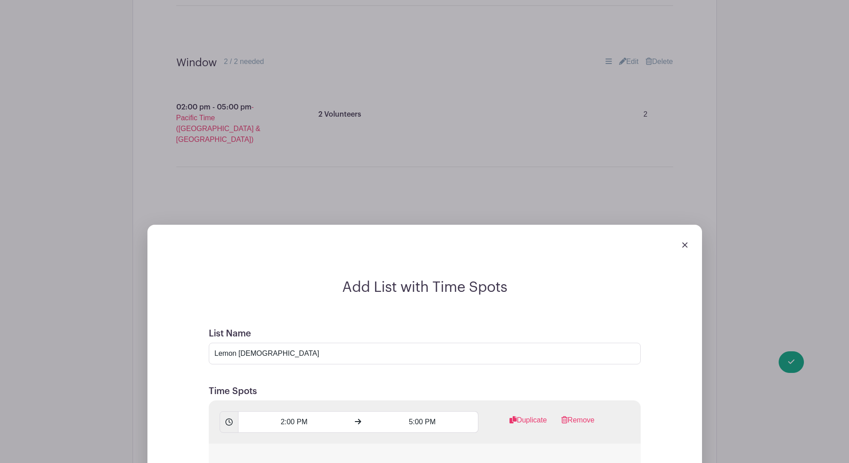
type input "3"
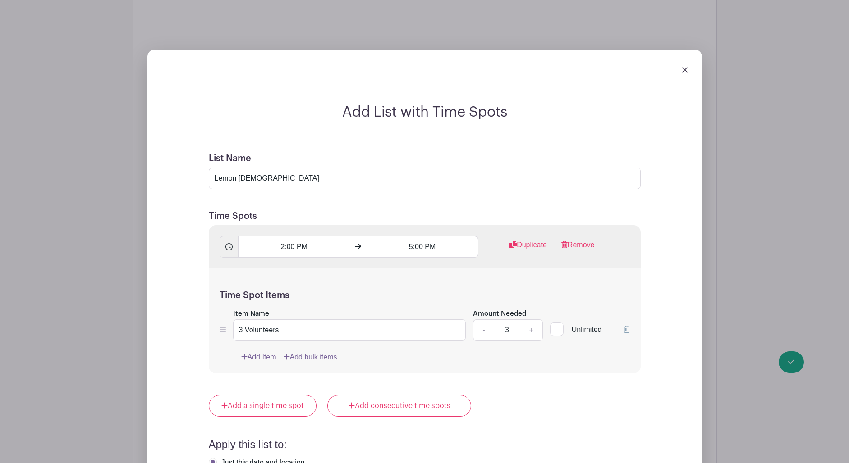
scroll to position [1902, 0]
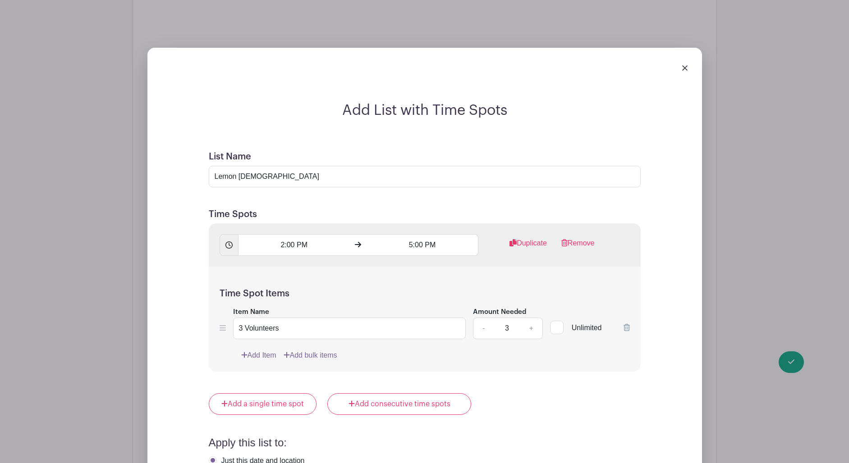
radio input "true"
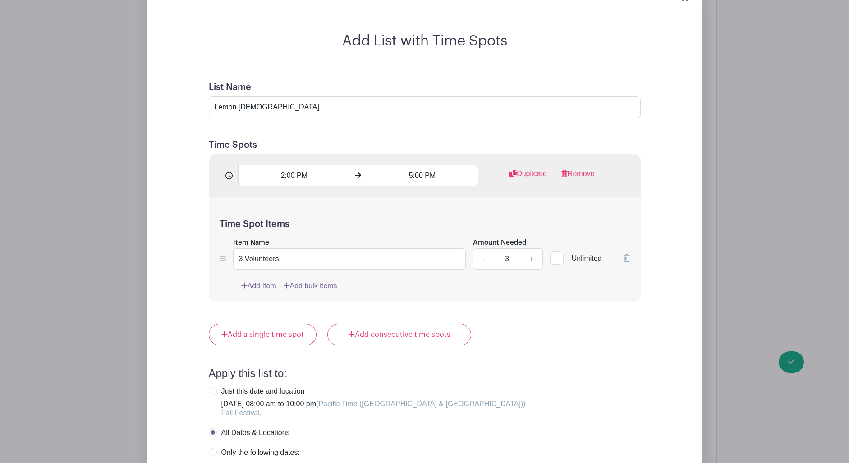
scroll to position [1972, 0]
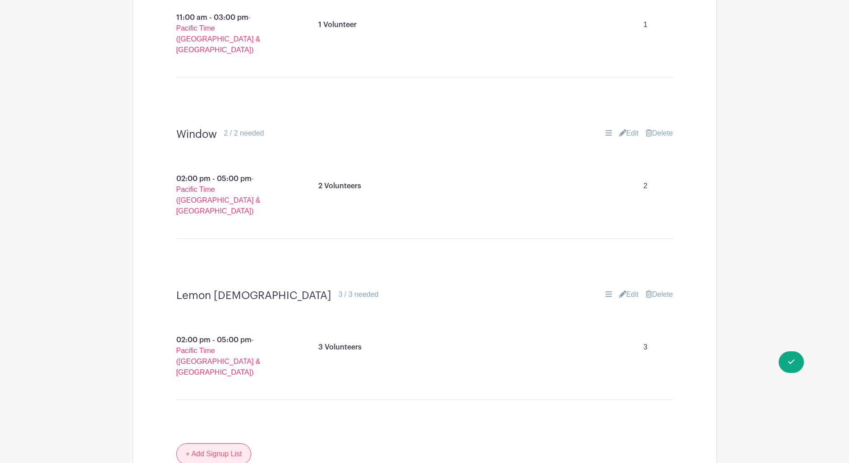
click at [228, 444] on link "+ Add Signup List" at bounding box center [213, 455] width 75 height 22
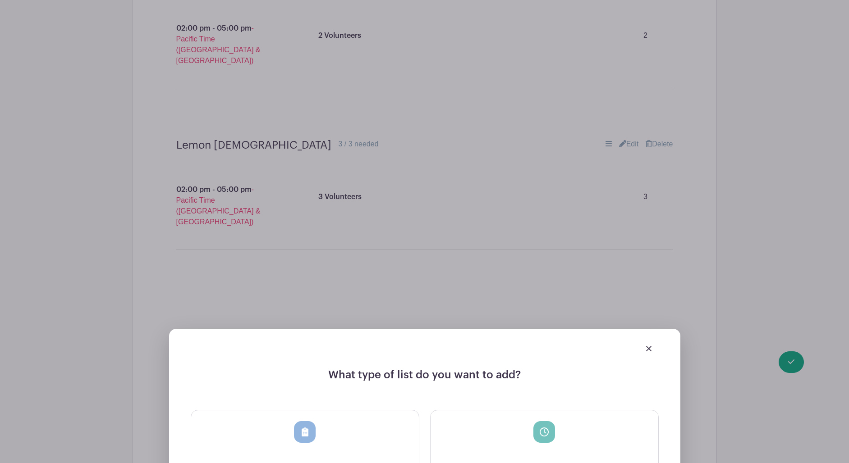
scroll to position [1743, 0]
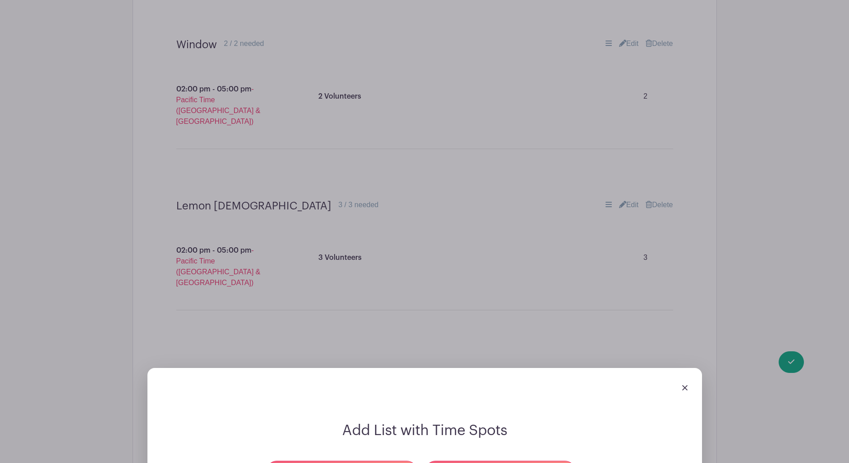
scroll to position [1743, 0]
click at [363, 461] on link "Add a single time spot" at bounding box center [341, 472] width 151 height 22
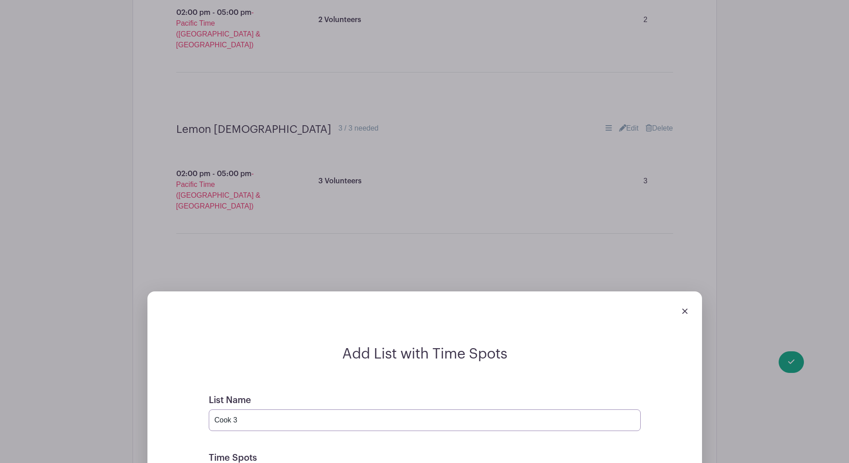
scroll to position [1825, 0]
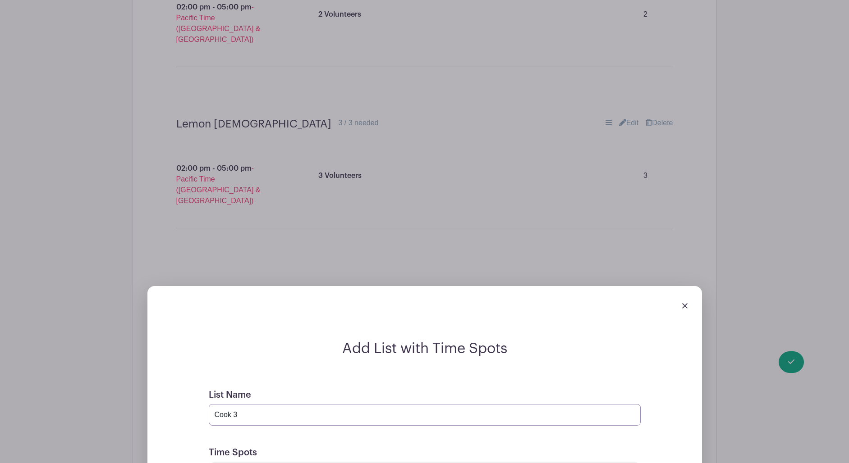
type input "Cook 3"
click at [259, 333] on div "09" at bounding box center [254, 334] width 29 height 17
click at [325, 318] on div "02" at bounding box center [322, 315] width 30 height 17
click at [315, 338] on div "28" at bounding box center [312, 334] width 29 height 17
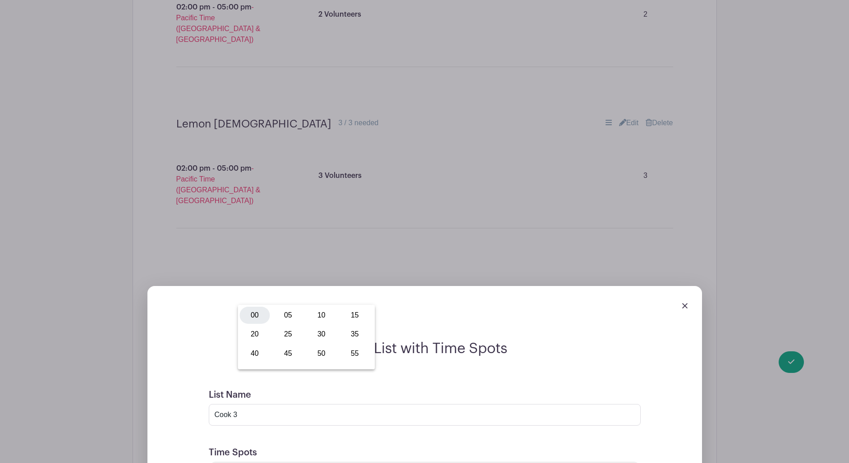
click at [256, 315] on div "00" at bounding box center [255, 315] width 30 height 17
type input "2:00 PM"
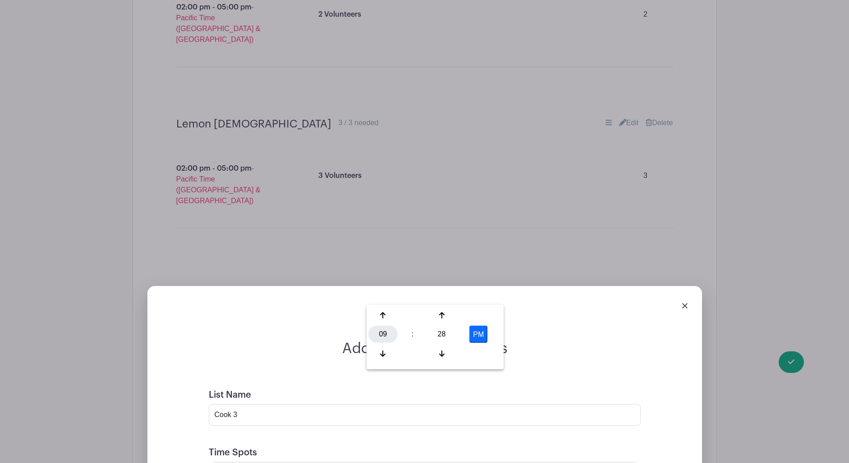
click at [374, 333] on div "09" at bounding box center [382, 334] width 29 height 17
drag, startPoint x: 410, startPoint y: 334, endPoint x: 414, endPoint y: 331, distance: 5.8
click at [410, 334] on div "05" at bounding box center [417, 334] width 30 height 17
click at [444, 335] on div "28" at bounding box center [441, 334] width 29 height 17
click at [386, 316] on div "00" at bounding box center [383, 315] width 30 height 17
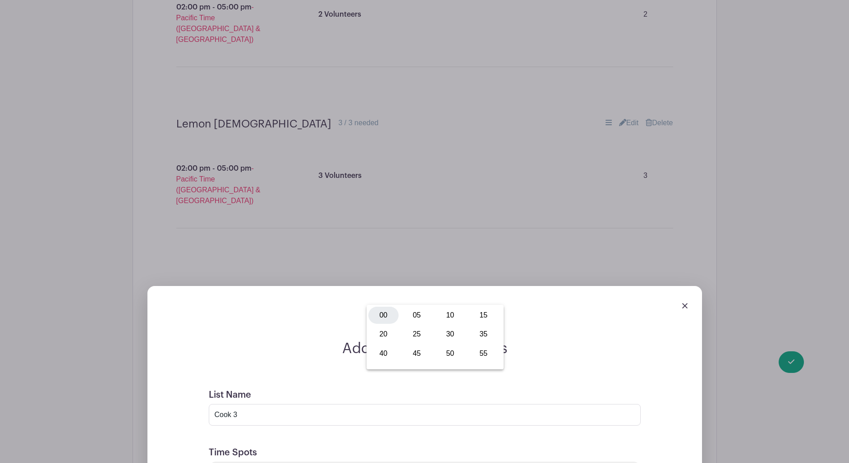
type input "5:00 PM"
drag, startPoint x: 593, startPoint y: 343, endPoint x: 579, endPoint y: 344, distance: 13.6
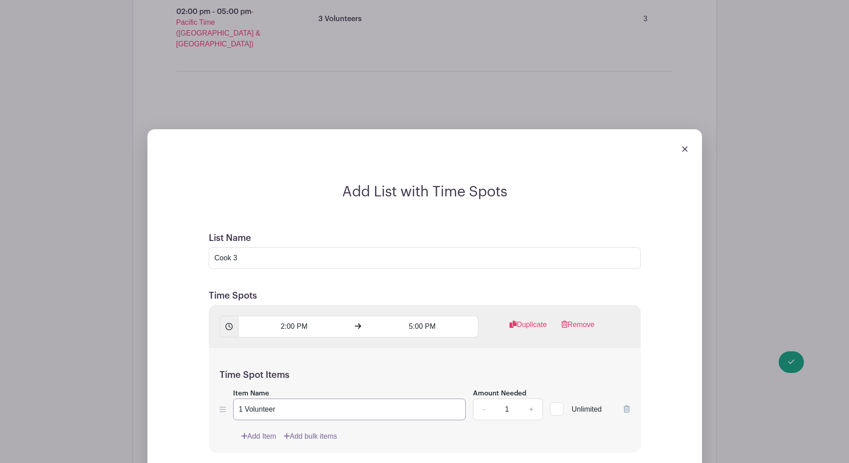
scroll to position [1982, 0]
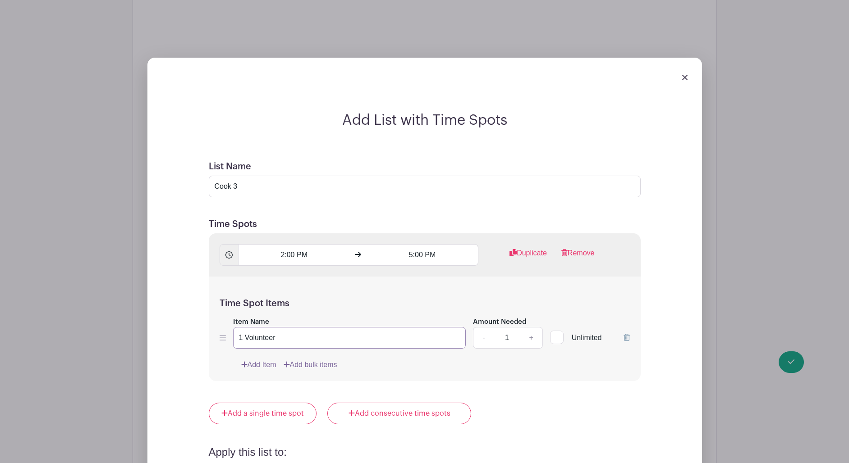
type input "1 Volunteer"
radio input "true"
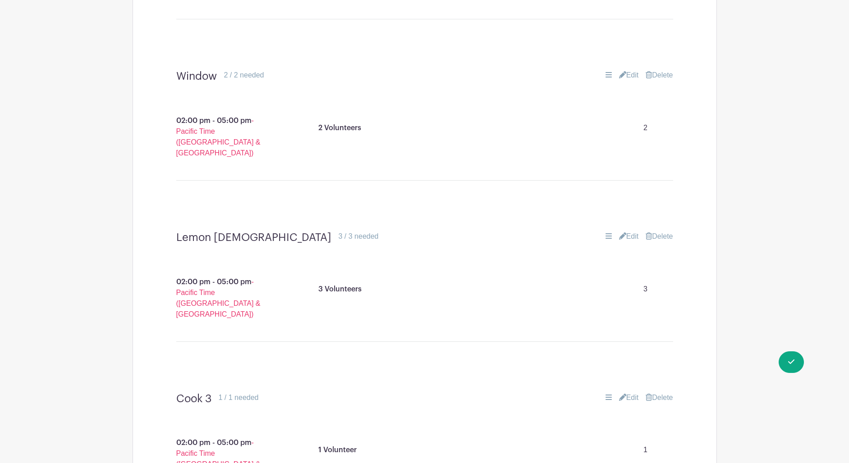
scroll to position [1636, 0]
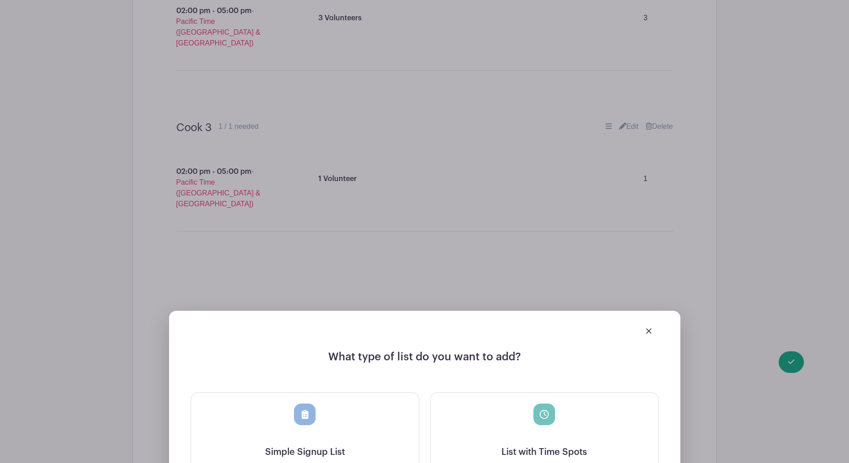
scroll to position [1911, 0]
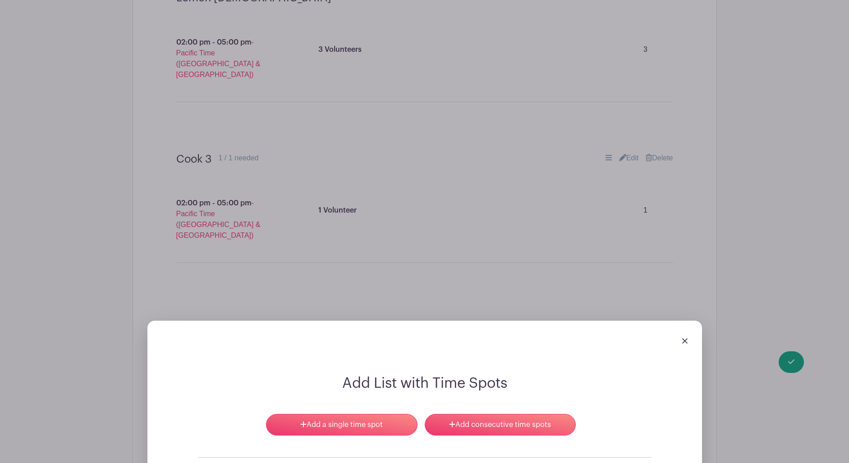
scroll to position [1964, 0]
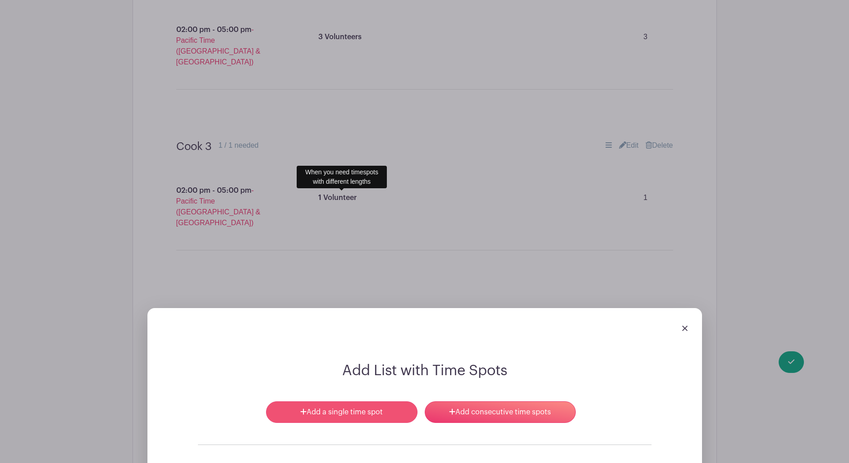
click at [354, 402] on link "Add a single time spot" at bounding box center [341, 413] width 151 height 22
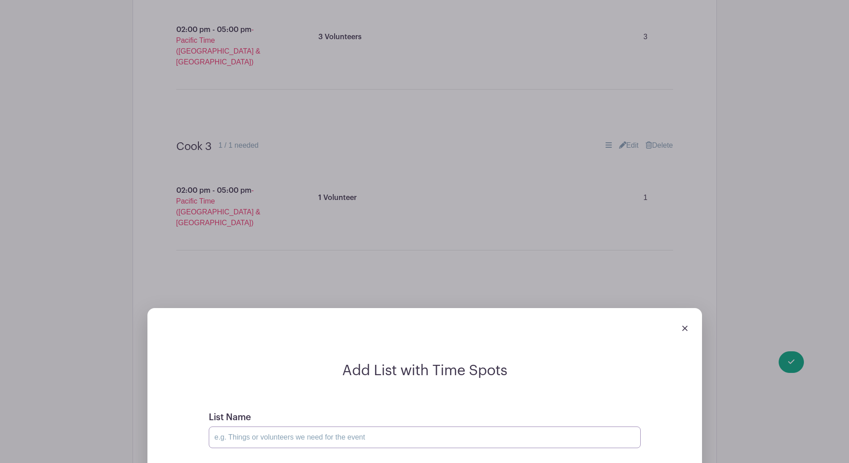
click at [352, 427] on input "List Name" at bounding box center [425, 438] width 432 height 22
type input "E"
drag, startPoint x: 273, startPoint y: 232, endPoint x: 177, endPoint y: 229, distance: 96.0
type input "Pie Seller"
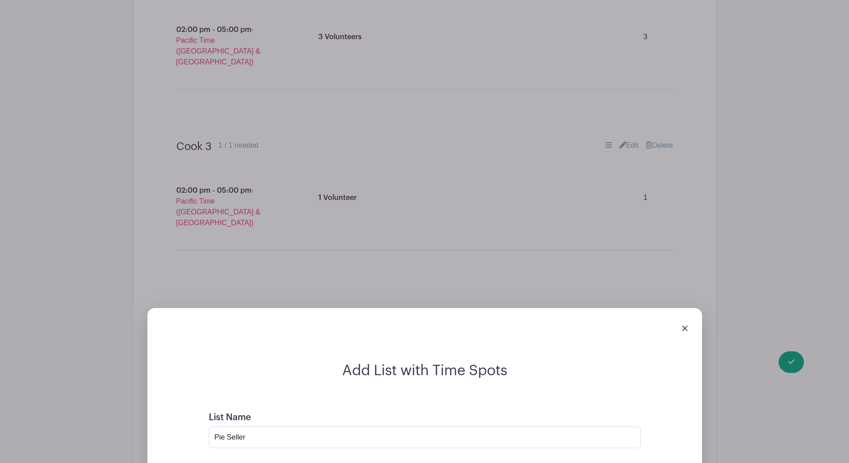
click at [255, 336] on div "09" at bounding box center [254, 335] width 29 height 17
click at [325, 316] on div "02" at bounding box center [322, 316] width 30 height 17
click at [313, 336] on div "29" at bounding box center [312, 335] width 29 height 17
click at [257, 316] on div "00" at bounding box center [255, 316] width 30 height 17
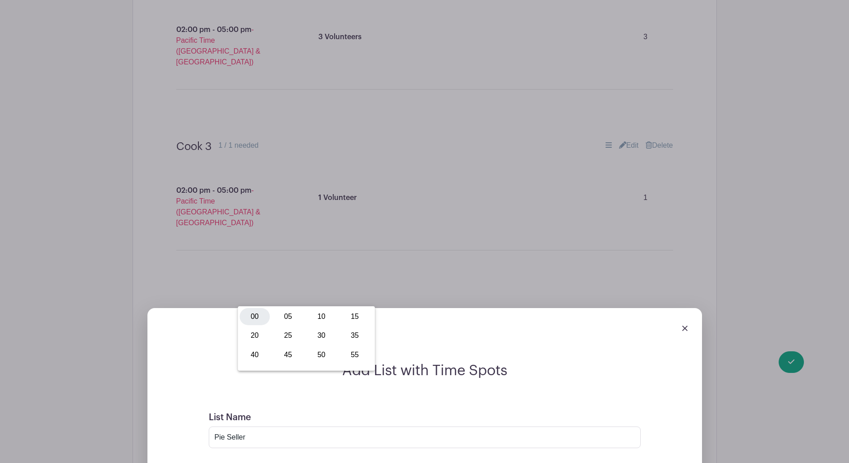
type input "2:00 PM"
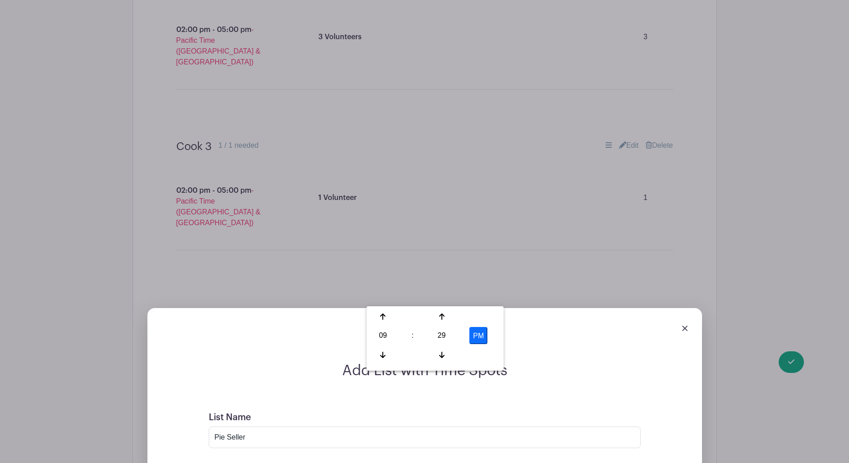
click at [382, 338] on div "09" at bounding box center [382, 335] width 29 height 17
click at [420, 338] on div "05" at bounding box center [417, 335] width 30 height 17
click at [444, 338] on div "29" at bounding box center [441, 335] width 29 height 17
click at [386, 319] on div "00" at bounding box center [383, 316] width 30 height 17
type input "5:00 PM"
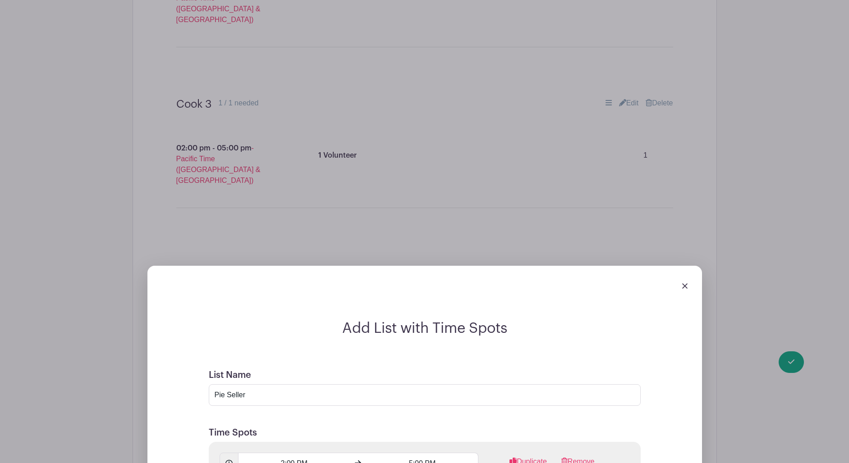
scroll to position [2018, 0]
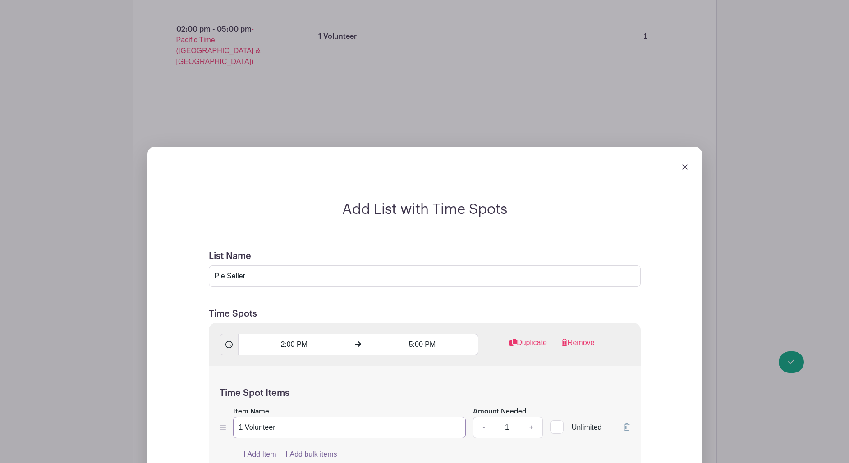
scroll to position [2131, 0]
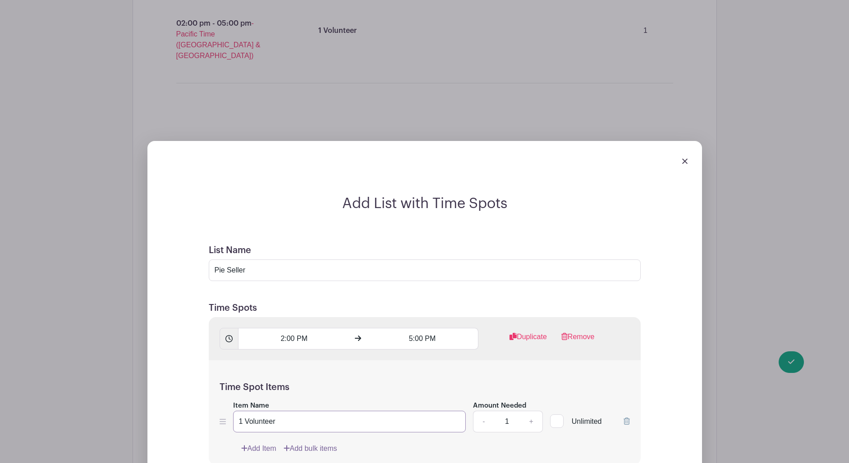
type input "1 Volunteer"
radio input "true"
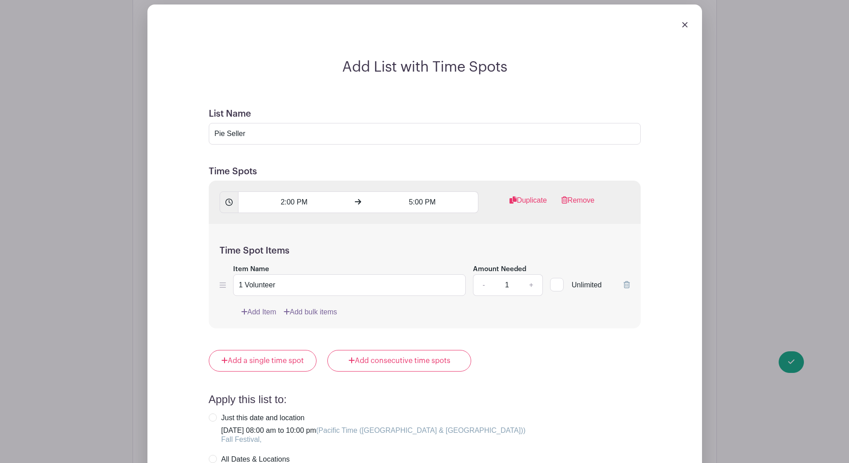
scroll to position [2270, 0]
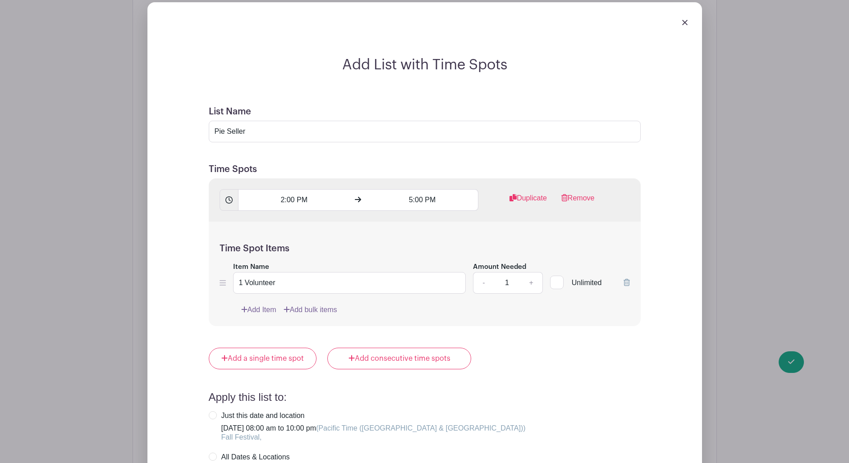
checkbox input "true"
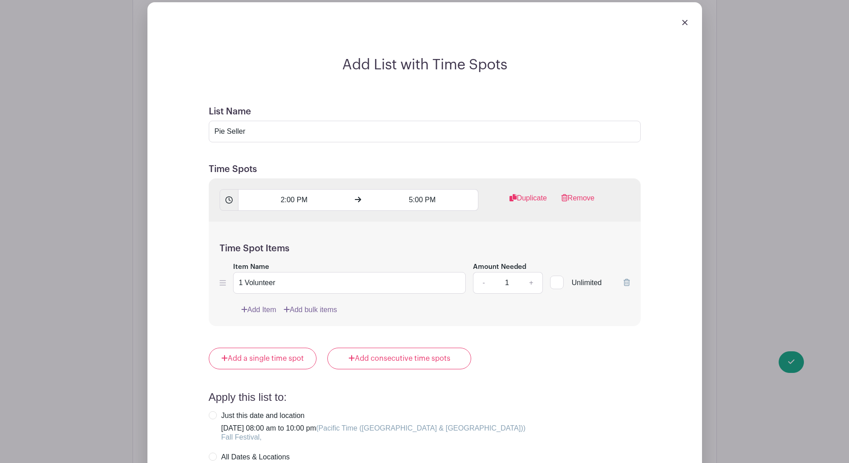
checkbox input "true"
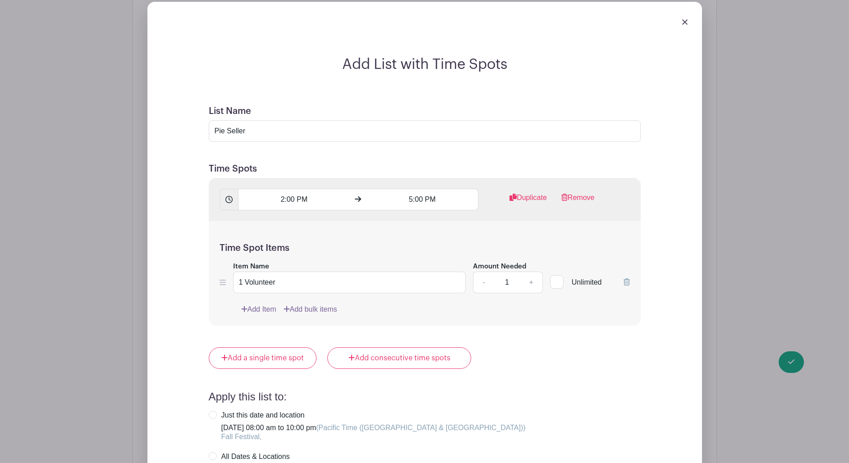
drag, startPoint x: 226, startPoint y: 376, endPoint x: 220, endPoint y: 378, distance: 6.7
checkbox input "true"
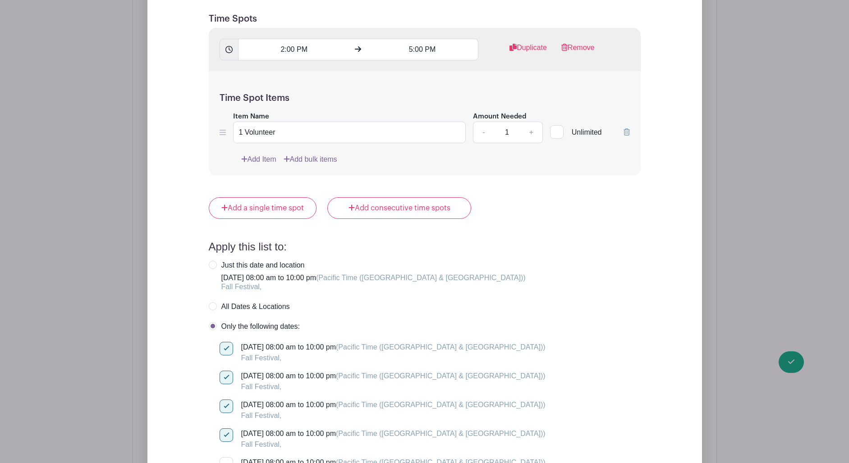
scroll to position [2440, 0]
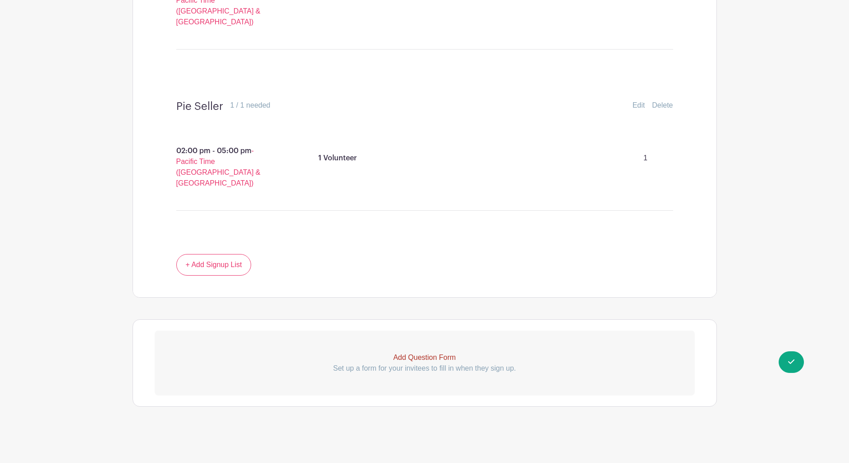
scroll to position [1861, 0]
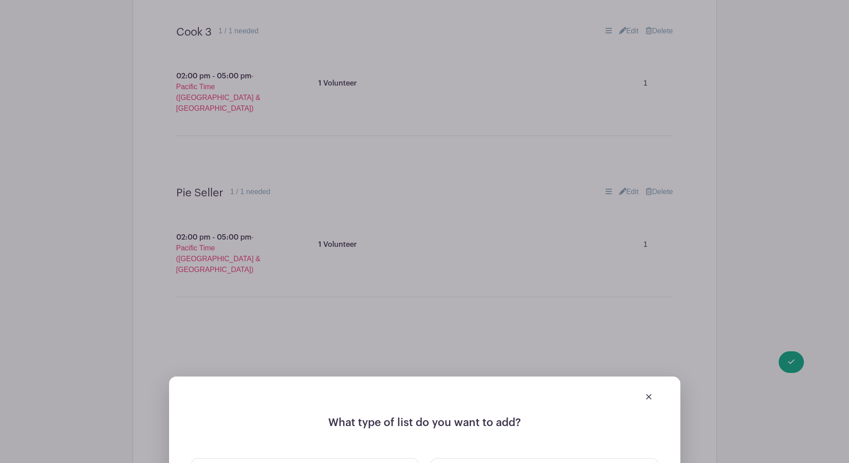
scroll to position [2047, 0]
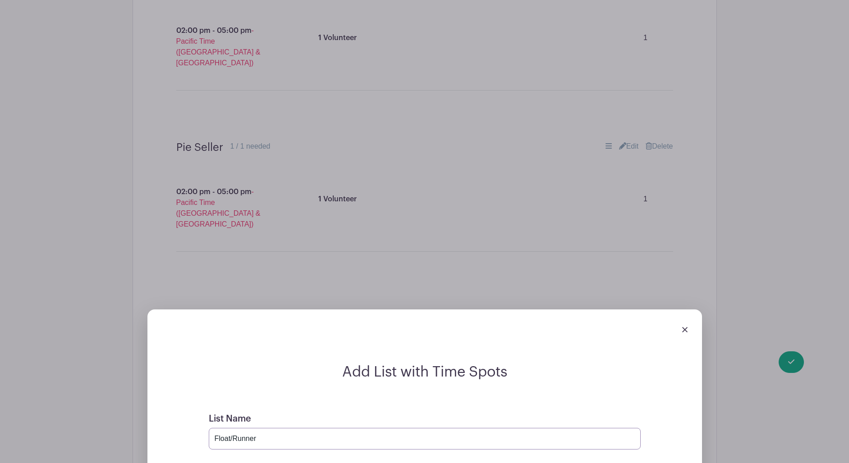
scroll to position [2126, 0]
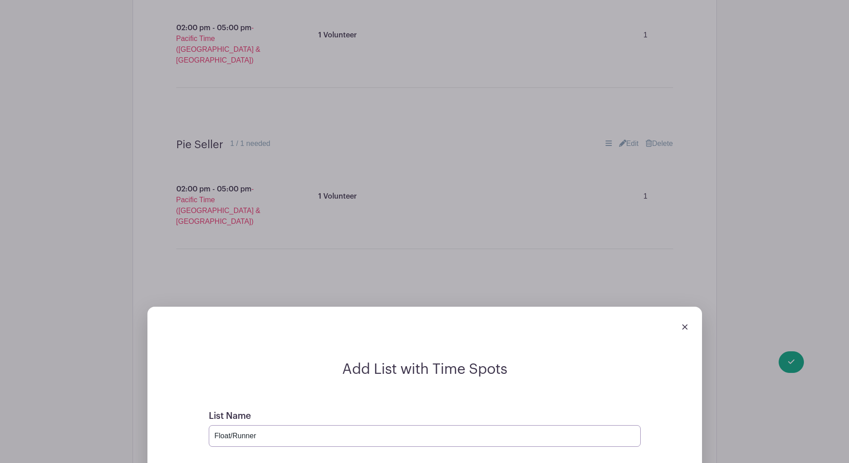
type input "Float/Runner"
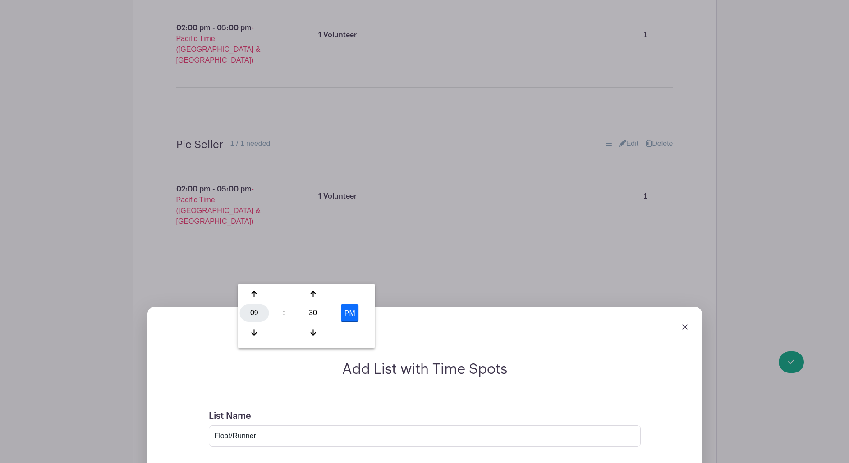
scroll to position [2128, 0]
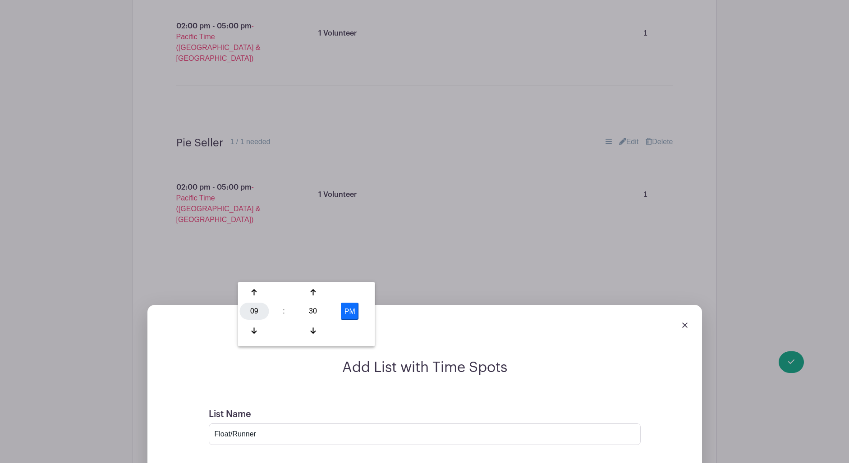
click at [252, 320] on div "09" at bounding box center [254, 311] width 29 height 17
click at [359, 289] on div "03" at bounding box center [355, 292] width 30 height 17
click at [311, 310] on div "30" at bounding box center [312, 311] width 29 height 17
click at [254, 293] on div "00" at bounding box center [255, 292] width 30 height 17
type input "3:00 PM"
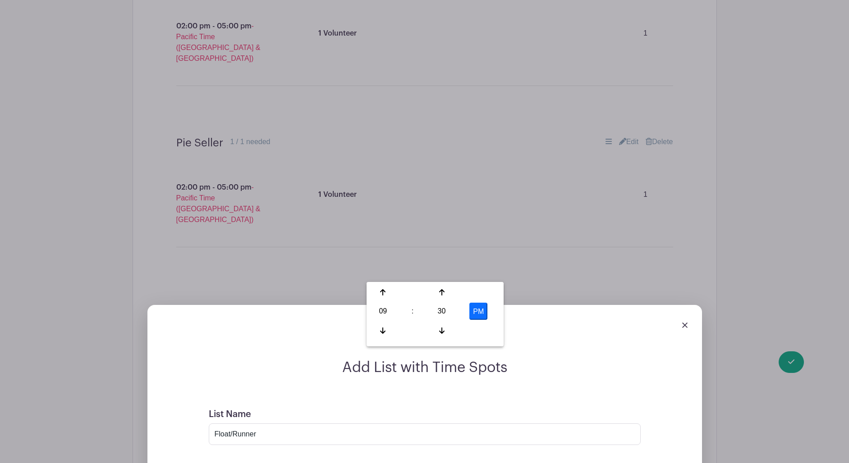
click at [379, 316] on div "09" at bounding box center [382, 311] width 29 height 17
click at [447, 311] on div "06" at bounding box center [450, 311] width 30 height 17
drag, startPoint x: 442, startPoint y: 313, endPoint x: 434, endPoint y: 313, distance: 8.1
click at [442, 313] on div "30" at bounding box center [441, 311] width 29 height 17
click at [384, 297] on div "00" at bounding box center [383, 292] width 30 height 17
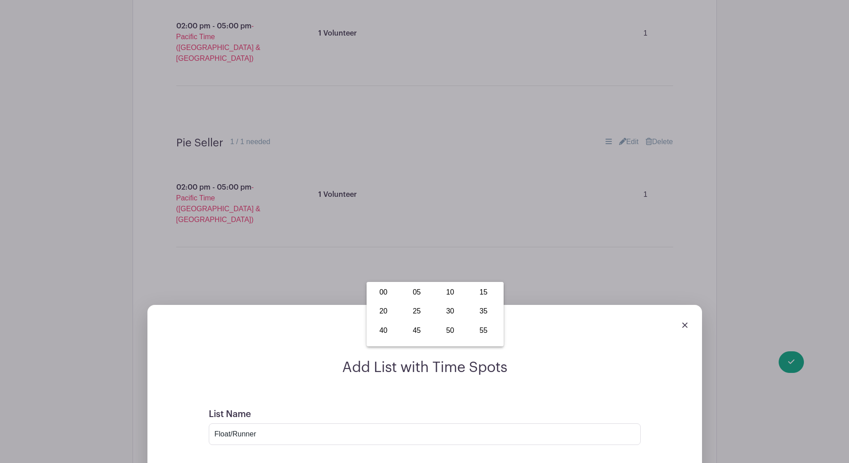
type input "6:00 PM"
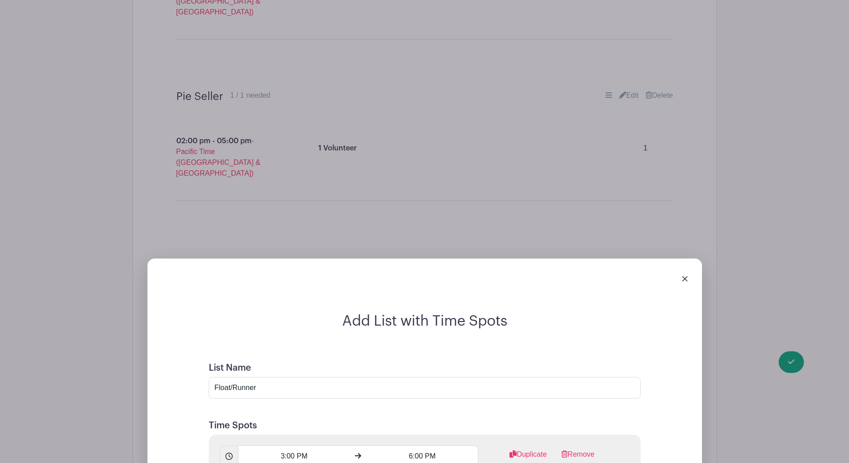
scroll to position [2175, 0]
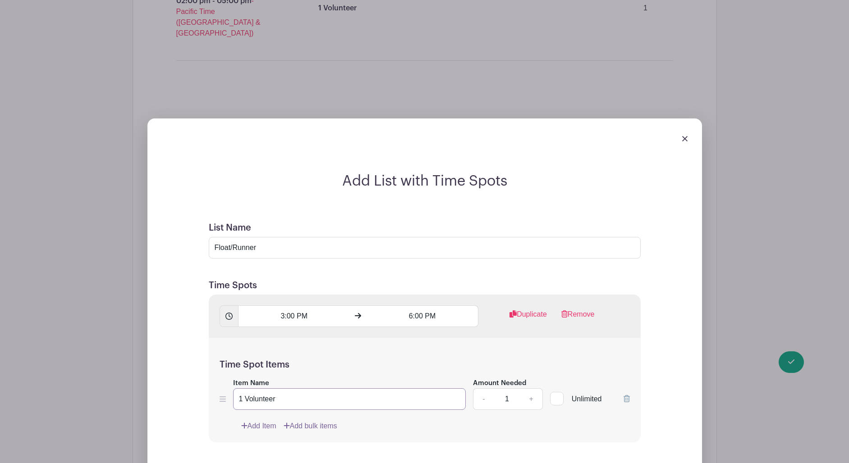
scroll to position [2316, 0]
type input "1 Volunteer"
radio input "true"
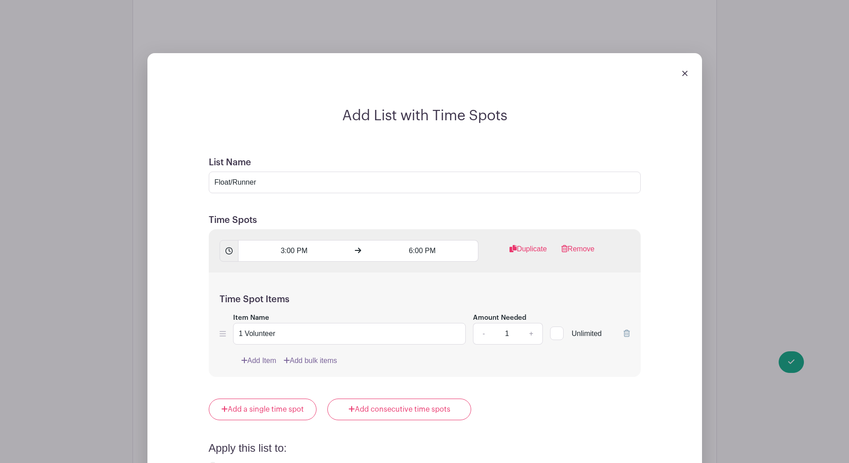
scroll to position [2384, 0]
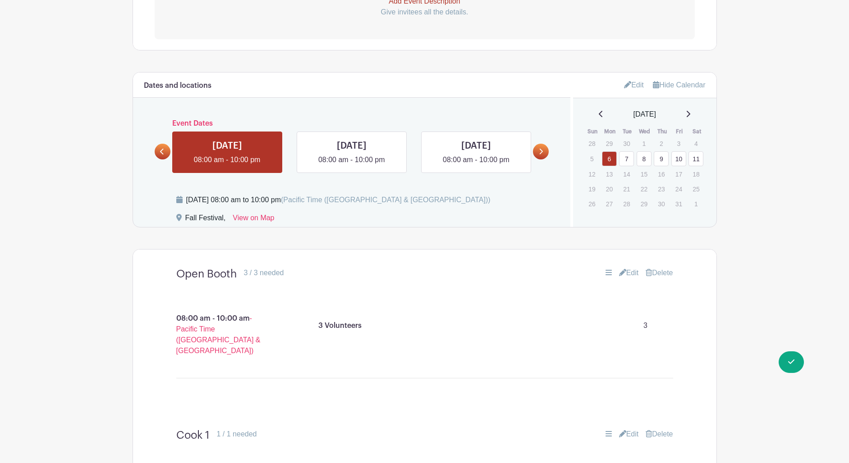
scroll to position [311, 0]
click at [352, 166] on link at bounding box center [352, 166] width 0 height 0
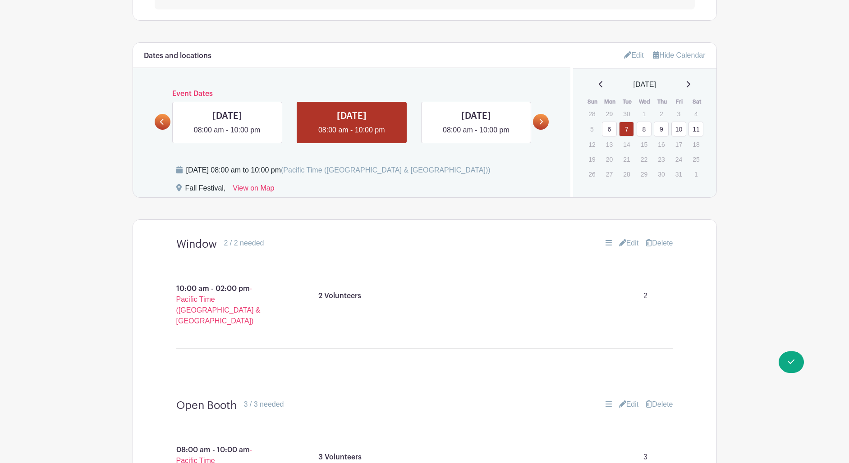
scroll to position [292, 0]
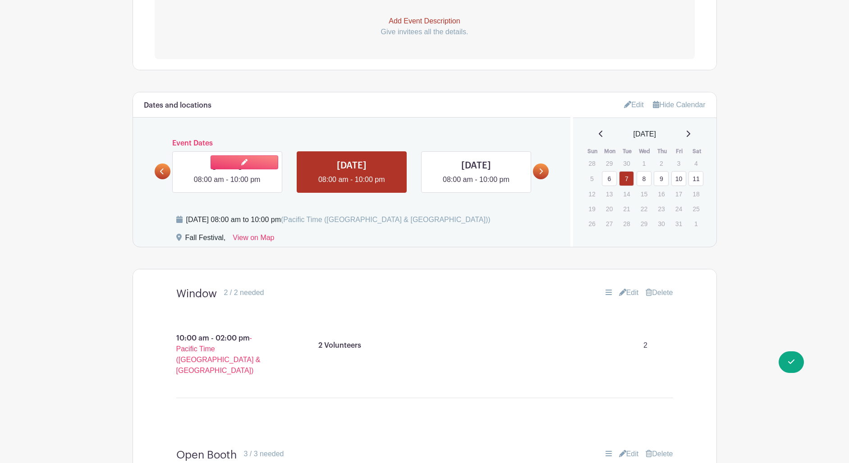
click at [227, 185] on link at bounding box center [227, 185] width 0 height 0
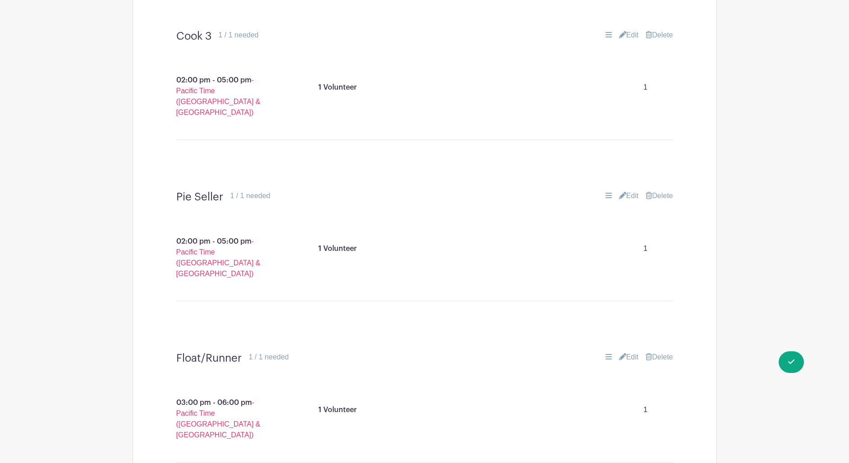
scroll to position [2002, 0]
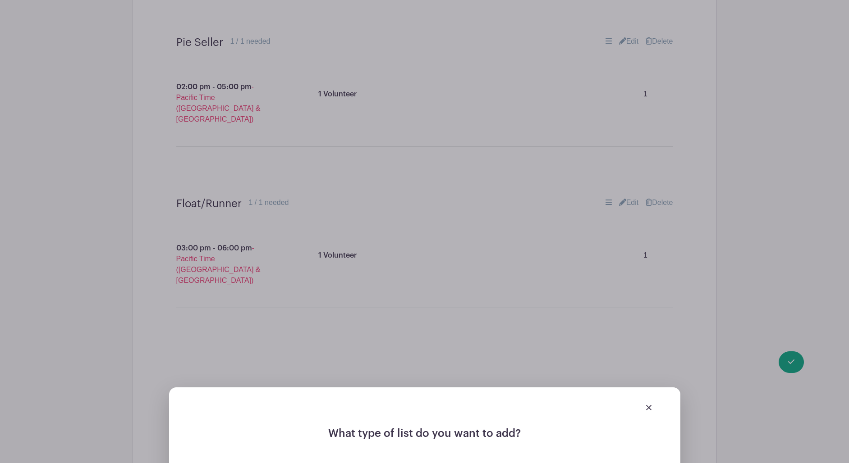
scroll to position [2162, 0]
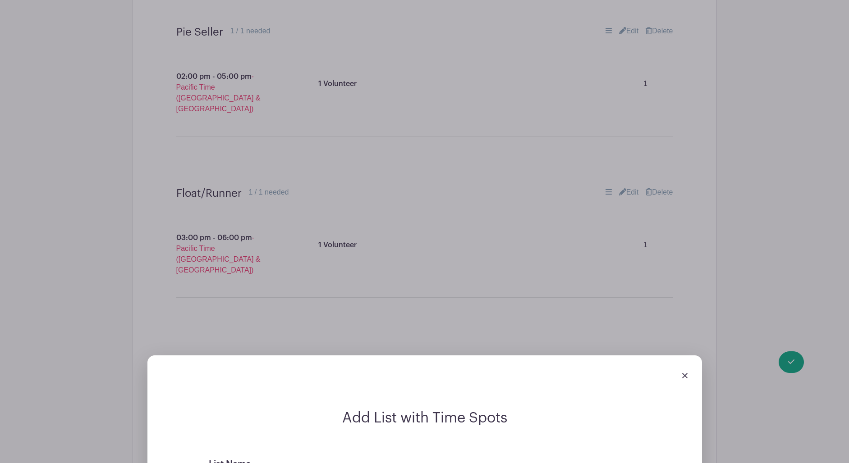
type input "Window"
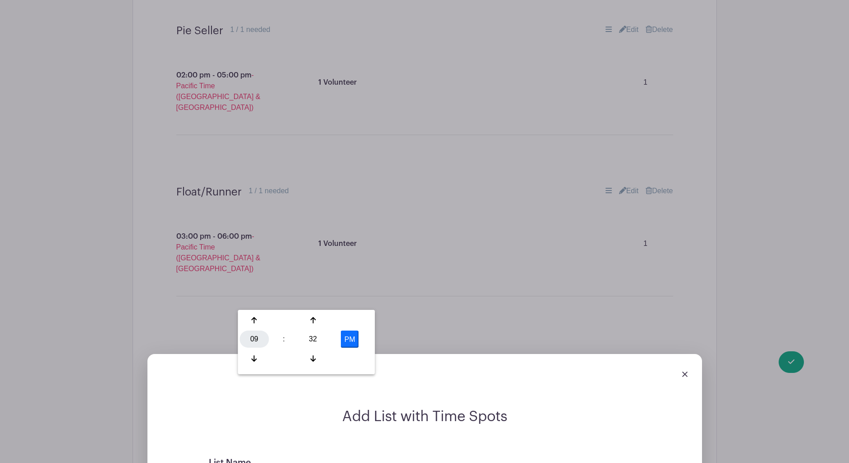
click at [251, 342] on div "09" at bounding box center [254, 339] width 29 height 17
click at [290, 339] on div "05" at bounding box center [288, 339] width 30 height 17
click at [308, 337] on div "32" at bounding box center [312, 339] width 29 height 17
click at [257, 322] on div "00" at bounding box center [255, 320] width 30 height 17
type input "5:00 PM"
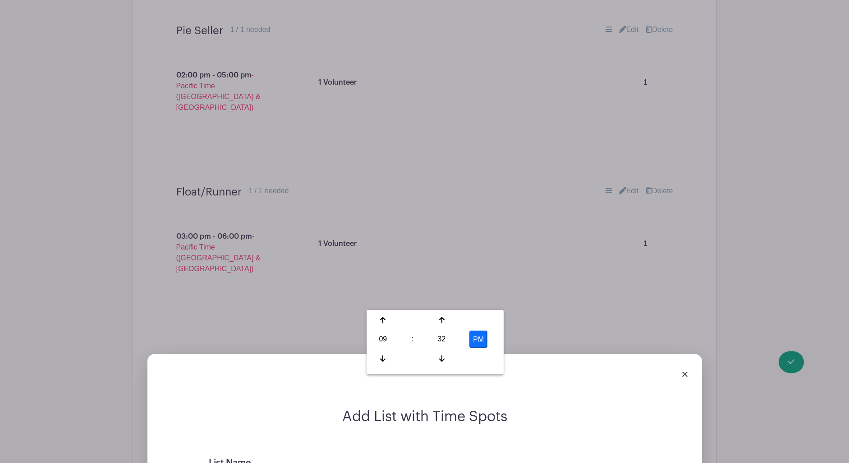
click at [381, 339] on div "09" at bounding box center [382, 339] width 29 height 17
click at [384, 355] on div "08" at bounding box center [383, 358] width 30 height 17
click at [447, 341] on div "32" at bounding box center [441, 339] width 29 height 17
click at [384, 322] on div "00" at bounding box center [383, 320] width 30 height 17
type input "8:00 PM"
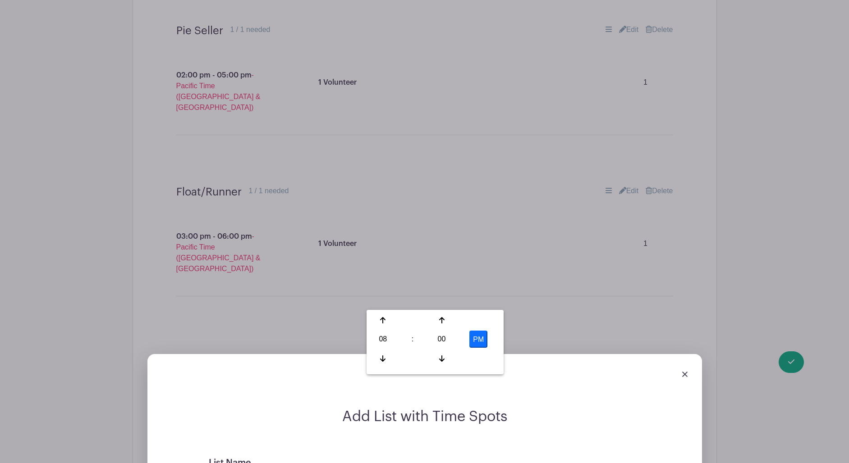
drag, startPoint x: 522, startPoint y: 334, endPoint x: 498, endPoint y: 347, distance: 27.8
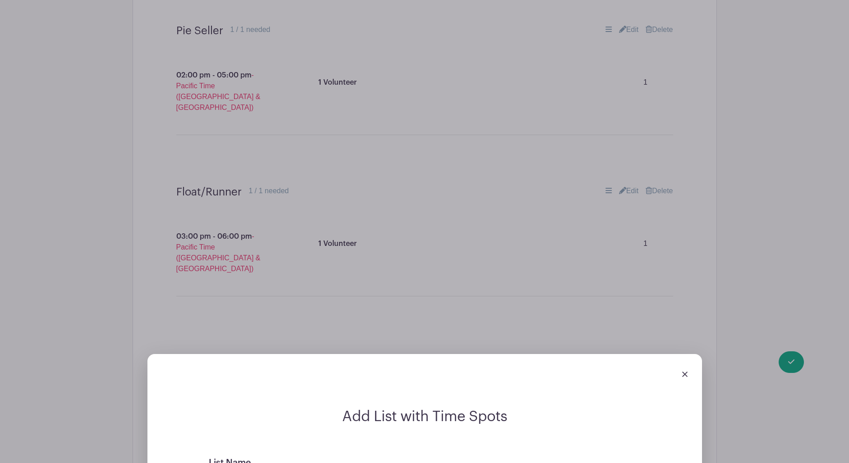
type input "2 Volunteers"
type input "2"
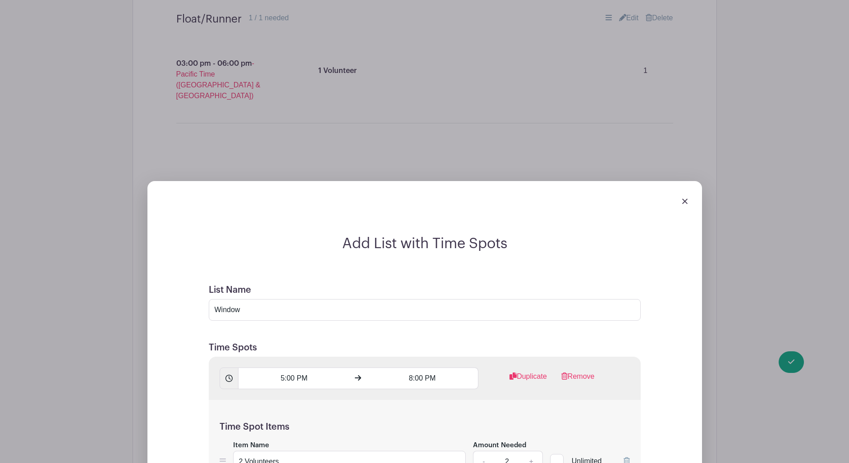
scroll to position [2415, 0]
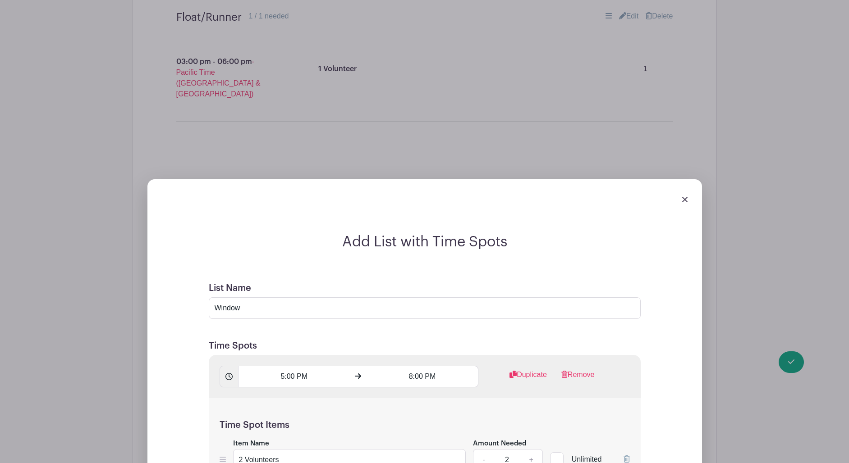
radio input "true"
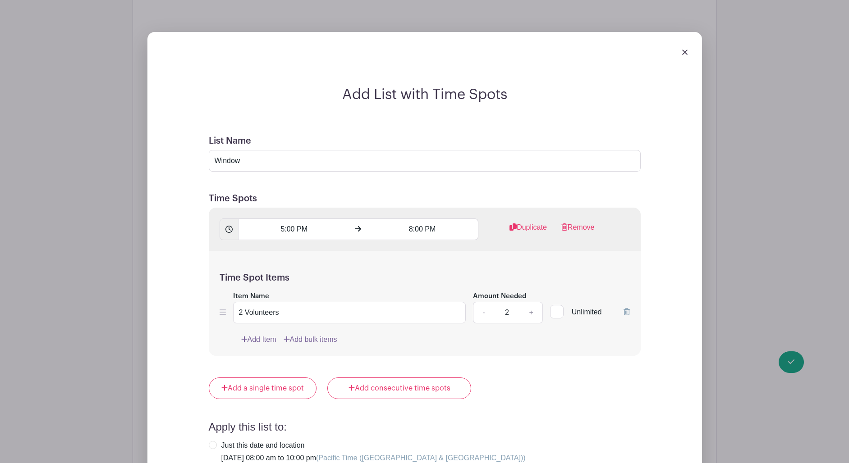
scroll to position [2567, 0]
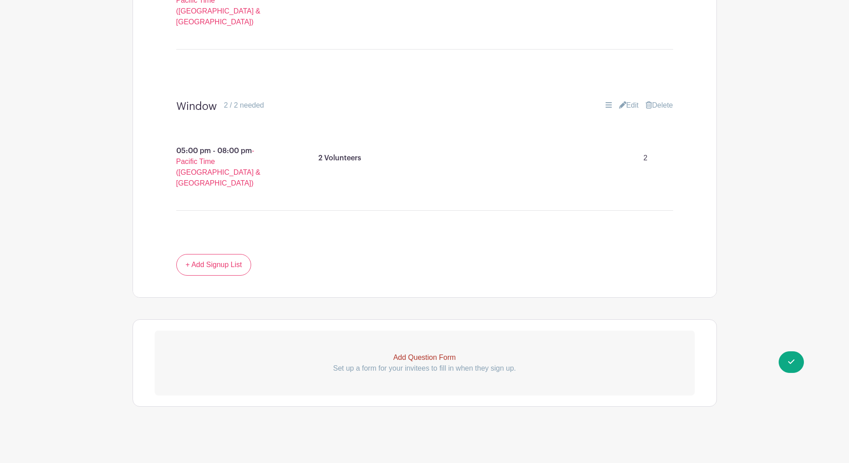
scroll to position [2142, 0]
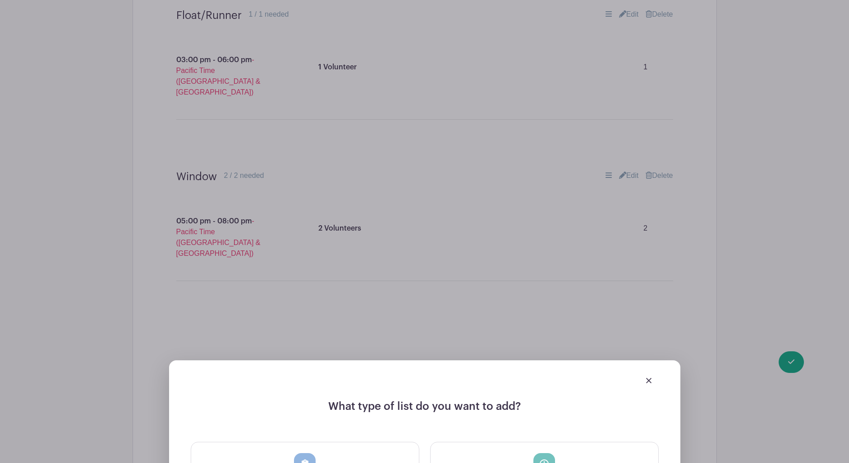
scroll to position [2346, 0]
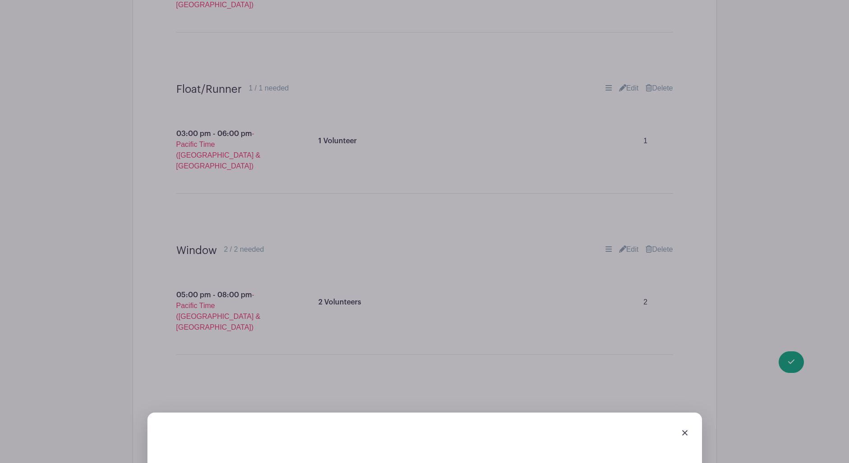
type input "Cook 4"
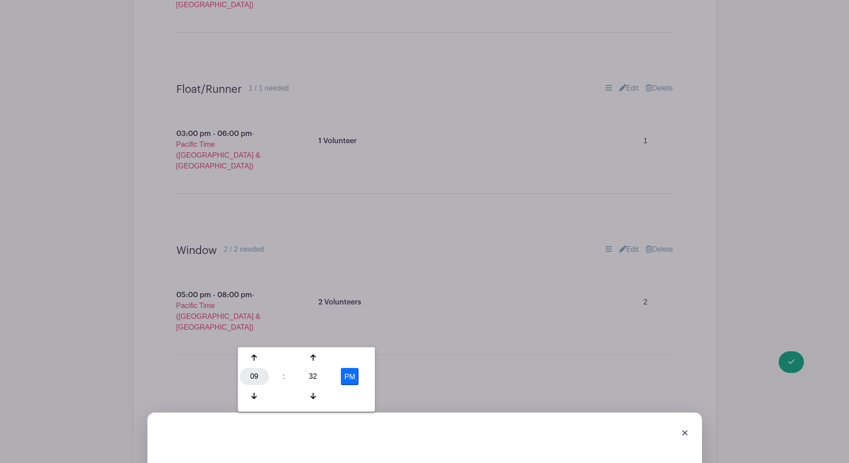
click at [257, 374] on div "09" at bounding box center [254, 376] width 29 height 17
click at [290, 378] on div "05" at bounding box center [288, 376] width 30 height 17
click at [307, 373] on div "32" at bounding box center [312, 376] width 29 height 17
click at [258, 358] on div "00" at bounding box center [255, 357] width 30 height 17
type input "5:00 PM"
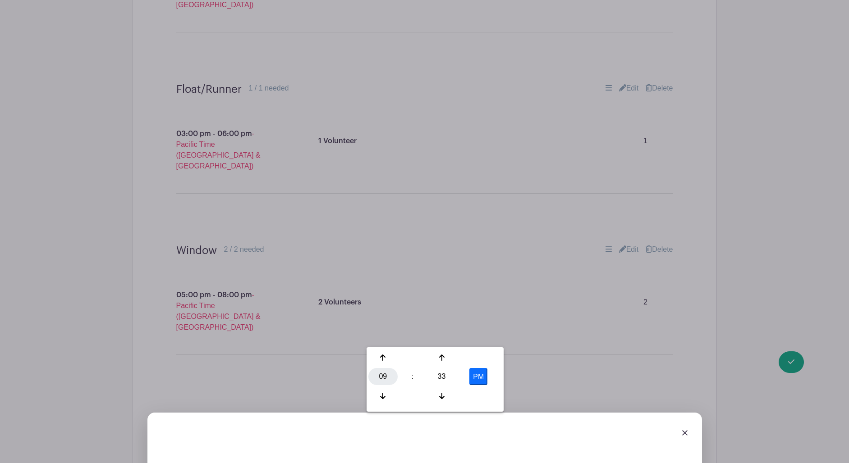
click at [380, 374] on div "09" at bounding box center [382, 376] width 29 height 17
click at [383, 397] on div "08" at bounding box center [383, 396] width 30 height 17
click at [449, 377] on div "33" at bounding box center [441, 376] width 29 height 17
click at [385, 359] on div "00" at bounding box center [383, 357] width 30 height 17
type input "8:00 PM"
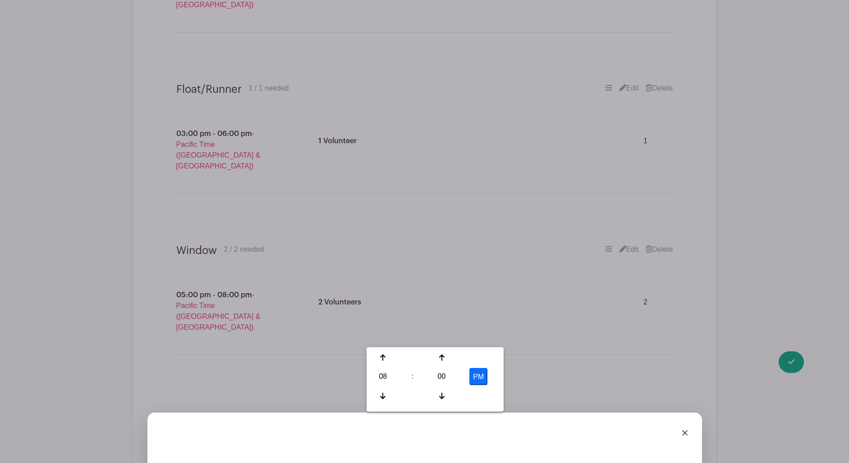
drag, startPoint x: 531, startPoint y: 373, endPoint x: 523, endPoint y: 373, distance: 7.7
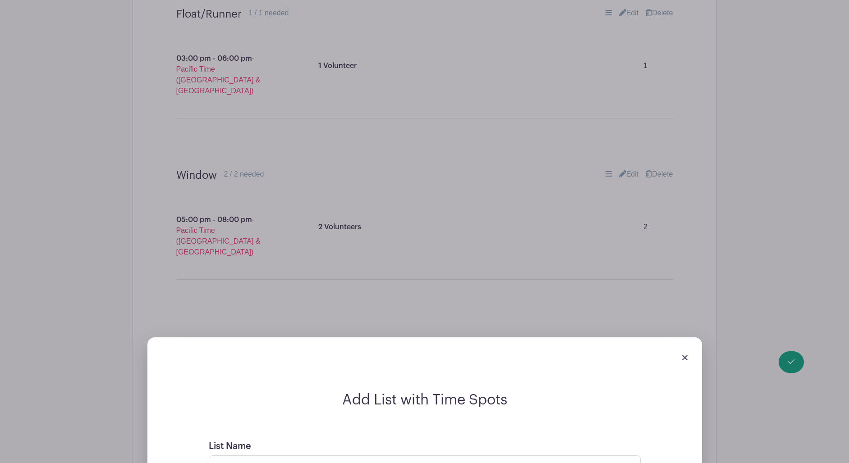
scroll to position [2419, 0]
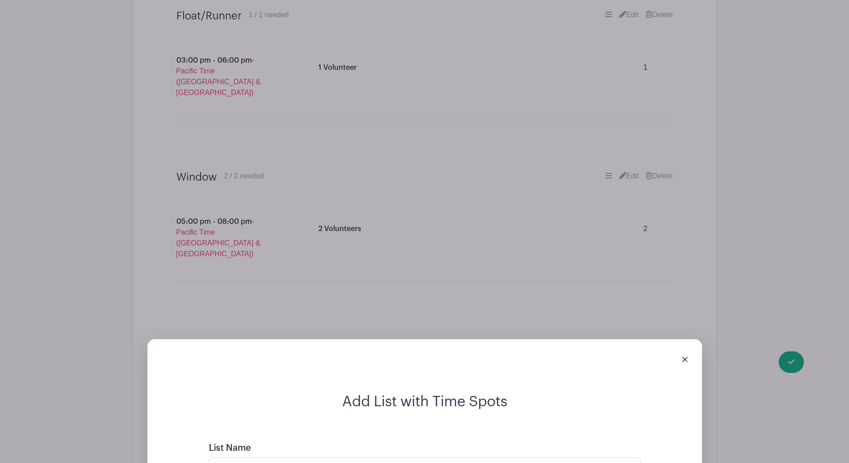
type input "2 Volunteers"
type input "2"
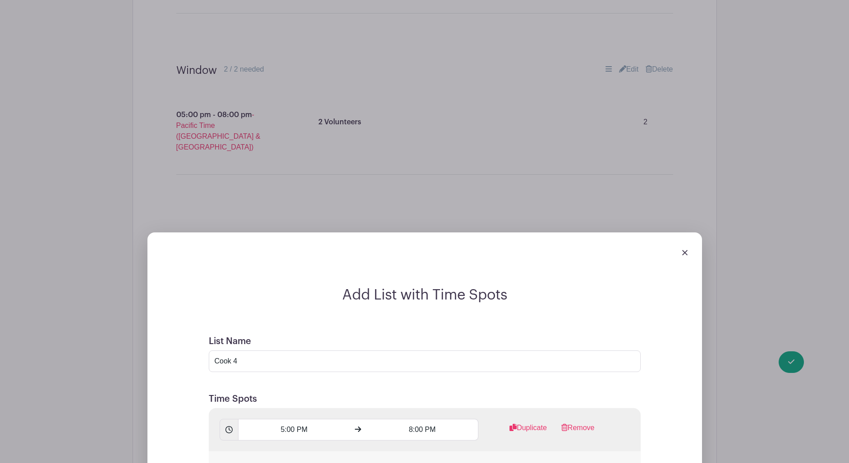
scroll to position [2564, 0]
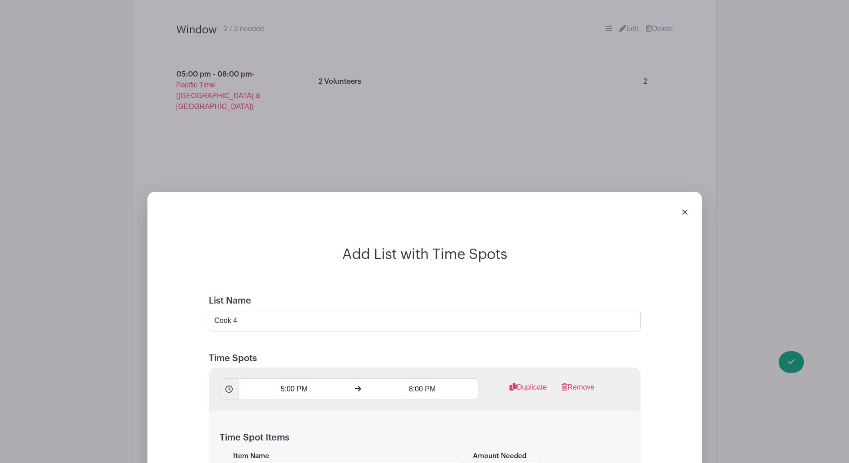
radio input "true"
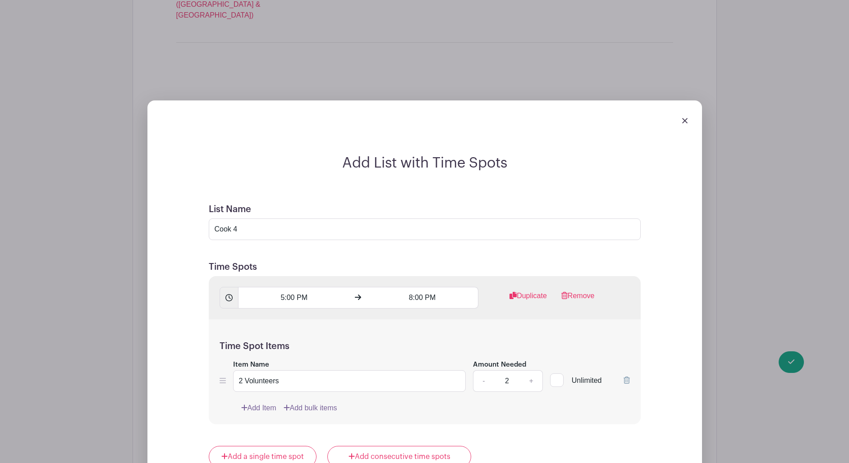
scroll to position [2657, 0]
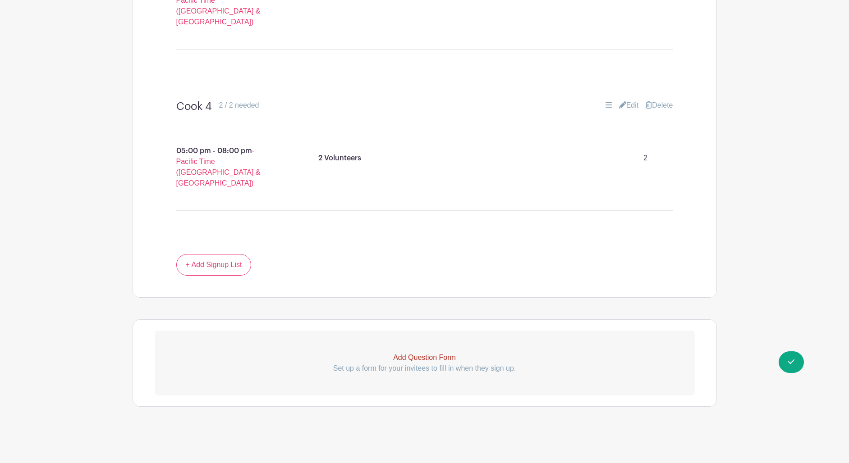
scroll to position [2282, 0]
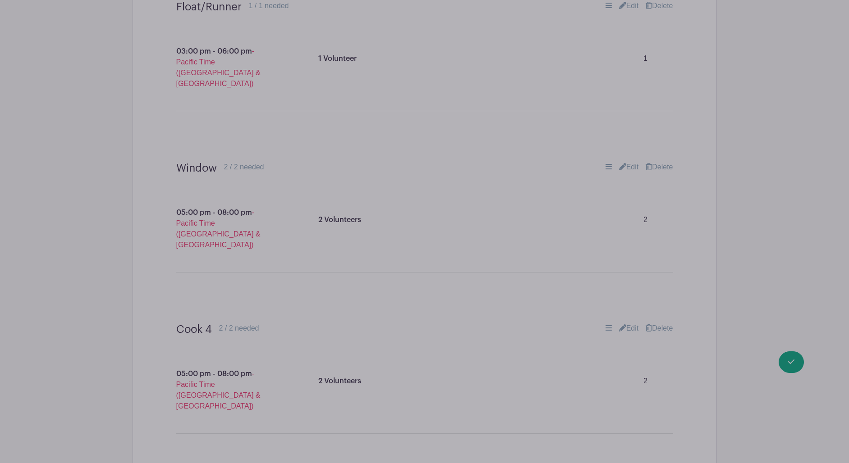
scroll to position [2385, 0]
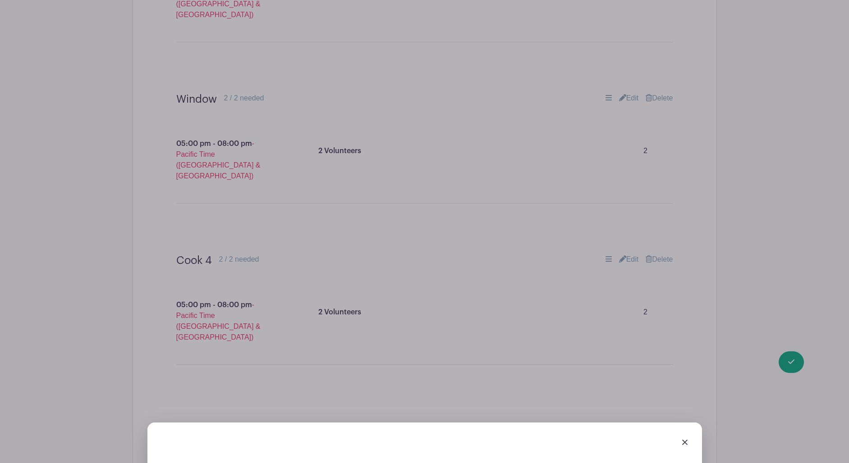
scroll to position [2496, 0]
type input "Lemon [DEMOGRAPHIC_DATA]"
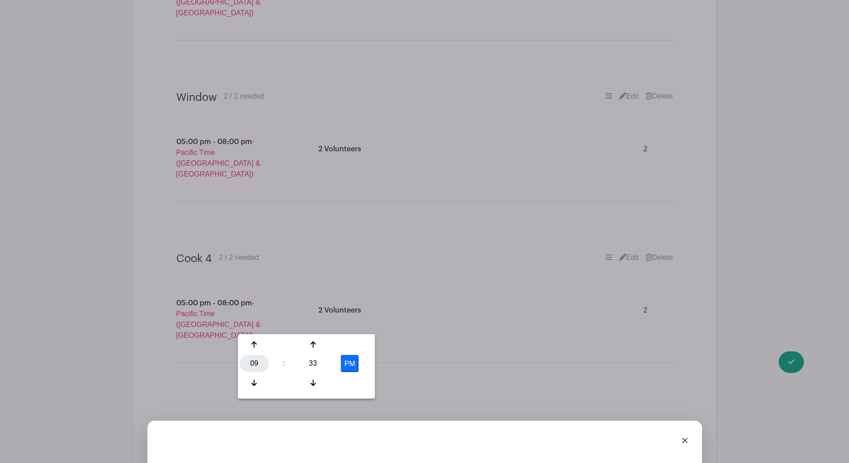
click at [254, 365] on div "09" at bounding box center [254, 363] width 29 height 17
click at [285, 362] on div "05" at bounding box center [288, 363] width 30 height 17
click at [319, 367] on div "33" at bounding box center [312, 363] width 29 height 17
click at [257, 348] on div "00" at bounding box center [255, 344] width 30 height 17
type input "5:00 PM"
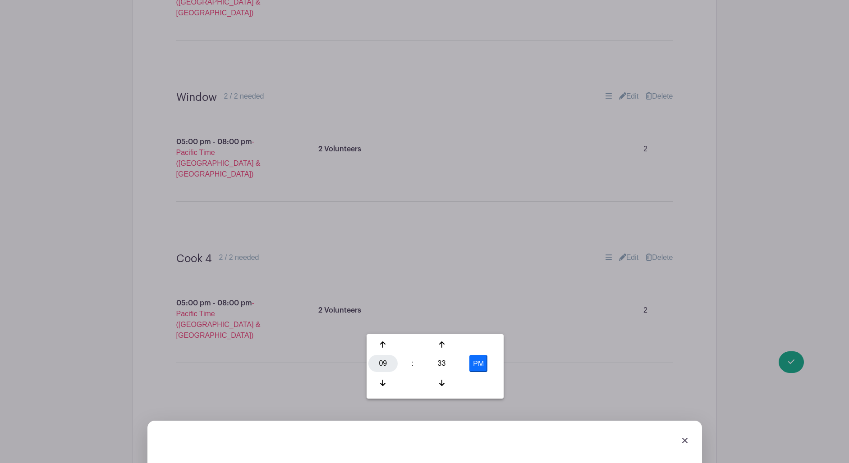
click at [381, 362] on div "09" at bounding box center [382, 363] width 29 height 17
click at [384, 379] on div "08" at bounding box center [383, 383] width 30 height 17
click at [443, 364] on div "33" at bounding box center [441, 363] width 29 height 17
click at [385, 345] on div "00" at bounding box center [383, 344] width 30 height 17
type input "8:00 PM"
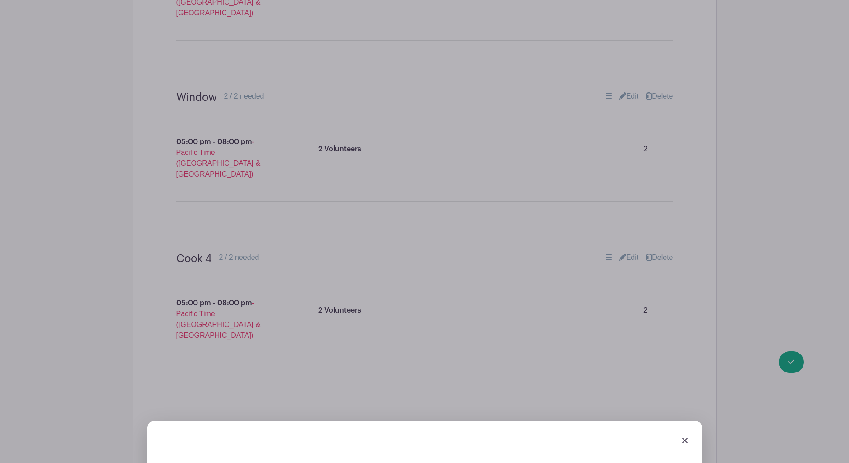
type input "5"
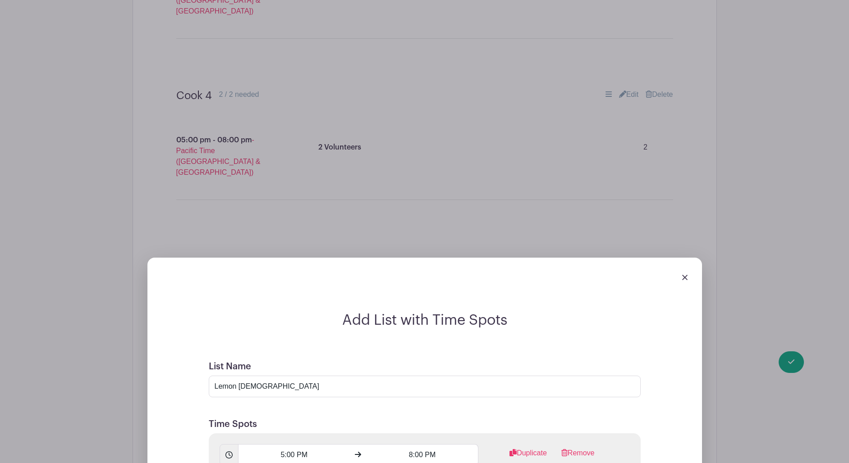
scroll to position [2660, 0]
type input "5 Volunteers"
radio input "true"
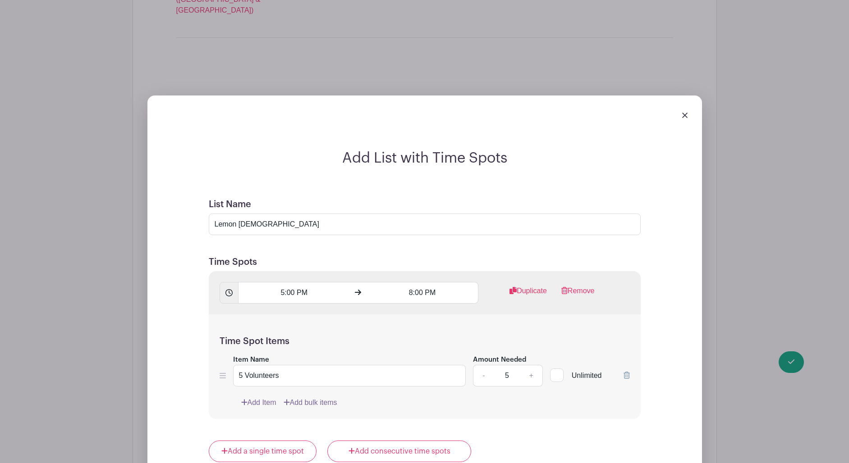
scroll to position [2824, 0]
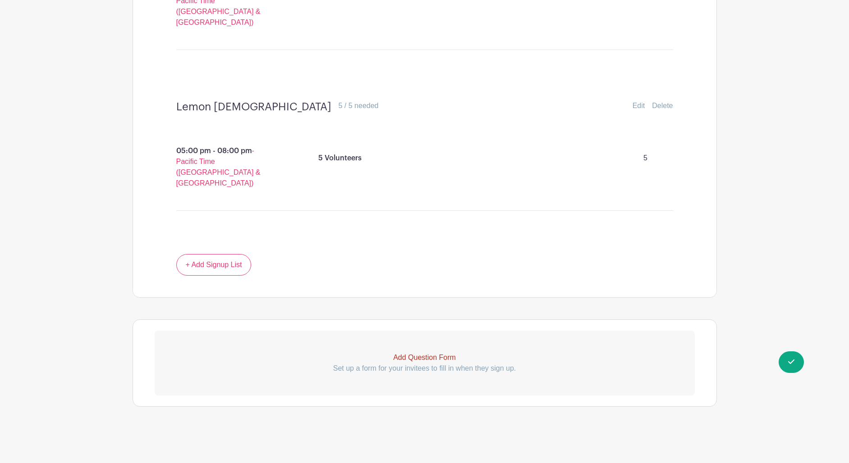
scroll to position [2422, 0]
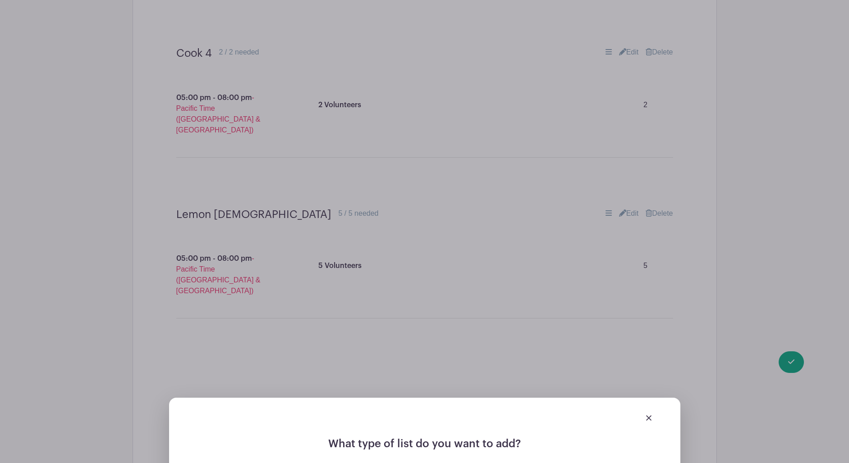
scroll to position [2635, 0]
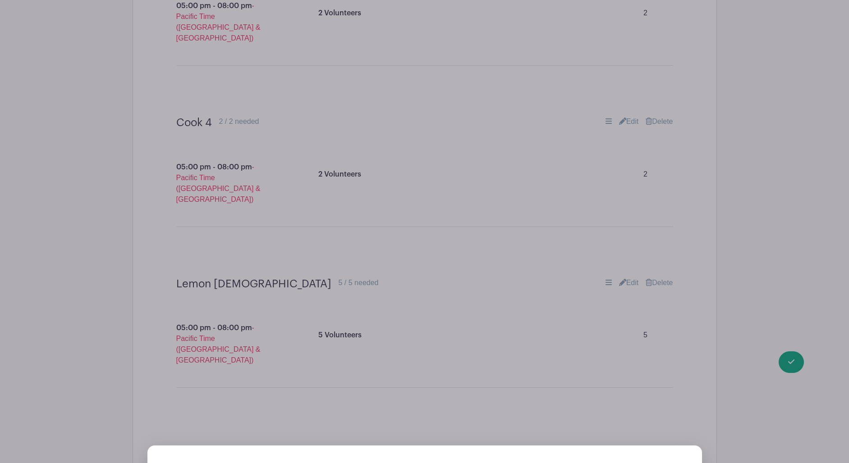
scroll to position [2632, 0]
type input "Pie Sellers"
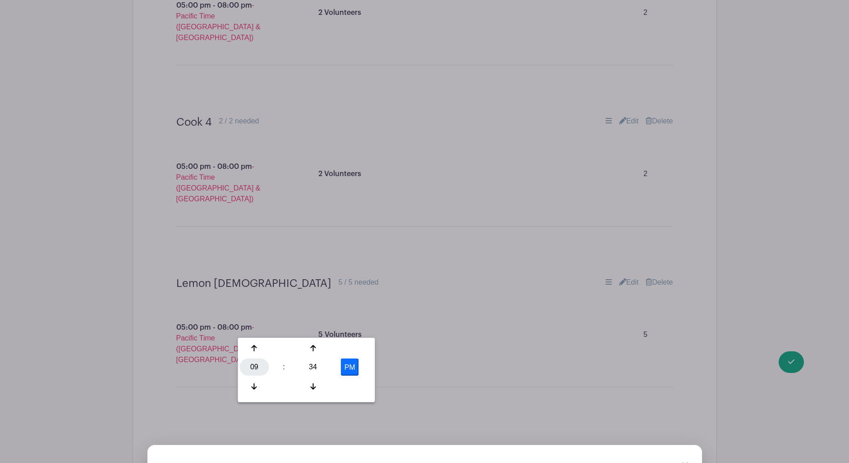
scroll to position [2636, 0]
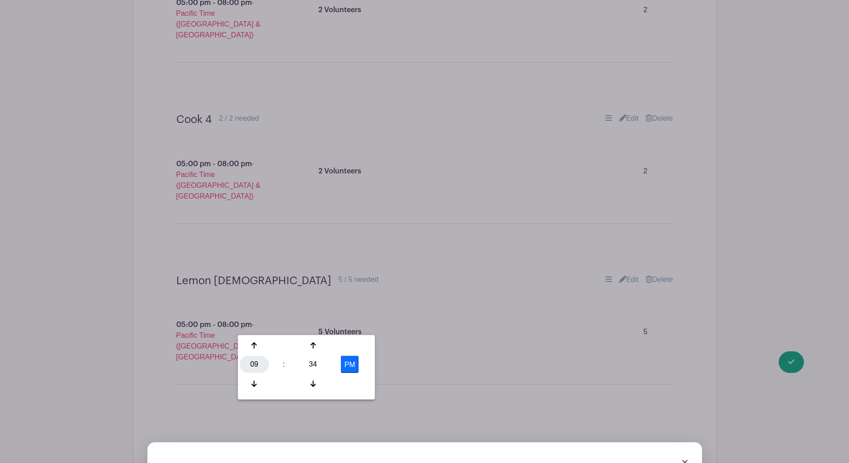
click at [256, 370] on div "09" at bounding box center [254, 364] width 29 height 17
click at [293, 363] on div "05" at bounding box center [288, 364] width 30 height 17
click at [315, 364] on div "34" at bounding box center [312, 364] width 29 height 17
click at [256, 348] on div "00" at bounding box center [255, 345] width 30 height 17
type input "5:00 PM"
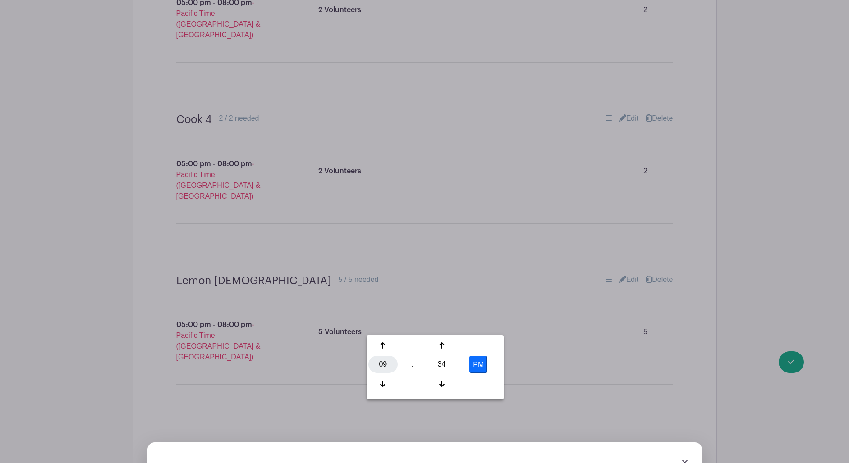
click at [383, 366] on div "09" at bounding box center [382, 364] width 29 height 17
drag, startPoint x: 387, startPoint y: 387, endPoint x: 441, endPoint y: 356, distance: 62.2
click at [387, 387] on div "08" at bounding box center [383, 384] width 30 height 17
click at [435, 366] on div "34" at bounding box center [441, 364] width 29 height 17
click at [379, 344] on div "00" at bounding box center [383, 345] width 30 height 17
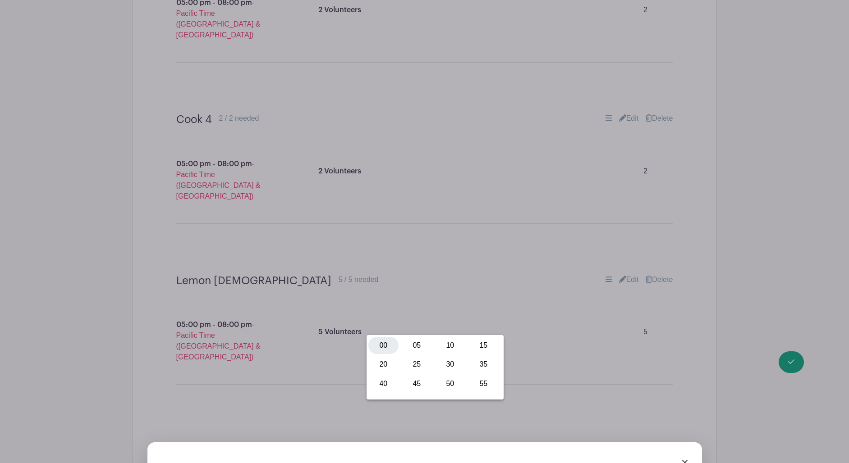
type input "8:00 PM"
drag, startPoint x: 555, startPoint y: 365, endPoint x: 536, endPoint y: 362, distance: 18.7
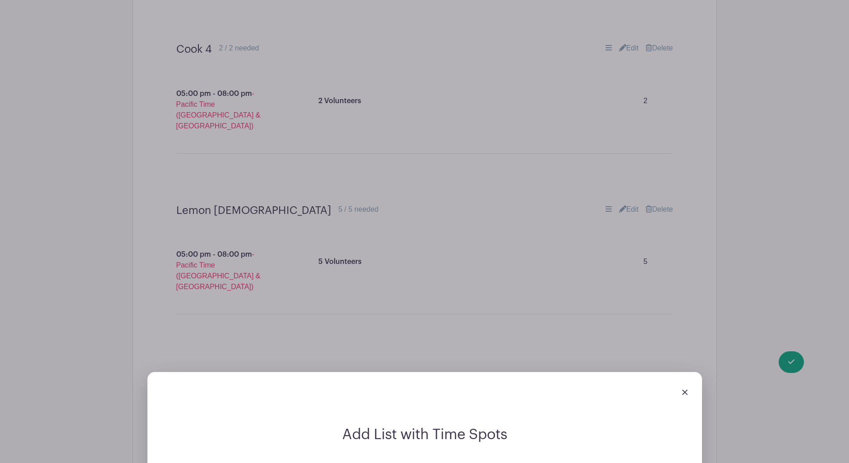
scroll to position [2710, 0]
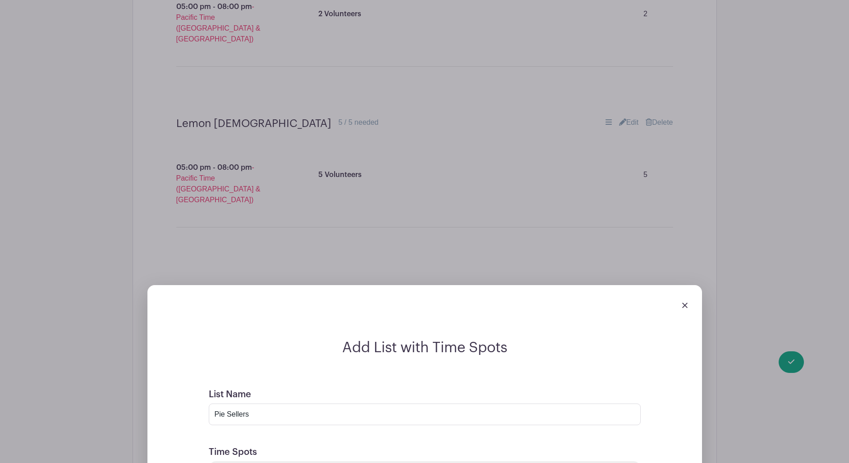
scroll to position [2794, 0]
type input "1 Volunteer"
radio input "true"
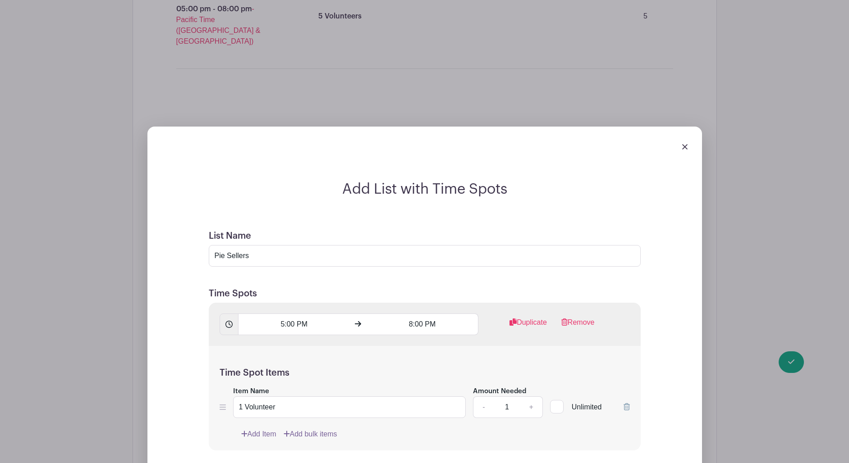
scroll to position [2952, 0]
checkbox input "true"
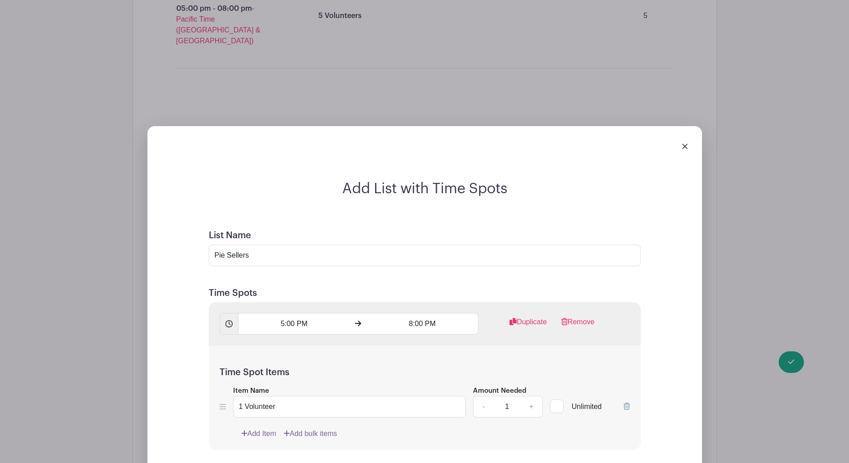
checkbox input "true"
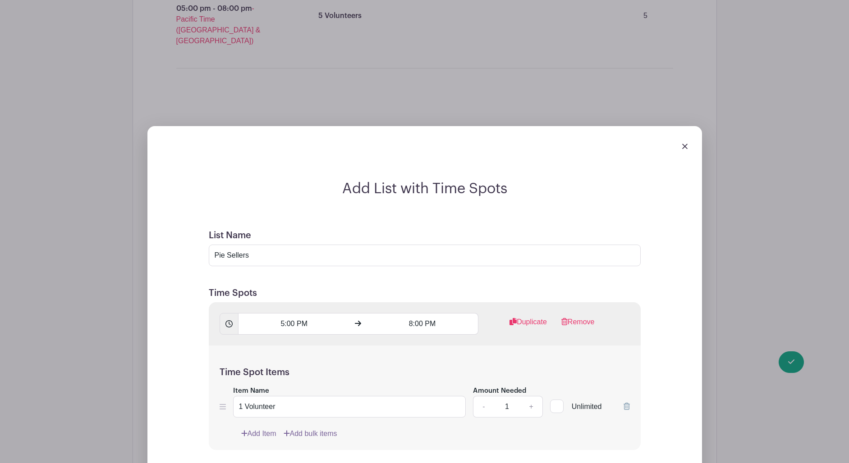
checkbox input "true"
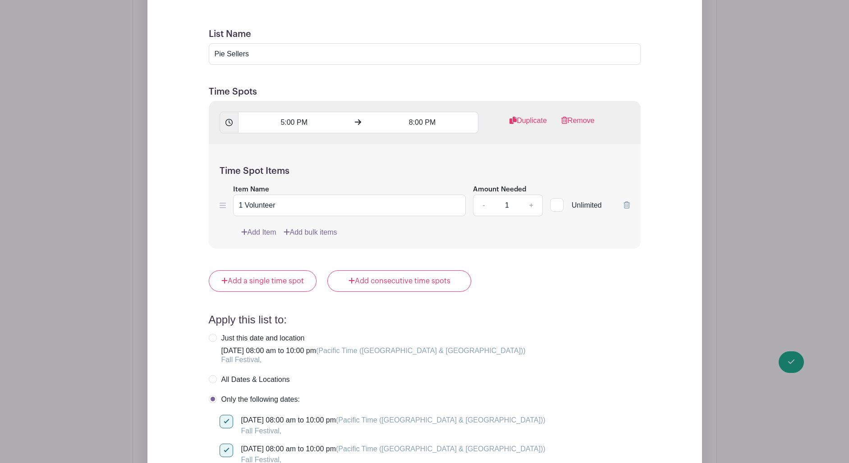
scroll to position [3154, 0]
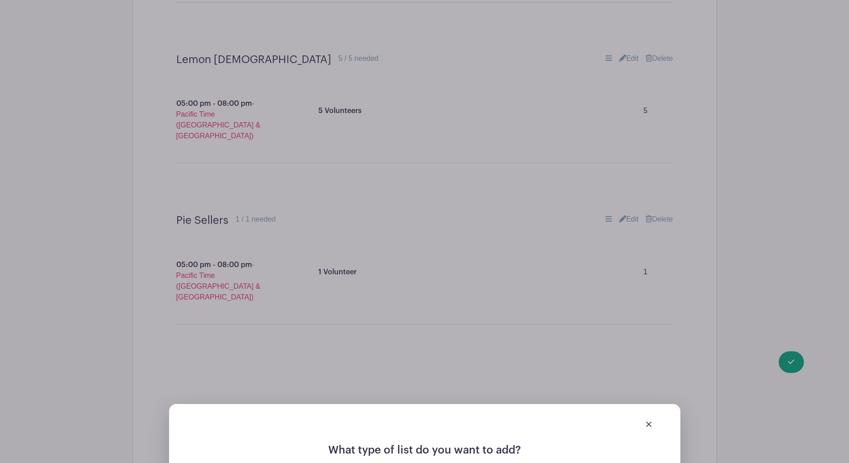
scroll to position [2825, 0]
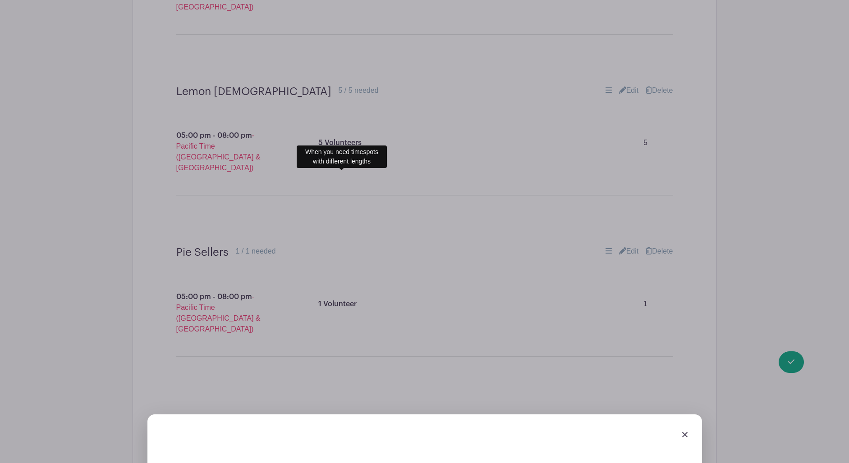
type input "Float/Runner"
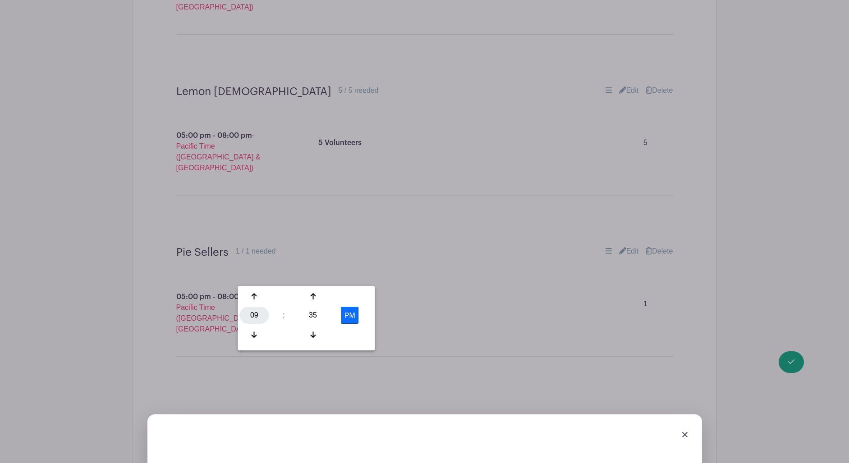
click at [259, 316] on div "09" at bounding box center [254, 315] width 29 height 17
click at [318, 314] on div "06" at bounding box center [322, 315] width 30 height 17
drag, startPoint x: 311, startPoint y: 316, endPoint x: 254, endPoint y: 309, distance: 57.7
click at [311, 316] on div "35" at bounding box center [312, 315] width 29 height 17
drag, startPoint x: 252, startPoint y: 297, endPoint x: 270, endPoint y: 298, distance: 17.6
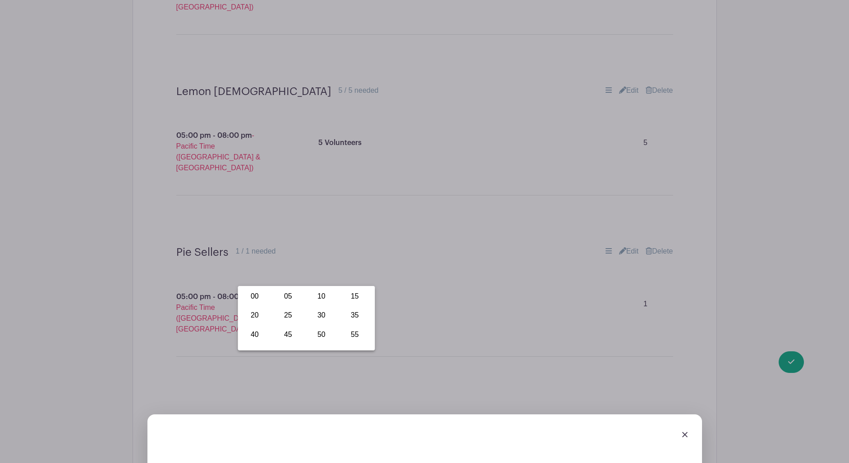
click at [252, 297] on div "00" at bounding box center [255, 296] width 30 height 17
type input "6:00 PM"
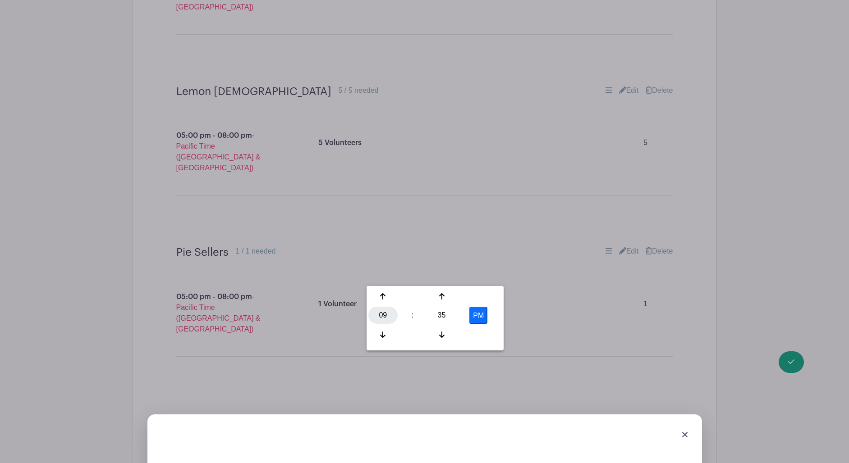
click at [385, 316] on div "09" at bounding box center [382, 315] width 29 height 17
drag, startPoint x: 453, startPoint y: 333, endPoint x: 447, endPoint y: 318, distance: 16.8
click at [453, 333] on div "10" at bounding box center [450, 334] width 30 height 17
click at [443, 313] on div "35" at bounding box center [441, 315] width 29 height 17
click at [385, 300] on div "00" at bounding box center [383, 296] width 30 height 17
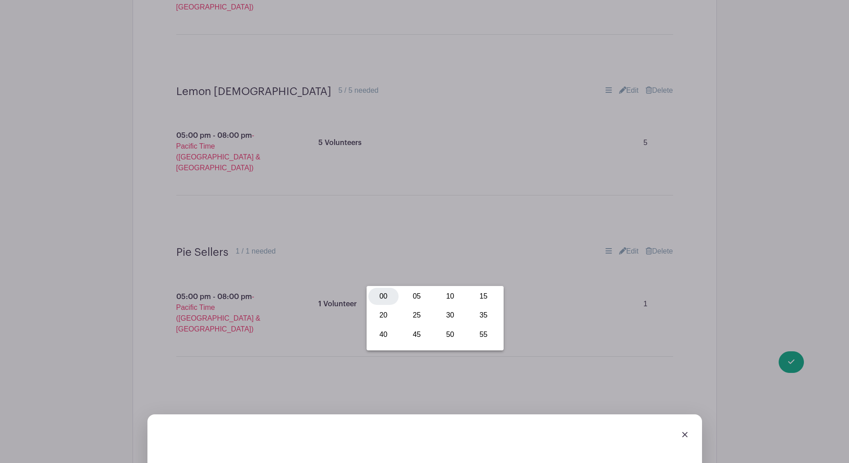
type input "10:00 PM"
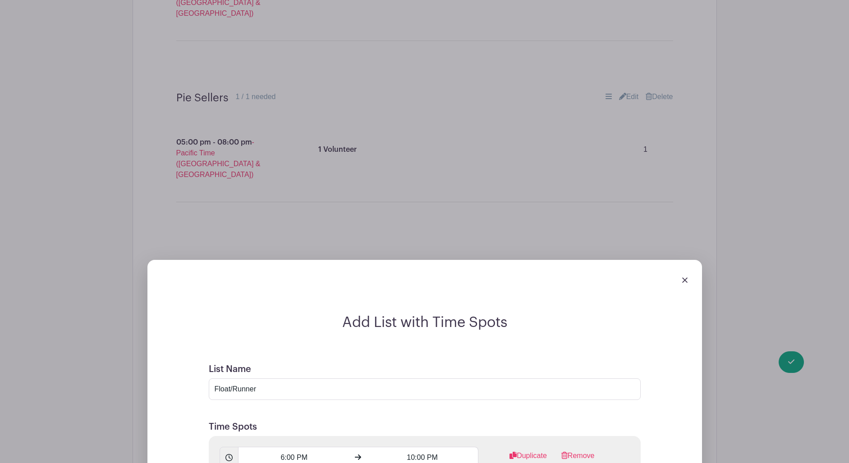
scroll to position [2986, 0]
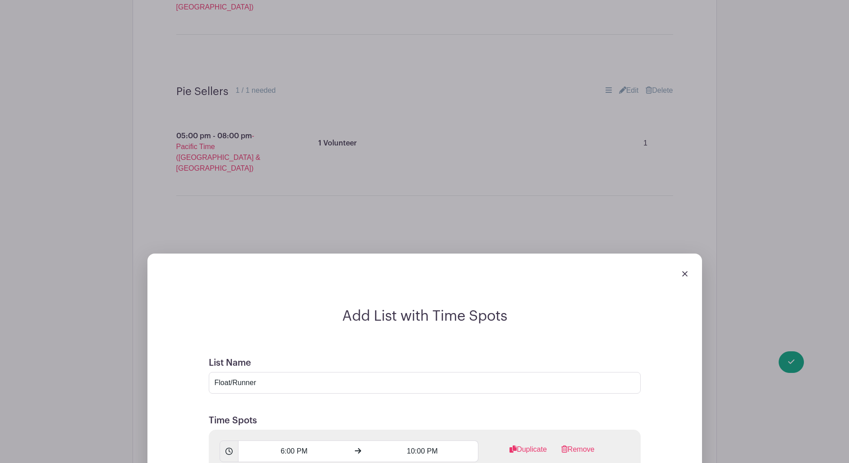
type input "1 Volunteer"
radio input "true"
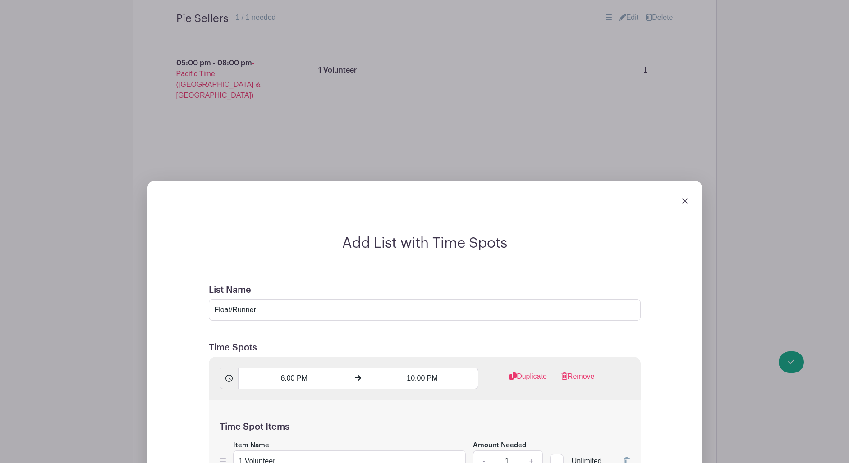
scroll to position [3059, 0]
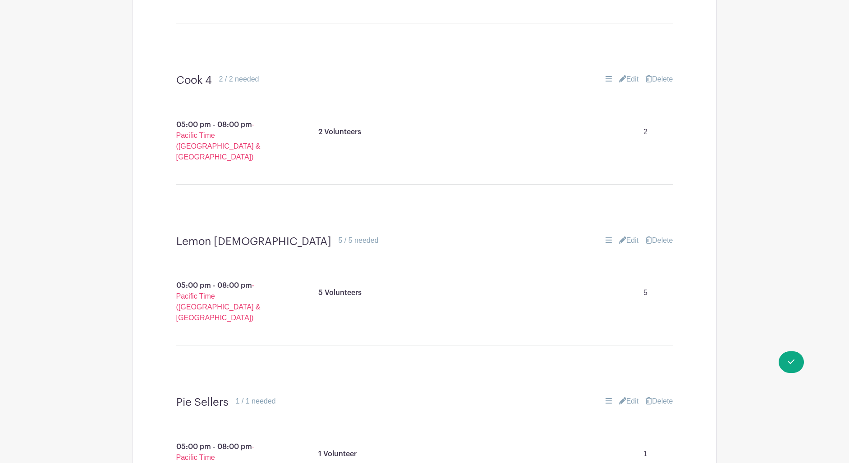
scroll to position [2619, 0]
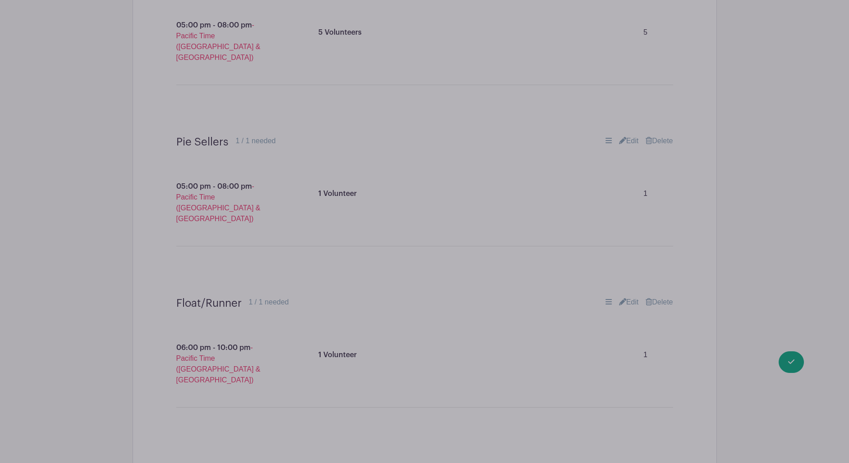
scroll to position [2866, 0]
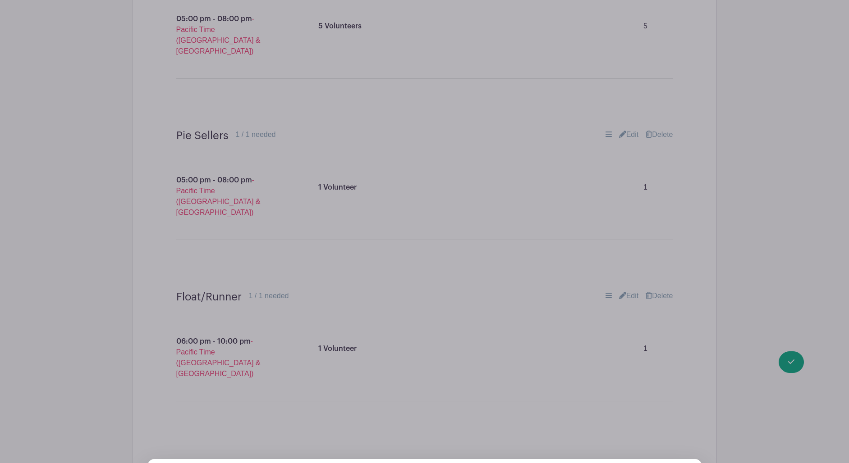
scroll to position [2941, 0]
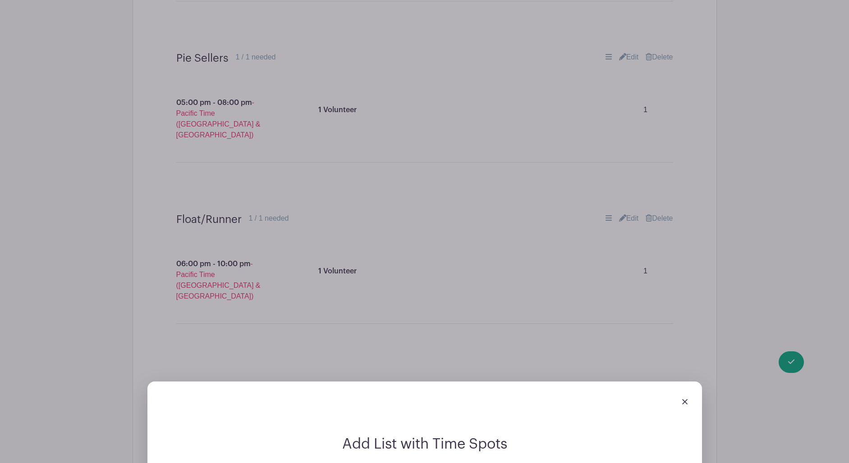
scroll to position [3022, 0]
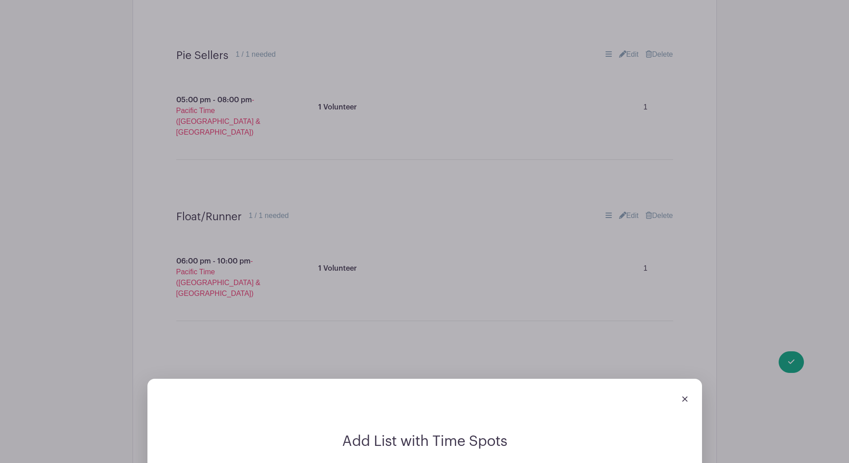
type input "Window"
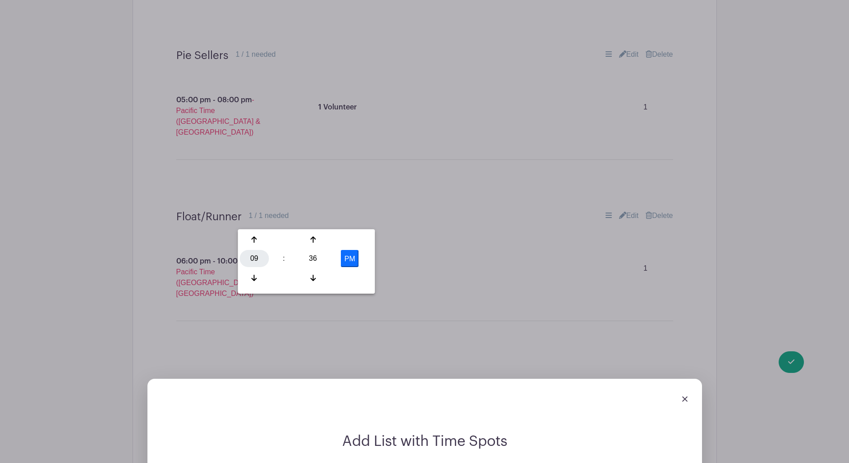
click at [255, 261] on div "09" at bounding box center [254, 258] width 29 height 17
click at [252, 279] on div "08" at bounding box center [255, 278] width 30 height 17
click at [311, 258] on div "36" at bounding box center [312, 258] width 29 height 17
click at [255, 240] on div "00" at bounding box center [255, 239] width 30 height 17
type input "8:00 PM"
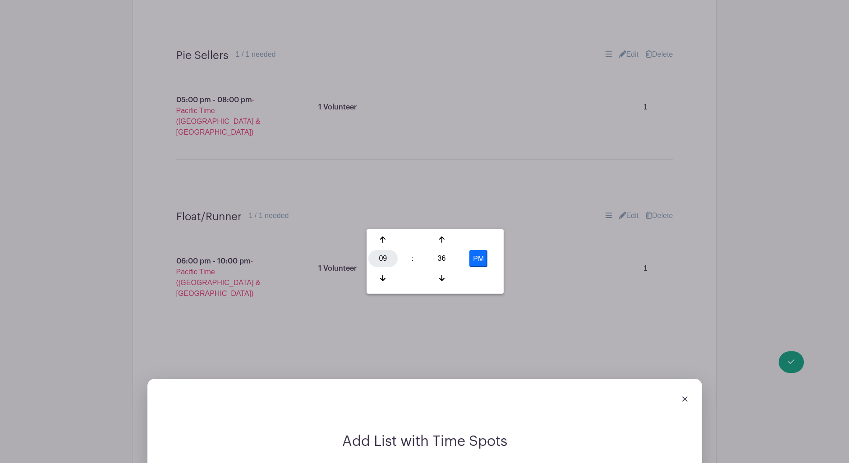
click at [383, 260] on div "09" at bounding box center [382, 258] width 29 height 17
click at [446, 279] on div "10" at bounding box center [450, 278] width 30 height 17
click at [440, 261] on div "36" at bounding box center [441, 258] width 29 height 17
click at [384, 238] on div "00" at bounding box center [383, 239] width 30 height 17
type input "10:00 PM"
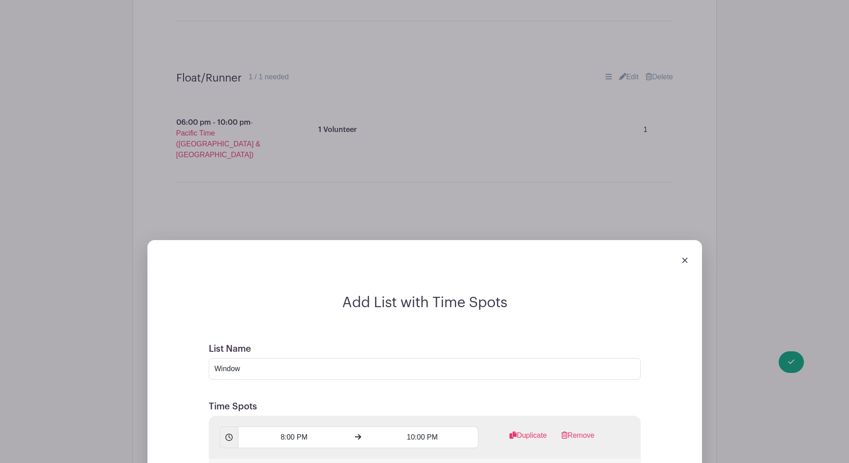
scroll to position [3162, 0]
type input "1 Volunteer"
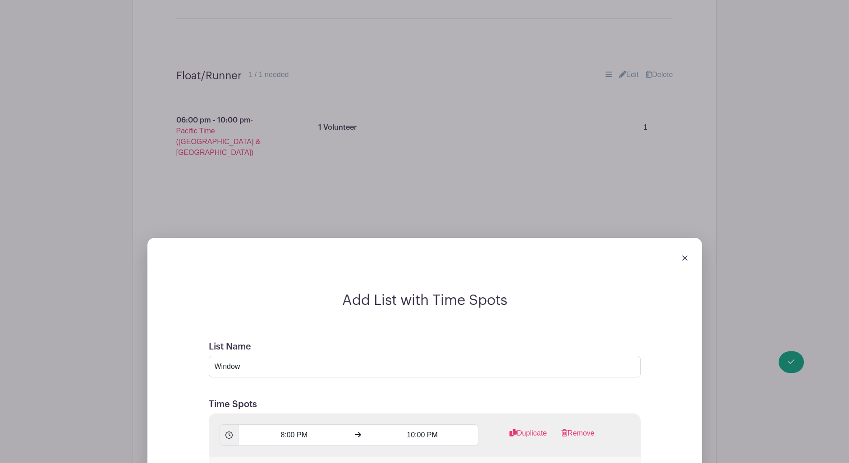
radio input "true"
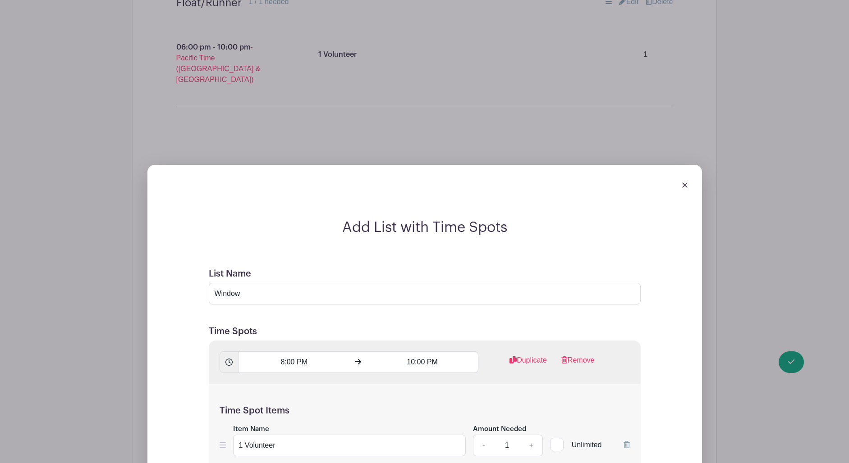
scroll to position [3237, 0]
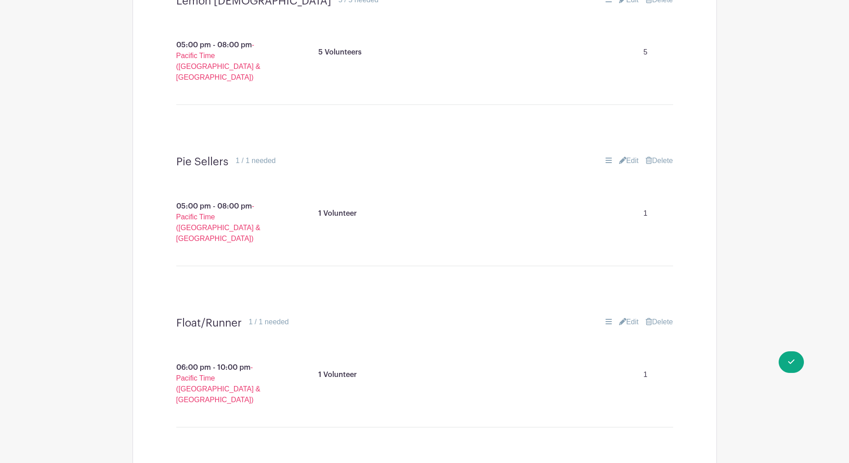
scroll to position [2843, 0]
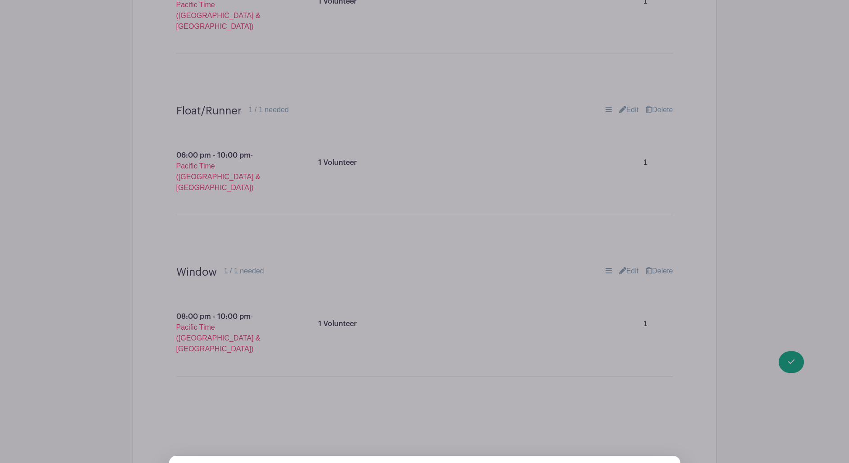
scroll to position [3059, 0]
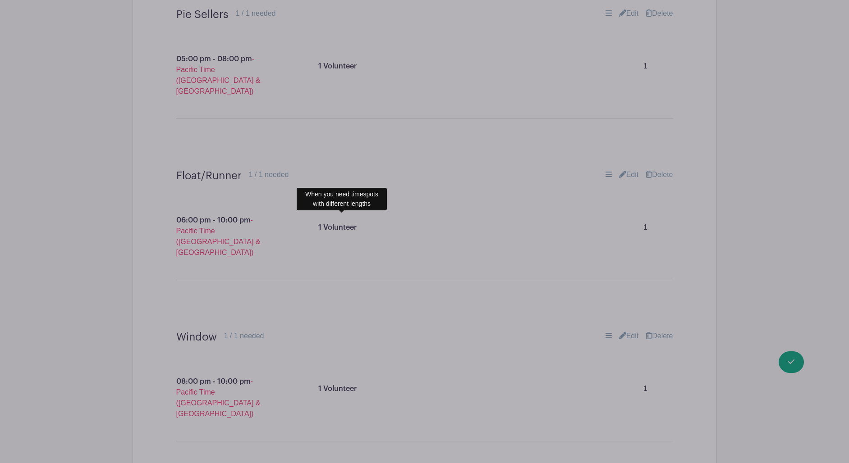
scroll to position [3066, 0]
type input "Cook 5"
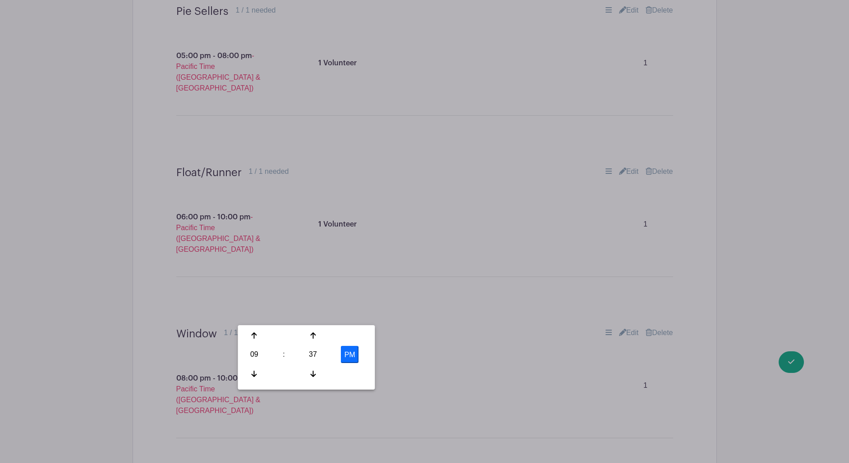
click at [256, 356] on div "09" at bounding box center [254, 354] width 29 height 17
click at [254, 374] on div "08" at bounding box center [255, 374] width 30 height 17
click at [311, 359] on div "37" at bounding box center [312, 354] width 29 height 17
click at [253, 338] on div "00" at bounding box center [255, 335] width 30 height 17
type input "8:00 PM"
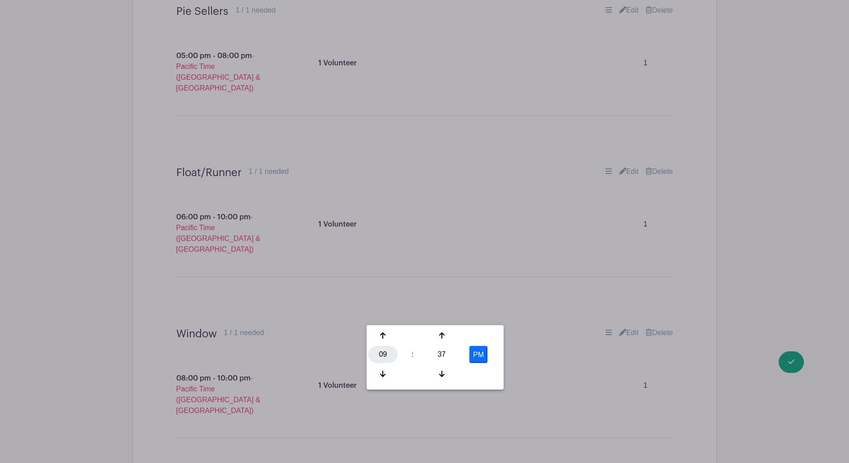
click at [379, 357] on div "09" at bounding box center [382, 354] width 29 height 17
click at [450, 373] on div "10" at bounding box center [450, 374] width 30 height 17
click at [446, 357] on div "37" at bounding box center [441, 354] width 29 height 17
click at [382, 336] on div "00" at bounding box center [383, 335] width 30 height 17
type input "10:00 PM"
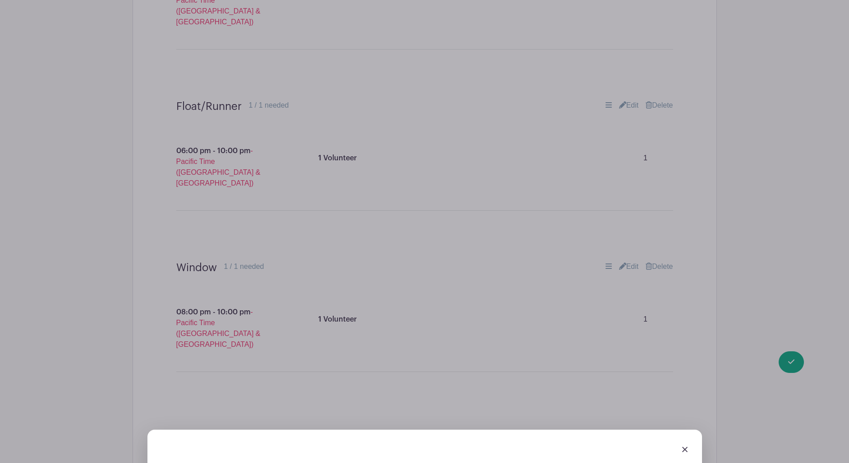
scroll to position [3133, 0]
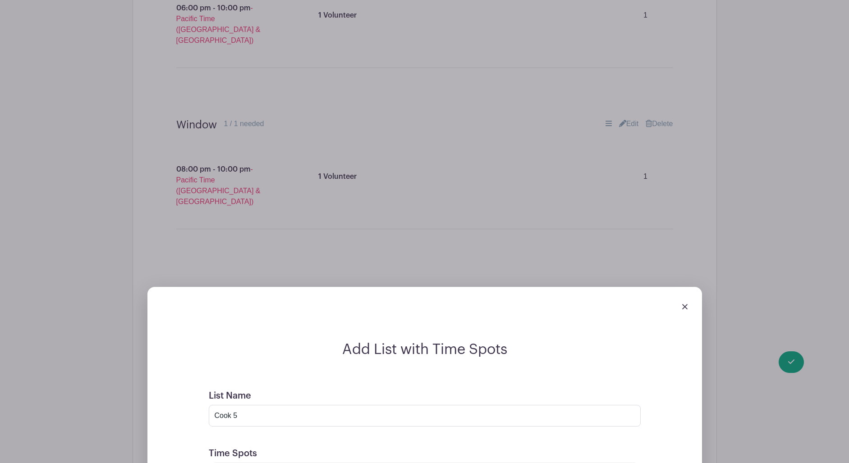
scroll to position [3276, 0]
type input "1 Volunteer"
radio input "true"
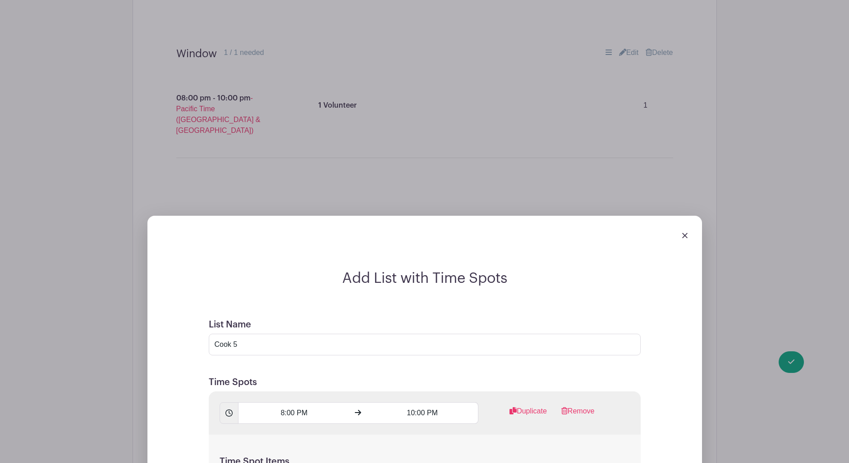
scroll to position [3347, 0]
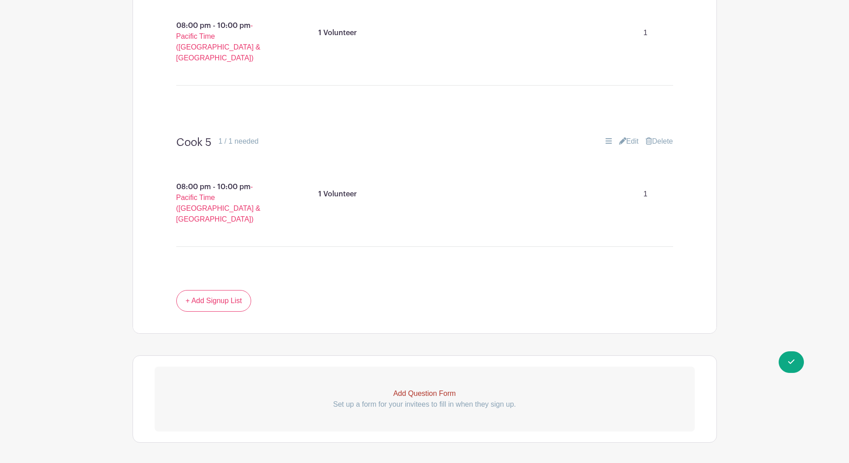
scroll to position [2983, 0]
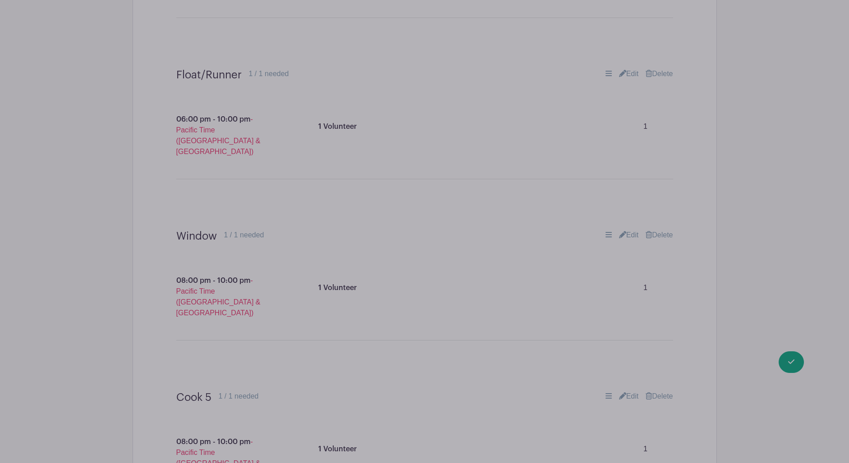
scroll to position [3094, 0]
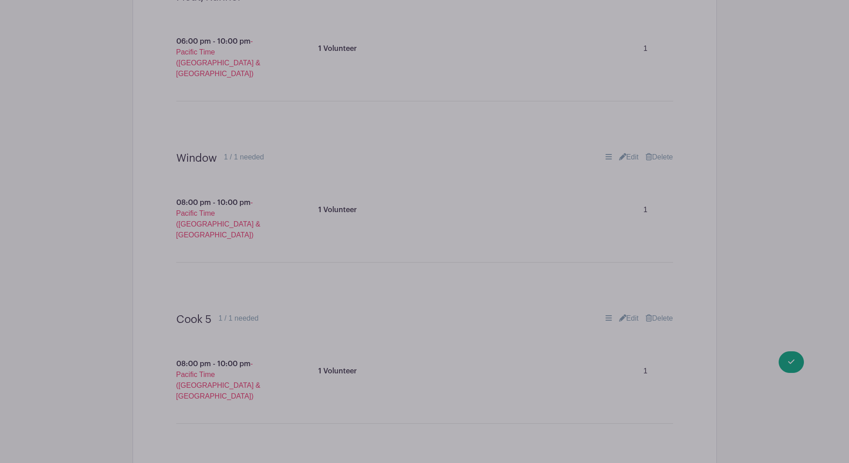
scroll to position [3251, 0]
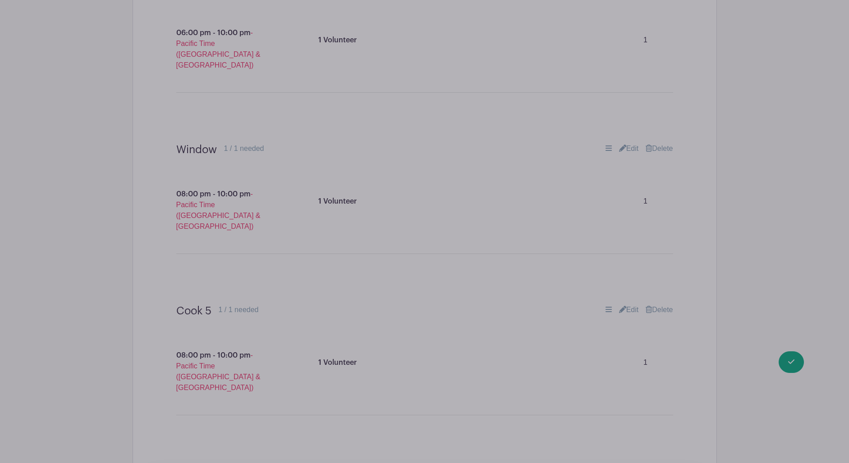
type input "Lemon [DEMOGRAPHIC_DATA]"
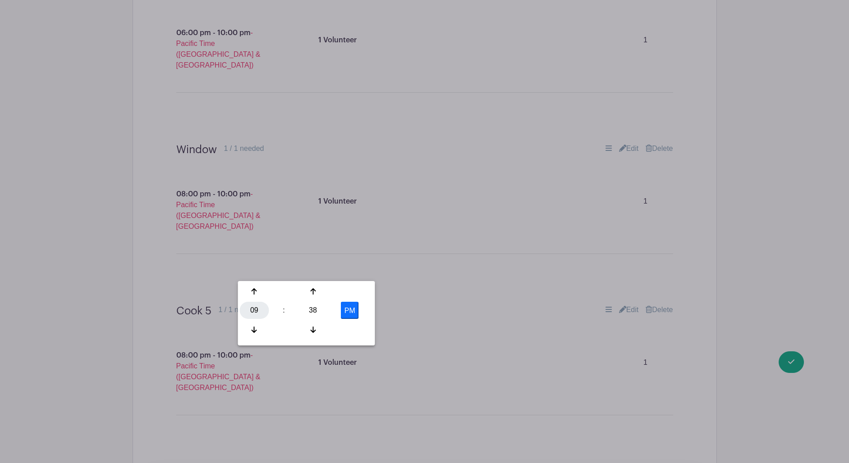
click at [257, 312] on div "09" at bounding box center [254, 310] width 29 height 17
click at [256, 329] on div "08" at bounding box center [255, 329] width 30 height 17
drag, startPoint x: 316, startPoint y: 310, endPoint x: 264, endPoint y: 297, distance: 53.8
click at [316, 310] on div "38" at bounding box center [312, 310] width 29 height 17
drag, startPoint x: 250, startPoint y: 290, endPoint x: 289, endPoint y: 291, distance: 39.2
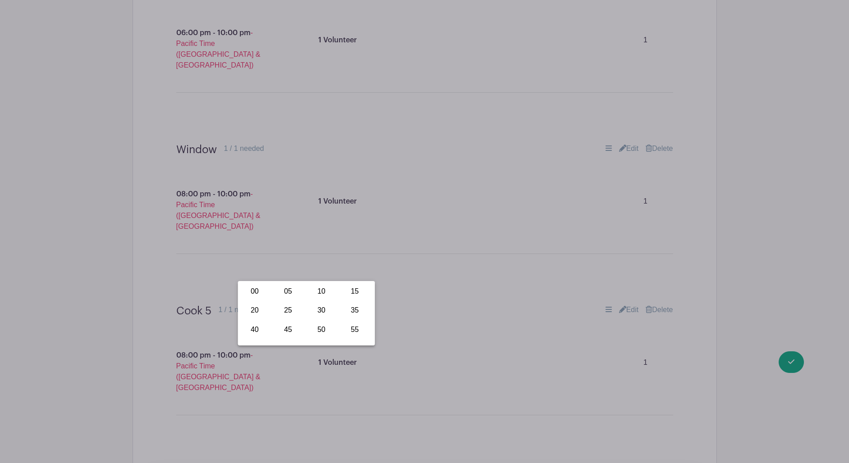
click at [251, 290] on div "00" at bounding box center [255, 291] width 30 height 17
type input "8:00 PM"
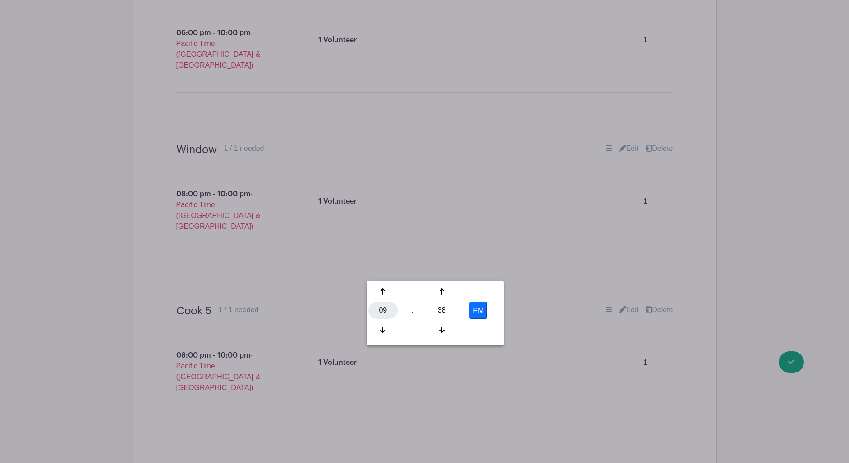
click at [386, 312] on div "09" at bounding box center [382, 310] width 29 height 17
click at [447, 329] on div "10" at bounding box center [450, 329] width 30 height 17
click at [445, 309] on div "38" at bounding box center [441, 310] width 29 height 17
click at [382, 292] on div "00" at bounding box center [383, 291] width 30 height 17
type input "10:00 PM"
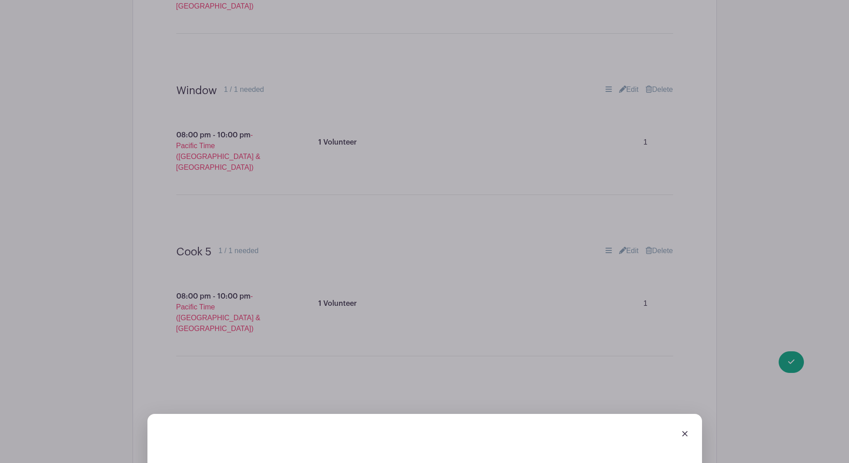
scroll to position [3311, 0]
type input "3 Volunteers"
type input "3"
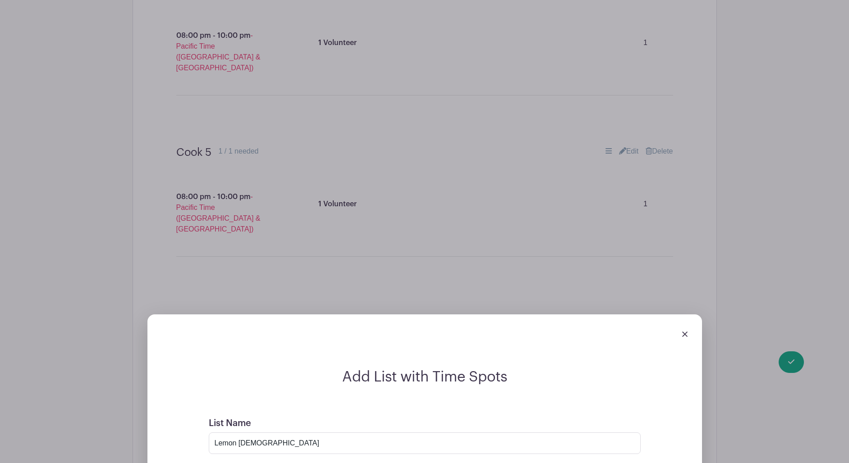
scroll to position [3410, 0]
radio input "true"
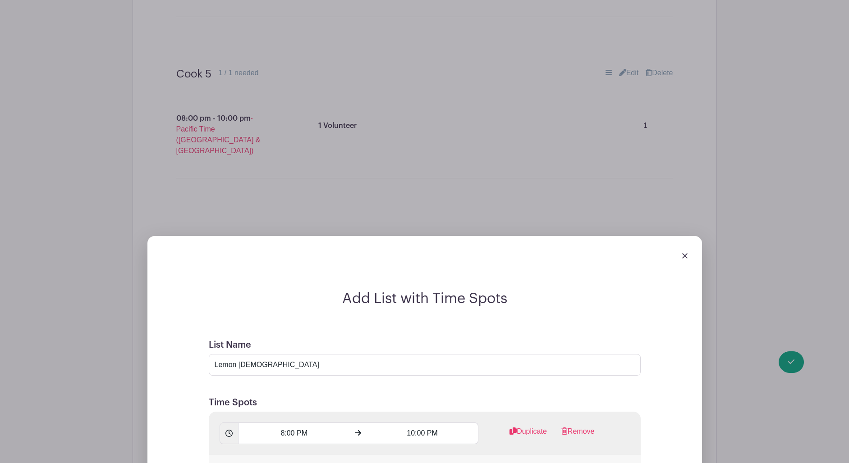
scroll to position [3488, 0]
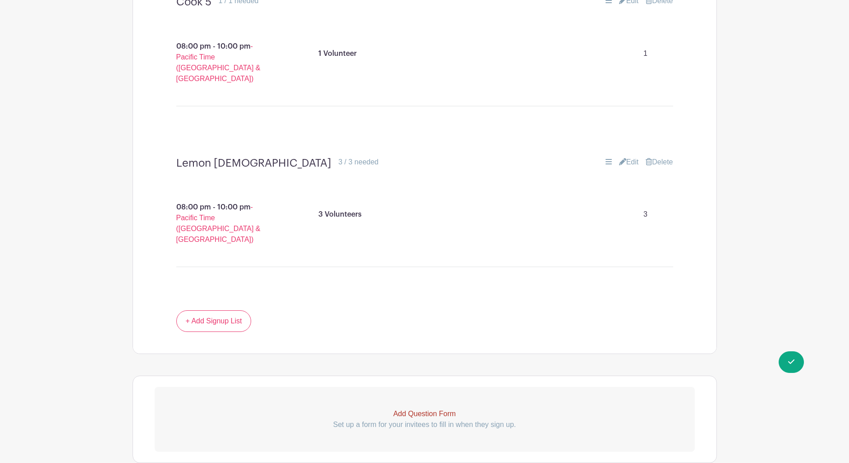
scroll to position [3123, 0]
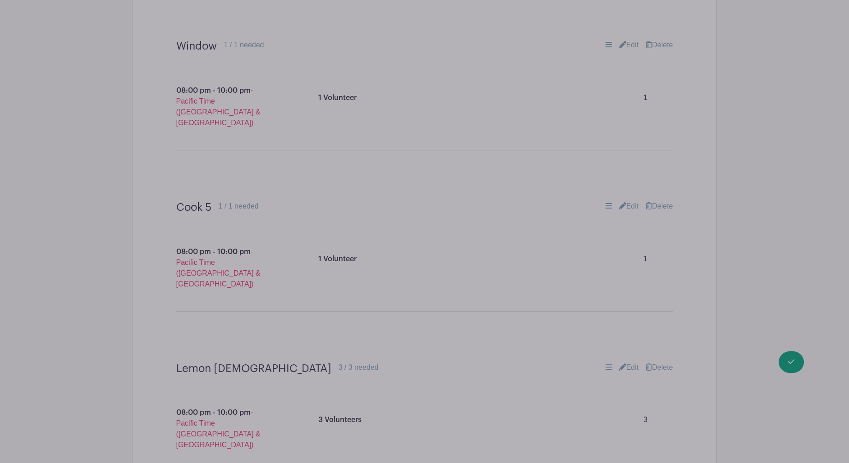
scroll to position [3284, 0]
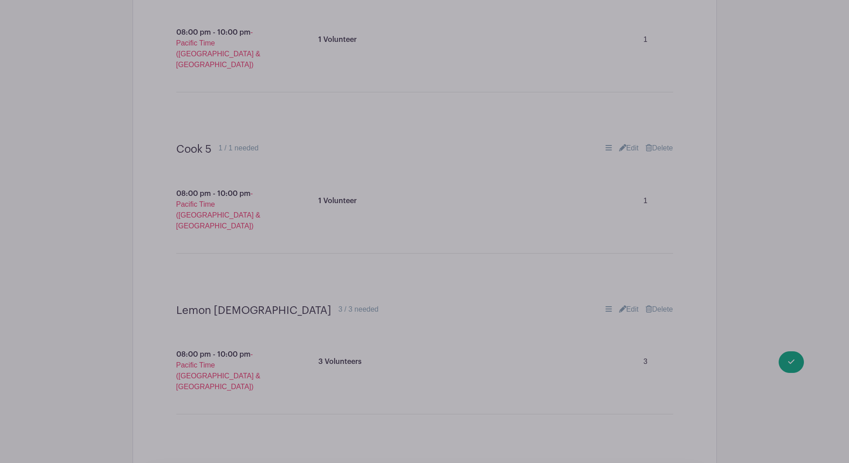
scroll to position [3425, 0]
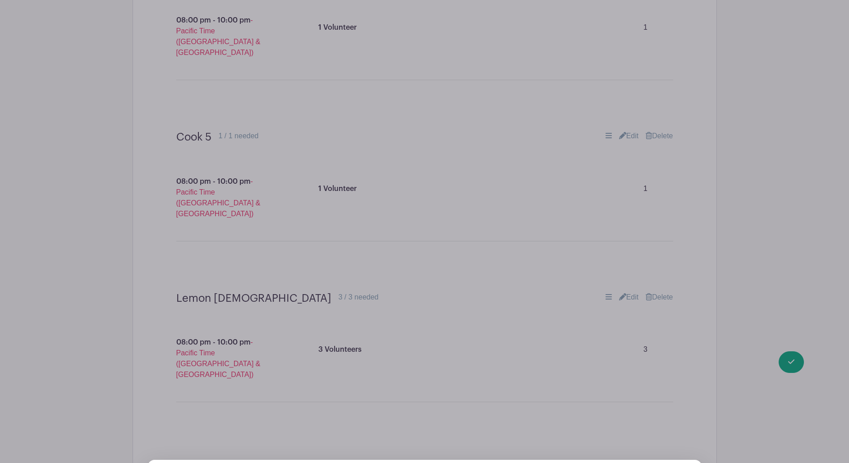
type input "Closer"
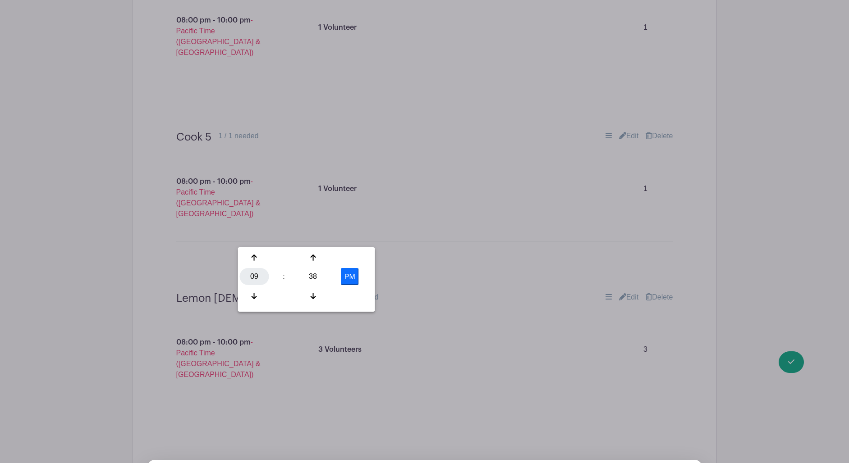
click at [251, 279] on div "09" at bounding box center [254, 276] width 29 height 17
click at [251, 298] on div "08" at bounding box center [255, 296] width 30 height 17
click at [315, 274] on div "38" at bounding box center [312, 276] width 29 height 17
click at [260, 259] on div "00" at bounding box center [255, 257] width 30 height 17
type input "8:00 PM"
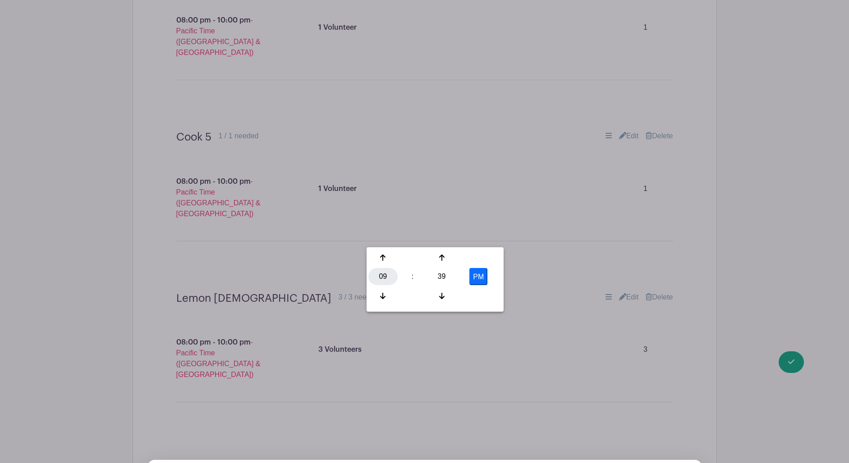
click at [377, 279] on div "09" at bounding box center [382, 276] width 29 height 17
click at [455, 294] on div "10" at bounding box center [450, 296] width 30 height 17
click at [447, 277] on div "39" at bounding box center [441, 276] width 29 height 17
click at [384, 256] on div "00" at bounding box center [383, 257] width 30 height 17
type input "10:00 PM"
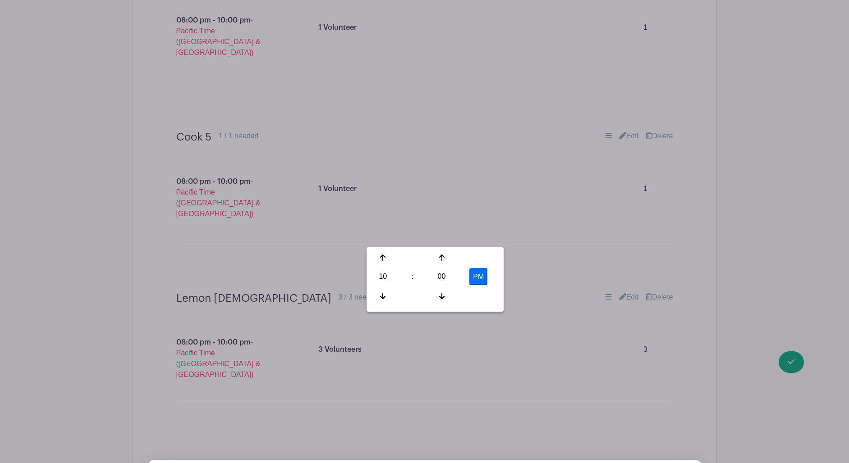
drag, startPoint x: 525, startPoint y: 270, endPoint x: 419, endPoint y: 295, distance: 108.8
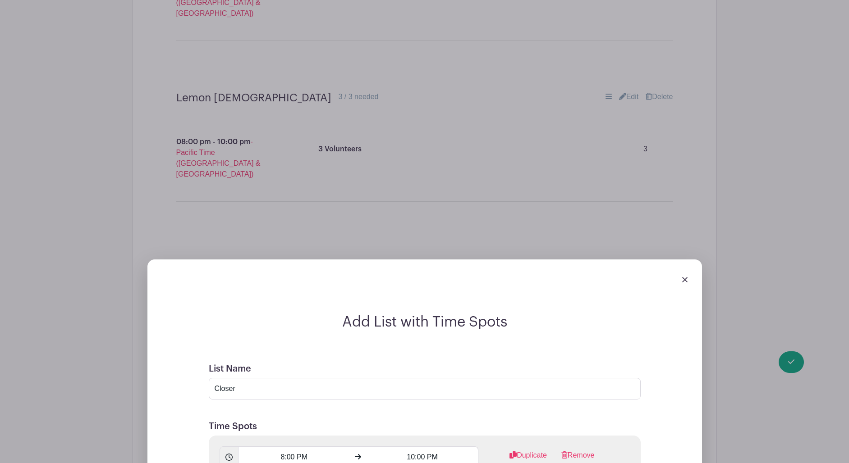
scroll to position [3631, 0]
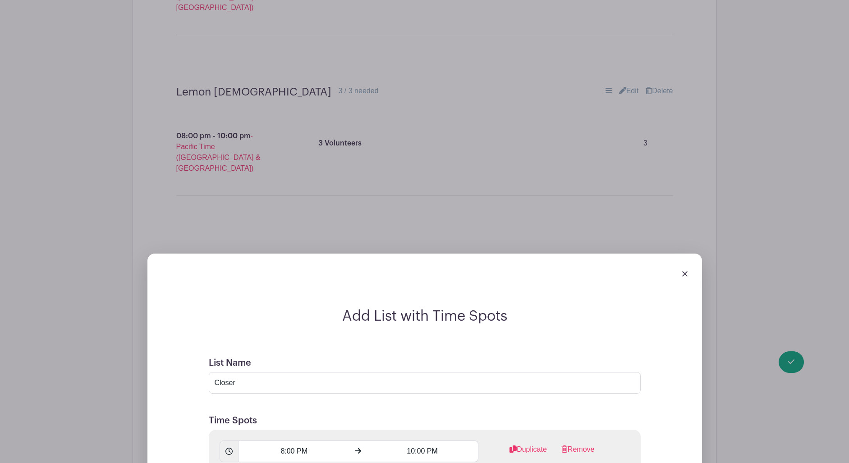
type input "1 Volunteer"
radio input "true"
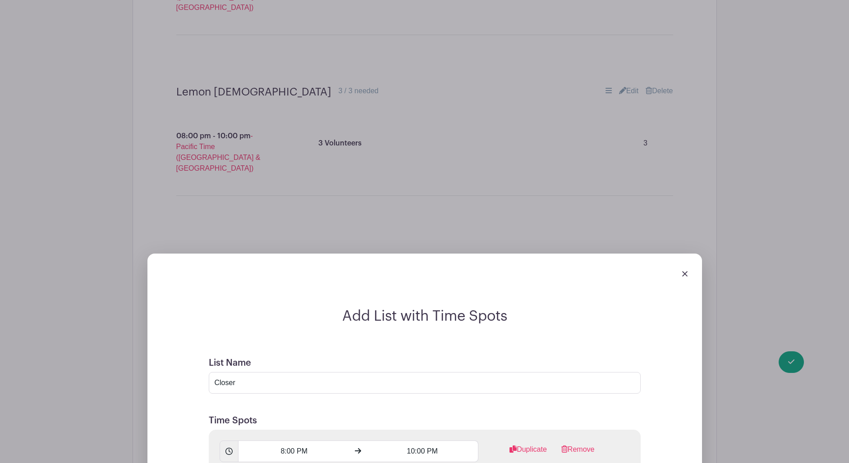
scroll to position [3263, 0]
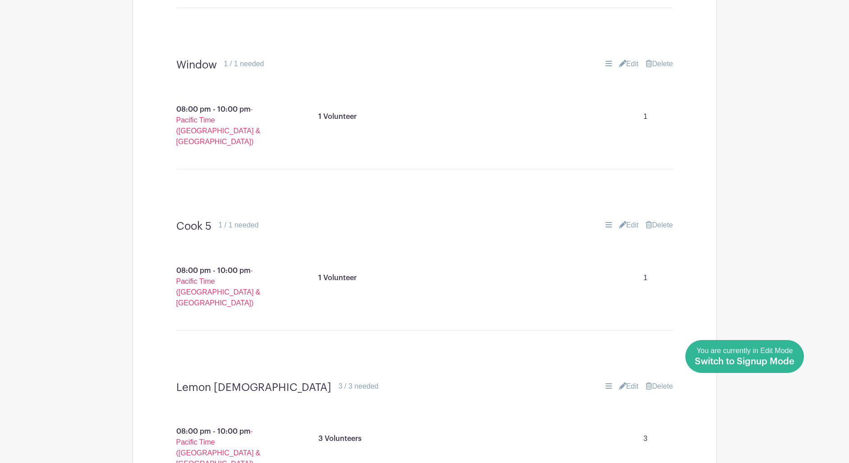
click at [786, 362] on span "Switch to Signup Mode" at bounding box center [745, 361] width 100 height 9
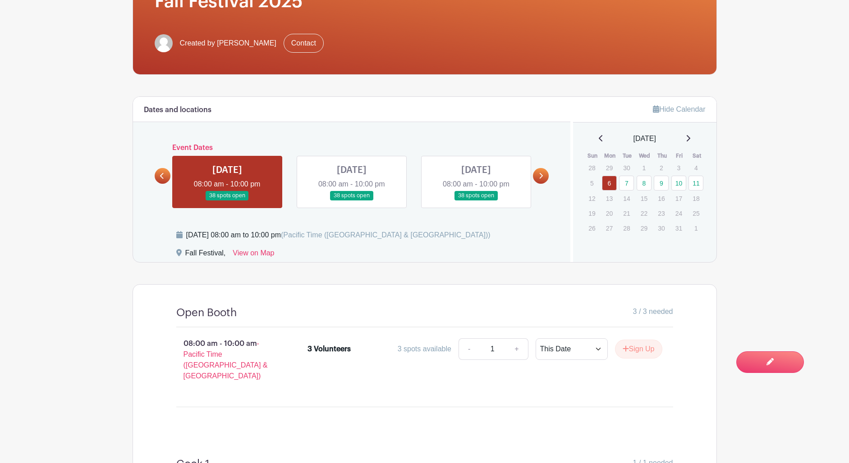
scroll to position [202, 0]
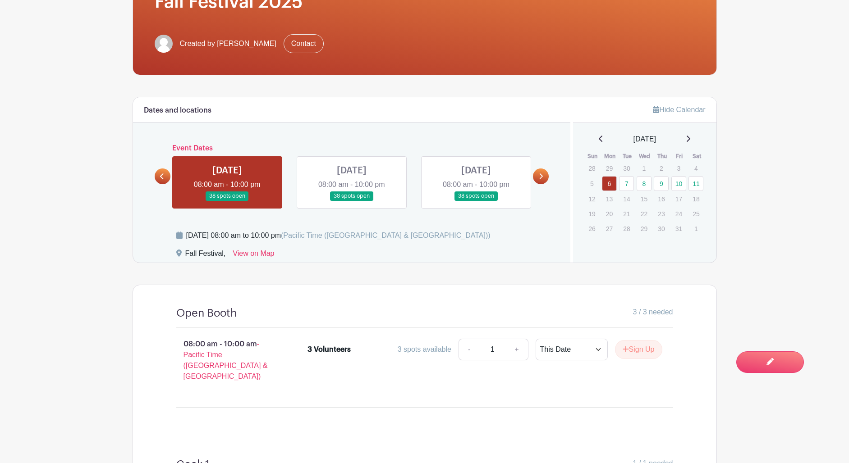
click at [540, 178] on icon at bounding box center [541, 176] width 4 height 7
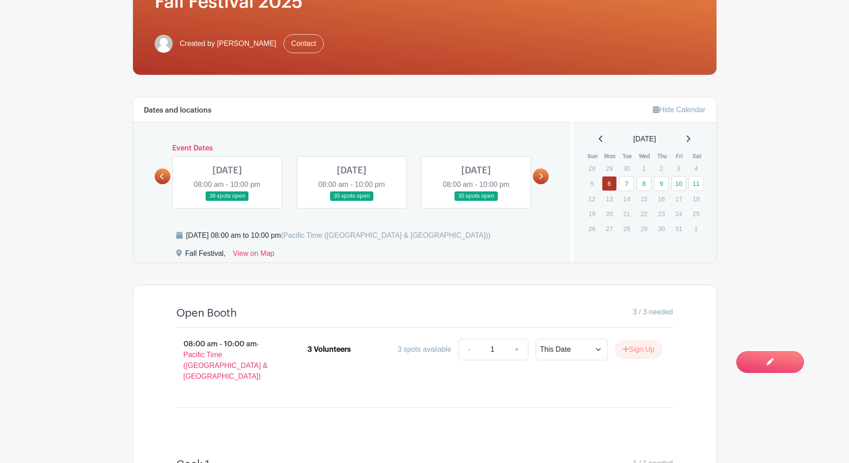
click at [540, 178] on icon at bounding box center [541, 176] width 4 height 7
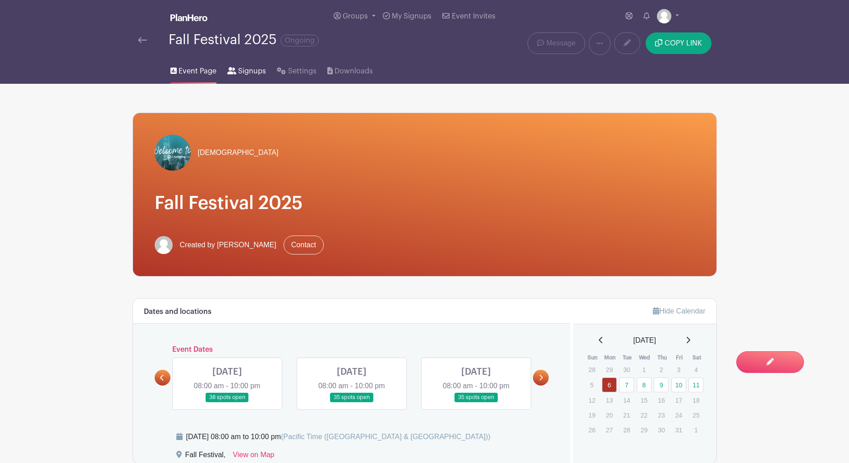
scroll to position [2, 0]
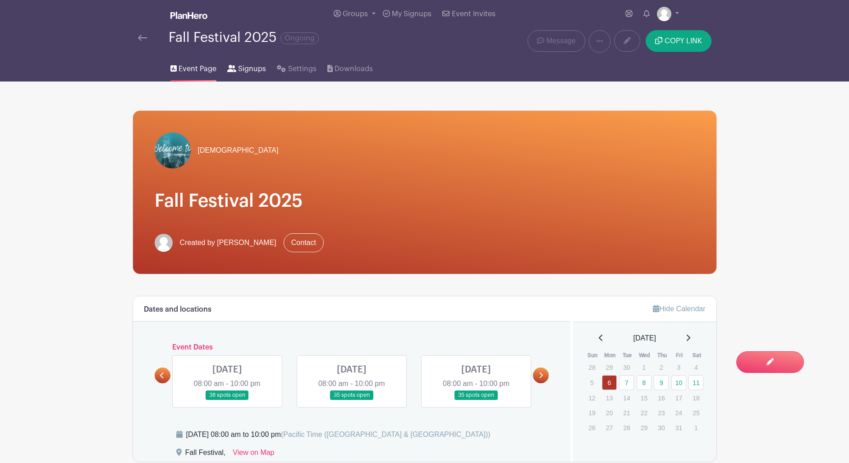
click at [251, 74] on span "Signups" at bounding box center [252, 69] width 28 height 11
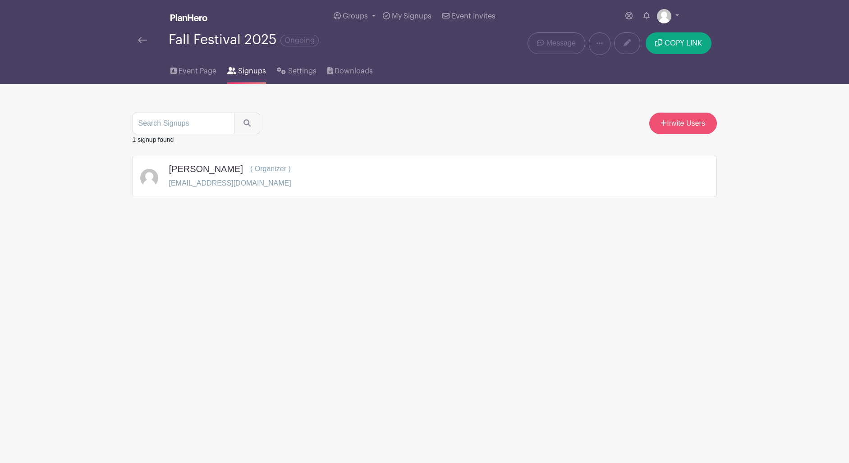
click at [682, 122] on link "Invite Users" at bounding box center [683, 124] width 68 height 22
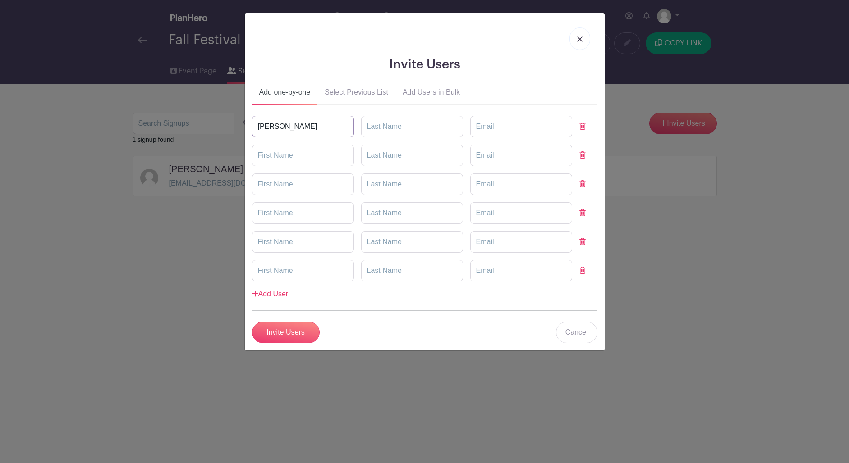
type input "James"
type input "Davis"
drag, startPoint x: 293, startPoint y: 129, endPoint x: 211, endPoint y: 128, distance: 81.2
click at [211, 128] on div "Invite Users Add one-by-one Select Previous List Add Users in Bulk James Davis …" at bounding box center [424, 231] width 849 height 463
type input "TEST"
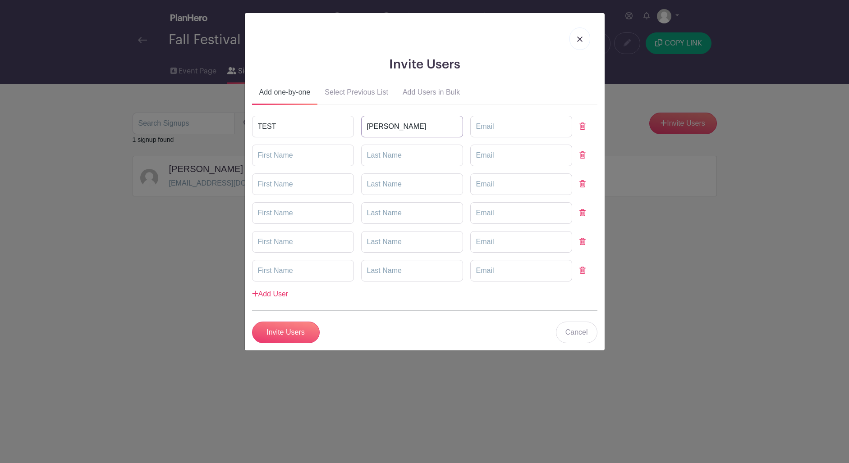
drag, startPoint x: 381, startPoint y: 130, endPoint x: 311, endPoint y: 123, distance: 70.2
click at [311, 124] on div "TEST Davis" at bounding box center [424, 127] width 345 height 22
type input "TEST"
type input "laniedee"
click at [576, 334] on link "Cancel" at bounding box center [576, 333] width 41 height 22
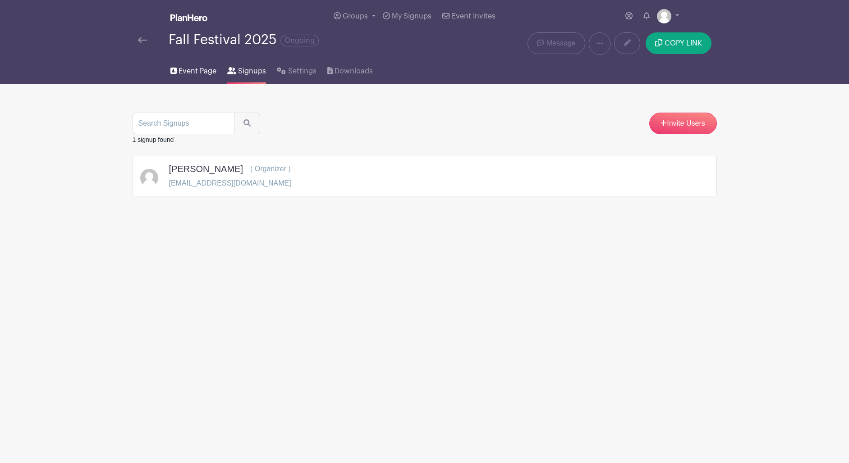
click at [192, 78] on link "Event Page" at bounding box center [193, 69] width 46 height 29
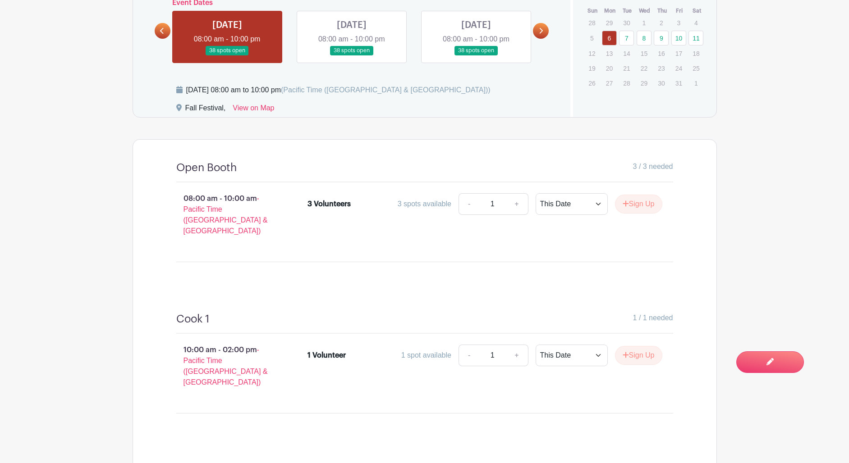
scroll to position [347, 0]
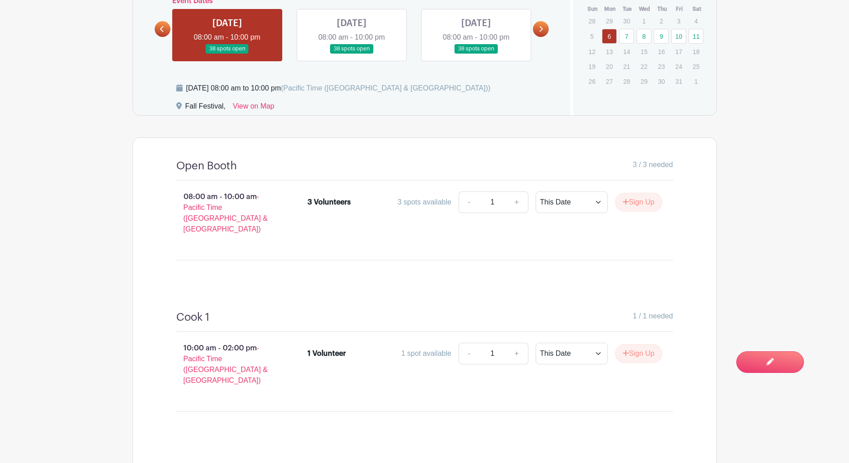
click at [633, 210] on button "Sign Up" at bounding box center [638, 202] width 47 height 19
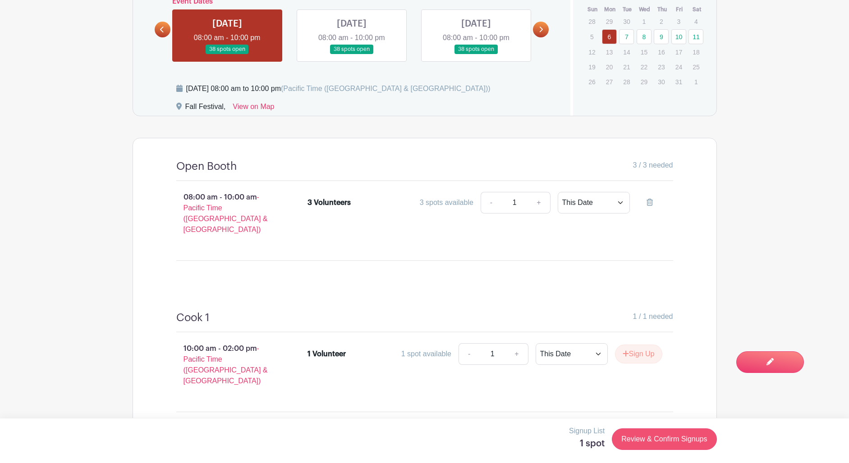
scroll to position [349, 0]
click at [674, 438] on link "Review & Confirm Signups" at bounding box center [664, 440] width 105 height 22
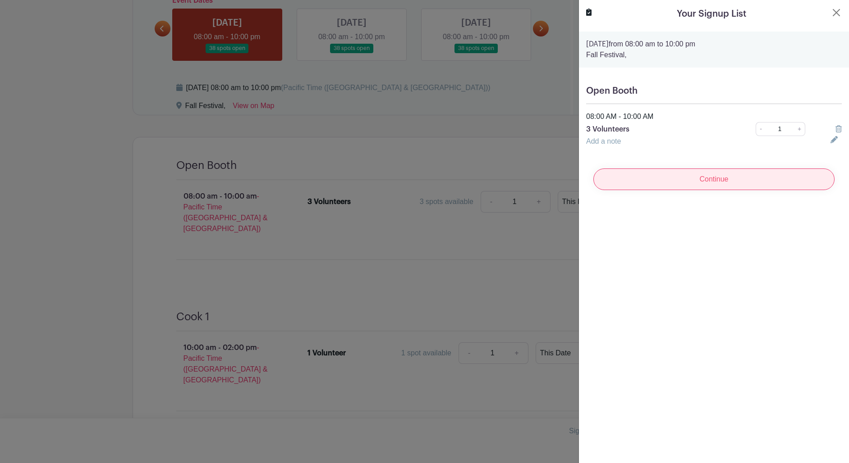
click at [711, 183] on input "Continue" at bounding box center [713, 180] width 241 height 22
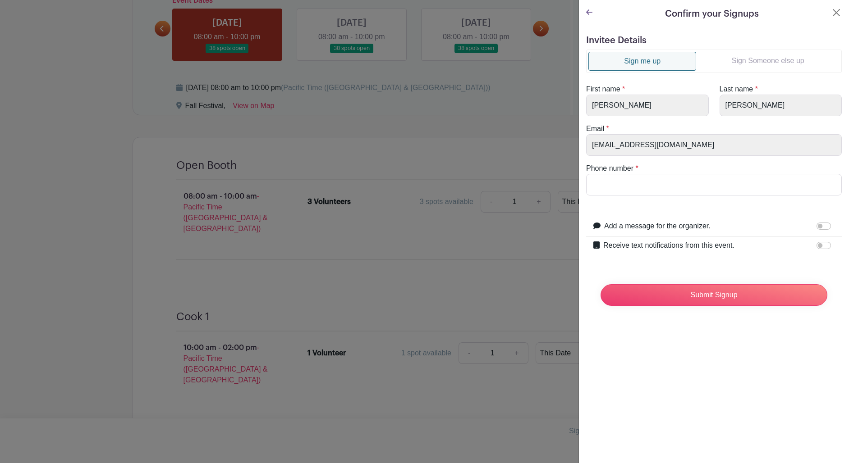
click at [795, 61] on link "Sign Someone else up" at bounding box center [767, 61] width 143 height 18
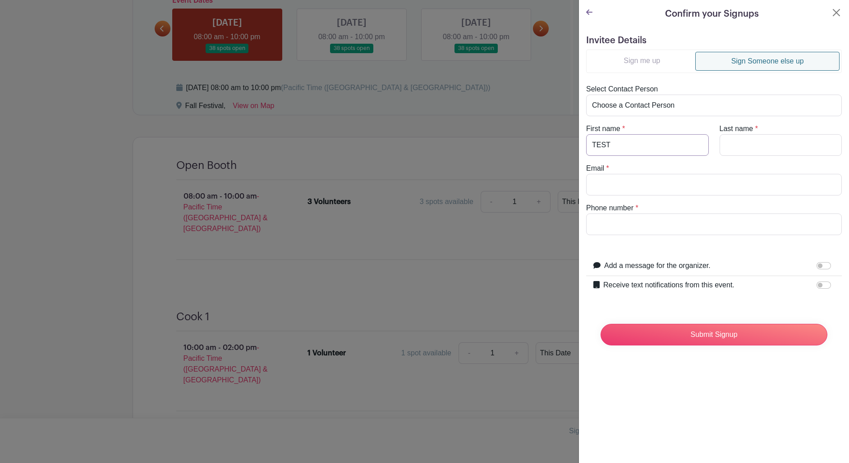
type input "TEST"
type input "lanie.1061@icloud.com"
click at [637, 223] on input "Phone number" at bounding box center [714, 225] width 256 height 22
type input "8125984281"
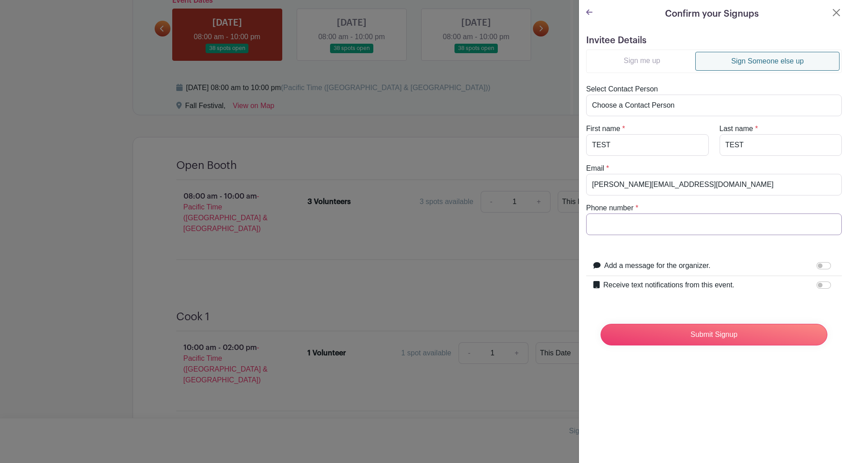
type input "8125984281"
click at [822, 266] on input "Add a message for the organizer." at bounding box center [823, 265] width 14 height 7
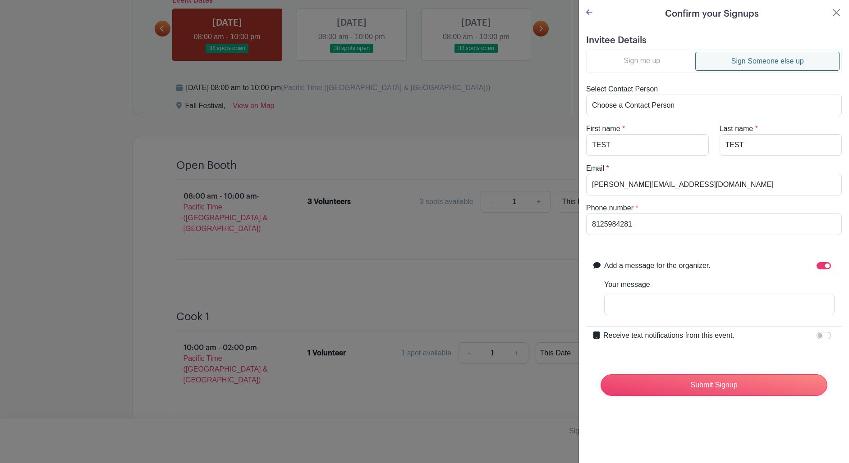
click at [822, 266] on input "Add a message for the organizer." at bounding box center [823, 265] width 14 height 7
checkbox input "false"
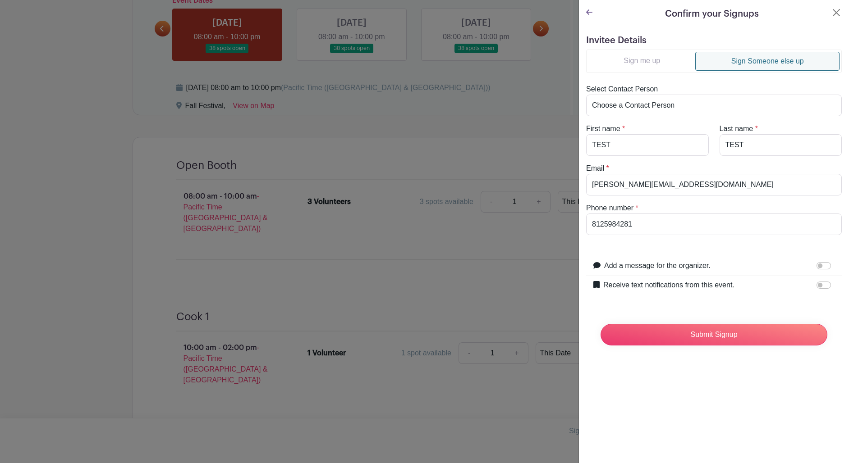
click at [826, 286] on input "Receive text notifications from this event." at bounding box center [823, 285] width 14 height 7
checkbox input "true"
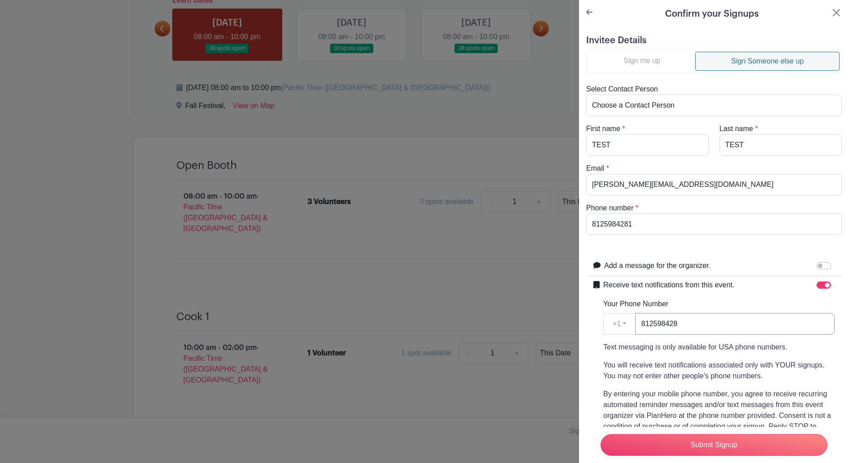
type input "8125984281"
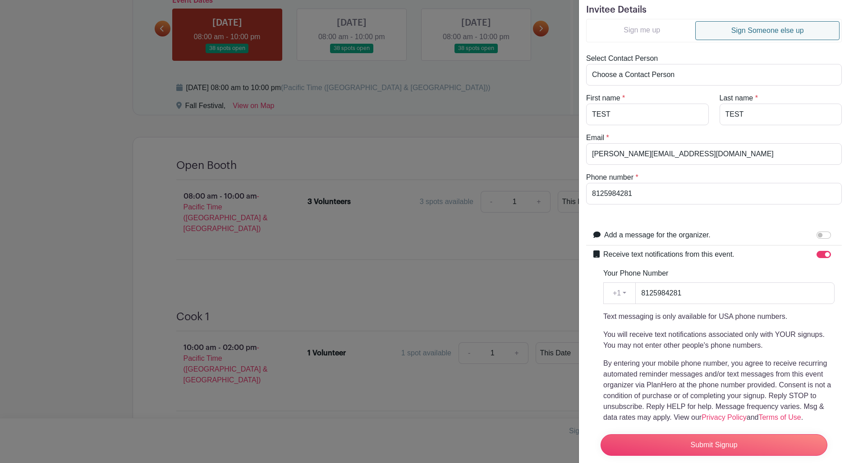
scroll to position [32, 0]
click at [824, 322] on div "Text messaging is only available for USA phone numbers. You will receive text n…" at bounding box center [718, 366] width 231 height 112
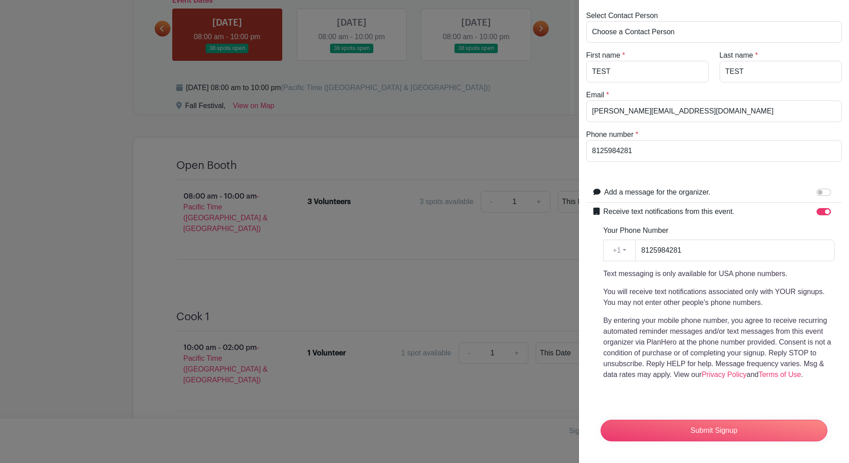
scroll to position [73, 0]
click at [736, 432] on input "Submit Signup" at bounding box center [713, 431] width 227 height 22
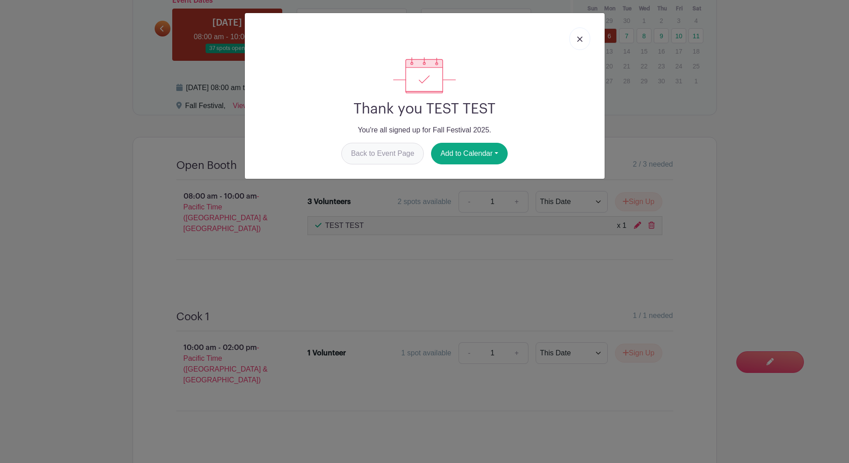
click at [394, 153] on link "Back to Event Page" at bounding box center [382, 154] width 82 height 22
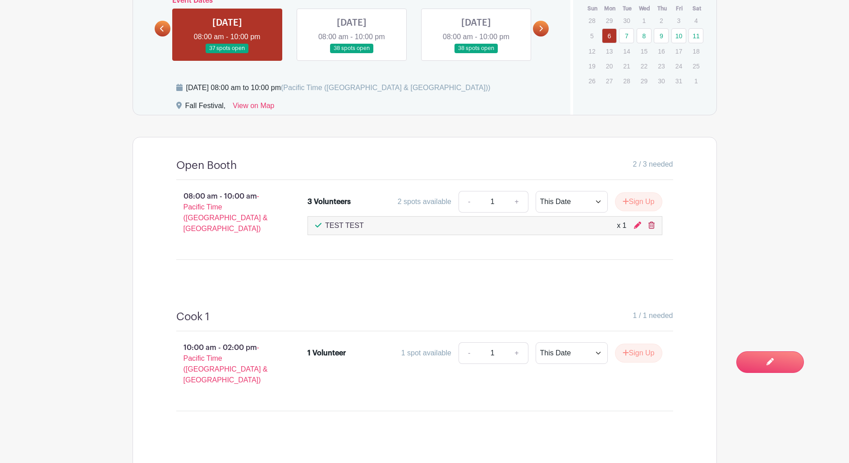
click at [651, 225] on icon at bounding box center [651, 225] width 6 height 7
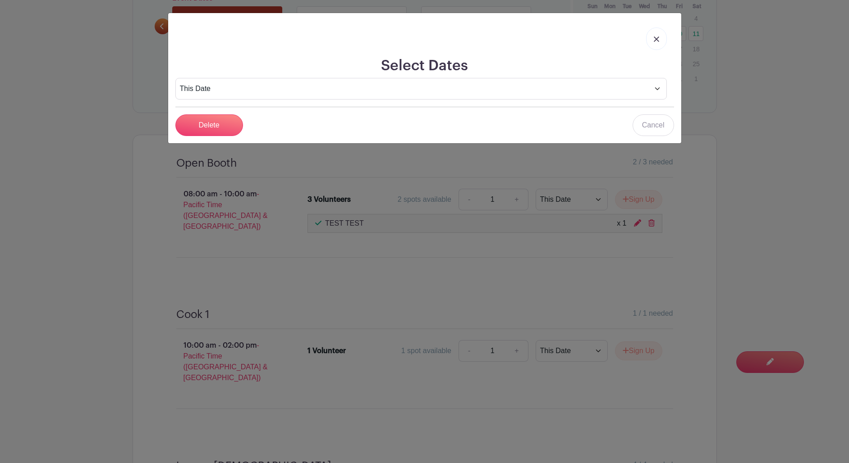
click at [212, 126] on input "Delete" at bounding box center [209, 126] width 68 height 22
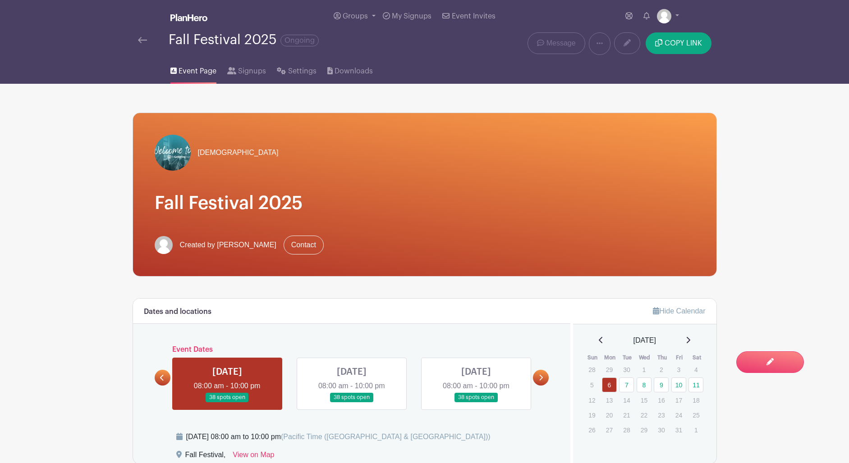
scroll to position [0, 0]
click at [697, 49] on button "COPY LINK" at bounding box center [678, 43] width 65 height 22
click at [675, 41] on span "COPY LINK" at bounding box center [682, 43] width 37 height 7
click at [255, 73] on span "Signups" at bounding box center [252, 71] width 28 height 11
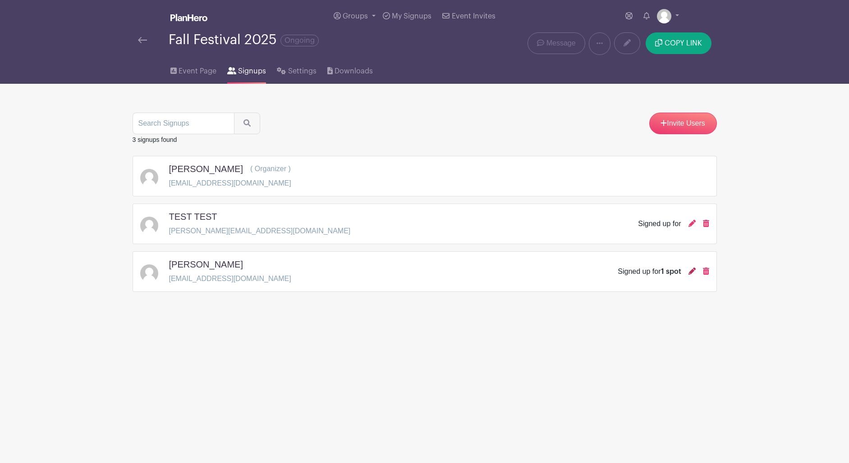
click at [692, 273] on icon at bounding box center [691, 271] width 7 height 7
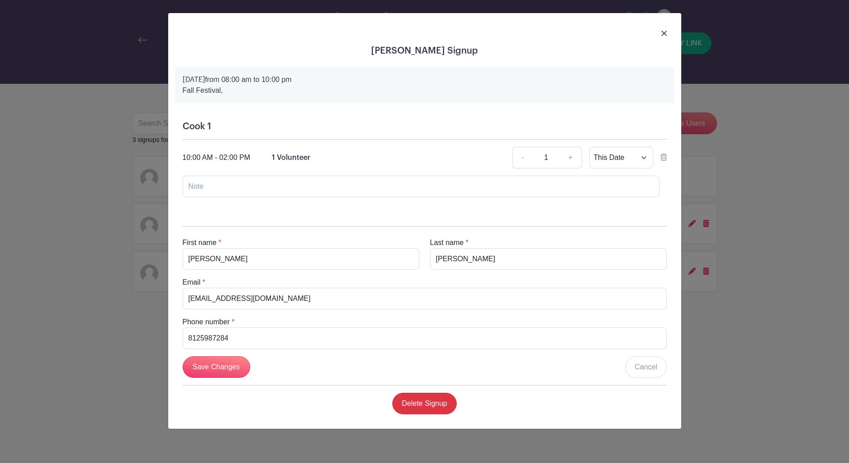
drag, startPoint x: 664, startPoint y: 35, endPoint x: 663, endPoint y: 60, distance: 24.8
click at [664, 35] on img at bounding box center [663, 33] width 5 height 5
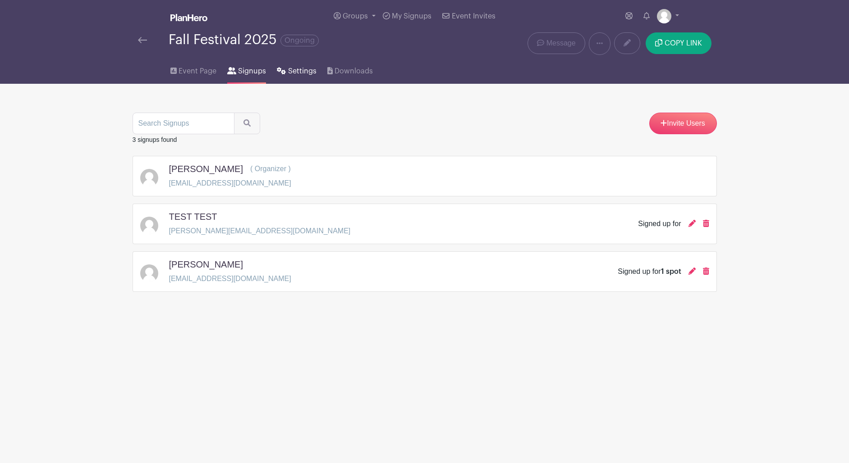
click at [300, 72] on span "Settings" at bounding box center [302, 71] width 28 height 11
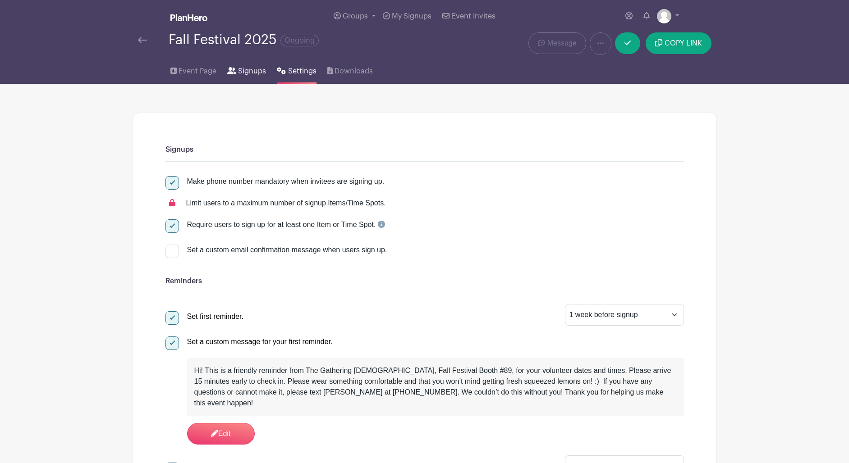
click at [254, 74] on span "Signups" at bounding box center [252, 71] width 28 height 11
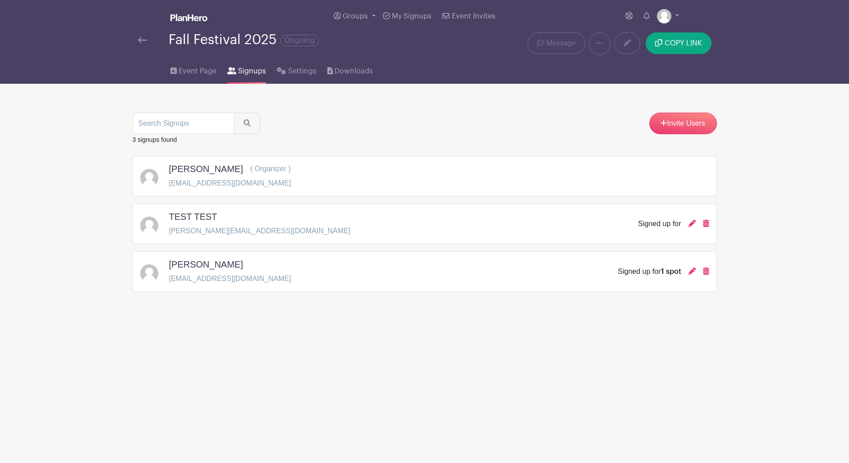
drag, startPoint x: 237, startPoint y: 270, endPoint x: 231, endPoint y: 270, distance: 5.9
click at [237, 270] on div "[PERSON_NAME]" at bounding box center [230, 266] width 122 height 14
click at [188, 266] on h5 "[PERSON_NAME]" at bounding box center [206, 264] width 74 height 11
click at [688, 272] on icon at bounding box center [691, 271] width 7 height 7
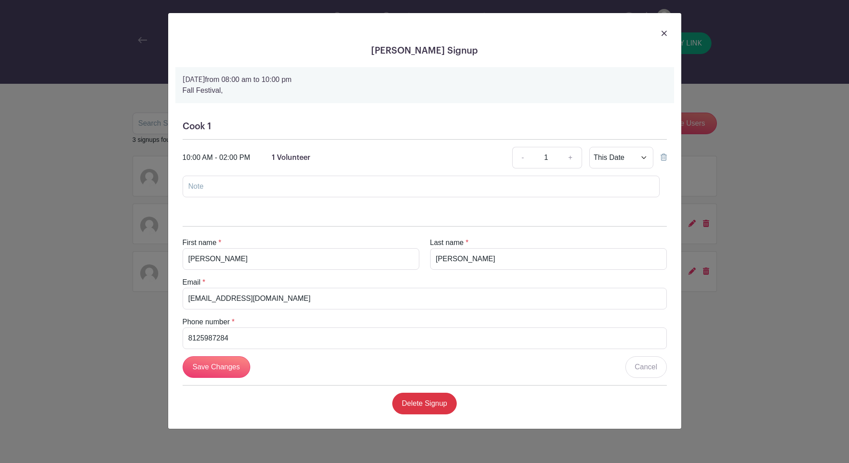
drag, startPoint x: 665, startPoint y: 35, endPoint x: 743, endPoint y: 102, distance: 102.9
click at [665, 35] on img at bounding box center [663, 33] width 5 height 5
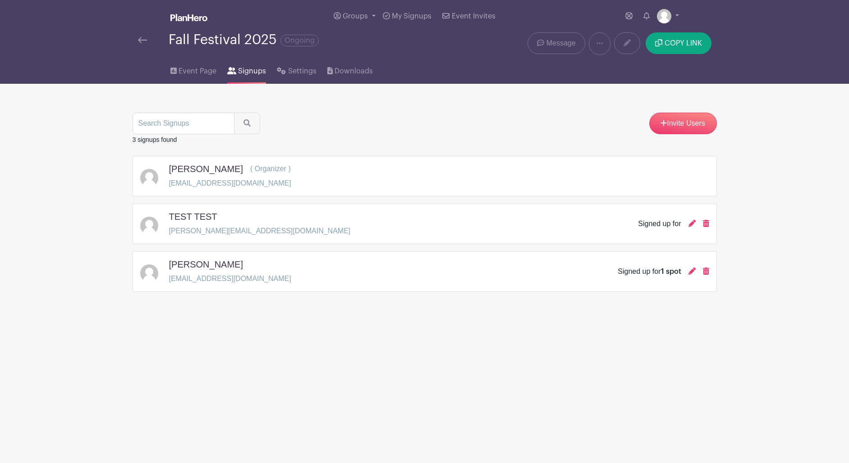
click at [559, 41] on span "Message" at bounding box center [560, 43] width 29 height 11
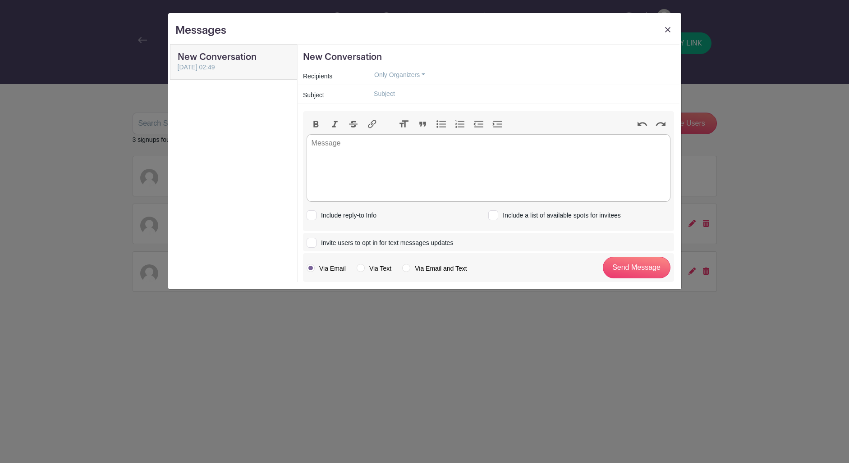
click at [409, 74] on button "Only Organizers" at bounding box center [399, 75] width 66 height 14
click at [406, 68] on button "Only Organizers" at bounding box center [399, 75] width 66 height 14
click at [399, 105] on link "Only Invitees" at bounding box center [412, 106] width 90 height 13
click at [409, 76] on button "Only Invitees" at bounding box center [394, 75] width 57 height 14
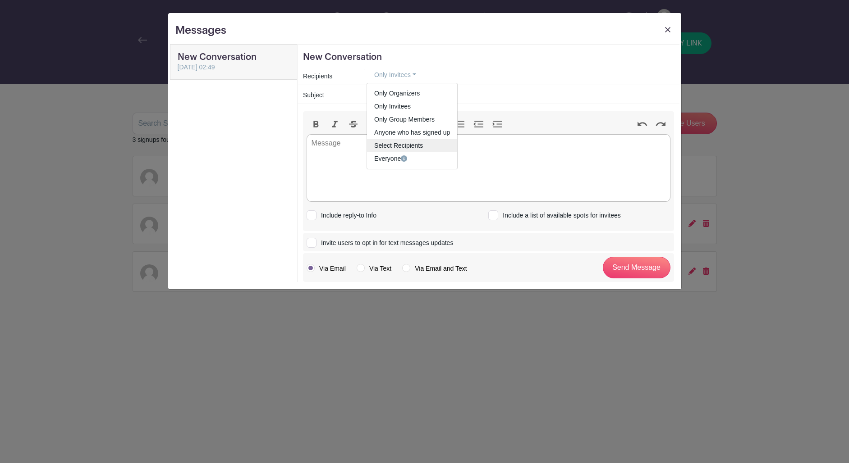
click at [415, 147] on span "Select Recipients" at bounding box center [398, 145] width 49 height 7
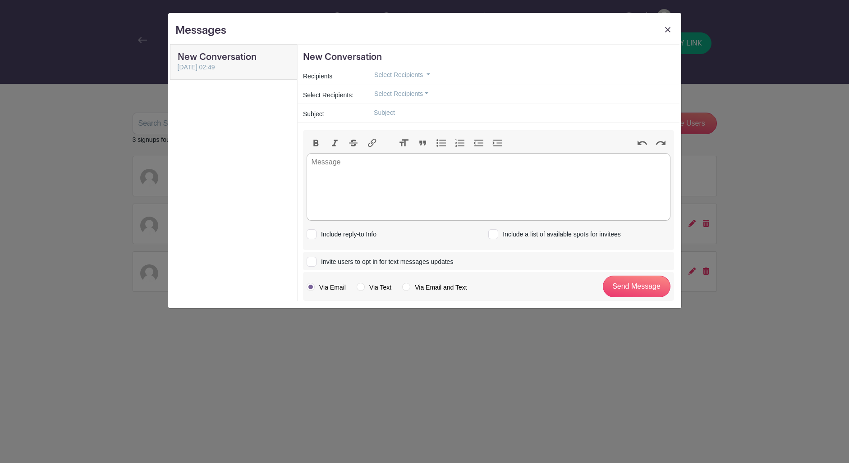
click at [420, 76] on span "Select Recipients" at bounding box center [398, 74] width 49 height 7
click at [420, 92] on button "Select Recipients" at bounding box center [400, 94] width 69 height 14
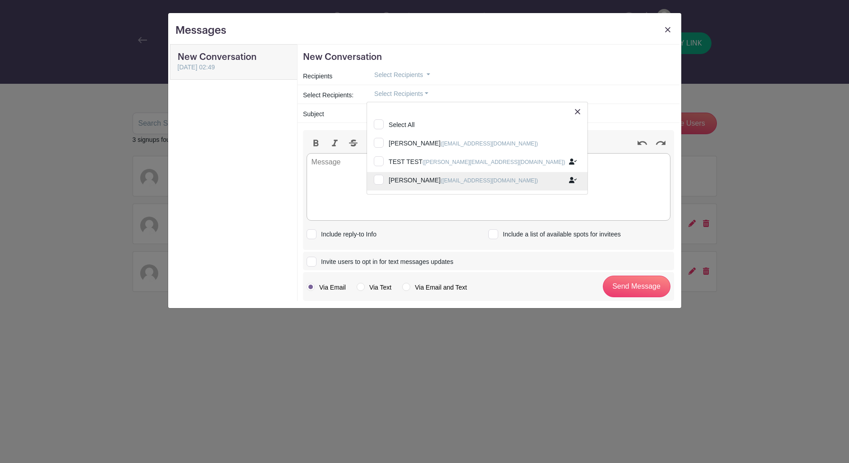
click at [407, 182] on input "James Davis (davis218871@gmail.com)" at bounding box center [477, 182] width 220 height 20
checkbox input "true"
click at [346, 183] on trix-editor at bounding box center [489, 187] width 364 height 68
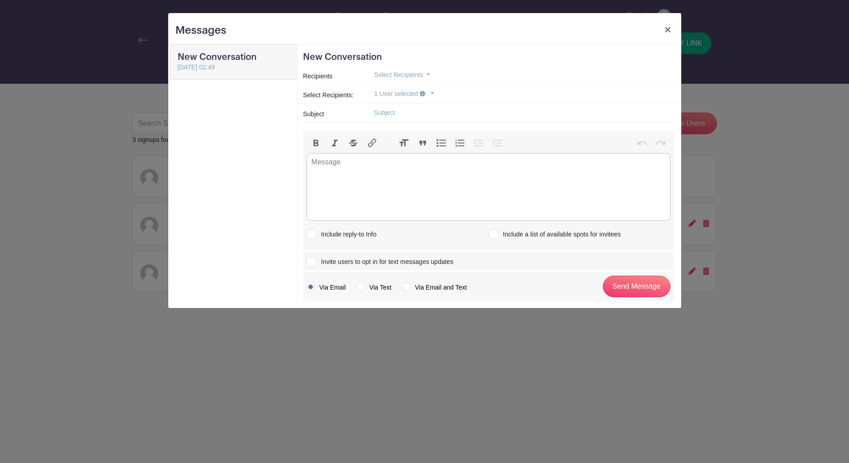
click at [405, 112] on input "text" at bounding box center [519, 113] width 307 height 14
type input "Hello"
drag, startPoint x: 418, startPoint y: 150, endPoint x: 416, endPoint y: 161, distance: 11.5
click at [418, 150] on div "Bold Italic Strikethrough Link Heading Quote Code Bullets Numbers Decrease Leve…" at bounding box center [489, 145] width 364 height 16
click at [416, 161] on trix-editor at bounding box center [489, 187] width 364 height 68
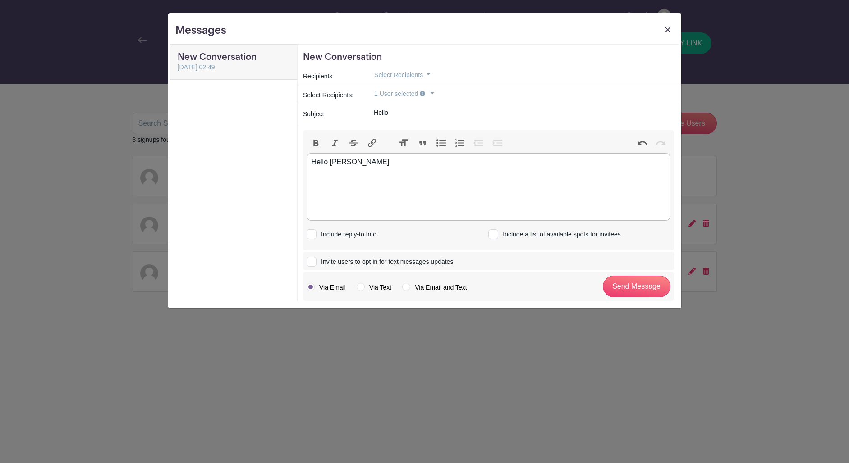
type trix-editor "<div>Hello James</div>"
click at [360, 289] on label "Via Text" at bounding box center [374, 287] width 35 height 9
radio input "true"
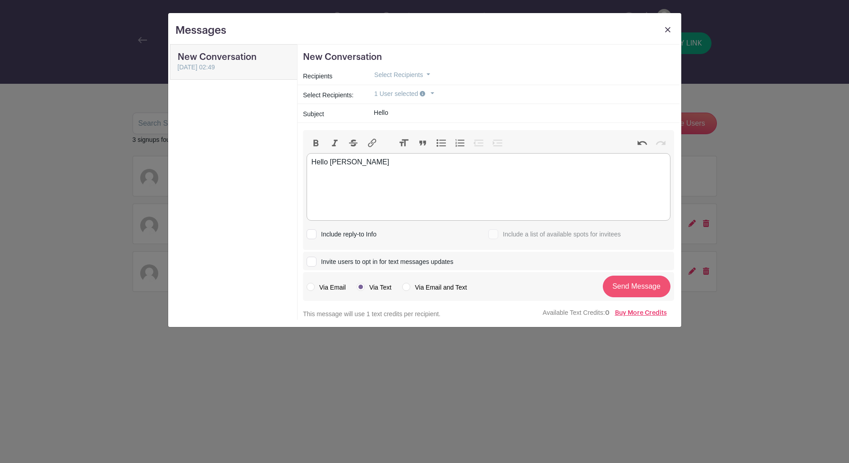
click at [631, 287] on input "Send Message" at bounding box center [637, 287] width 68 height 22
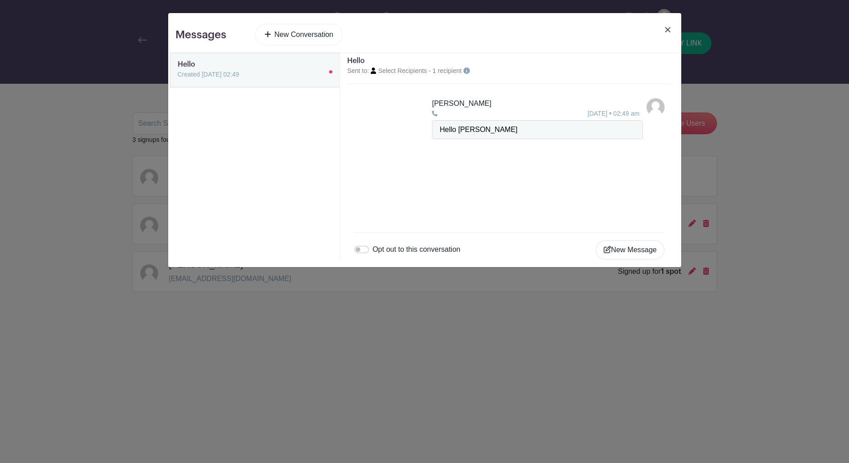
click at [617, 248] on button "New Message" at bounding box center [629, 250] width 69 height 20
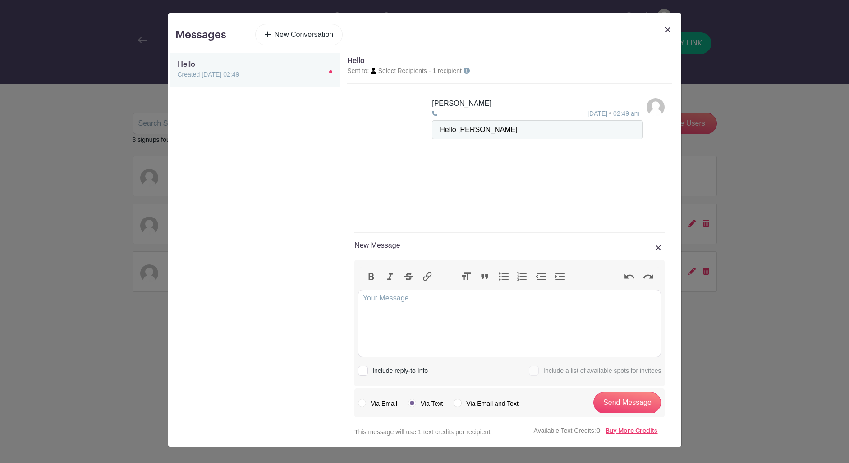
click at [665, 30] on img at bounding box center [667, 29] width 5 height 5
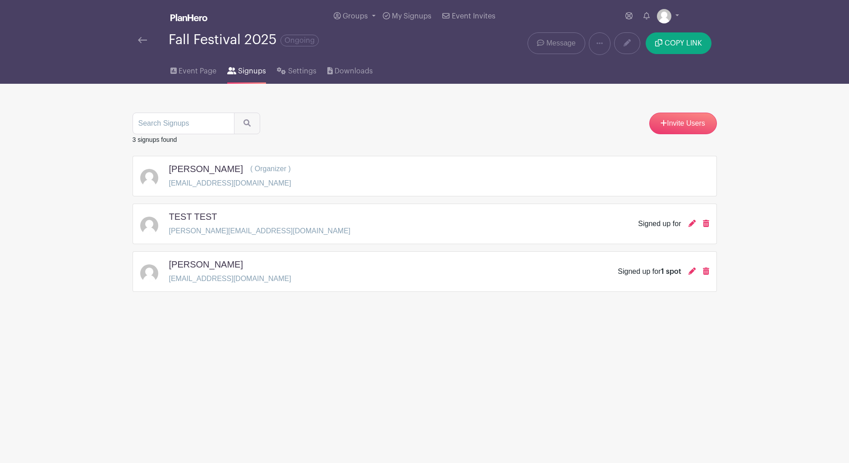
click at [560, 46] on span "Message" at bounding box center [560, 43] width 29 height 11
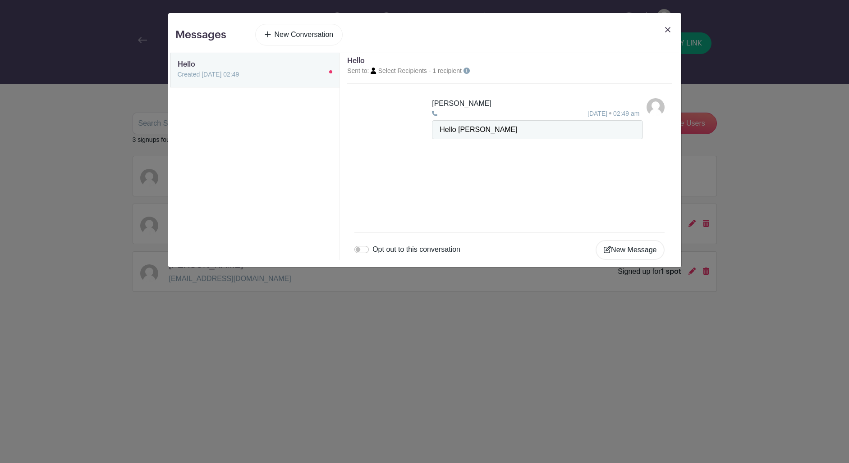
click at [277, 36] on link "New Conversation" at bounding box center [299, 35] width 88 height 22
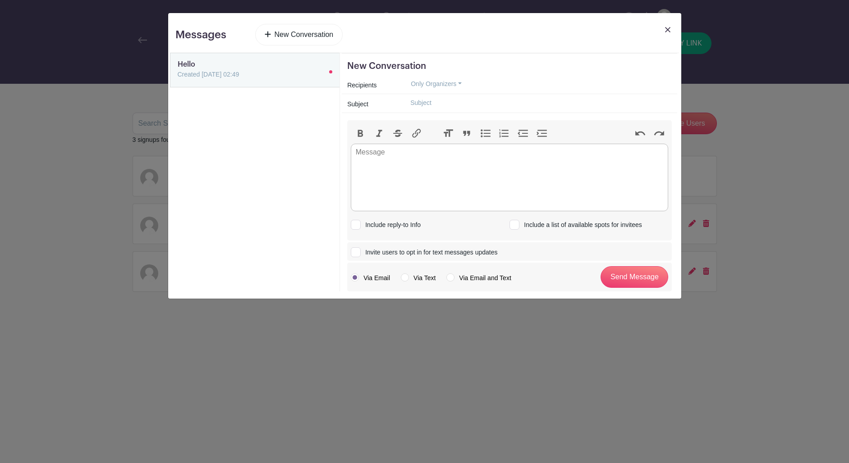
click at [446, 83] on button "Only Organizers" at bounding box center [436, 84] width 66 height 14
click at [438, 130] on link "Only Group Members" at bounding box center [448, 128] width 90 height 13
click at [456, 84] on button "Only Group Members" at bounding box center [443, 84] width 81 height 14
click at [440, 154] on span "Select Recipients" at bounding box center [435, 154] width 49 height 7
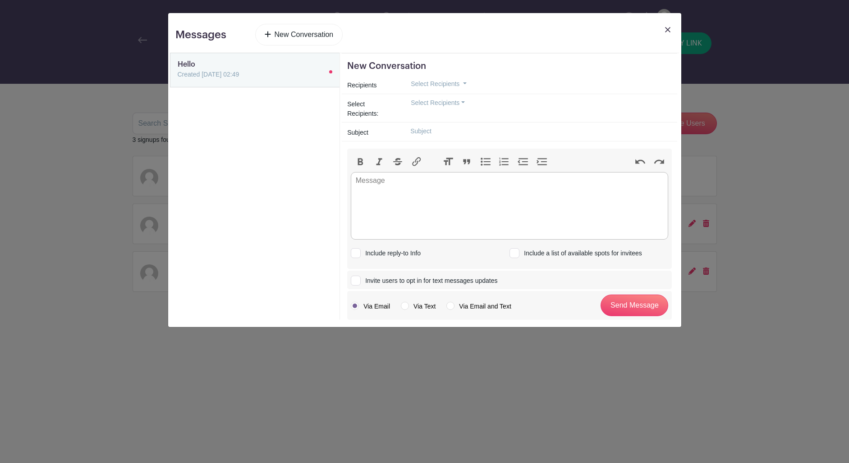
click at [441, 105] on button "Select Recipients" at bounding box center [437, 103] width 69 height 14
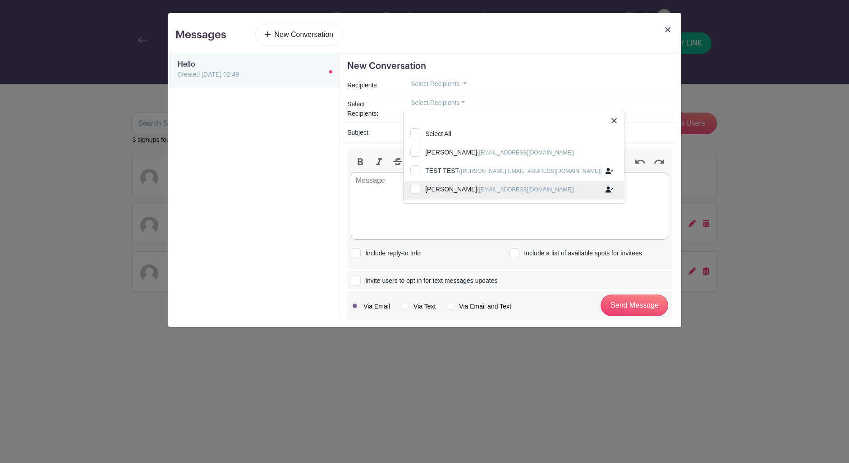
click at [455, 189] on input "James Davis (davis218871@gmail.com)" at bounding box center [513, 191] width 220 height 20
checkbox input "true"
click at [382, 185] on trix-editor at bounding box center [509, 206] width 317 height 68
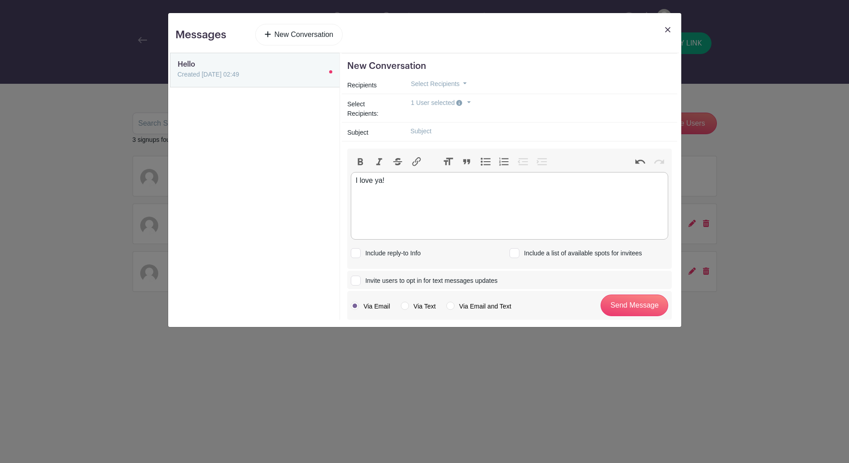
type trix-editor "<div>I love ya!!</div>"
click at [407, 307] on label "Via Text" at bounding box center [418, 306] width 35 height 9
radio input "true"
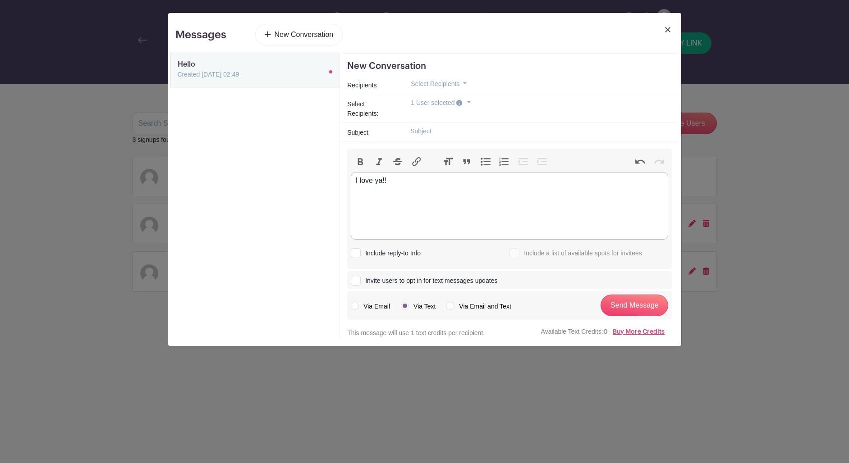
click at [449, 308] on label "Via Email and Text" at bounding box center [478, 306] width 64 height 9
radio input "true"
click at [354, 306] on label "Via Email" at bounding box center [370, 306] width 39 height 9
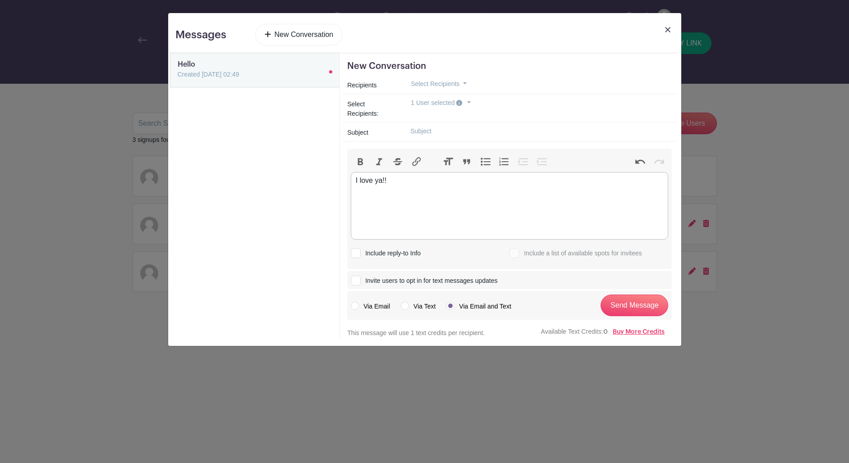
radio input "true"
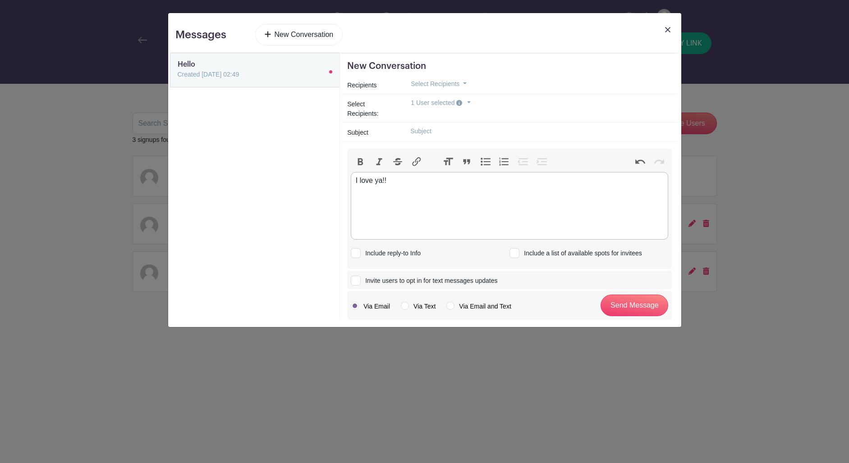
click at [408, 308] on label "Via Text" at bounding box center [418, 306] width 35 height 9
radio input "true"
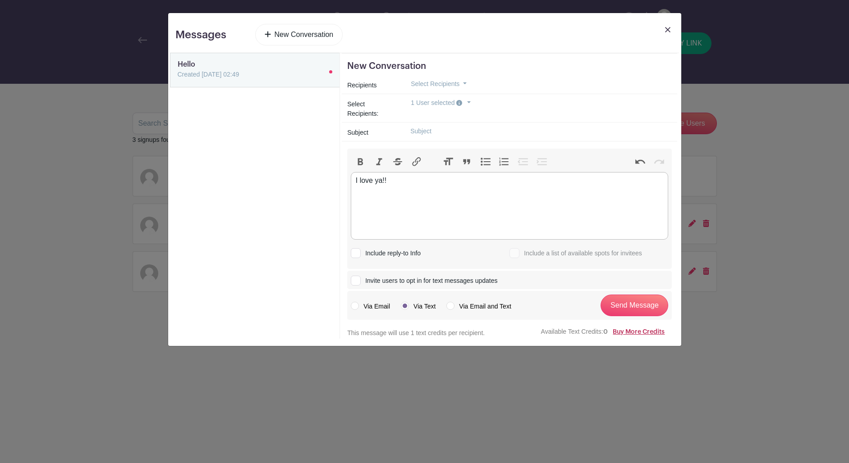
click at [652, 334] on link "Buy More Credits" at bounding box center [639, 332] width 52 height 6
drag, startPoint x: 357, startPoint y: 305, endPoint x: 424, endPoint y: 321, distance: 68.9
click at [357, 305] on label "Via Email" at bounding box center [370, 306] width 39 height 9
radio input "true"
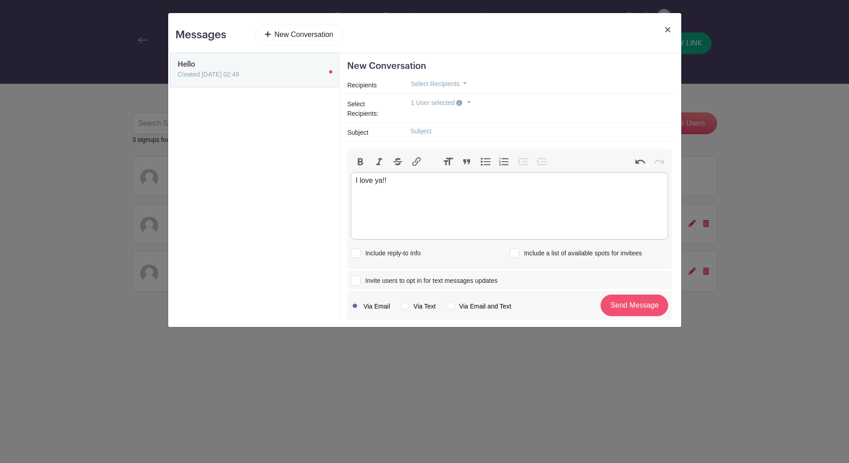
click at [641, 309] on input "Send Message" at bounding box center [634, 306] width 68 height 22
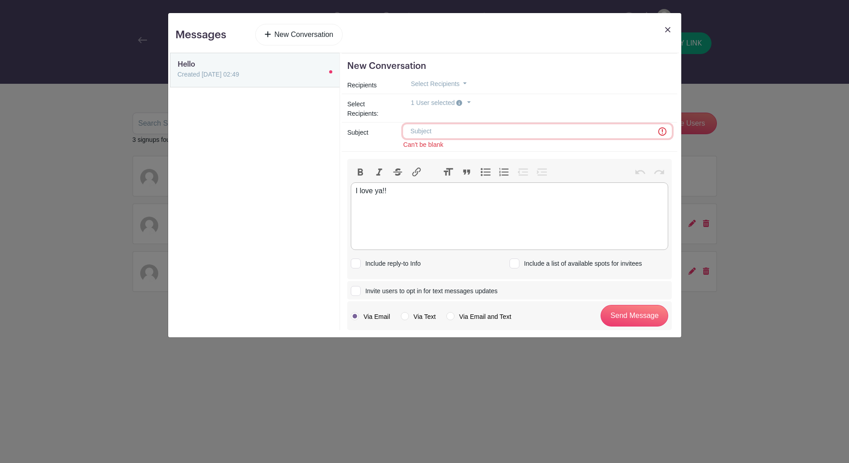
click at [435, 133] on input "text" at bounding box center [537, 131] width 269 height 14
type input "g"
type input "hello"
click at [638, 318] on input "Send Message" at bounding box center [634, 316] width 68 height 22
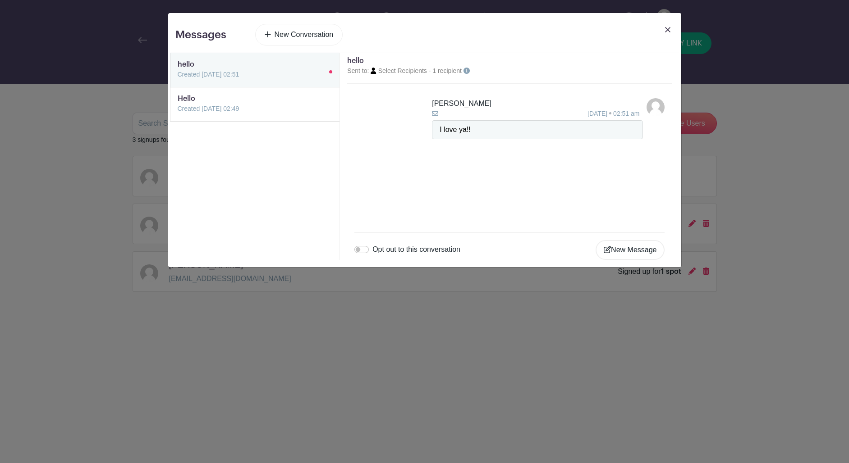
click at [178, 80] on link at bounding box center [178, 80] width 0 height 0
click at [178, 114] on link at bounding box center [178, 114] width 0 height 0
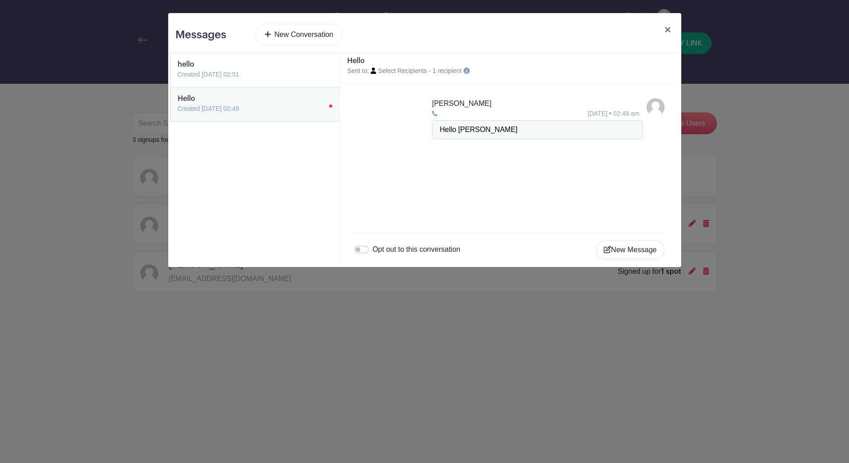
click at [178, 80] on link at bounding box center [178, 80] width 0 height 0
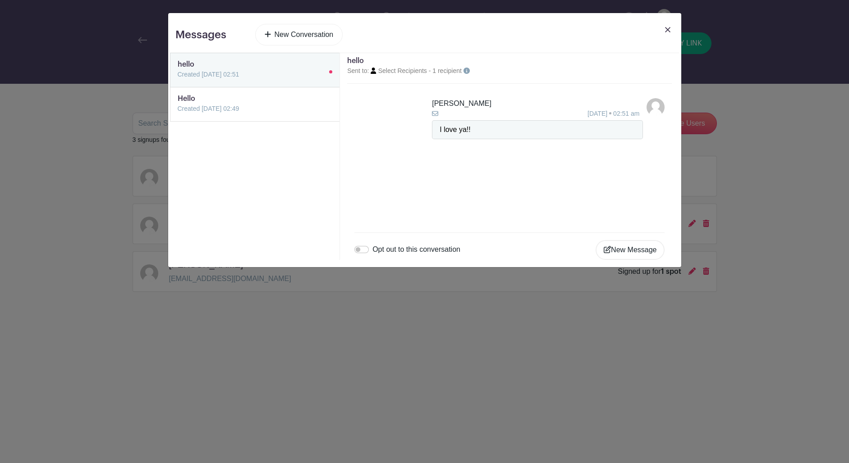
click at [664, 29] on link at bounding box center [667, 36] width 13 height 25
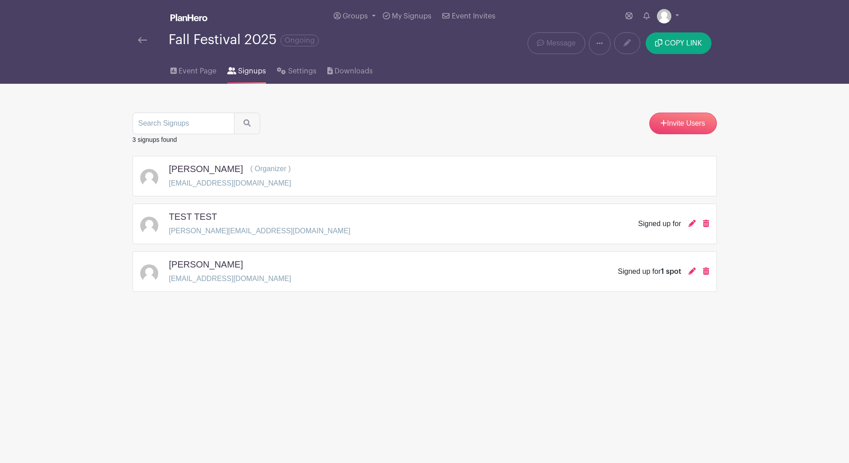
click at [605, 44] on link at bounding box center [600, 43] width 22 height 23
click at [354, 76] on span "Downloads" at bounding box center [353, 71] width 38 height 11
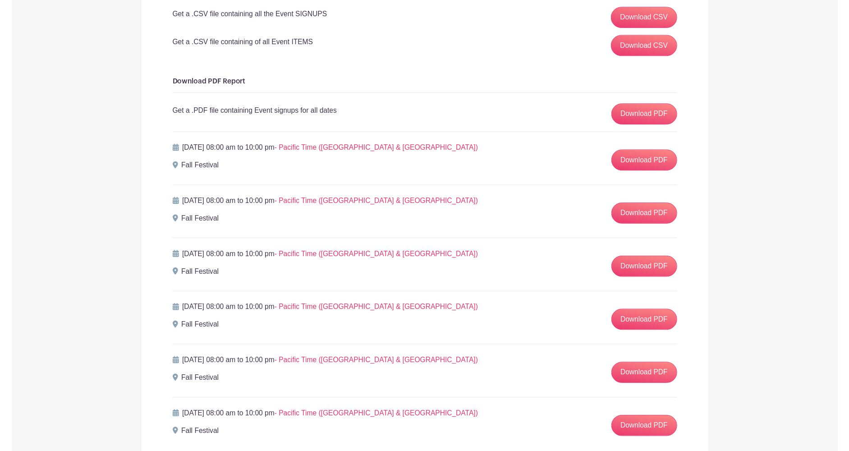
scroll to position [188, 0]
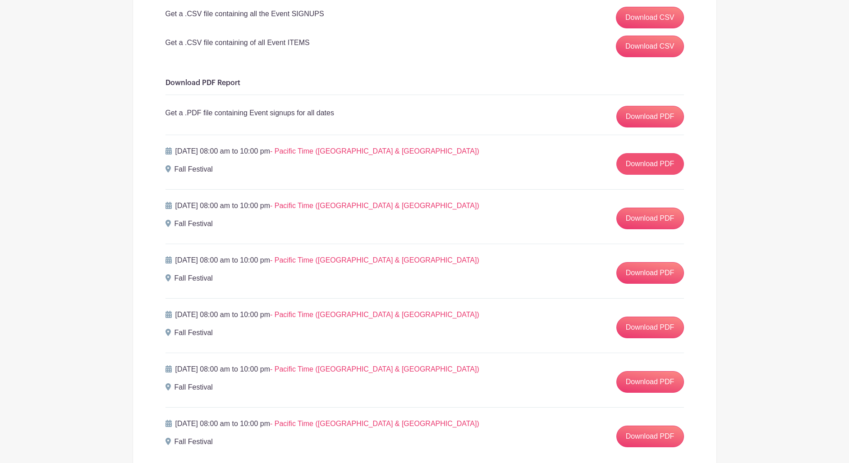
click at [651, 170] on link "Download PDF" at bounding box center [650, 164] width 68 height 22
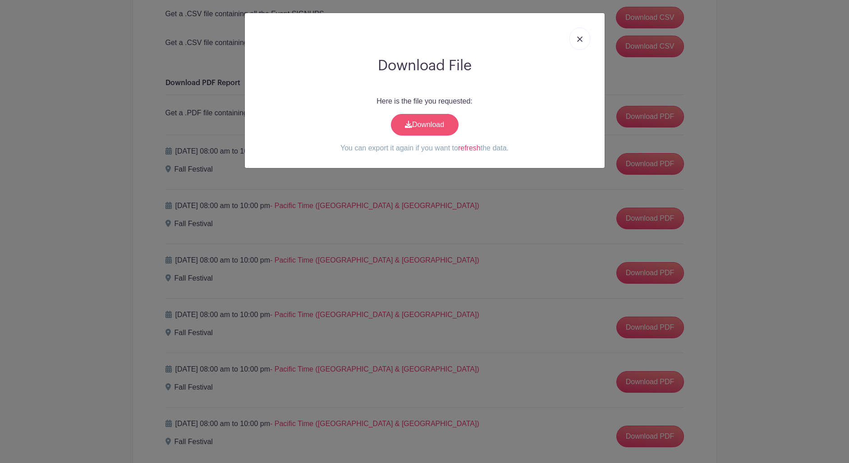
click at [424, 130] on link "Download" at bounding box center [425, 125] width 68 height 22
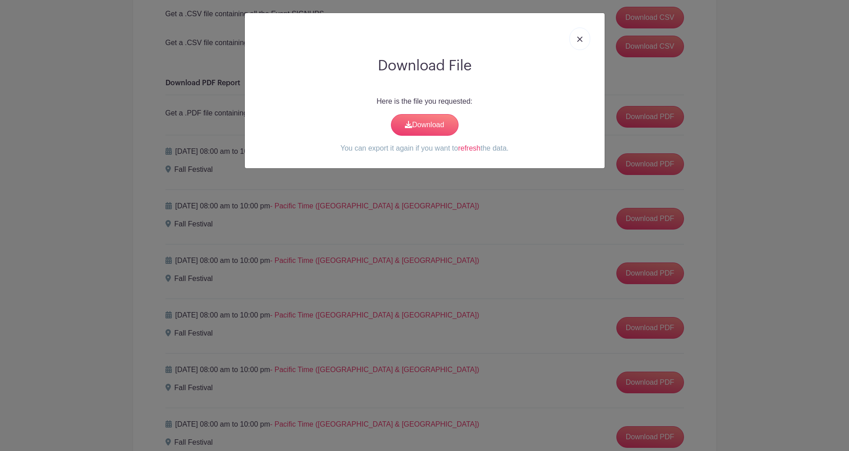
scroll to position [0, 0]
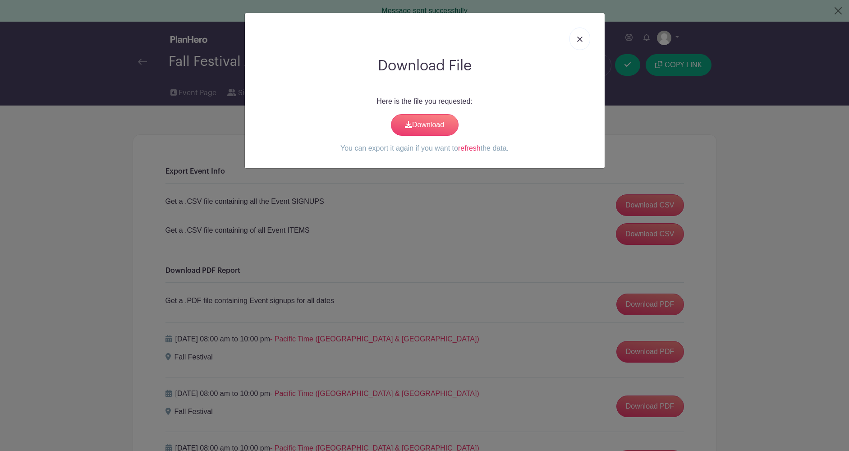
drag, startPoint x: 582, startPoint y: 41, endPoint x: 511, endPoint y: 59, distance: 73.5
click at [582, 41] on img at bounding box center [579, 39] width 5 height 5
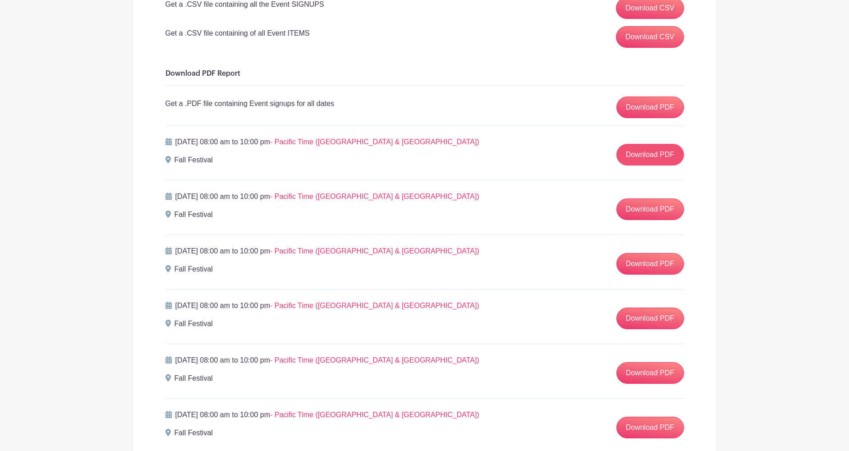
scroll to position [198, 0]
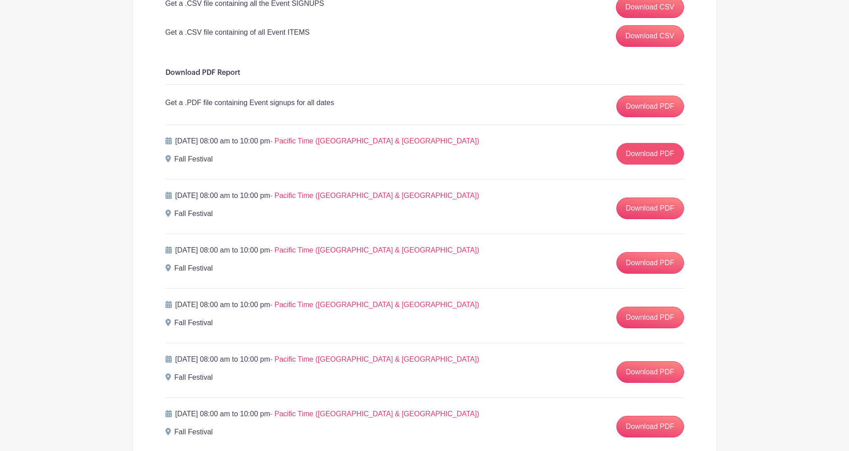
click at [640, 153] on link "Download PDF" at bounding box center [650, 154] width 68 height 22
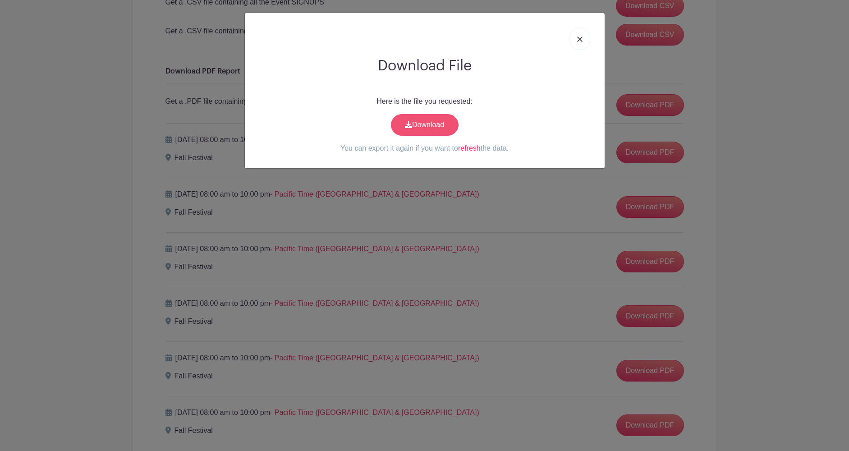
click at [440, 128] on link "Download" at bounding box center [425, 125] width 68 height 22
click at [578, 40] on img at bounding box center [579, 39] width 5 height 5
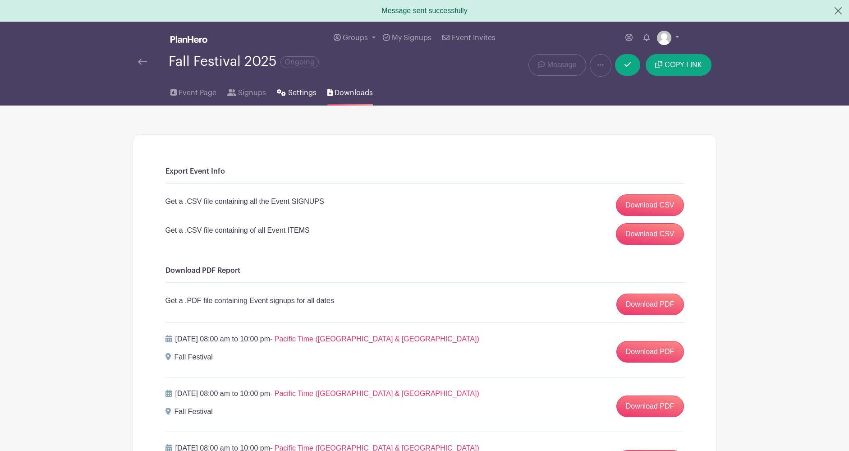
scroll to position [0, 0]
click at [300, 98] on span "Settings" at bounding box center [302, 92] width 28 height 11
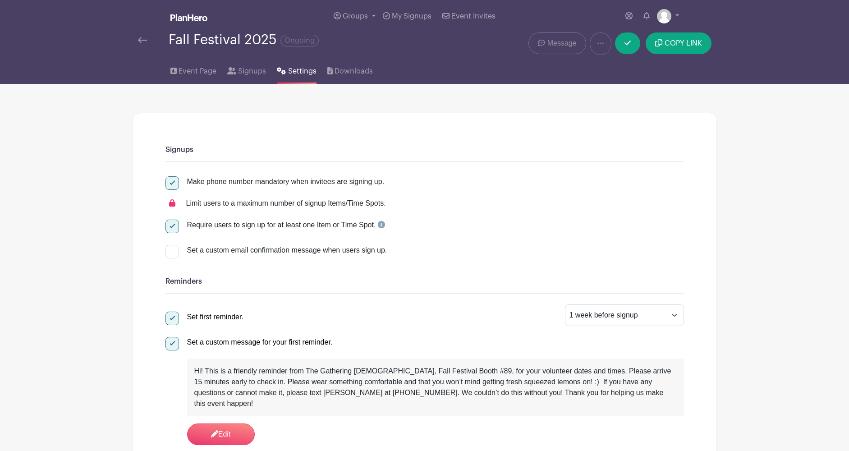
click at [554, 46] on span "Message" at bounding box center [561, 43] width 29 height 11
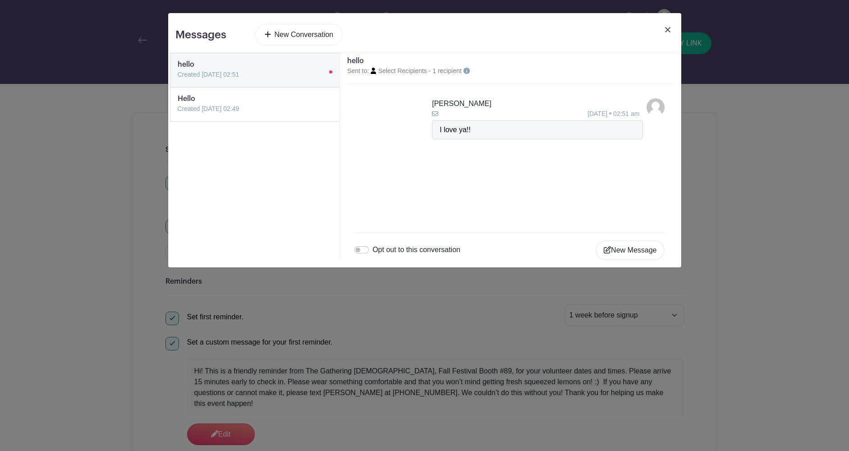
click at [311, 40] on link "New Conversation" at bounding box center [299, 35] width 88 height 22
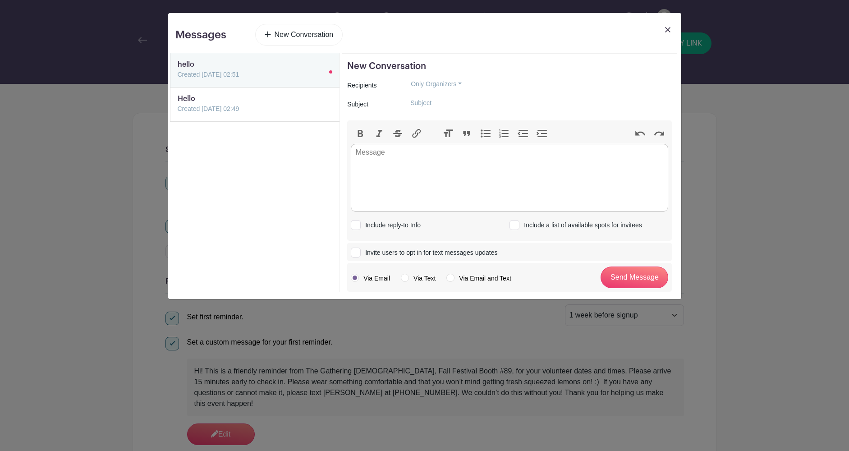
click at [404, 276] on label "Via Text" at bounding box center [418, 278] width 35 height 9
radio input "true"
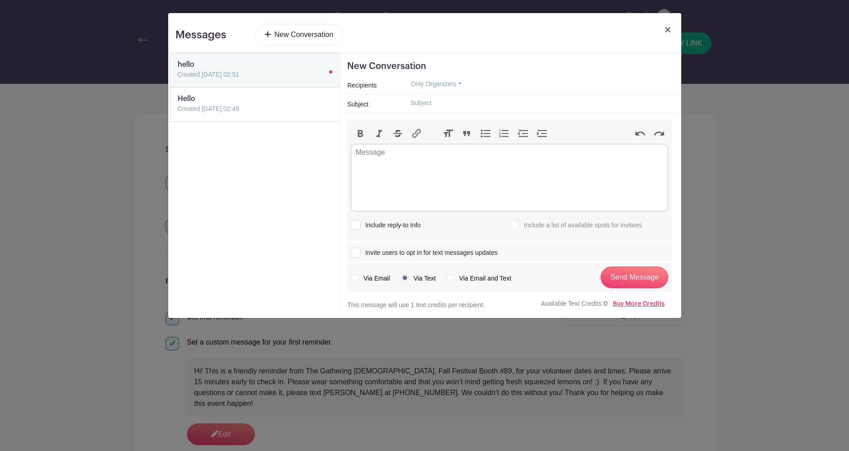
click at [447, 84] on button "Only Organizers" at bounding box center [436, 84] width 66 height 14
click at [471, 143] on link "Anyone who has signed up" at bounding box center [448, 141] width 90 height 13
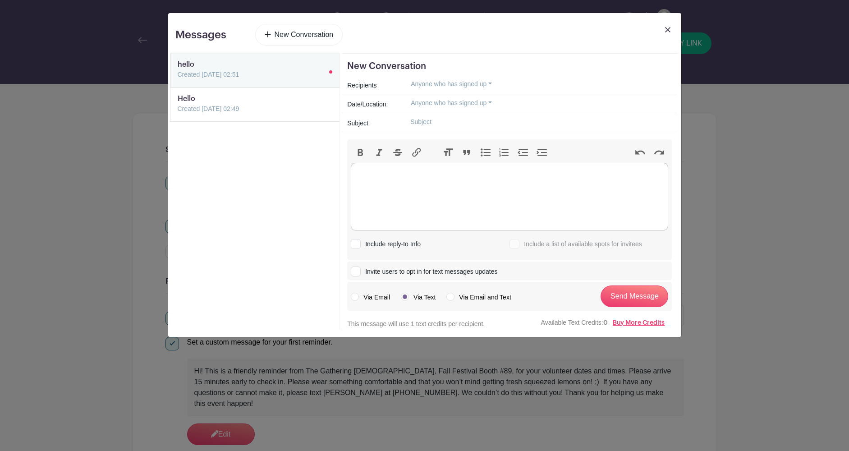
click at [409, 171] on trix-editor at bounding box center [509, 197] width 317 height 68
click at [668, 30] on img at bounding box center [667, 29] width 5 height 5
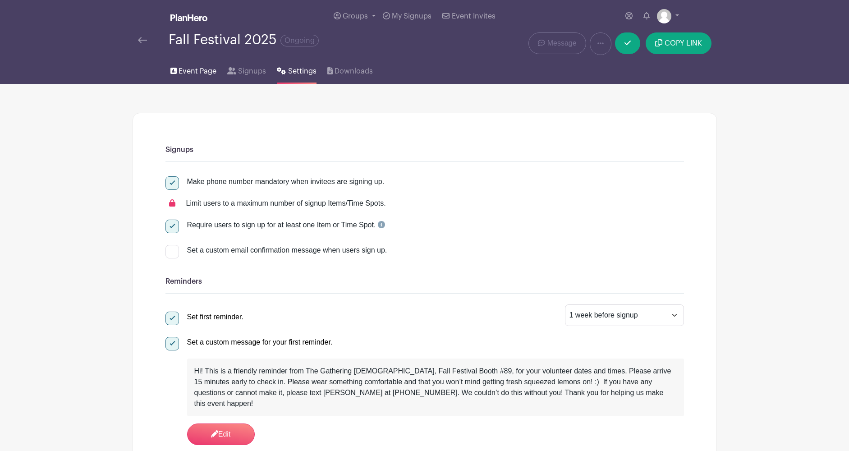
click at [196, 78] on link "Event Page" at bounding box center [193, 69] width 46 height 29
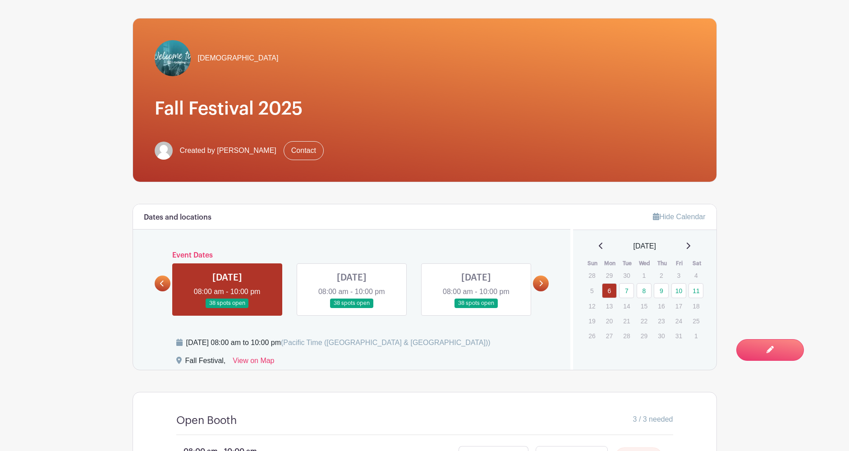
scroll to position [96, 0]
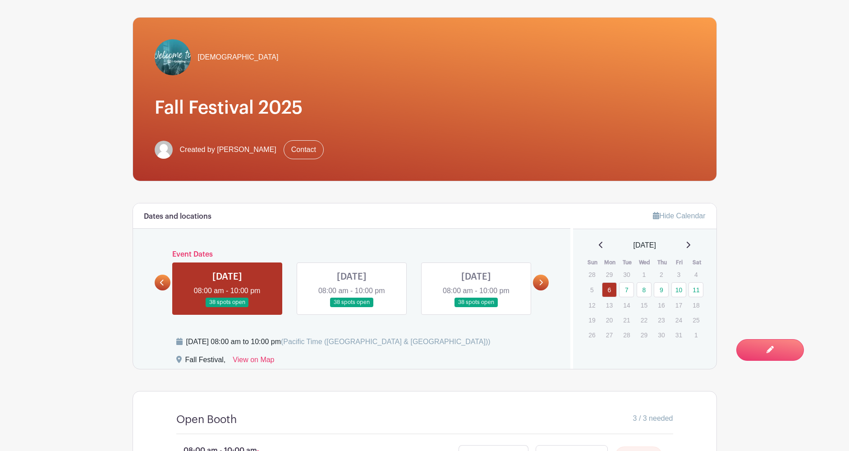
click at [296, 155] on link "Contact" at bounding box center [304, 149] width 40 height 19
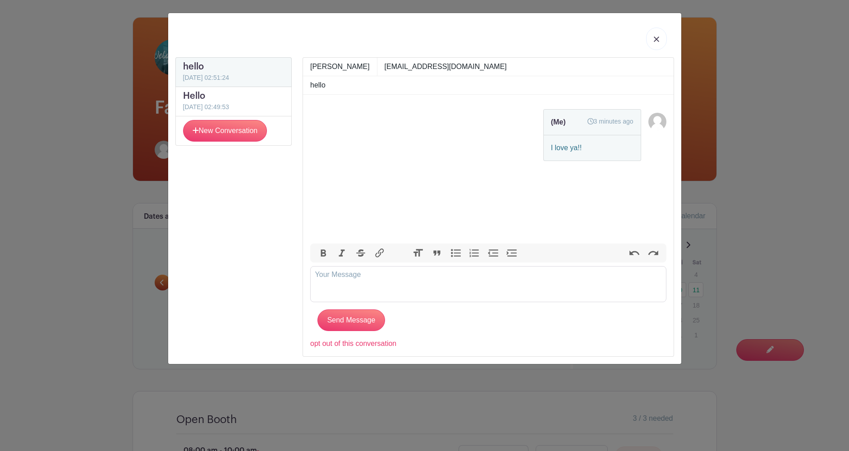
click at [662, 41] on link at bounding box center [656, 38] width 21 height 23
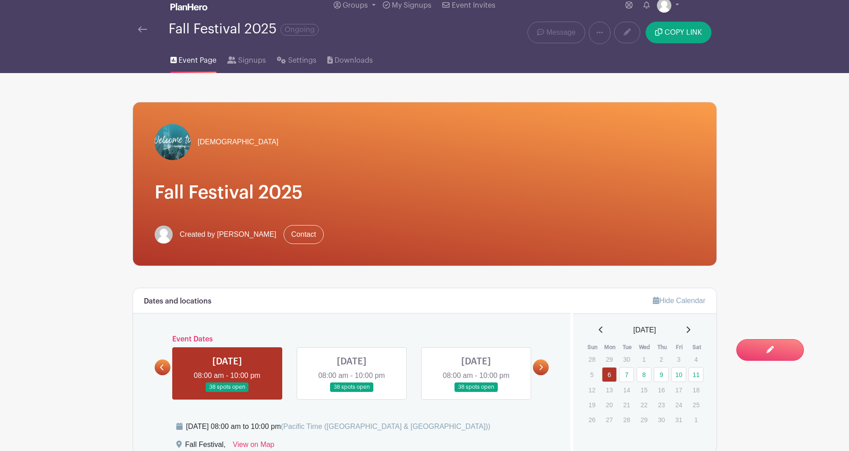
scroll to position [0, 0]
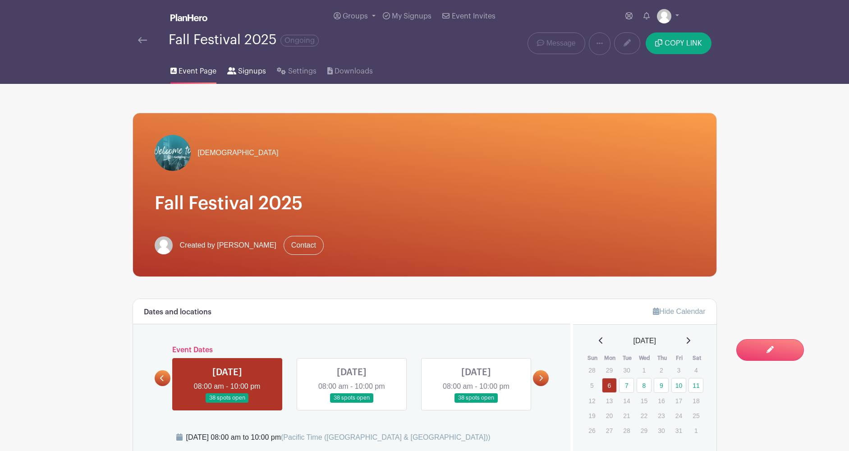
click at [246, 72] on span "Signups" at bounding box center [252, 71] width 28 height 11
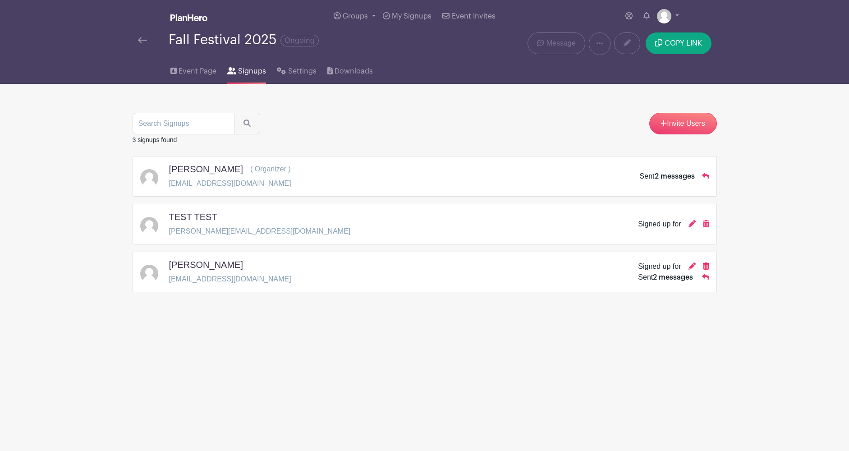
click at [543, 278] on div "James Davis davis218871@gmail.com Signed up for Sent 2 messages" at bounding box center [424, 271] width 569 height 25
click at [691, 270] on icon at bounding box center [691, 265] width 7 height 7
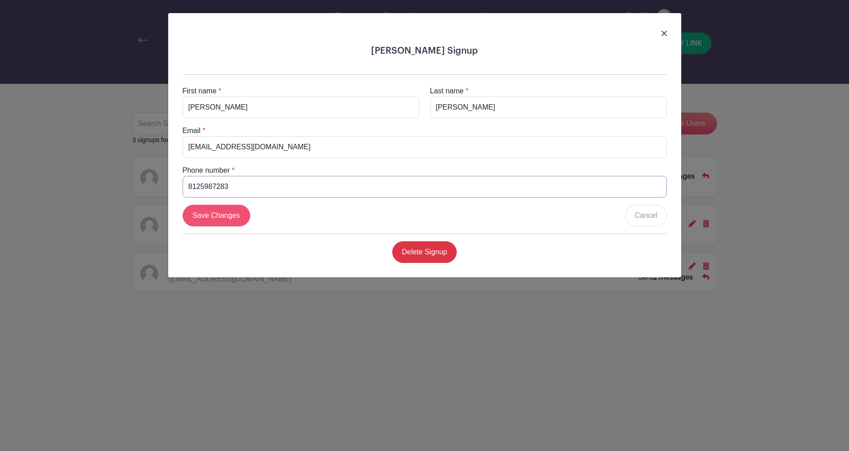
type input "8125987283"
click at [229, 211] on input "Save Changes" at bounding box center [217, 216] width 68 height 22
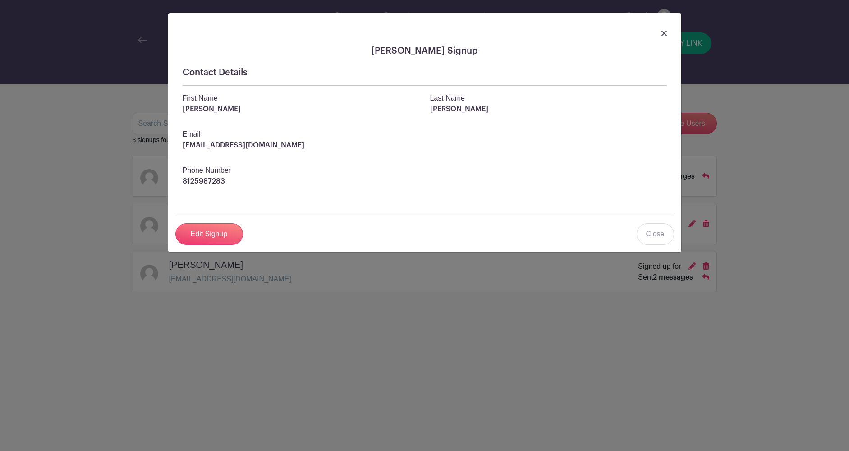
click at [663, 34] on img at bounding box center [663, 33] width 5 height 5
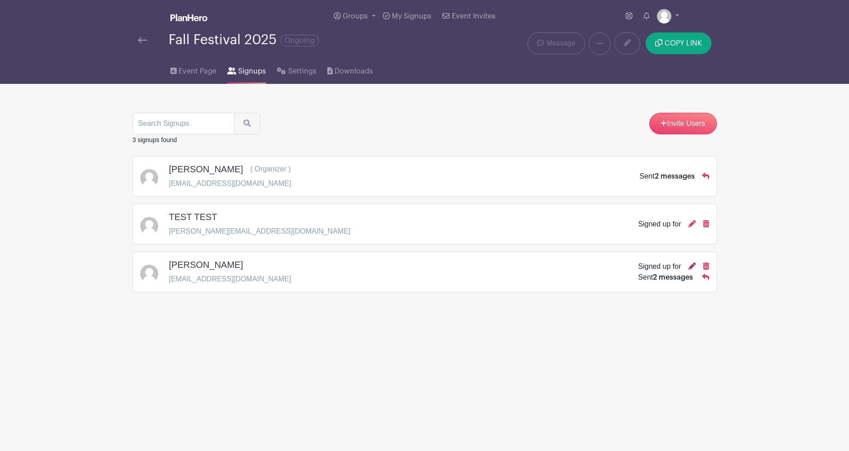
click at [691, 269] on icon at bounding box center [691, 265] width 7 height 7
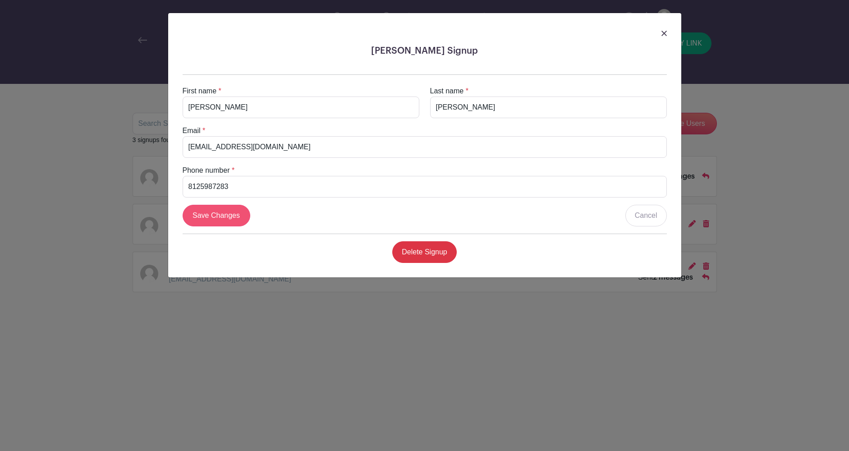
click at [221, 217] on input "Save Changes" at bounding box center [217, 216] width 68 height 22
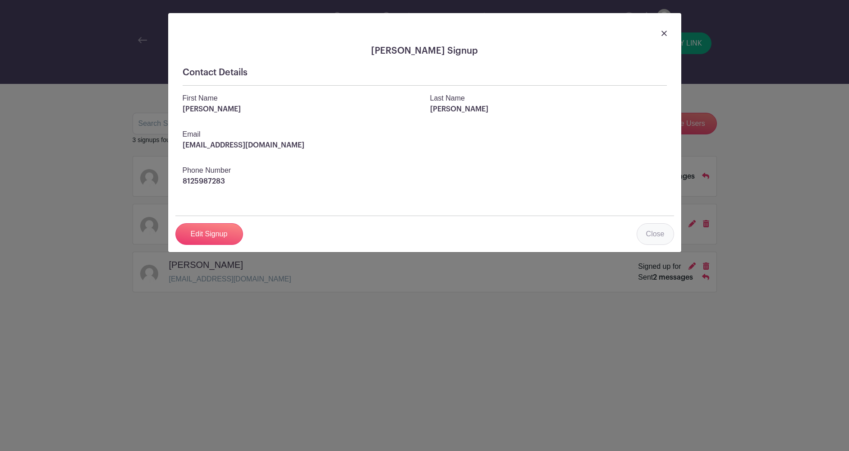
click at [652, 238] on link "Close" at bounding box center [655, 234] width 37 height 22
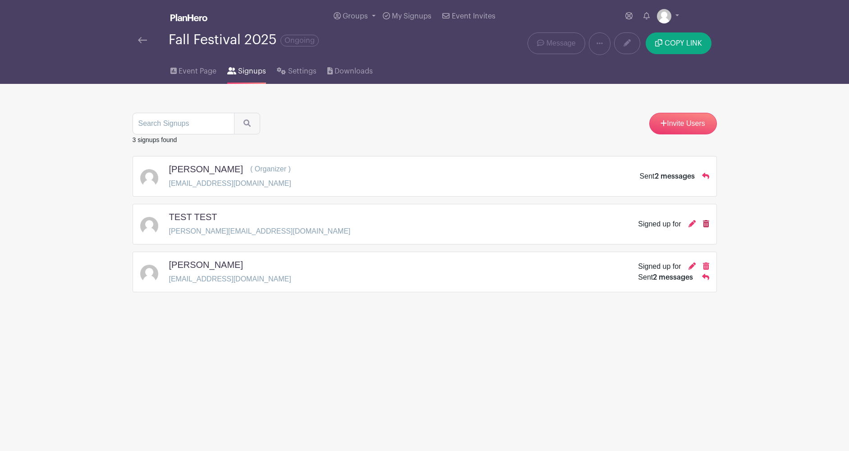
click at [708, 224] on icon at bounding box center [706, 223] width 6 height 7
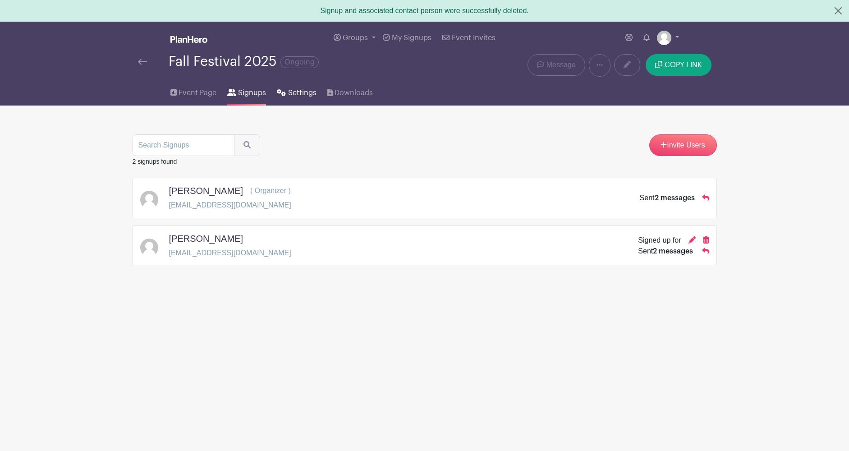
click at [299, 95] on span "Settings" at bounding box center [302, 92] width 28 height 11
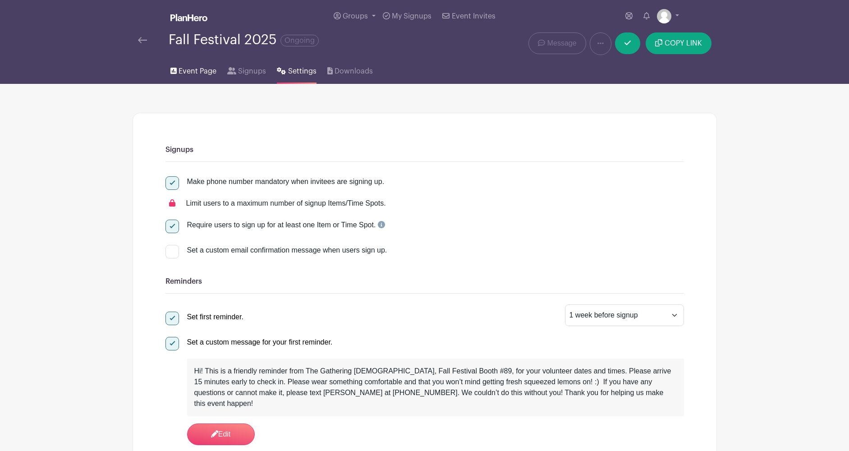
click at [202, 69] on span "Event Page" at bounding box center [198, 71] width 38 height 11
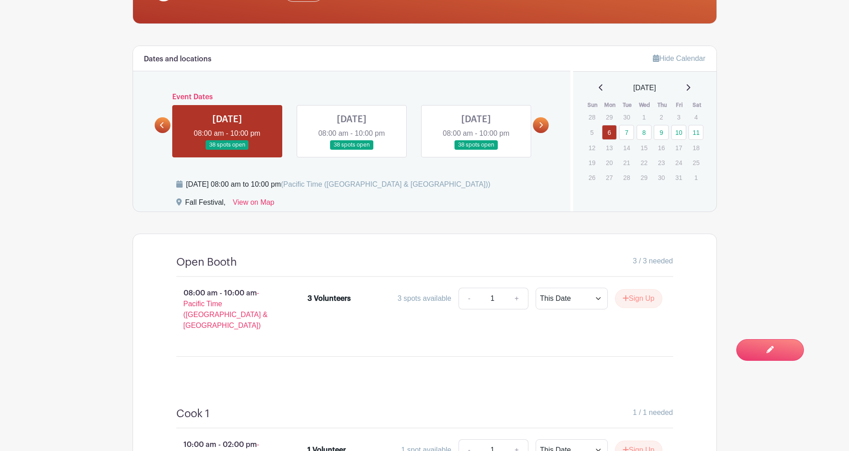
scroll to position [253, 0]
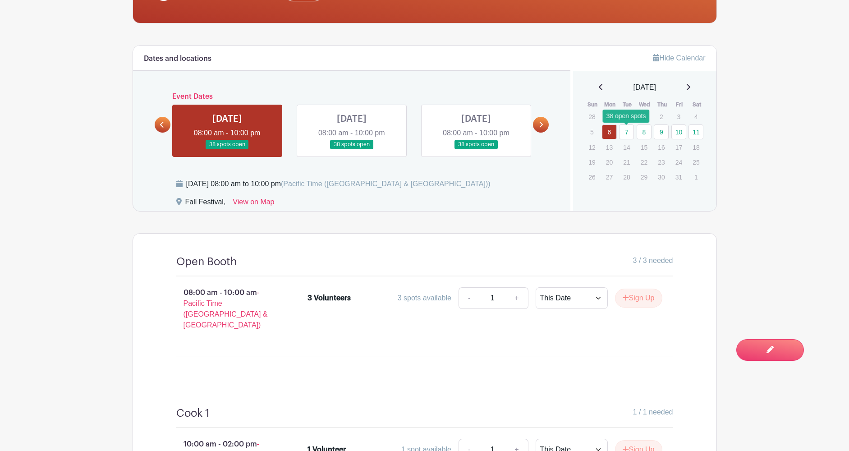
click at [627, 136] on link "7" at bounding box center [626, 131] width 15 height 15
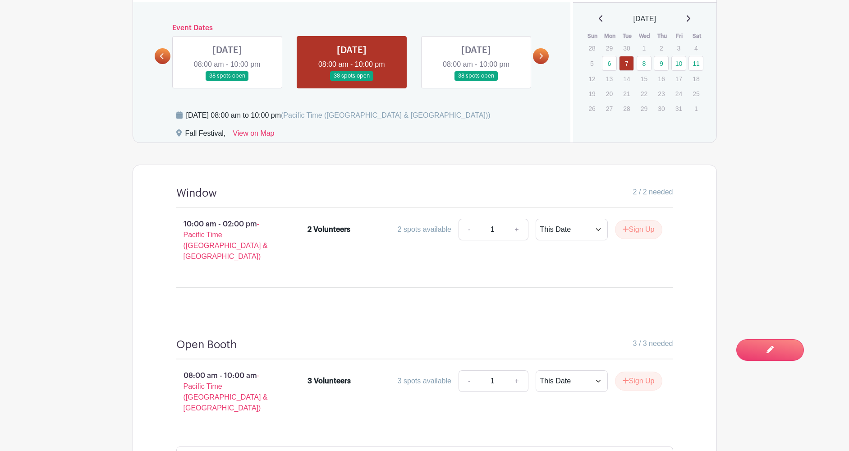
scroll to position [329, 0]
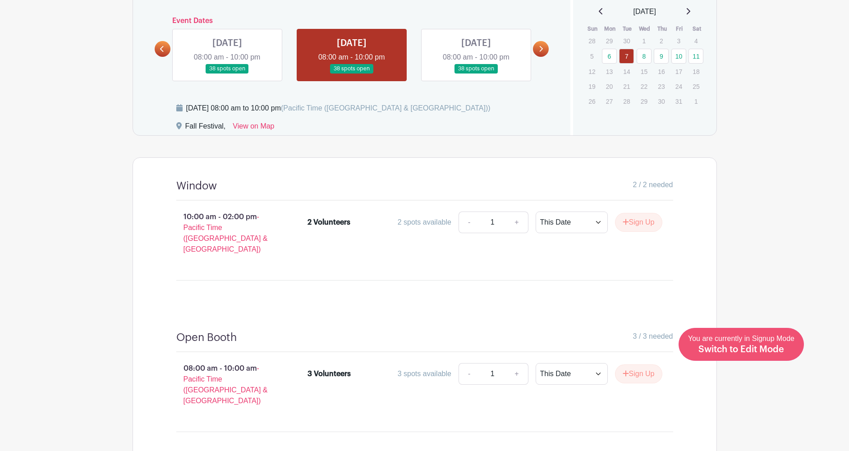
click at [757, 349] on span "Switch to Edit Mode" at bounding box center [741, 349] width 86 height 9
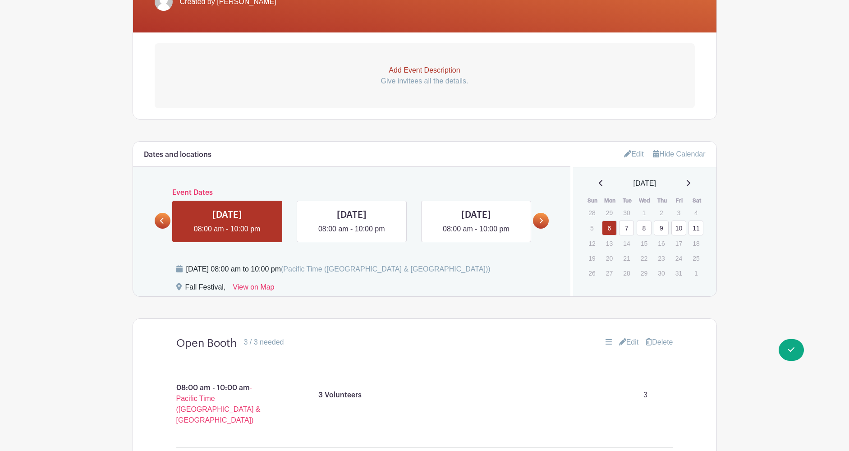
scroll to position [243, 0]
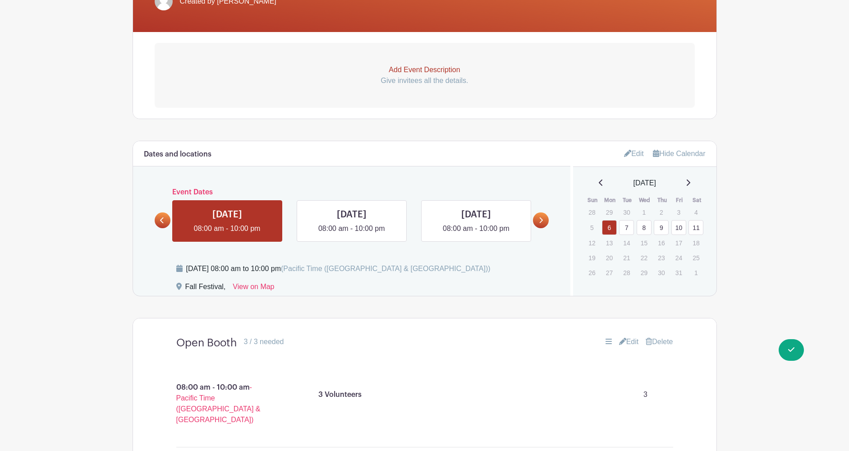
click at [630, 152] on link "Edit" at bounding box center [634, 153] width 20 height 15
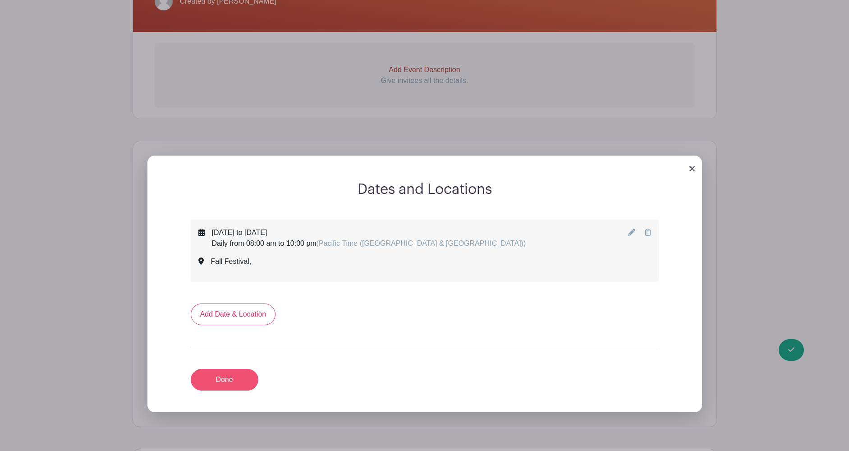
click at [230, 383] on link "Done" at bounding box center [225, 380] width 68 height 22
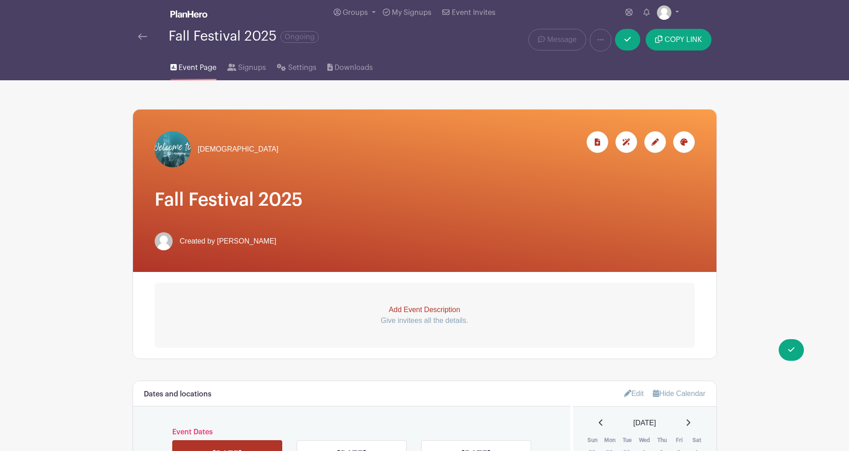
scroll to position [0, 0]
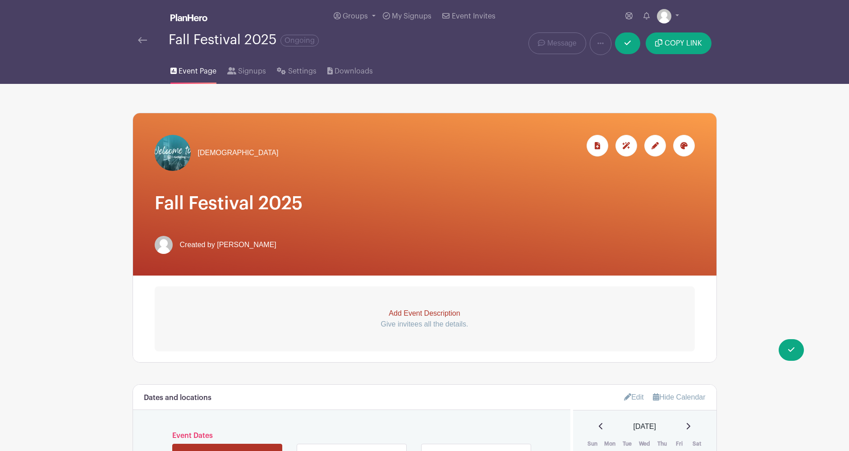
click at [431, 325] on p "Give invitees all the details." at bounding box center [425, 324] width 540 height 11
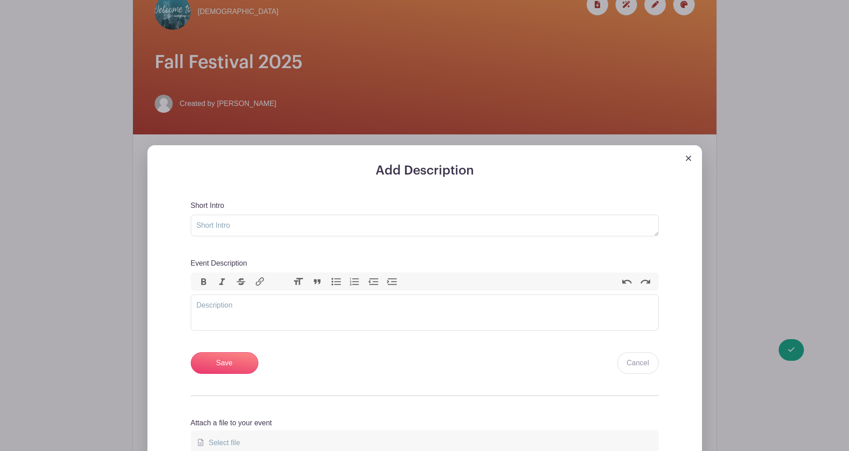
scroll to position [147, 0]
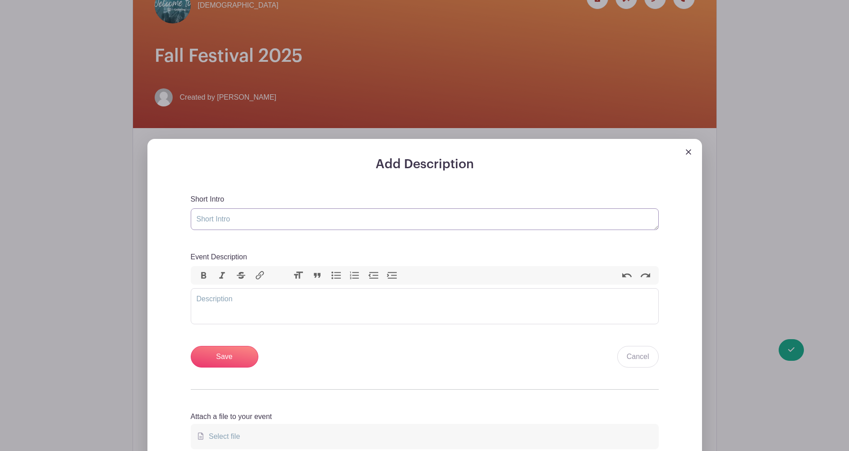
click at [355, 221] on textarea "Short Intro" at bounding box center [425, 219] width 468 height 22
type textarea "*Welcome Volunteers*"
click at [297, 300] on trix-editor "Event Description" at bounding box center [425, 306] width 468 height 36
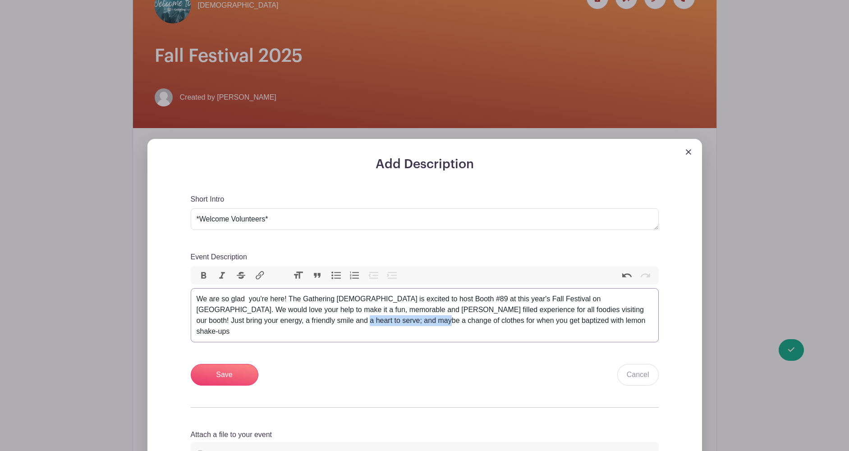
drag, startPoint x: 366, startPoint y: 322, endPoint x: 279, endPoint y: 323, distance: 86.6
click at [279, 323] on div "We are so glad you're here! The Gathering Church is excited to host Booth #89 a…" at bounding box center [425, 314] width 456 height 43
click at [633, 319] on div "We are so glad you're here! The Gathering Church is excited to host Booth #89 a…" at bounding box center [425, 314] width 456 height 43
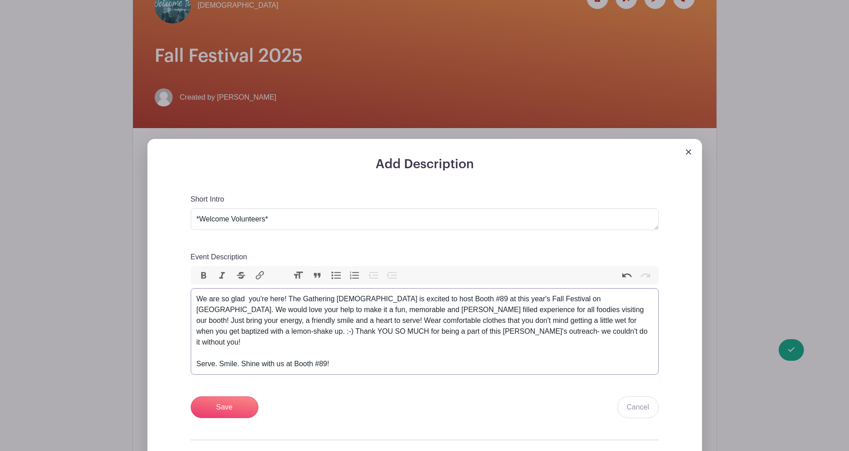
drag, startPoint x: 239, startPoint y: 354, endPoint x: 280, endPoint y: 359, distance: 40.8
click at [240, 354] on div "We are so glad you're here! The Gathering Church is excited to host Booth #89 a…" at bounding box center [425, 331] width 456 height 76
drag, startPoint x: 217, startPoint y: 355, endPoint x: 271, endPoint y: 362, distance: 55.0
click at [218, 354] on div "We are so glad you're here! The Gathering Church is excited to host Booth #89 a…" at bounding box center [425, 331] width 456 height 76
drag, startPoint x: 287, startPoint y: 300, endPoint x: 136, endPoint y: 301, distance: 151.0
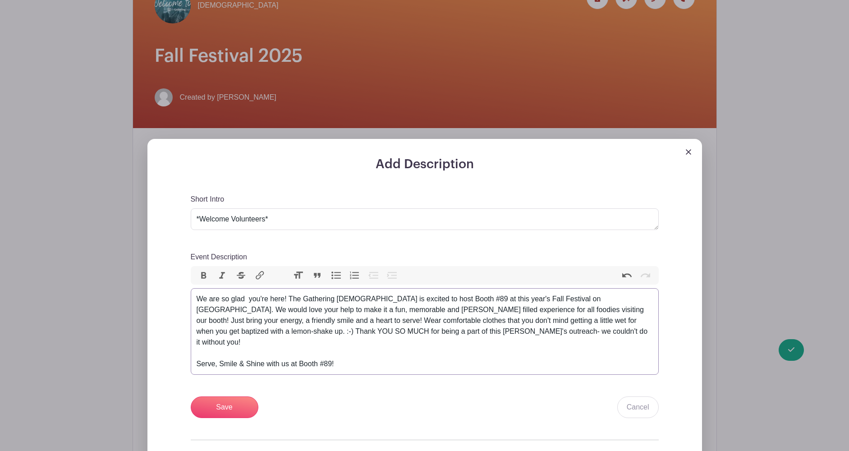
click at [140, 302] on div "Add Description Short Intro *Welcome Volunteers* Event Description Bold Italic …" at bounding box center [424, 330] width 569 height 382
click at [284, 298] on div "We are so glad you're here! The Gathering Church is excited to host Booth #89 a…" at bounding box center [425, 331] width 456 height 76
drag, startPoint x: 228, startPoint y: 298, endPoint x: 188, endPoint y: 299, distance: 40.1
click at [186, 299] on div "Add Description Short Intro *Welcome Volunteers* Event Description Bold Italic …" at bounding box center [424, 339] width 511 height 364
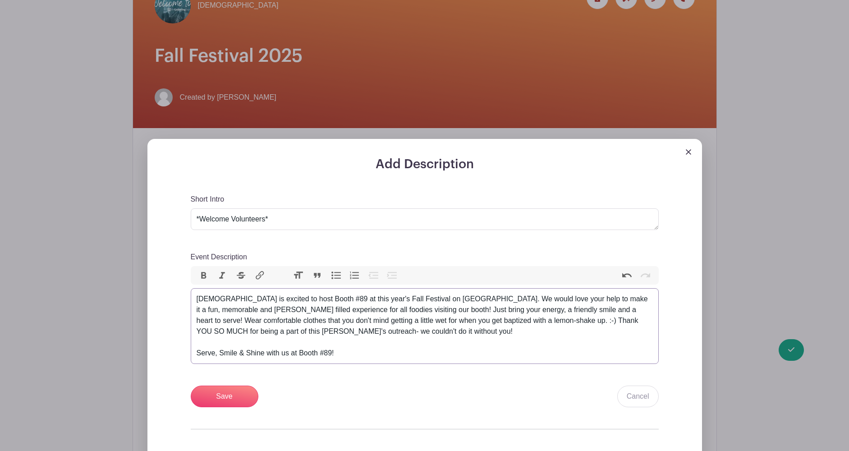
type trix-editor "<div>The Gathering Church is excited to host Booth #89 at this year's Fall Fest…"
click at [316, 217] on textarea "*Welcome Volunteers*" at bounding box center [425, 219] width 468 height 22
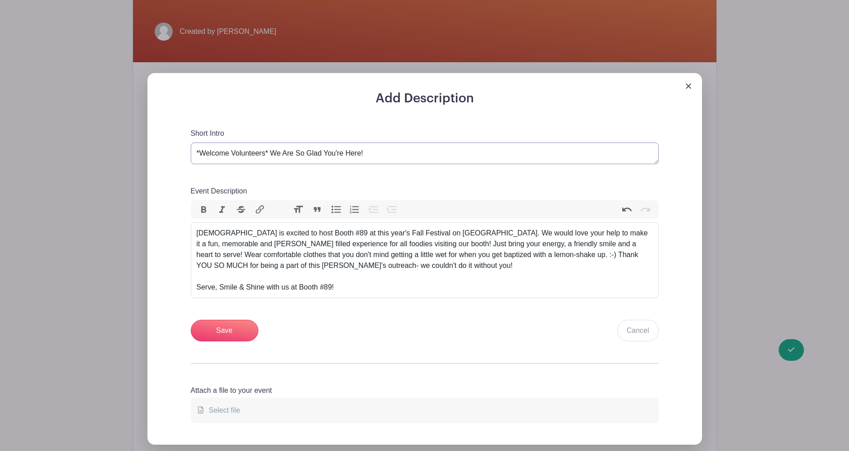
scroll to position [212, 0]
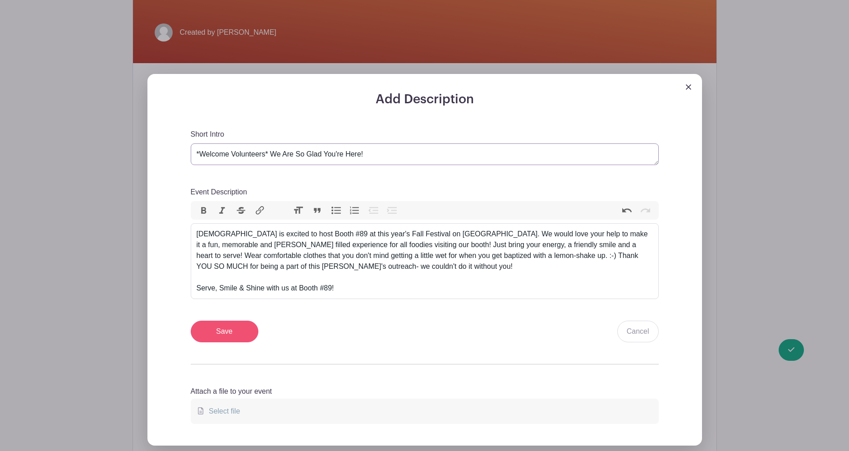
type textarea "*Welcome Volunteers* We Are So Glad You're Here!"
click at [232, 328] on input "Save" at bounding box center [225, 332] width 68 height 22
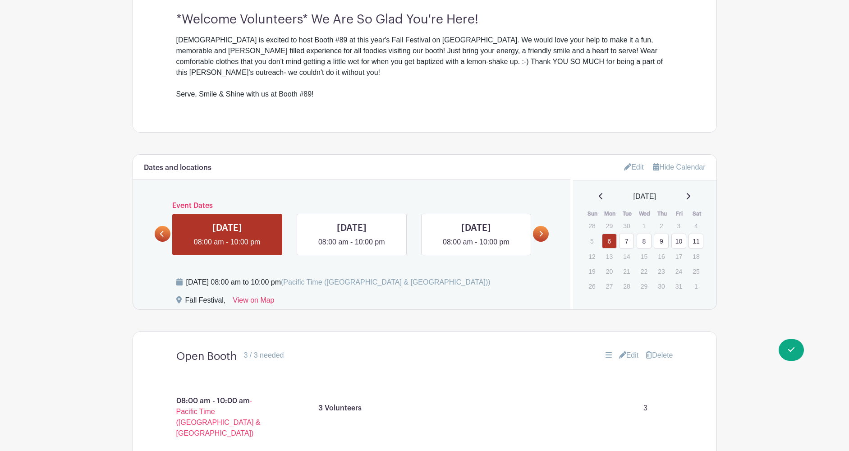
scroll to position [402, 0]
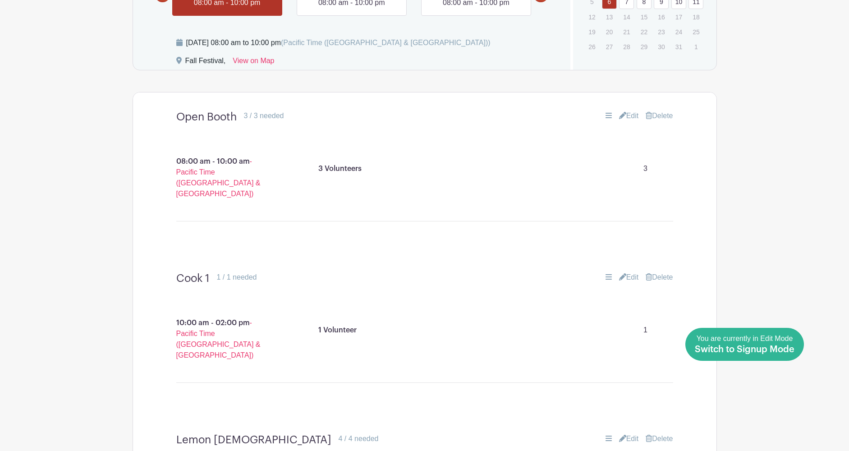
click at [776, 340] on span "You are currently in Edit Mode Switch to Signup Mode" at bounding box center [745, 343] width 100 height 19
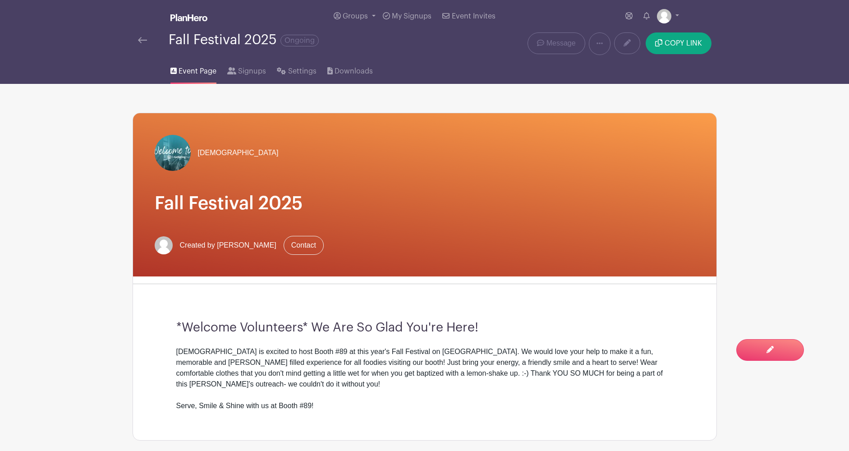
click at [294, 248] on link "Contact" at bounding box center [304, 245] width 40 height 19
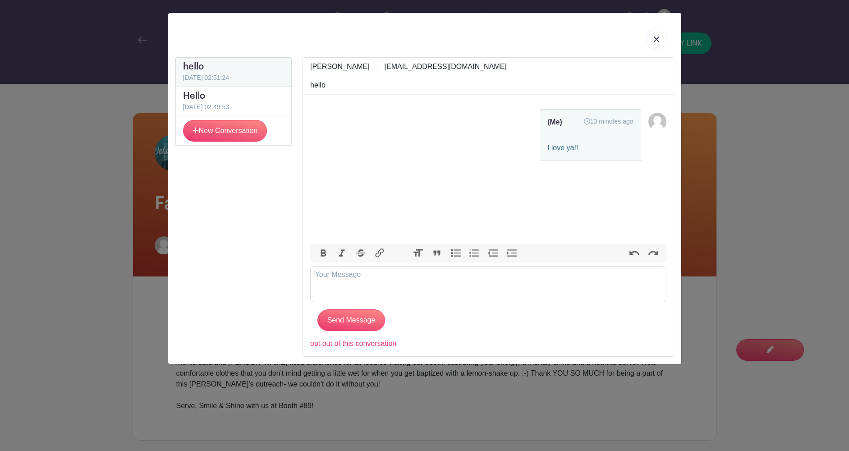
click at [659, 43] on link at bounding box center [656, 38] width 21 height 23
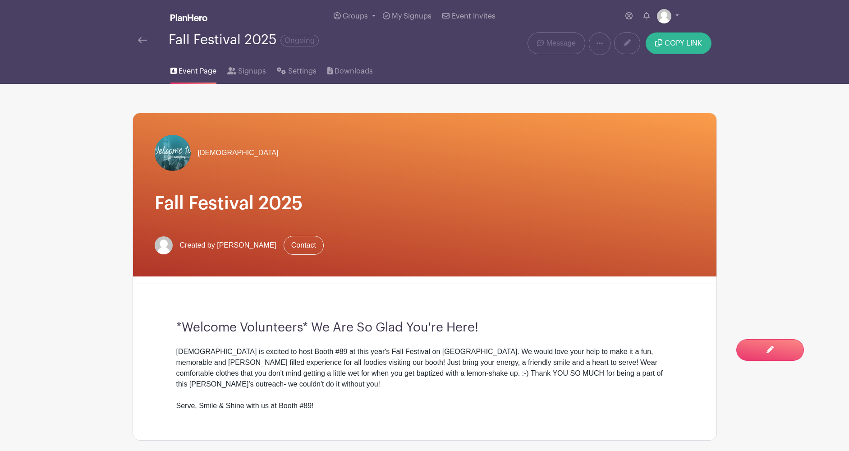
click at [687, 47] on span "COPY LINK" at bounding box center [682, 43] width 37 height 7
click at [247, 75] on span "Signups" at bounding box center [252, 71] width 28 height 11
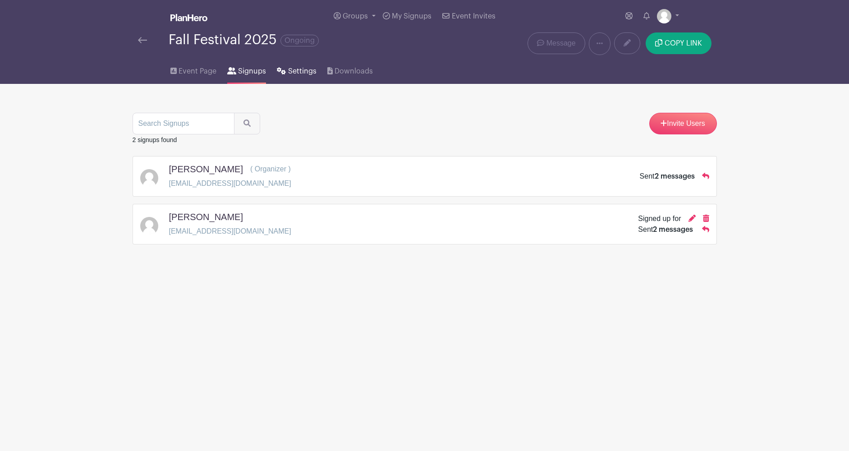
click at [293, 71] on span "Settings" at bounding box center [302, 71] width 28 height 11
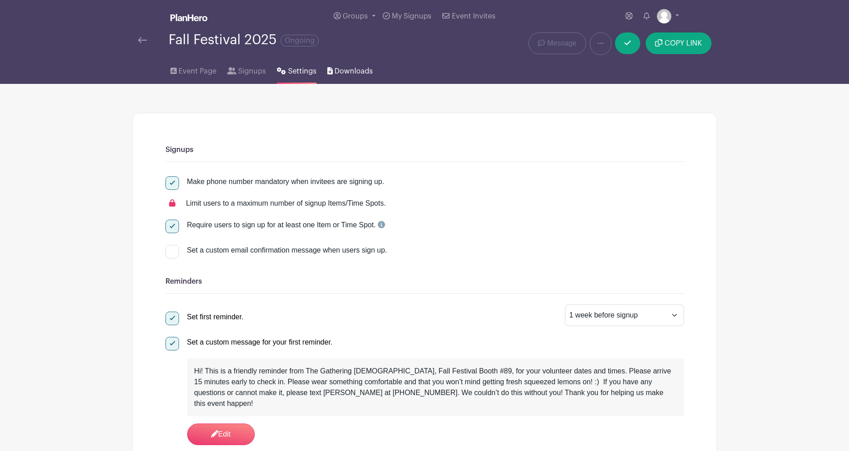
click at [348, 70] on span "Downloads" at bounding box center [353, 71] width 38 height 11
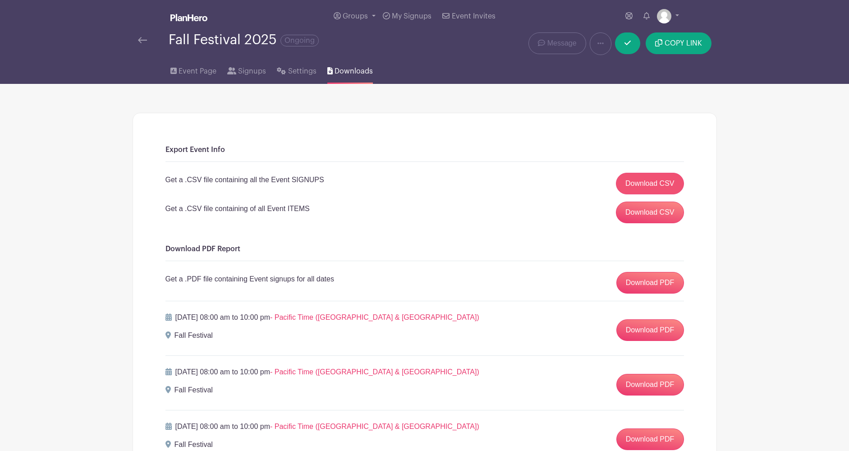
click at [650, 187] on link "Download CSV" at bounding box center [650, 184] width 68 height 22
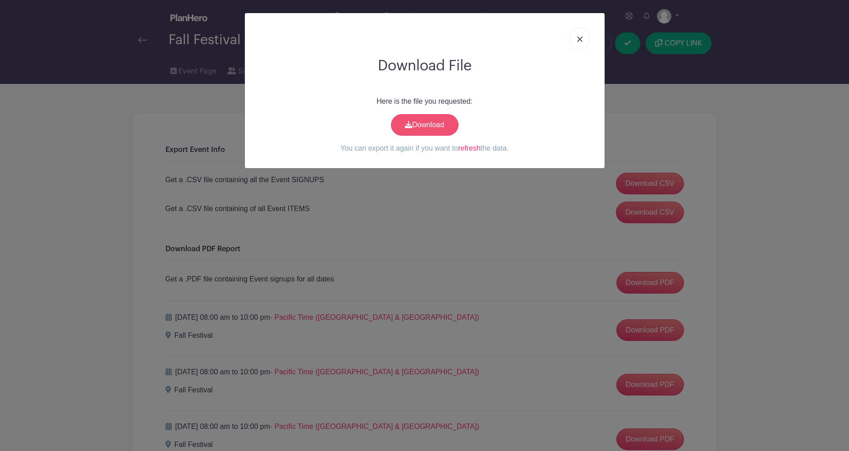
click at [444, 124] on link "Download" at bounding box center [425, 125] width 68 height 22
click at [440, 124] on link "Download" at bounding box center [425, 125] width 68 height 22
drag, startPoint x: 579, startPoint y: 42, endPoint x: 580, endPoint y: 64, distance: 21.2
click at [578, 42] on link at bounding box center [579, 38] width 21 height 23
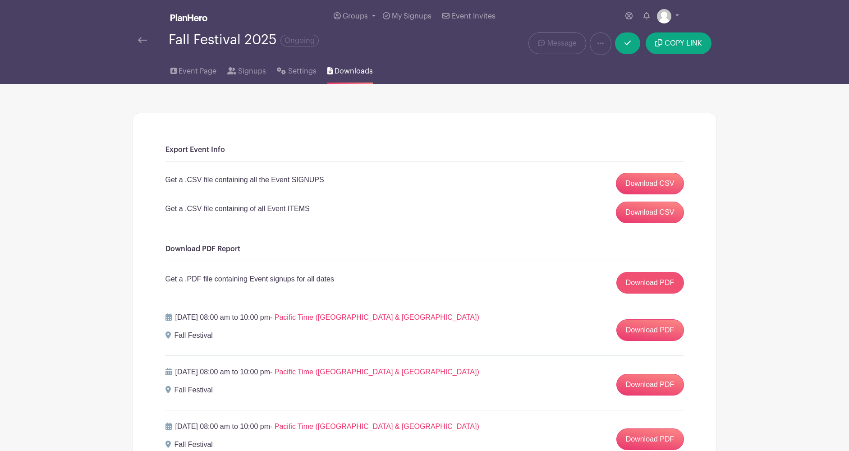
click at [654, 284] on link "Download PDF" at bounding box center [650, 283] width 68 height 22
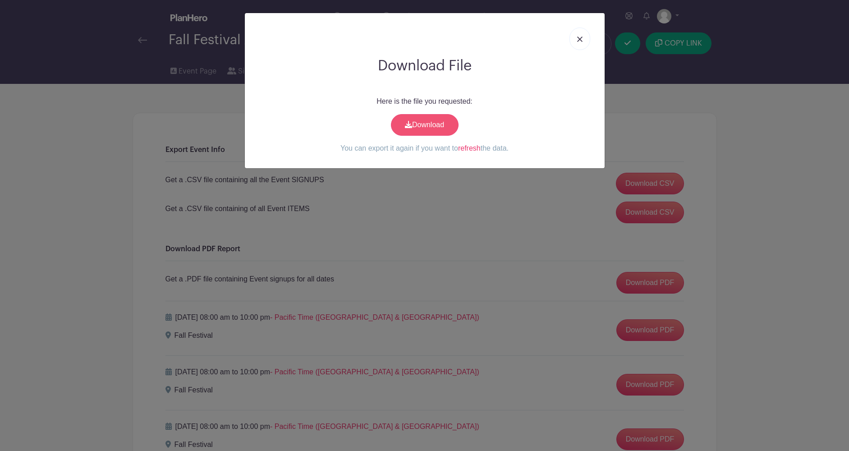
click at [420, 123] on link "Download" at bounding box center [425, 125] width 68 height 22
drag, startPoint x: 579, startPoint y: 38, endPoint x: 597, endPoint y: 55, distance: 25.2
click at [579, 38] on img at bounding box center [579, 39] width 5 height 5
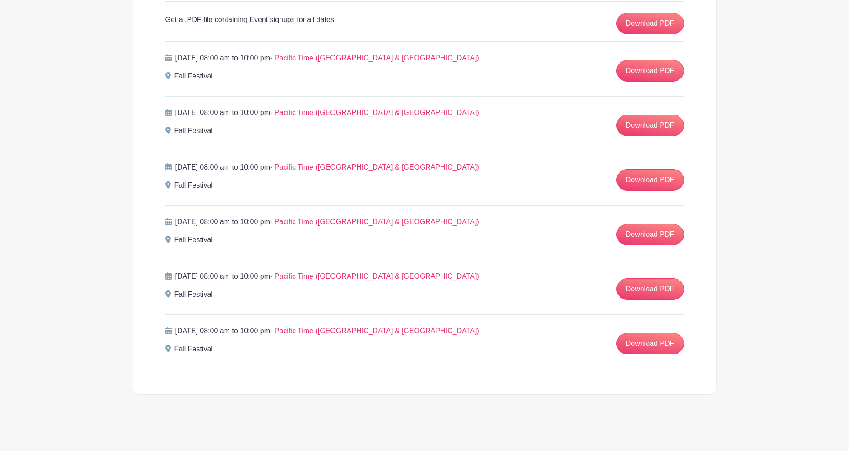
scroll to position [260, 0]
click at [652, 340] on link "Download PDF" at bounding box center [650, 344] width 68 height 22
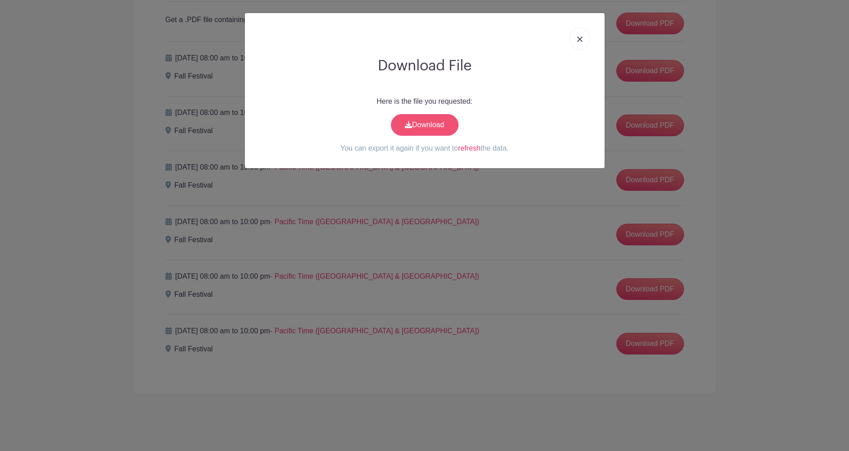
click at [421, 124] on link "Download" at bounding box center [425, 125] width 68 height 22
click at [579, 37] on img at bounding box center [579, 39] width 5 height 5
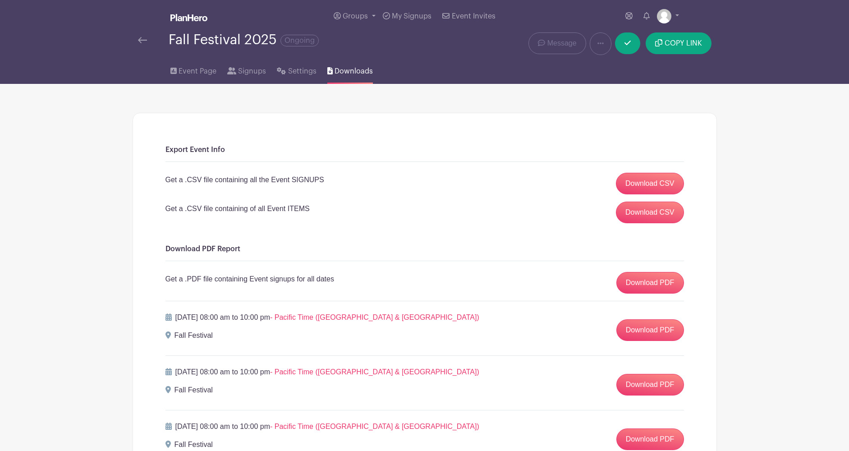
scroll to position [0, 0]
click at [295, 70] on span "Settings" at bounding box center [302, 71] width 28 height 11
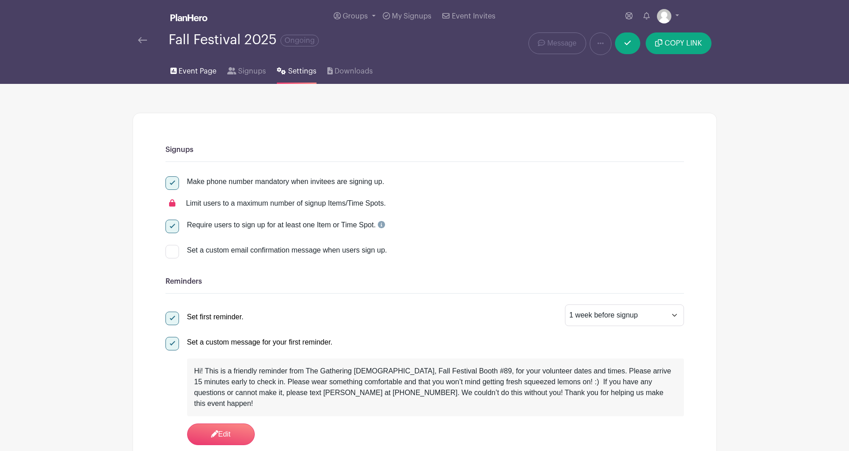
click at [191, 72] on span "Event Page" at bounding box center [198, 71] width 38 height 11
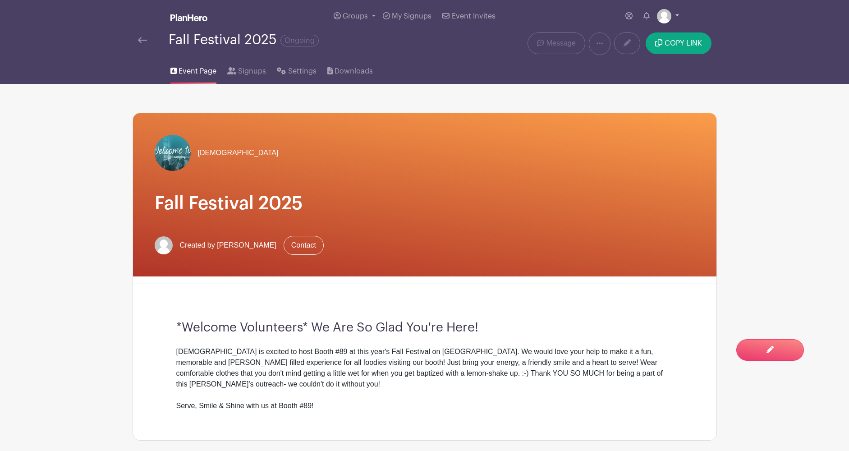
click at [664, 20] on img at bounding box center [664, 16] width 14 height 14
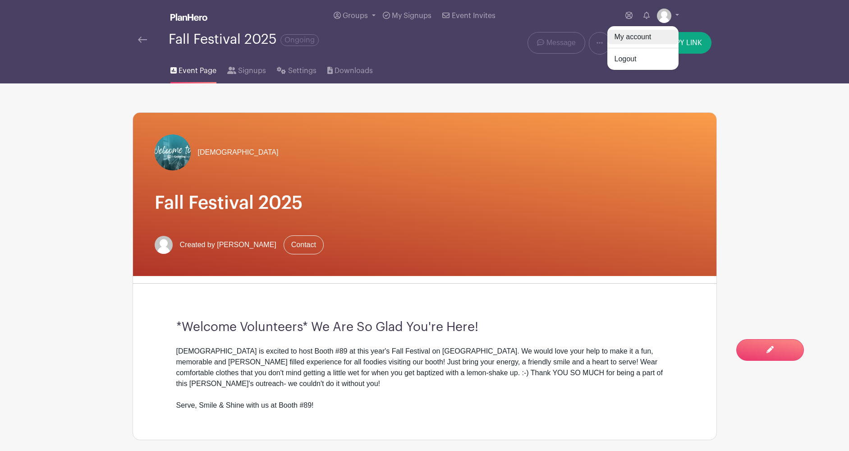
click at [631, 41] on link "My account" at bounding box center [642, 37] width 71 height 14
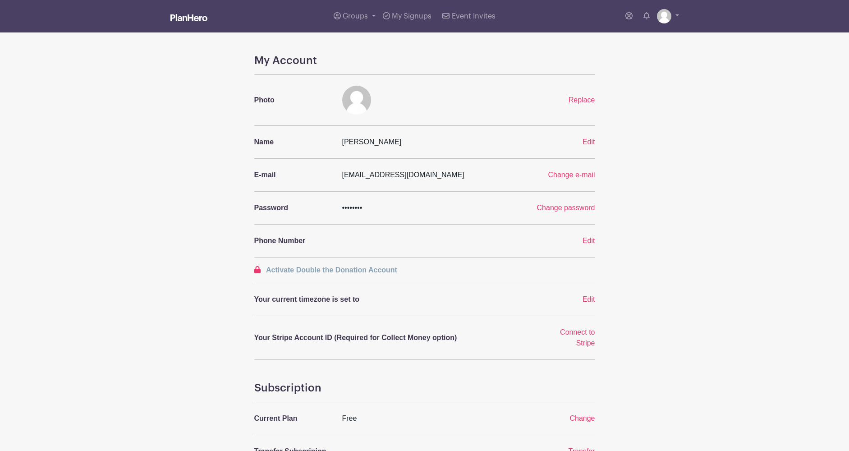
click at [363, 105] on img at bounding box center [356, 100] width 29 height 29
click at [584, 101] on span "Replace" at bounding box center [581, 100] width 27 height 8
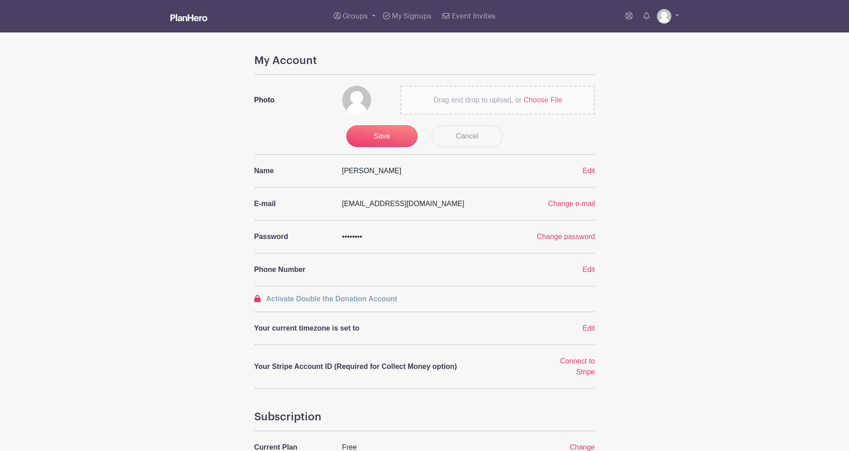
click at [545, 101] on span "Choose File" at bounding box center [542, 100] width 38 height 8
click at [0, 0] on input "Drag and drop to upload, or Choose File" at bounding box center [0, 0] width 0 height 0
click at [655, 203] on div "My Account Photo Drag and drop to upload, or Choose File Save Cancel Name [PERS…" at bounding box center [424, 340] width 595 height 572
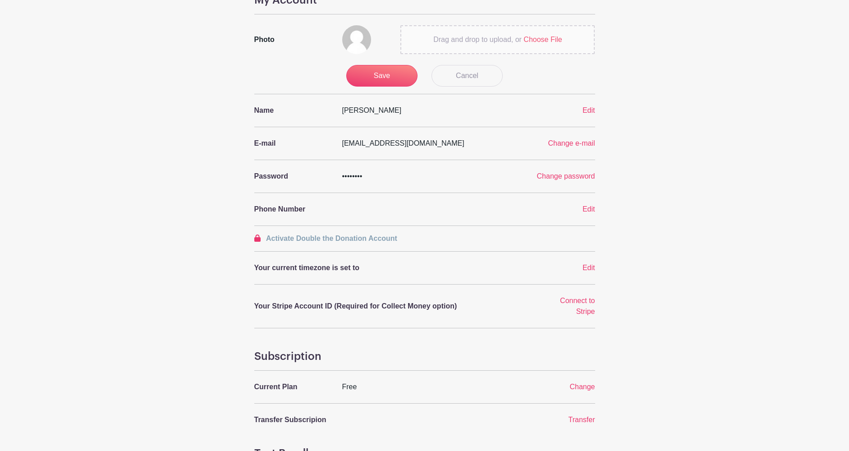
scroll to position [60, 0]
click at [591, 212] on span "Edit" at bounding box center [588, 210] width 13 height 8
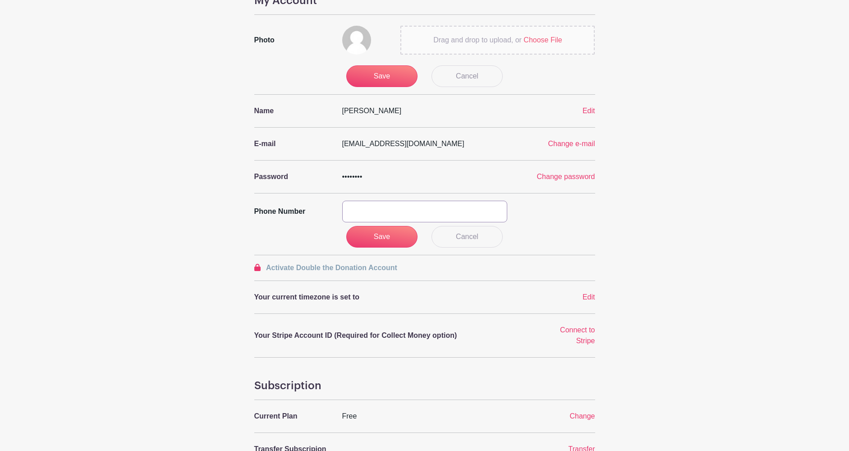
click at [445, 213] on input "text" at bounding box center [424, 212] width 165 height 22
type input "8125984281"
click at [382, 232] on input "Save" at bounding box center [381, 237] width 71 height 22
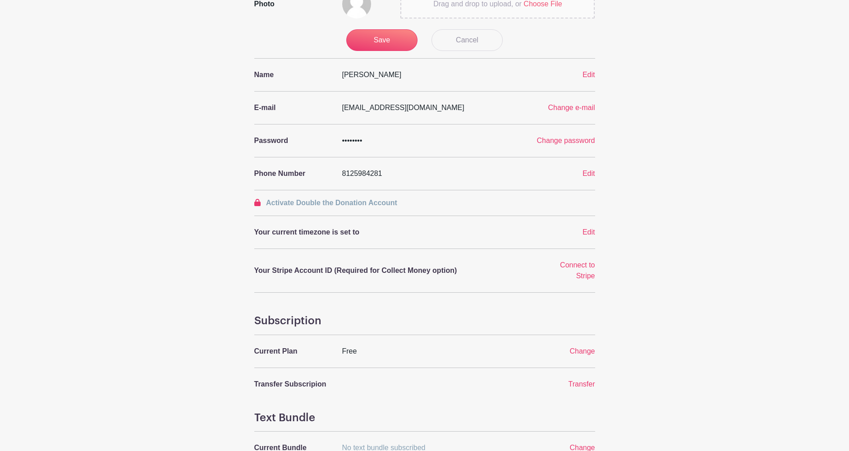
scroll to position [96, 0]
click at [589, 232] on span "Edit" at bounding box center [588, 232] width 13 height 8
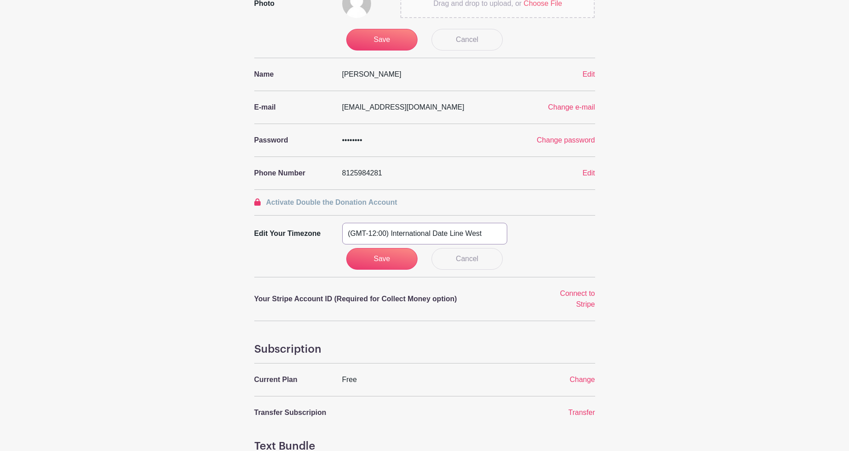
select select "Central Time ([GEOGRAPHIC_DATA] & [GEOGRAPHIC_DATA])"
click at [396, 261] on input "Save" at bounding box center [381, 259] width 71 height 22
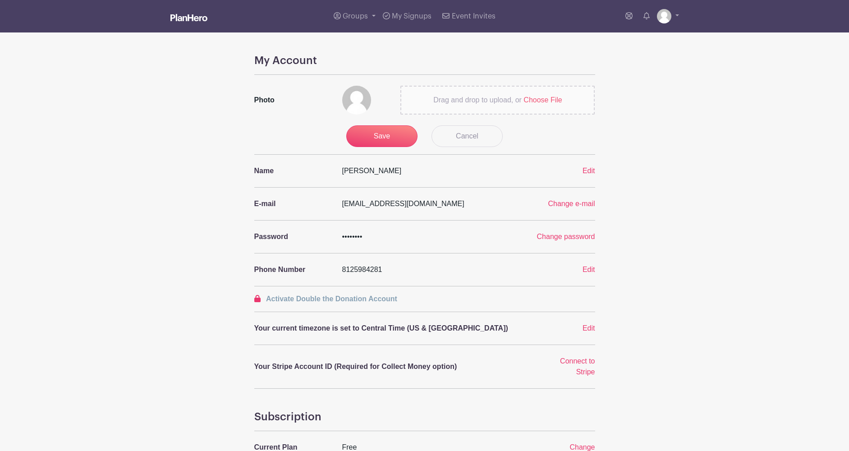
scroll to position [0, 0]
click at [530, 101] on span "Choose File" at bounding box center [542, 100] width 38 height 8
click at [0, 0] on input "Drag and drop to upload, or Choose File" at bounding box center [0, 0] width 0 height 0
click at [537, 102] on span "Choose File" at bounding box center [542, 100] width 38 height 8
click at [0, 0] on input "Drag and drop to upload, or Choose File" at bounding box center [0, 0] width 0 height 0
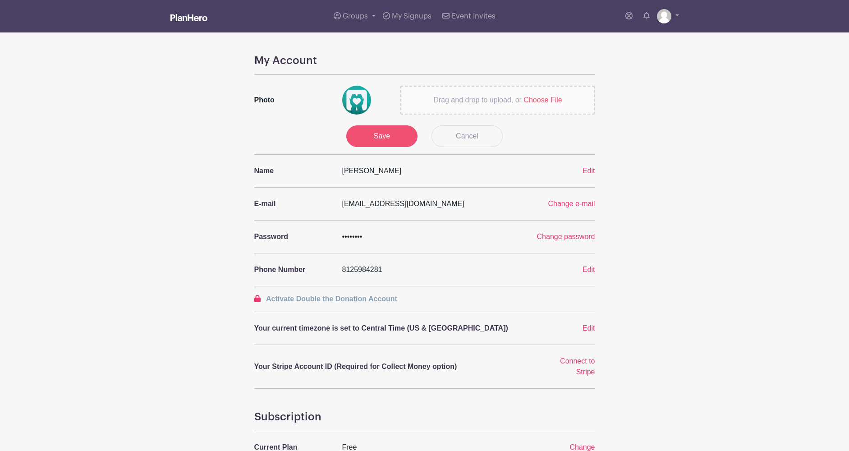
click at [382, 134] on input "Save" at bounding box center [381, 136] width 71 height 22
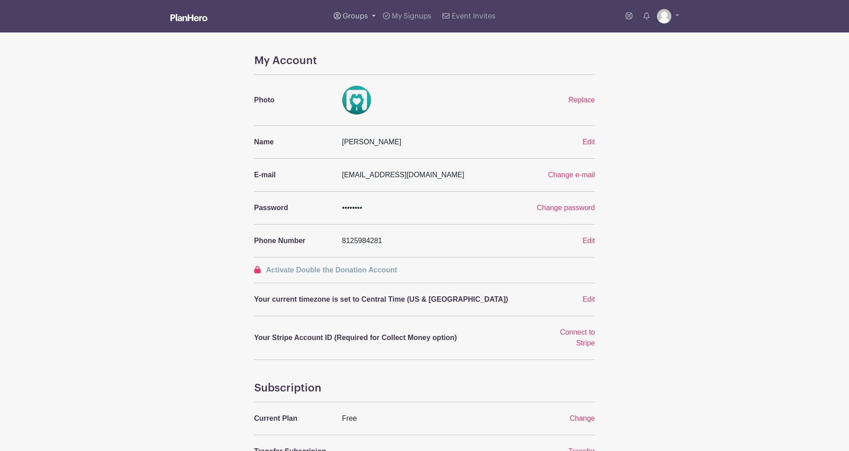
scroll to position [4, 0]
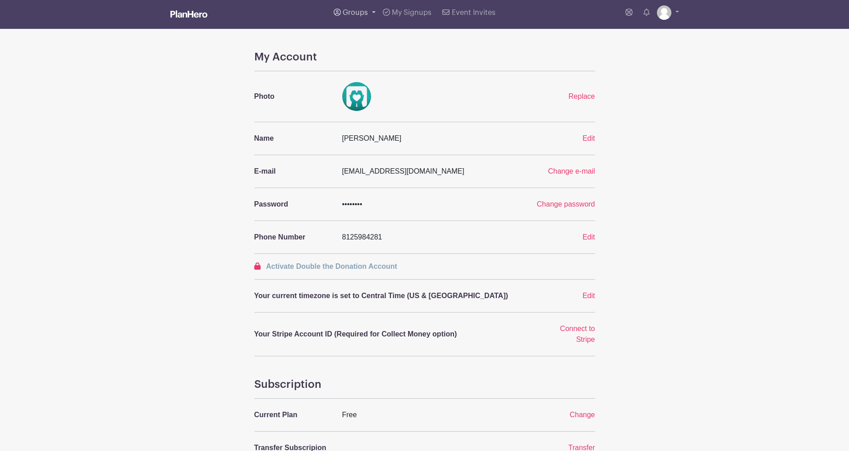
click at [356, 18] on link "Groups" at bounding box center [354, 12] width 49 height 32
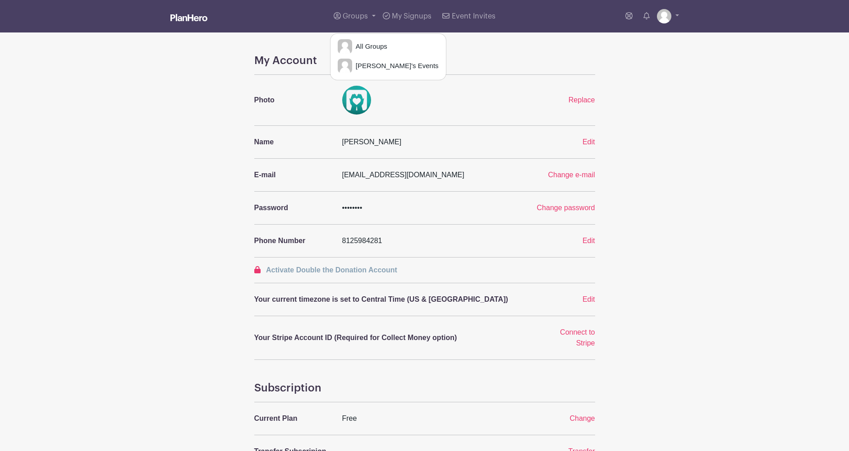
click at [381, 65] on span "[PERSON_NAME]'s Events" at bounding box center [395, 66] width 87 height 10
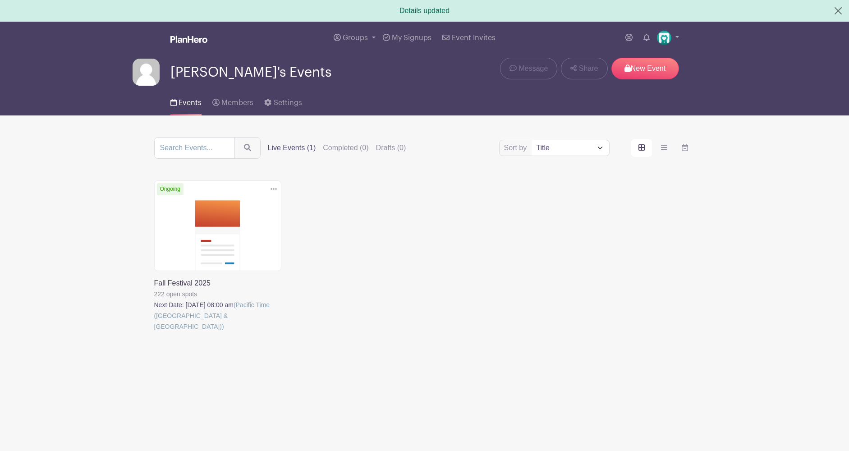
click at [154, 332] on link at bounding box center [154, 332] width 0 height 0
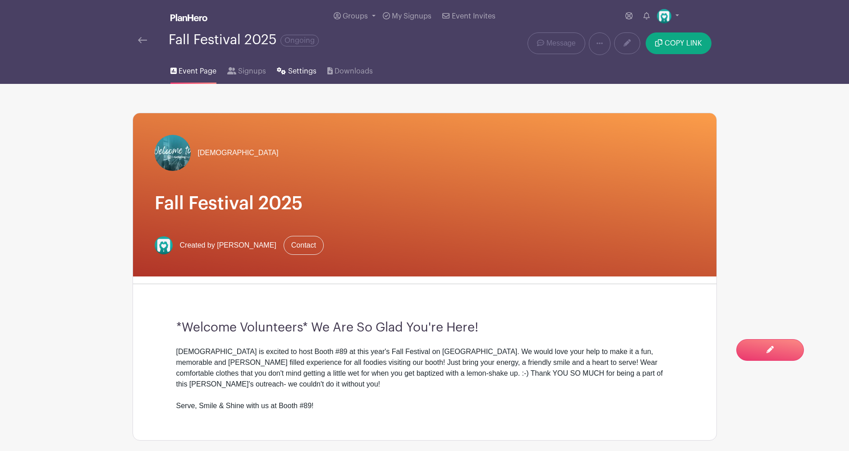
click at [306, 72] on span "Settings" at bounding box center [302, 71] width 28 height 11
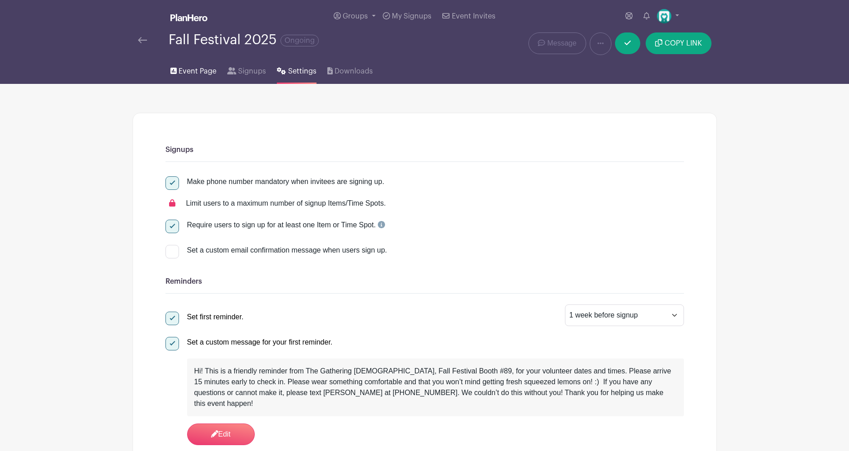
click at [200, 69] on span "Event Page" at bounding box center [198, 71] width 38 height 11
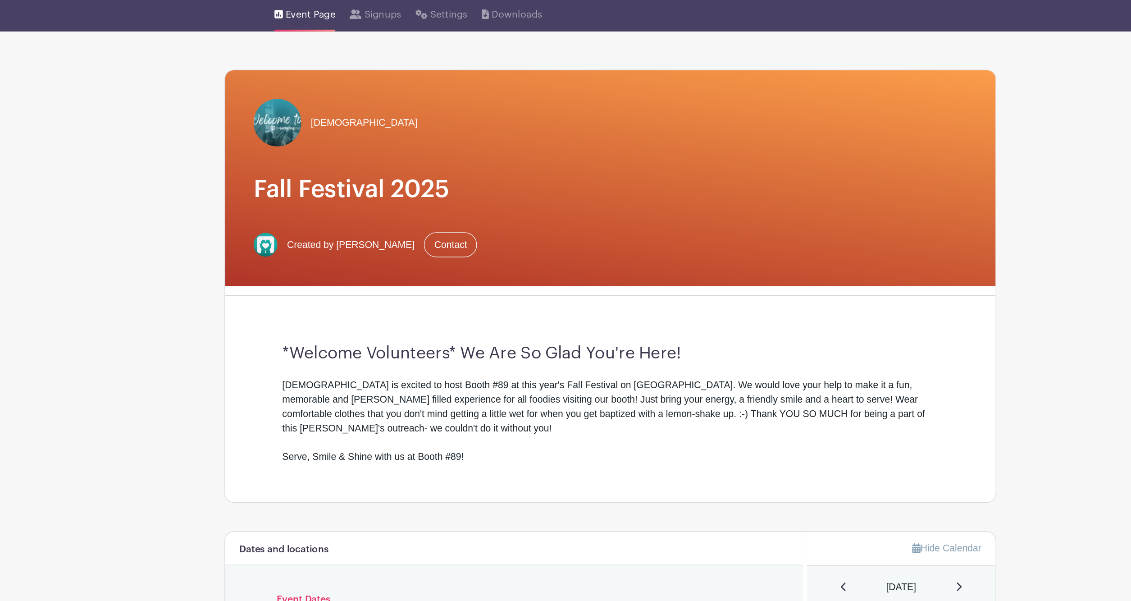
click at [320, 66] on span "Event Page" at bounding box center [339, 71] width 38 height 11
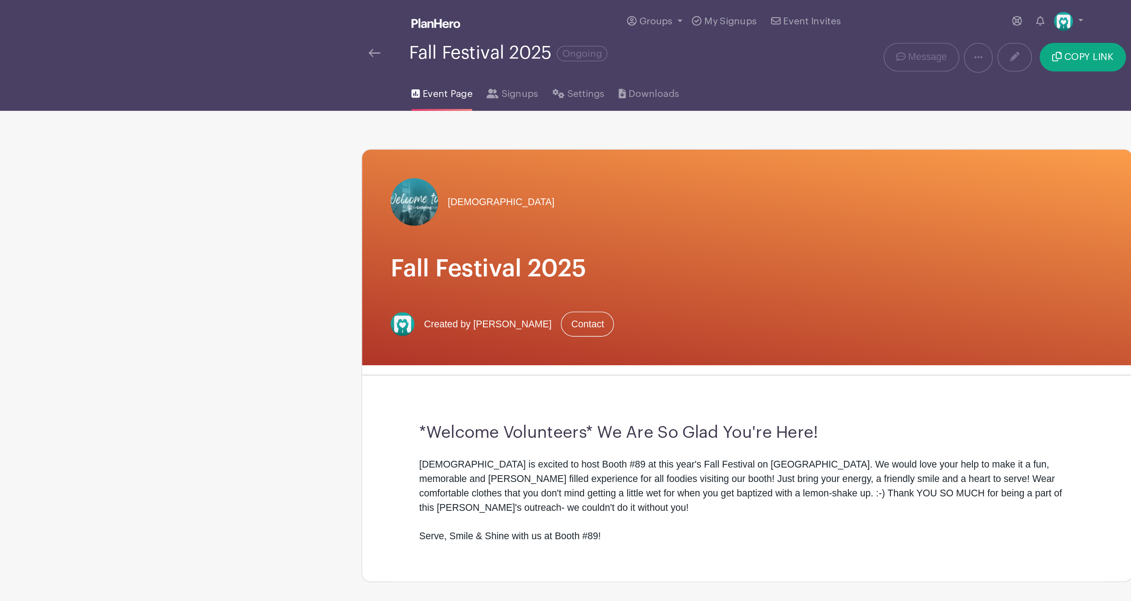
drag, startPoint x: 186, startPoint y: 195, endPoint x: 136, endPoint y: 166, distance: 57.4
drag, startPoint x: 579, startPoint y: 226, endPoint x: 449, endPoint y: 195, distance: 133.1
click at [450, 195] on div "[DEMOGRAPHIC_DATA] Fall Festival 2025 Created by [PERSON_NAME] Contact" at bounding box center [565, 194] width 583 height 163
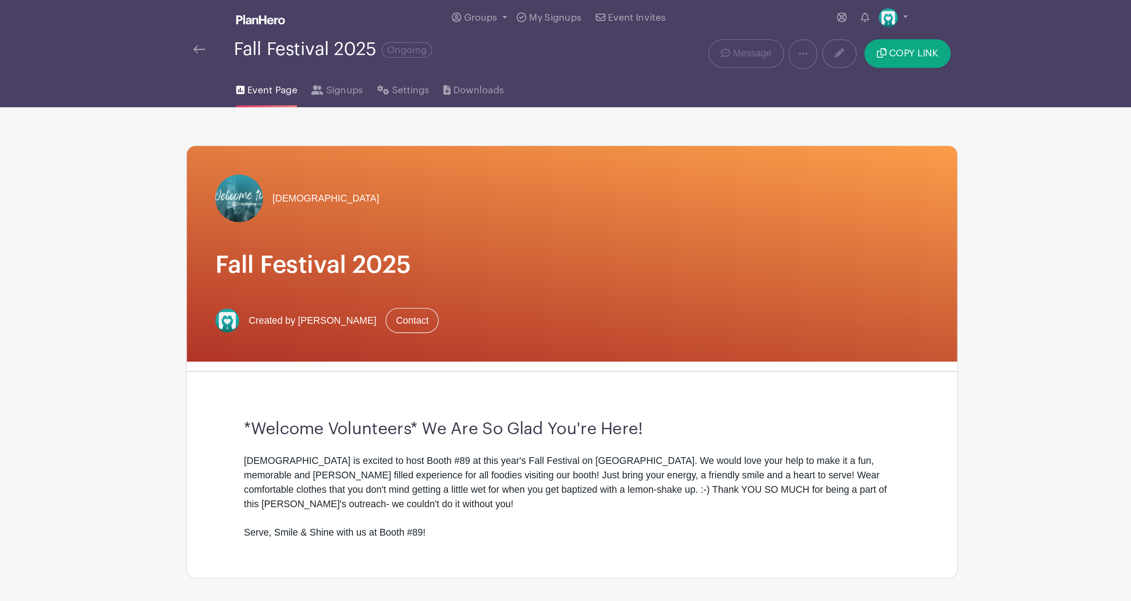
click at [359, 178] on div "[DEMOGRAPHIC_DATA] Fall Festival 2025 Created by [PERSON_NAME] Contact" at bounding box center [565, 194] width 583 height 163
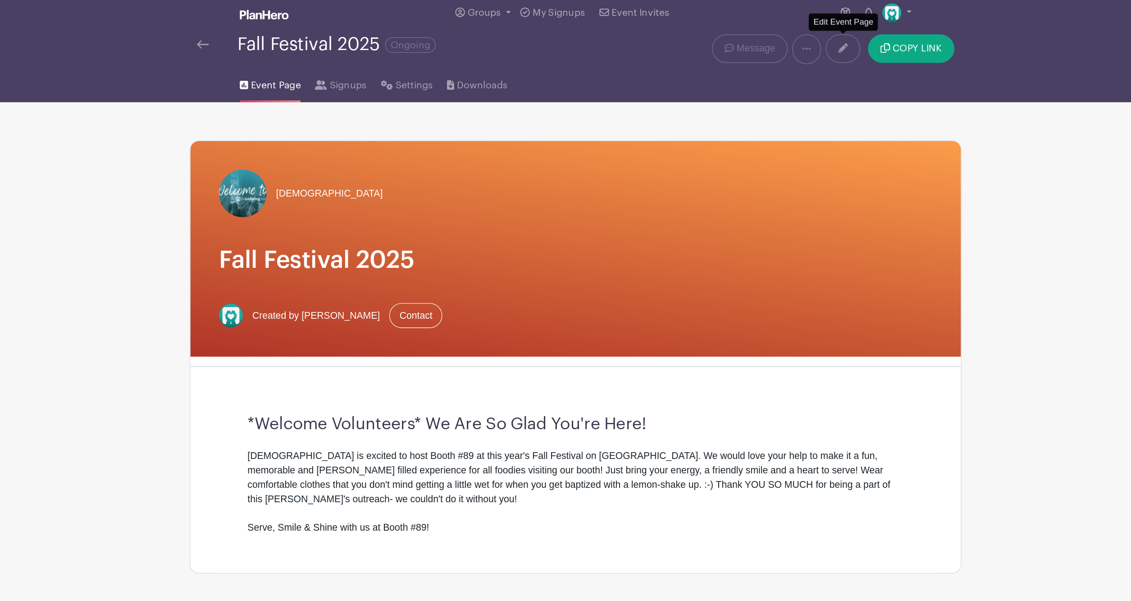
click at [755, 42] on link at bounding box center [768, 43] width 26 height 22
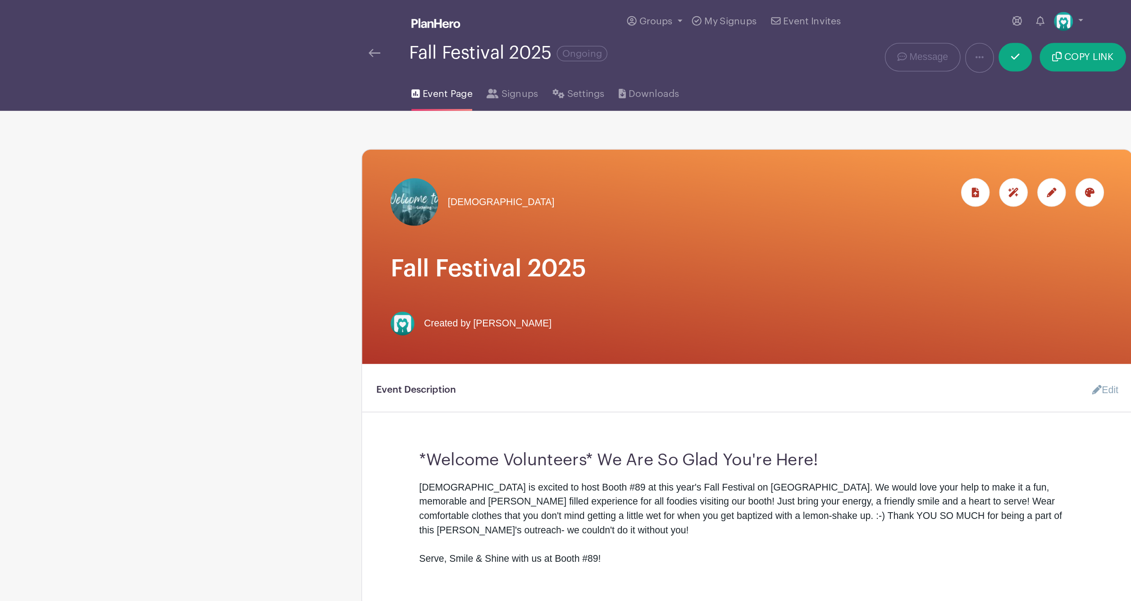
drag, startPoint x: 541, startPoint y: 266, endPoint x: 369, endPoint y: 250, distance: 172.4
click at [428, 256] on div "[DEMOGRAPHIC_DATA]" at bounding box center [565, 194] width 583 height 162
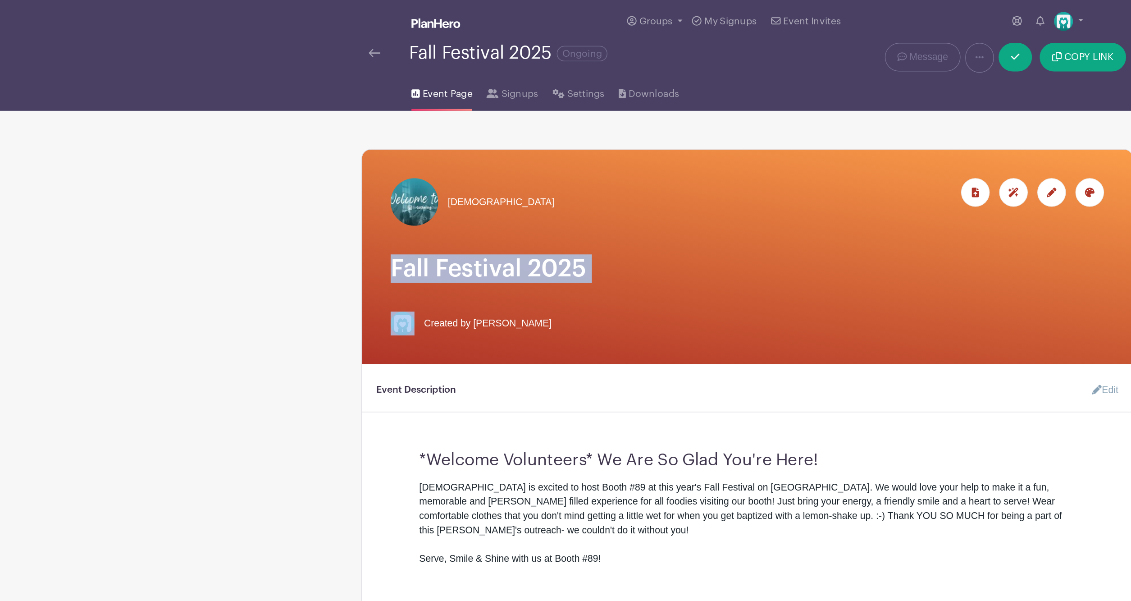
drag, startPoint x: 197, startPoint y: 206, endPoint x: 131, endPoint y: 181, distance: 69.8
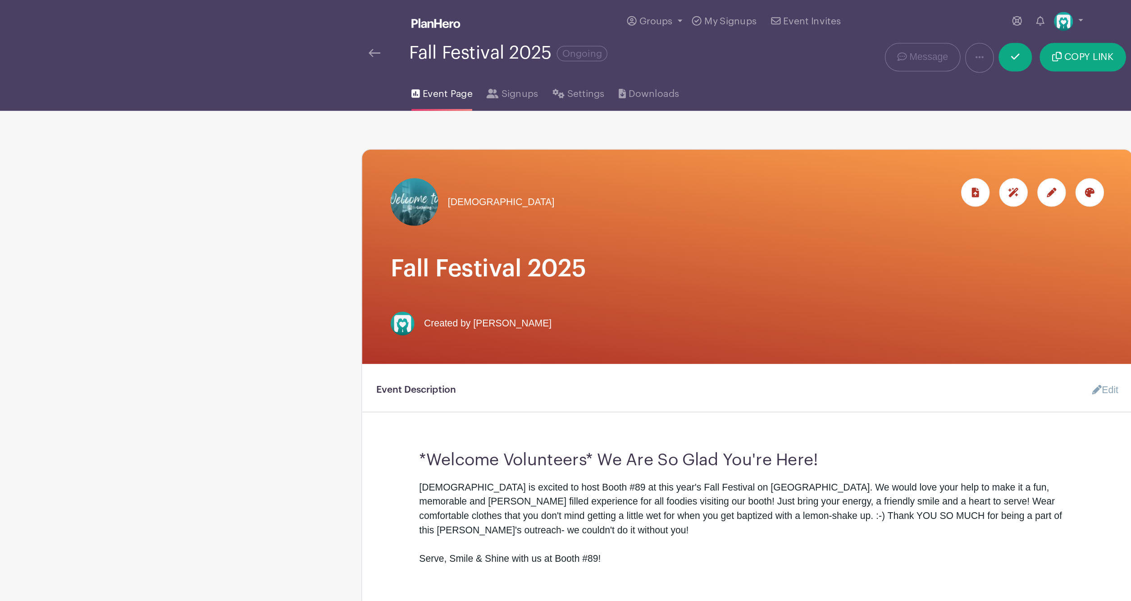
drag, startPoint x: 494, startPoint y: 291, endPoint x: 497, endPoint y: 344, distance: 52.8
click at [494, 291] on div "Event Description Edit" at bounding box center [565, 299] width 583 height 26
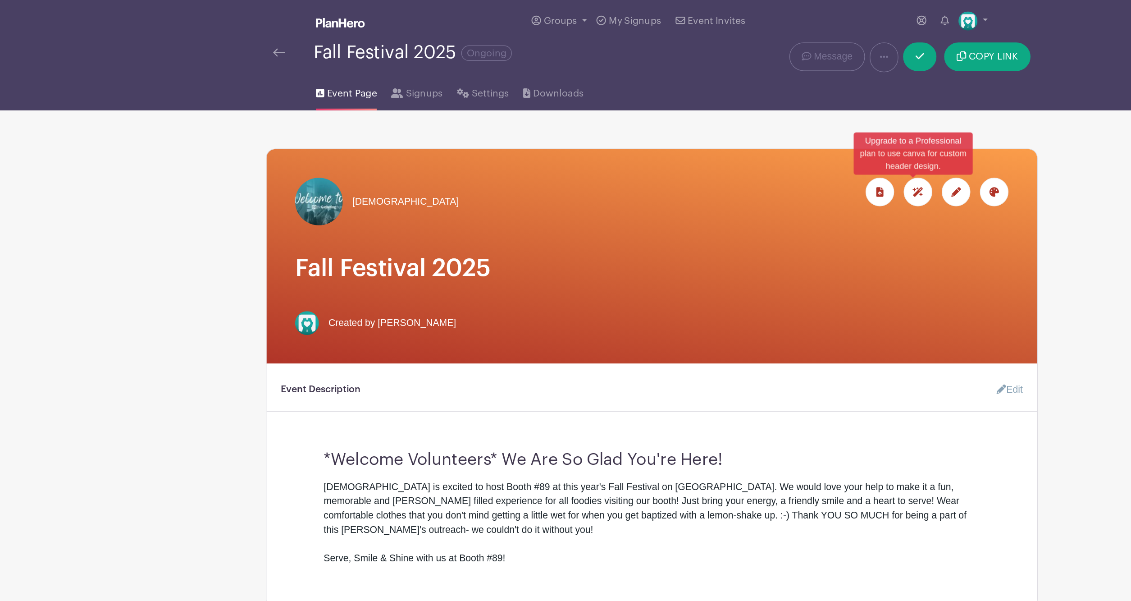
click at [763, 147] on icon at bounding box center [767, 145] width 8 height 7
click at [821, 148] on icon at bounding box center [824, 145] width 7 height 7
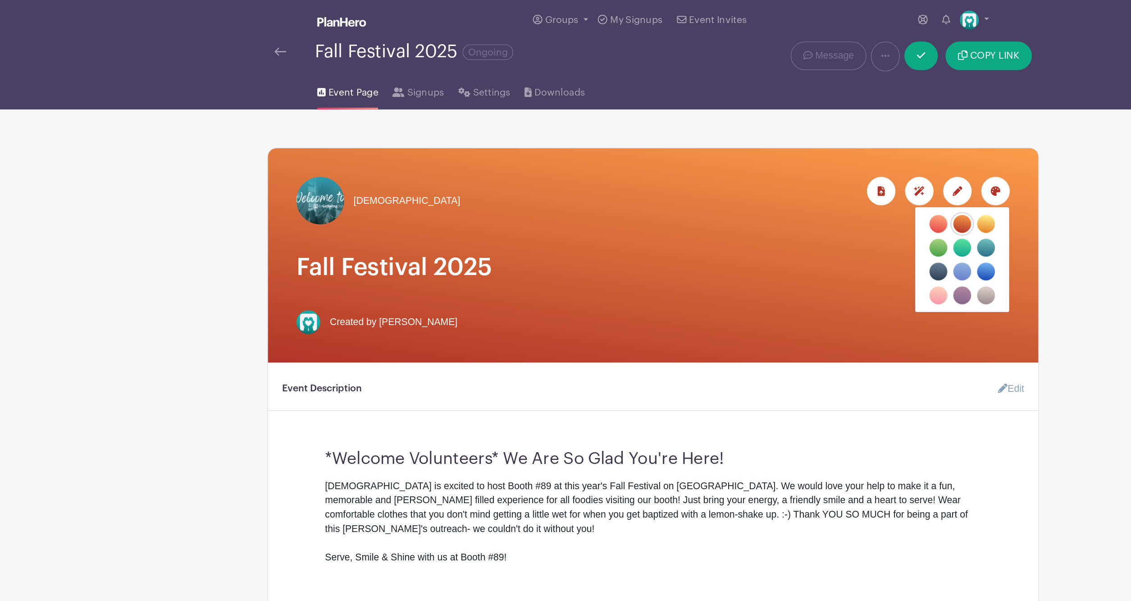
click at [793, 169] on label "filters" at bounding box center [800, 171] width 14 height 14
click at [0, 0] on input "filters" at bounding box center [0, 0] width 0 height 0
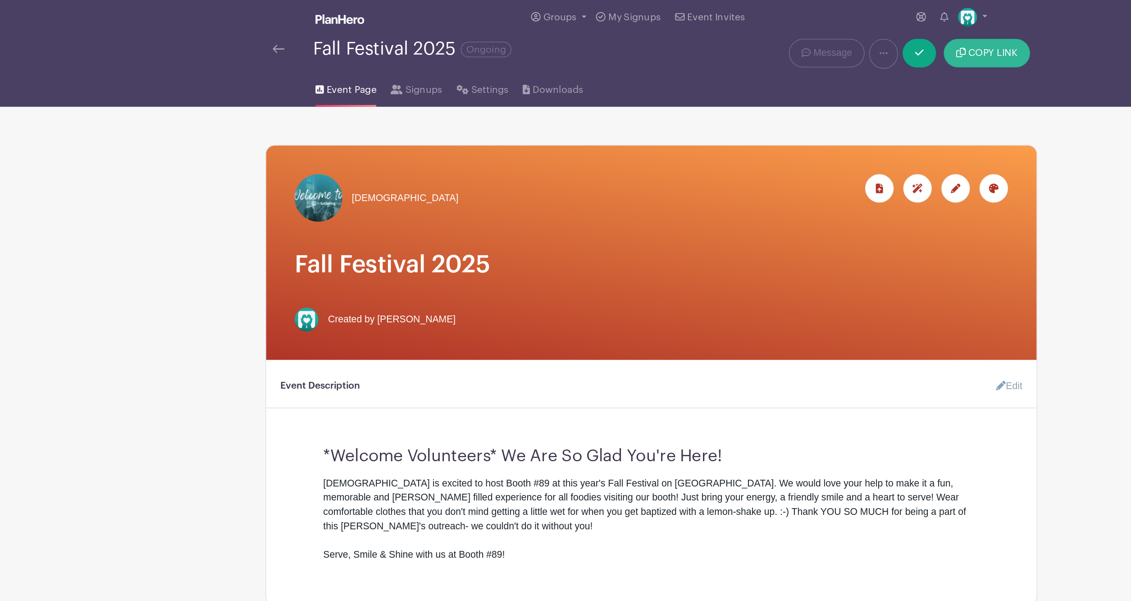
click at [787, 45] on button "COPY LINK" at bounding box center [819, 43] width 65 height 22
